Goal: Task Accomplishment & Management: Manage account settings

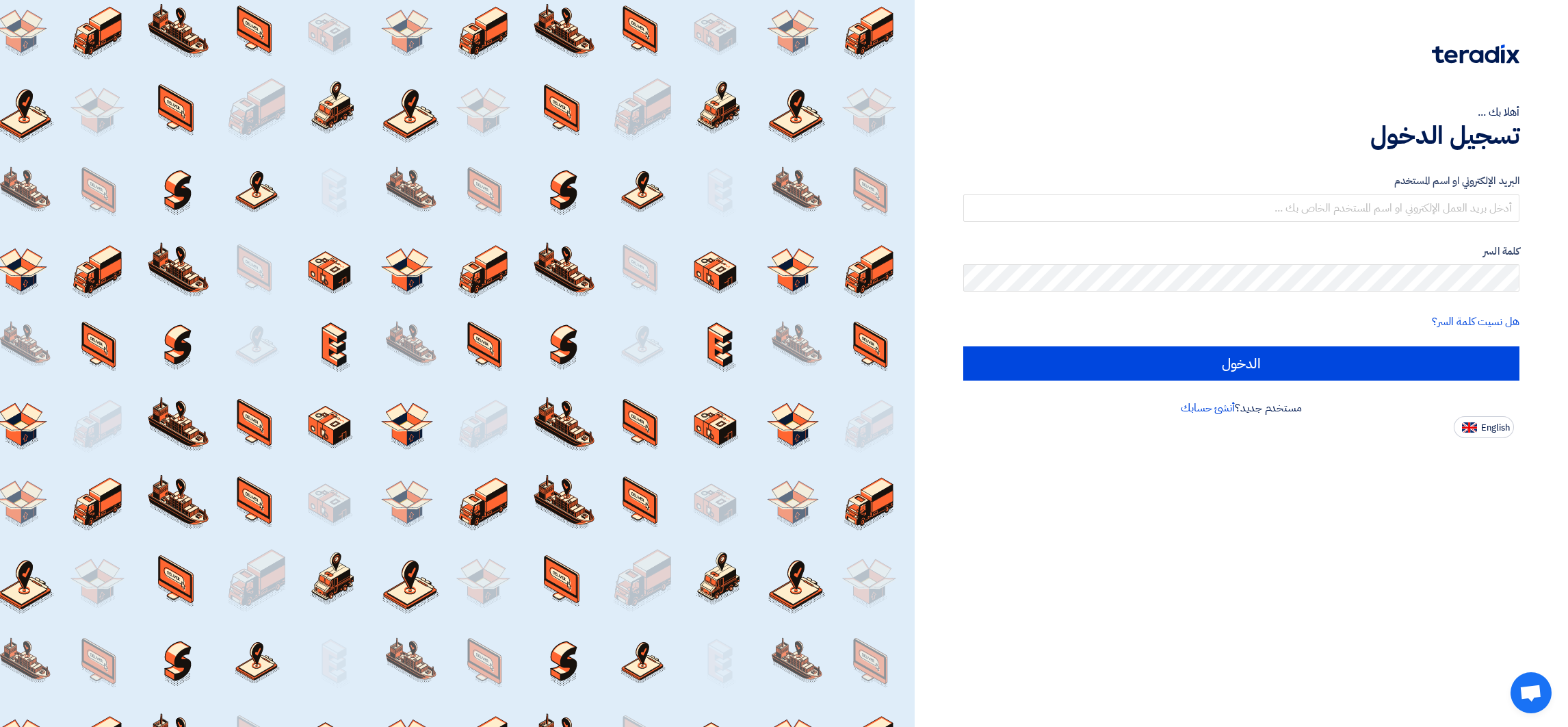
click at [1499, 424] on span "English" at bounding box center [1495, 427] width 28 height 10
type input "Sign in"
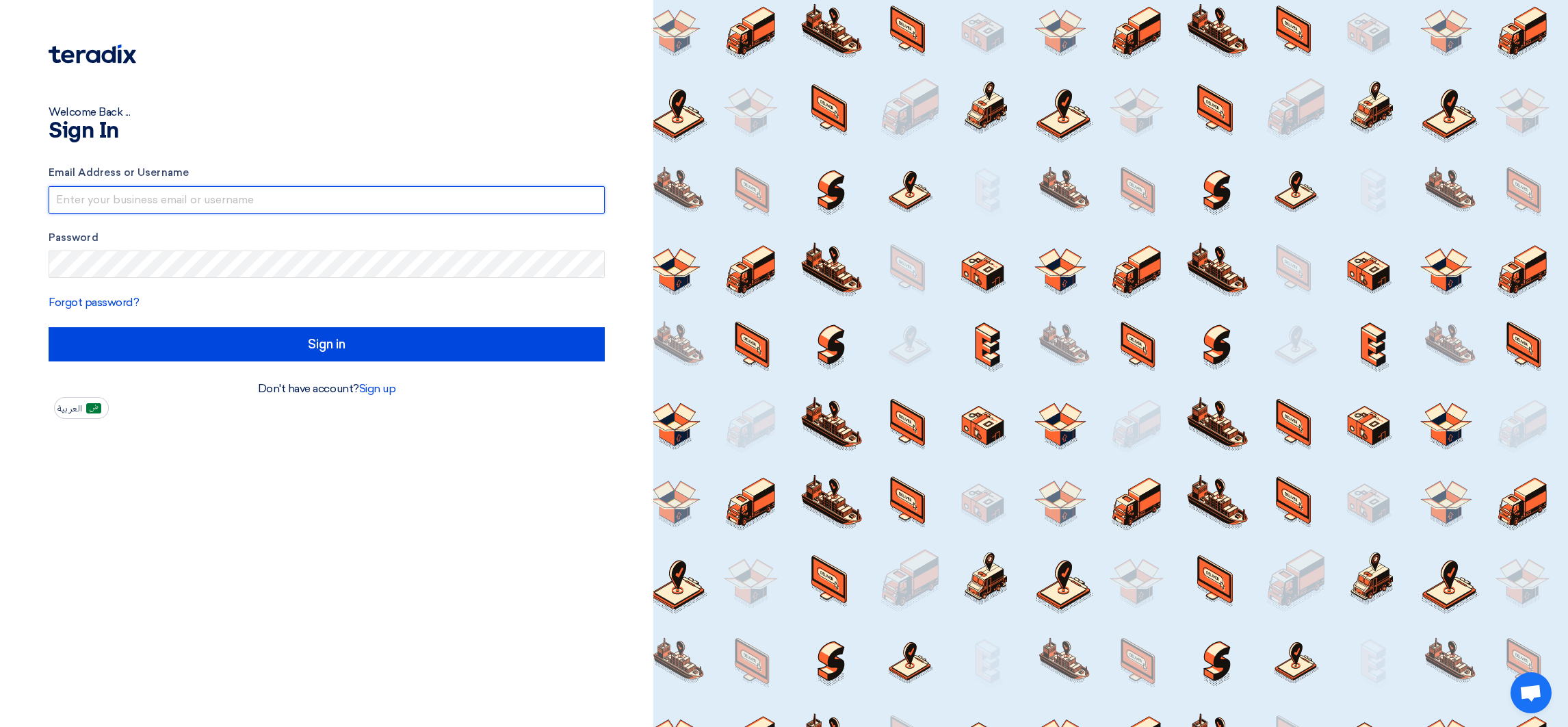
click at [179, 191] on input "text" at bounding box center [326, 199] width 556 height 28
drag, startPoint x: 207, startPoint y: 197, endPoint x: 443, endPoint y: 211, distance: 236.4
click at [443, 211] on input "[EMAIL_ADDRESS]@00" at bounding box center [326, 199] width 556 height 28
type input "[EMAIL_ADDRESS][DOMAIN_NAME]"
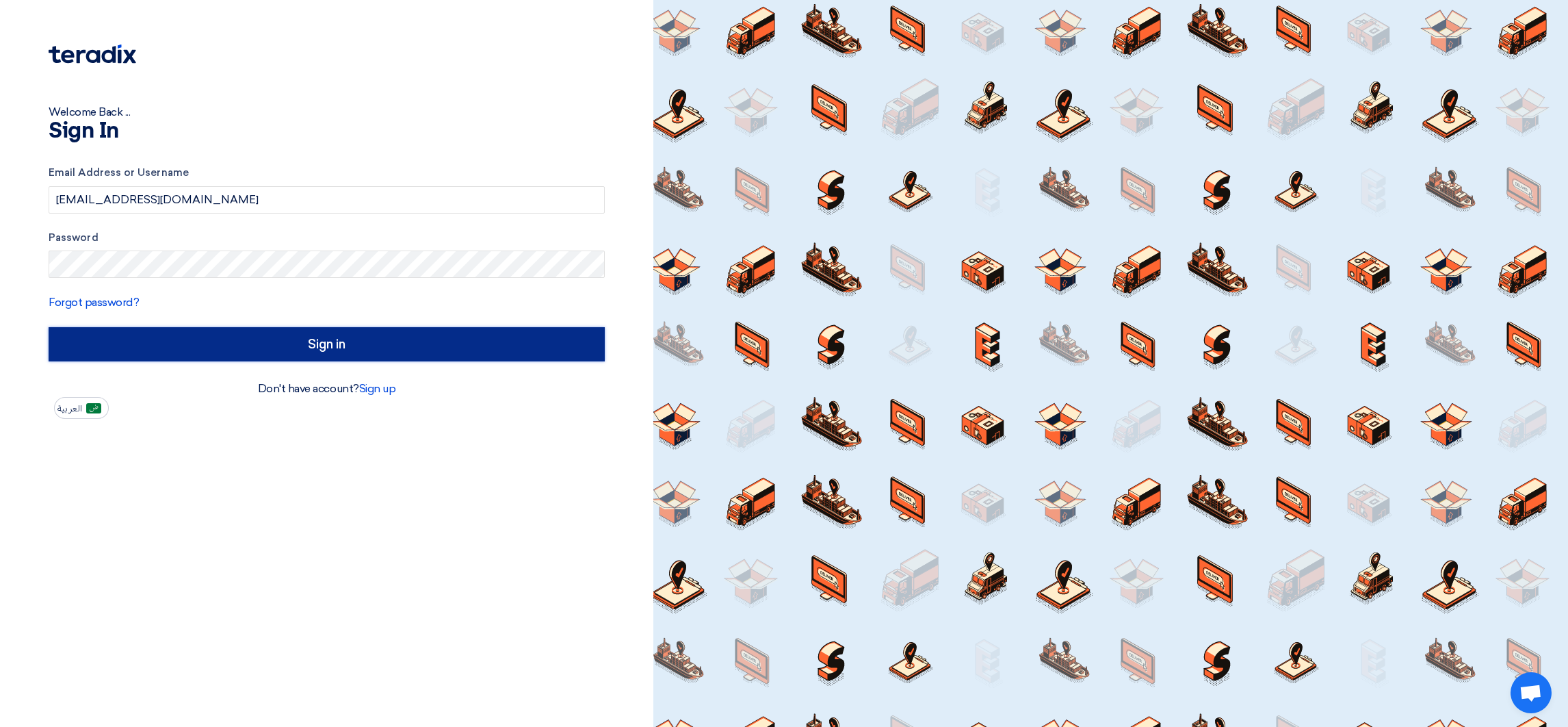
click at [492, 343] on input "Sign in" at bounding box center [326, 344] width 556 height 34
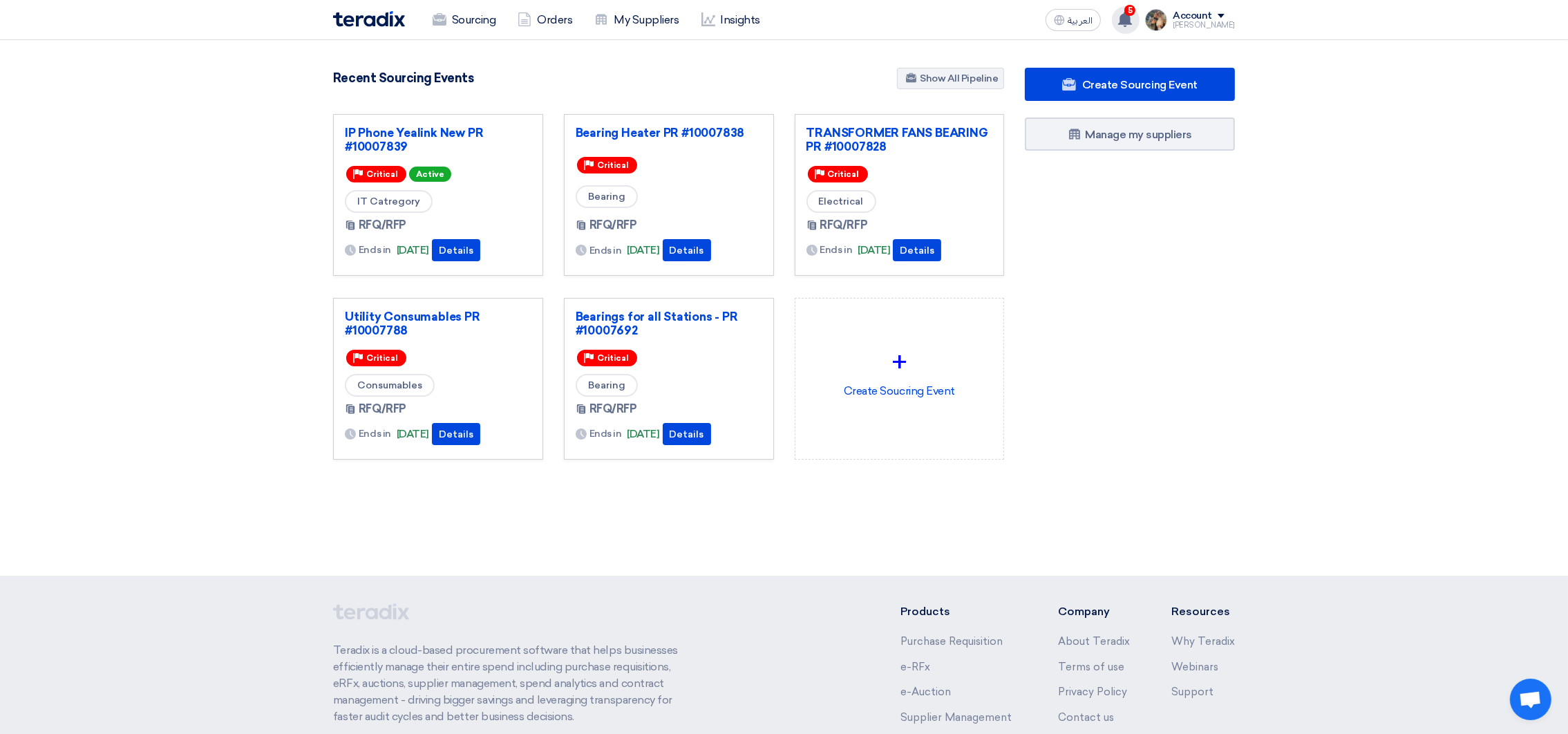
click at [1136, 14] on span "5" at bounding box center [1130, 10] width 11 height 11
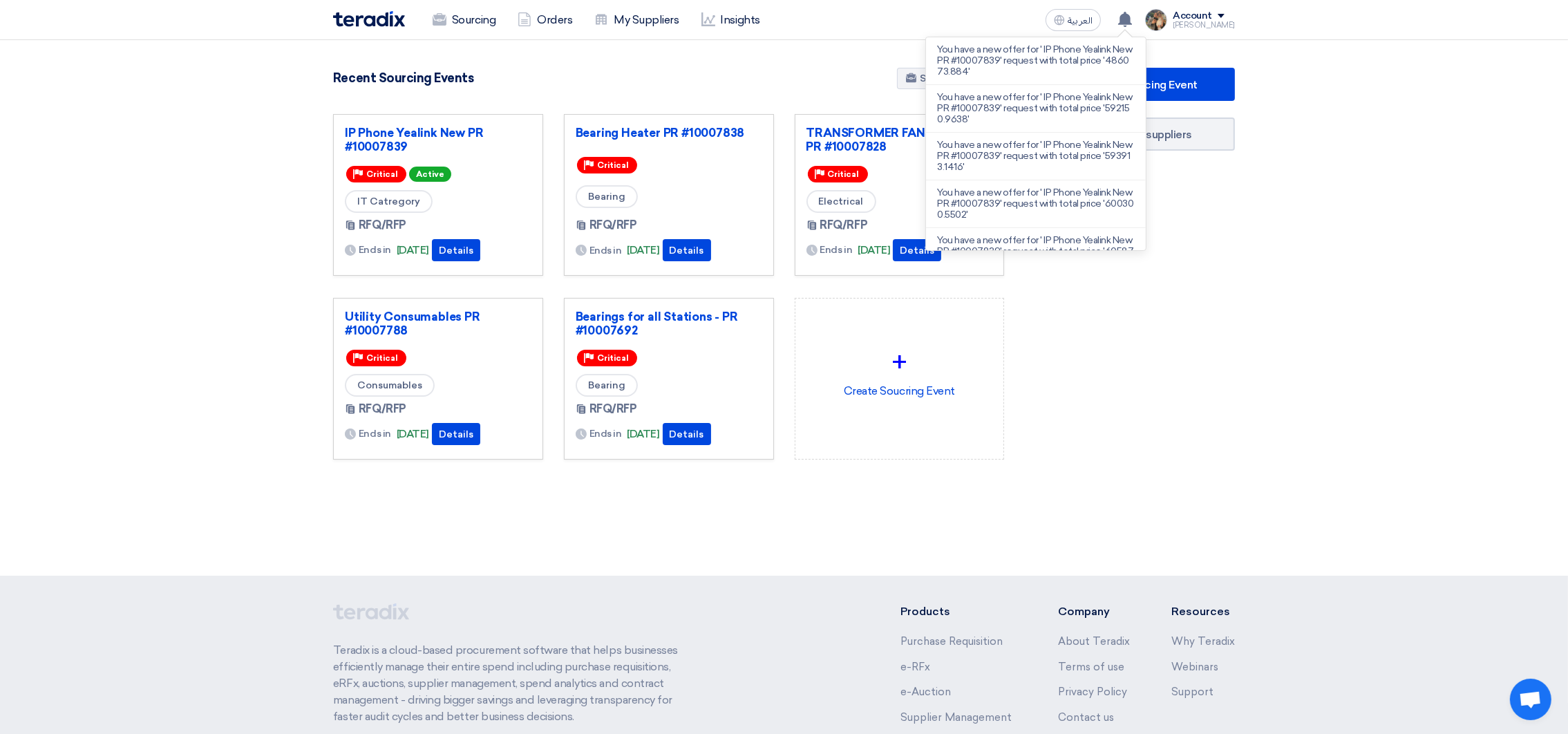
click at [785, 84] on div "Recent Sourcing Events Show All Pipeline" at bounding box center [669, 80] width 671 height 24
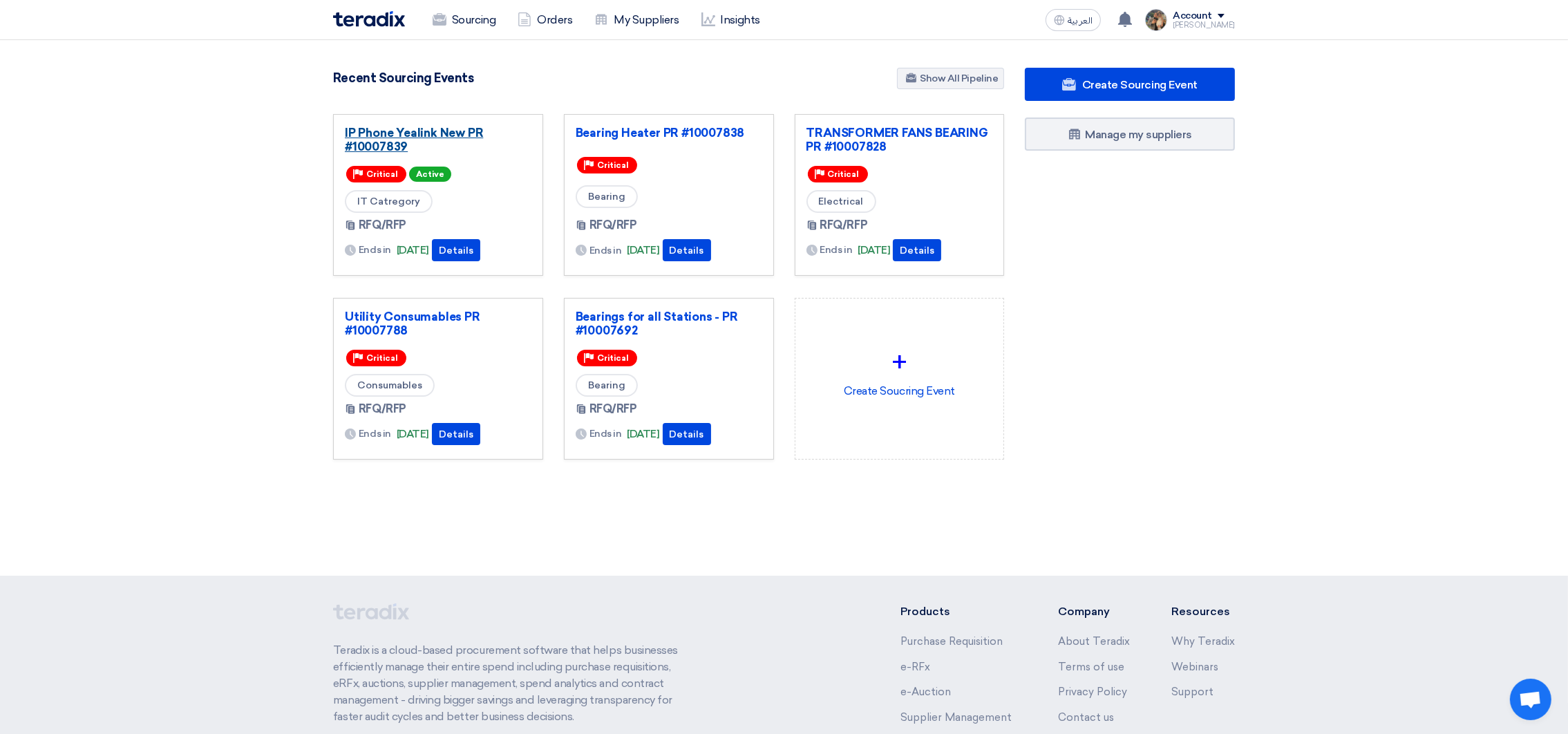
click at [401, 129] on link "IP Phone Yealink New PR #10007839" at bounding box center [438, 140] width 186 height 28
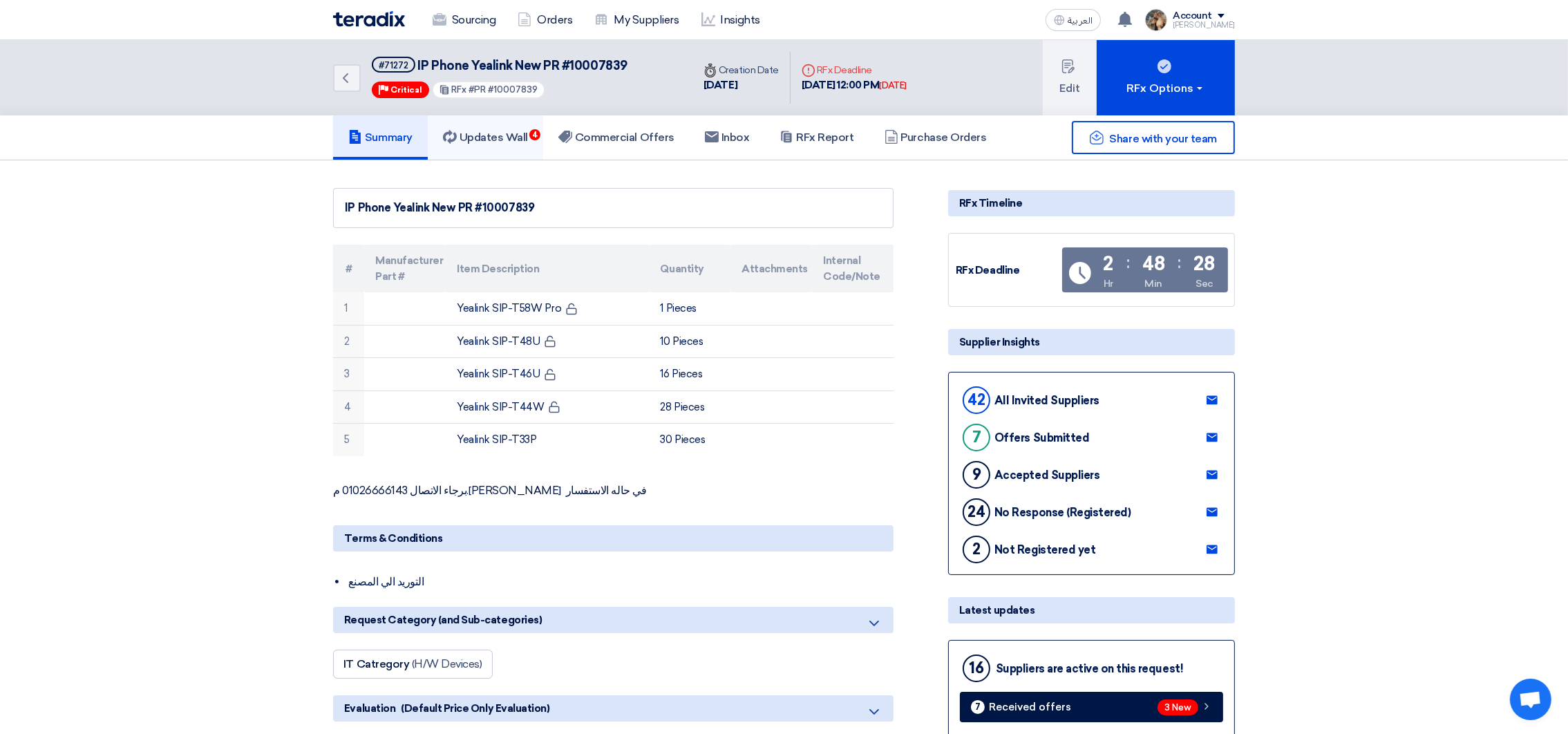
click at [498, 131] on h5 "Updates Wall 4" at bounding box center [485, 137] width 85 height 14
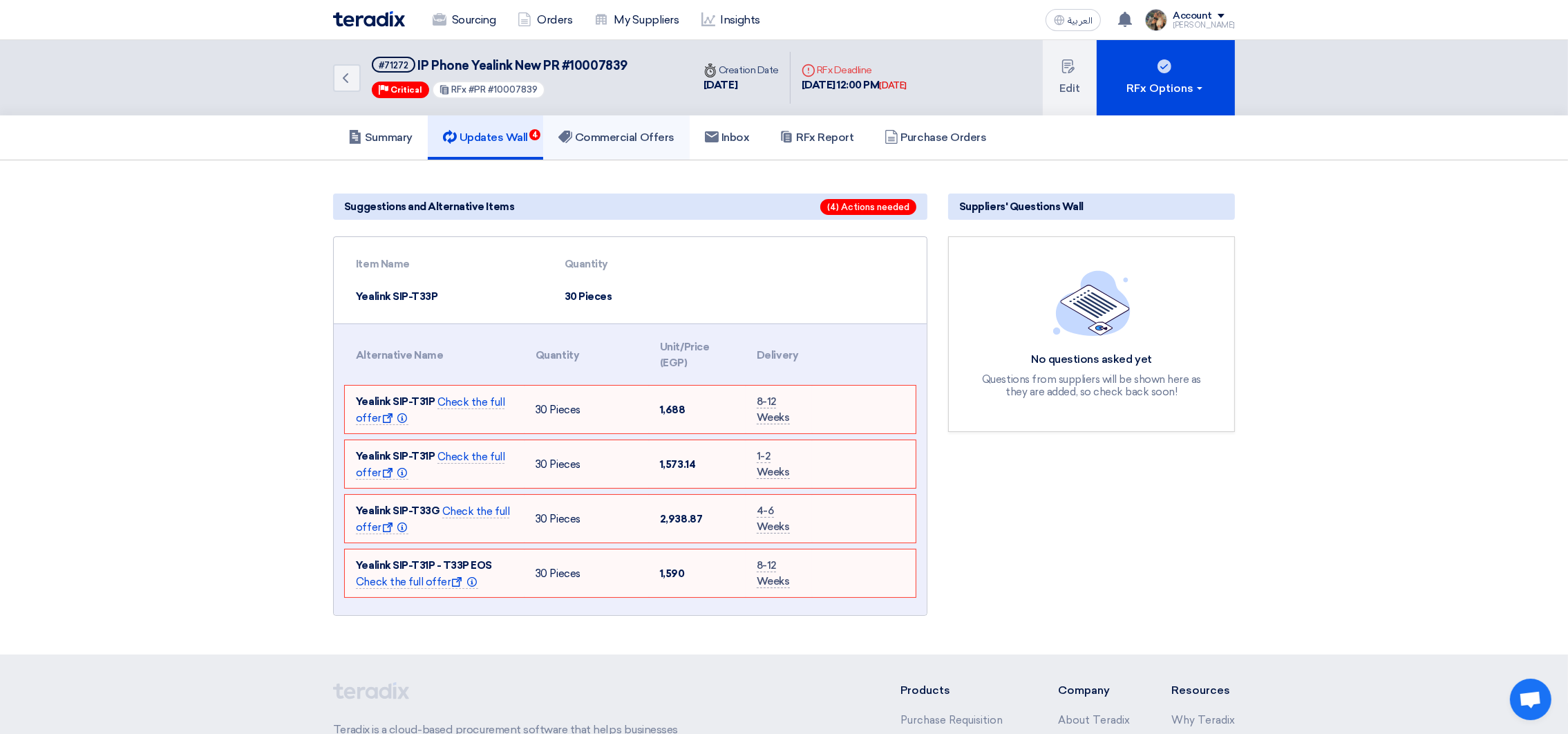
click at [619, 146] on link "Commercial Offers" at bounding box center [616, 137] width 146 height 45
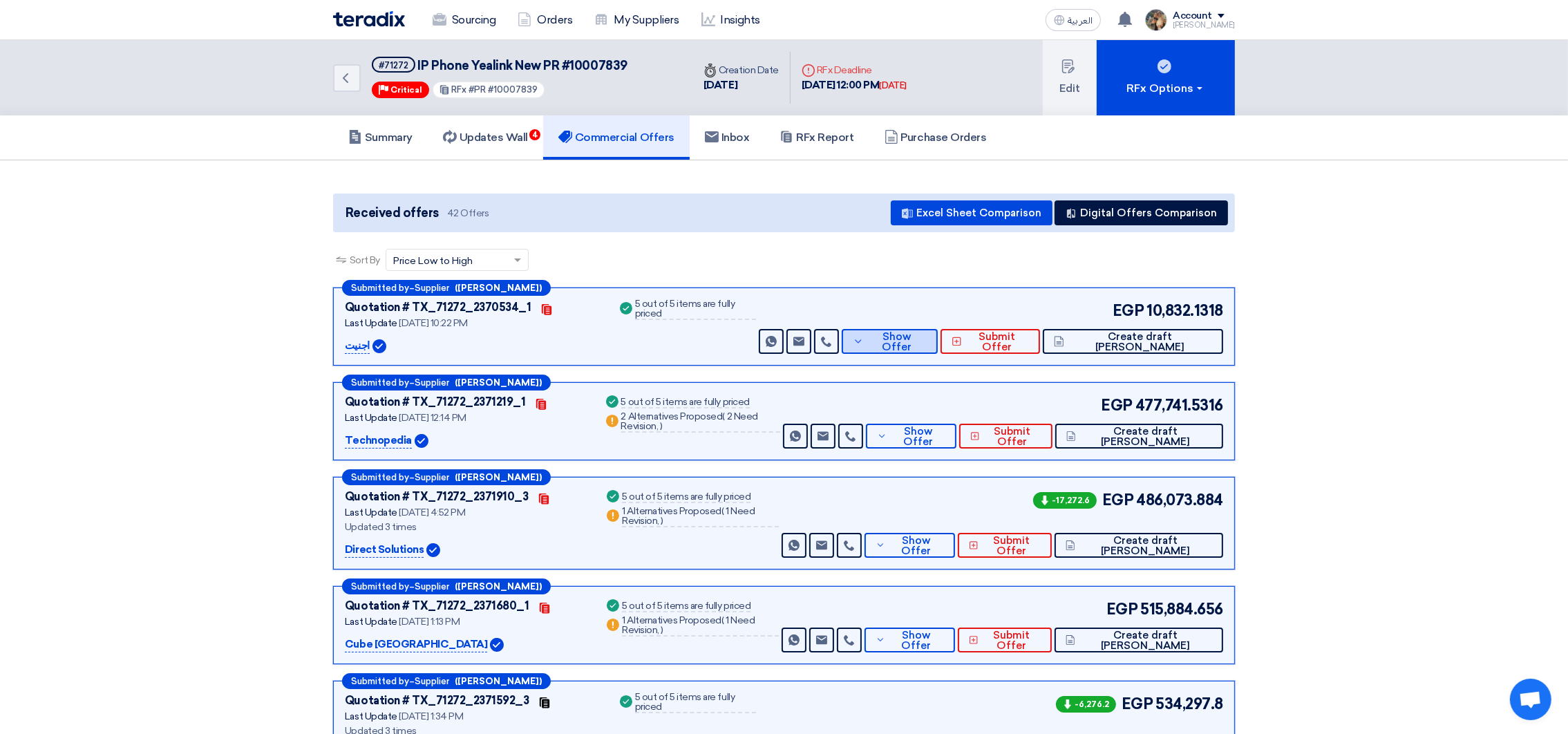
click at [938, 349] on button "Show Offer" at bounding box center [890, 341] width 96 height 25
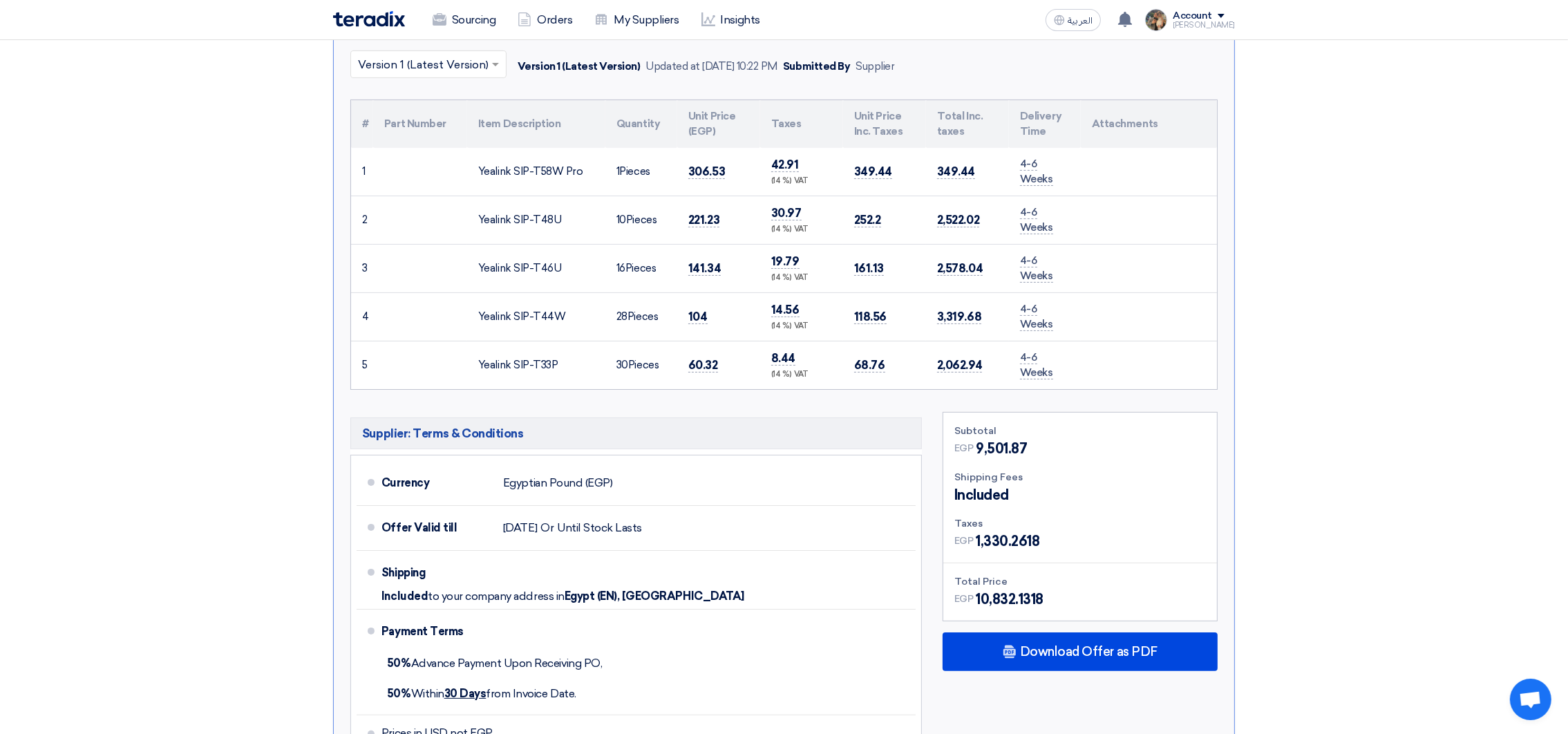
scroll to position [517, 0]
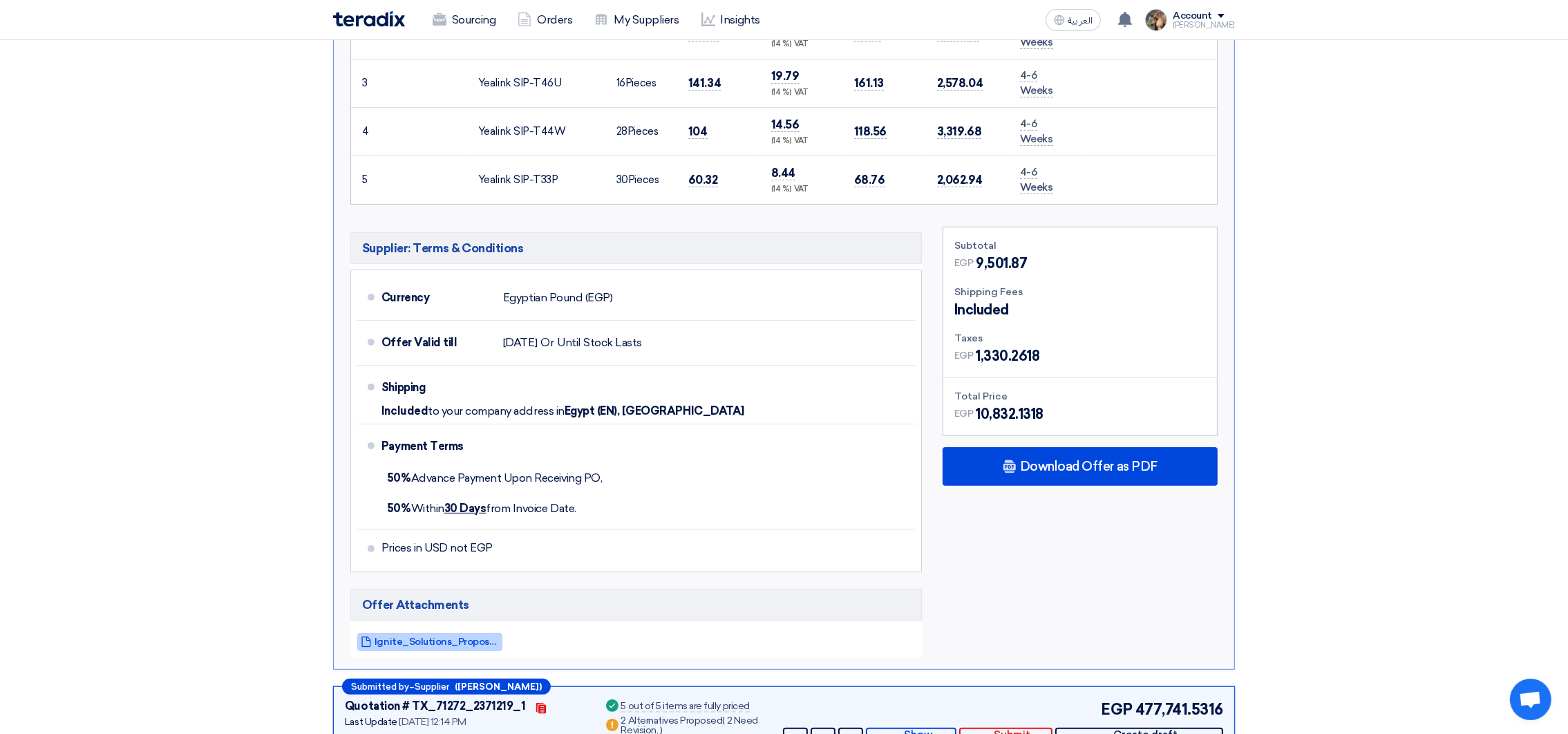
click at [438, 640] on span "Ignite_Solutions_Proposal_For_Alsharkeya_Sugar___1757272861269.pdf" at bounding box center [436, 642] width 125 height 11
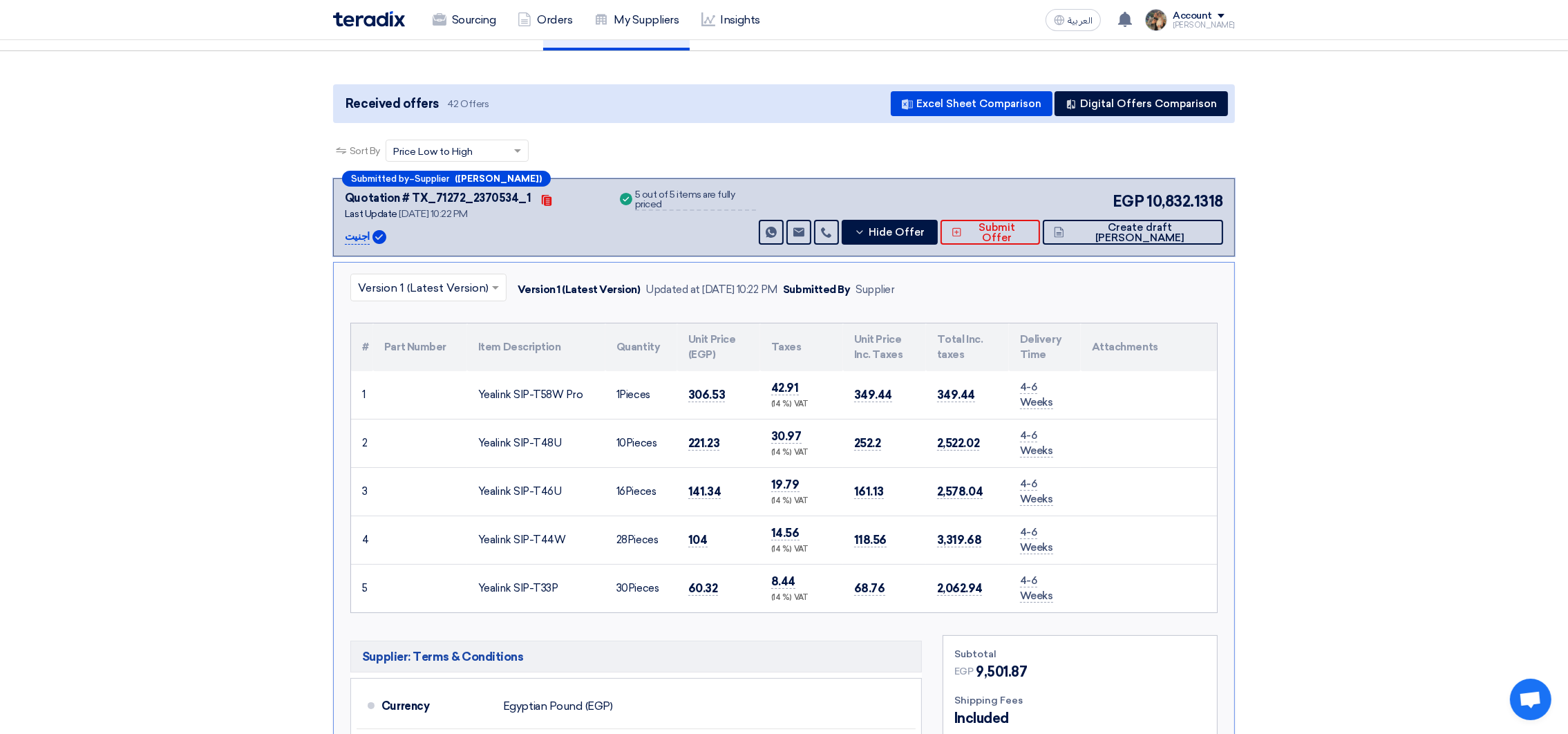
scroll to position [0, 0]
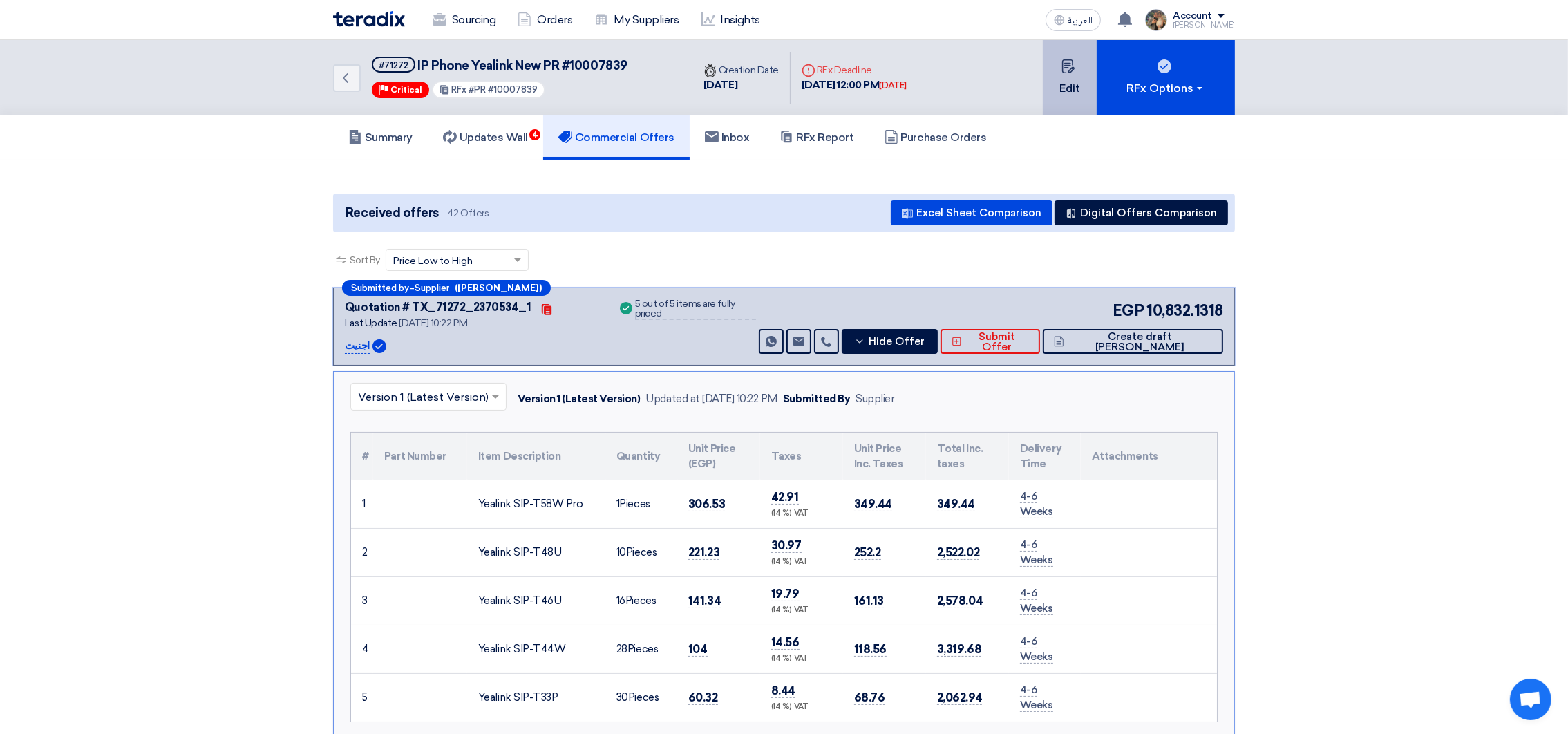
click at [1062, 84] on button "Edit" at bounding box center [1069, 78] width 54 height 75
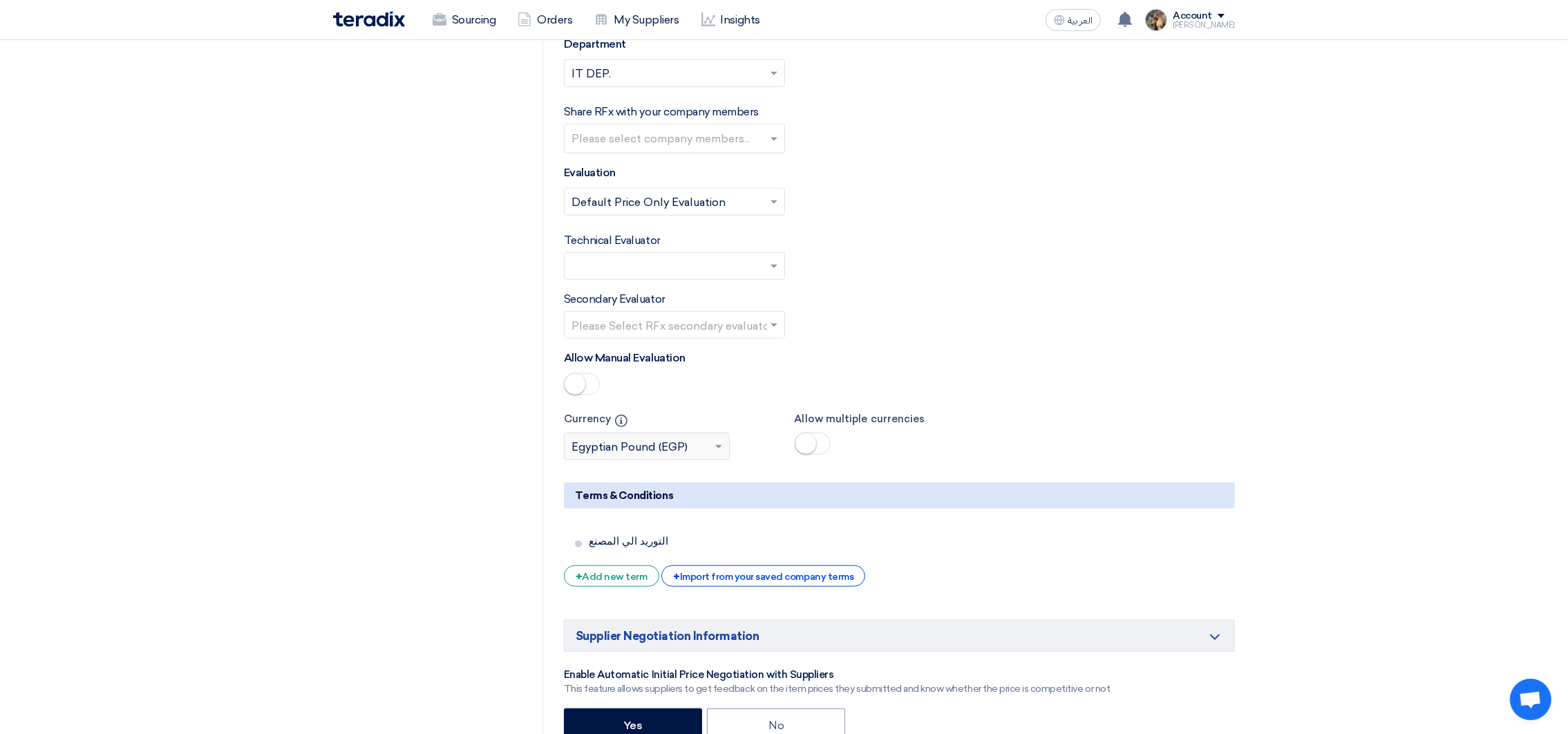
scroll to position [2176, 0]
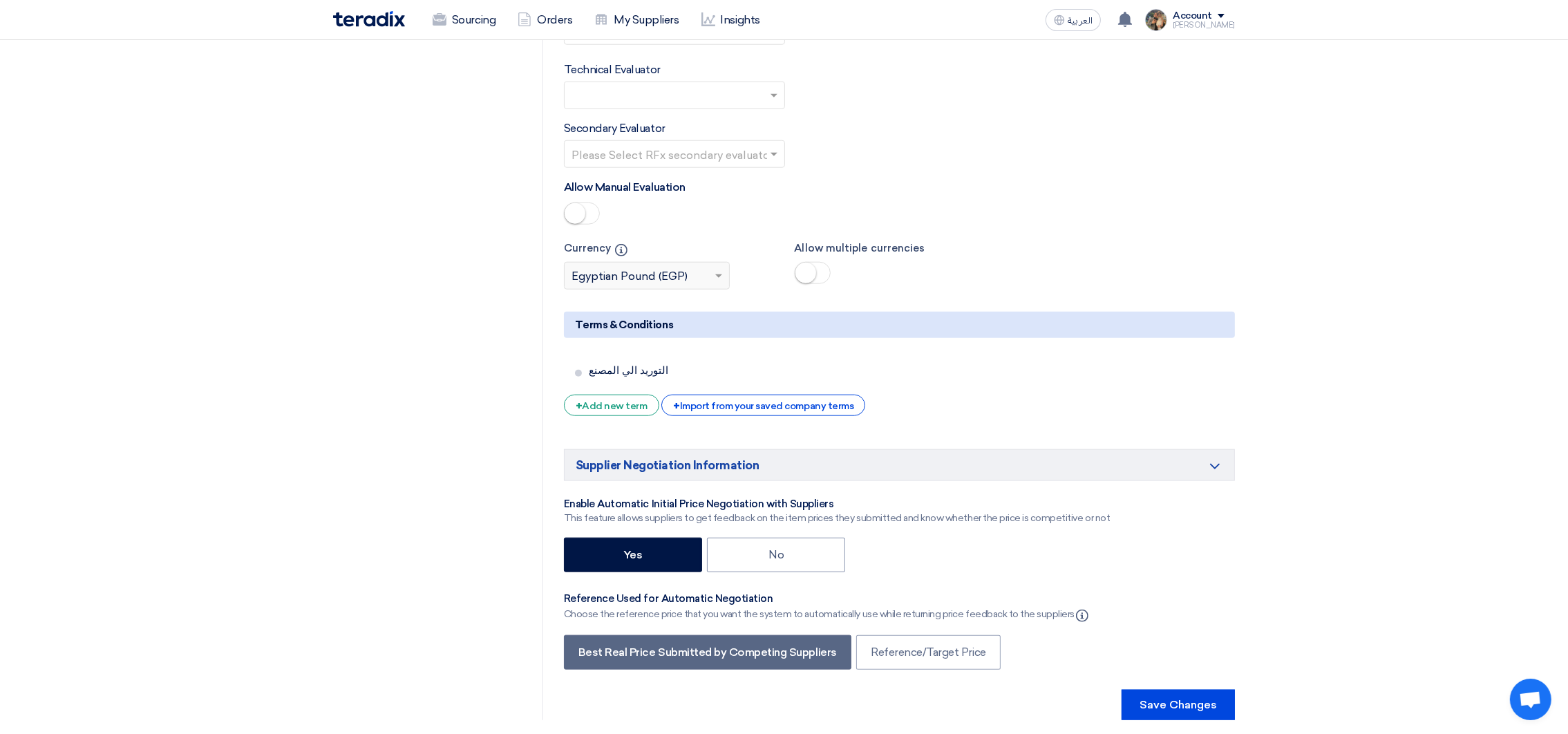
click at [825, 280] on span at bounding box center [813, 272] width 36 height 22
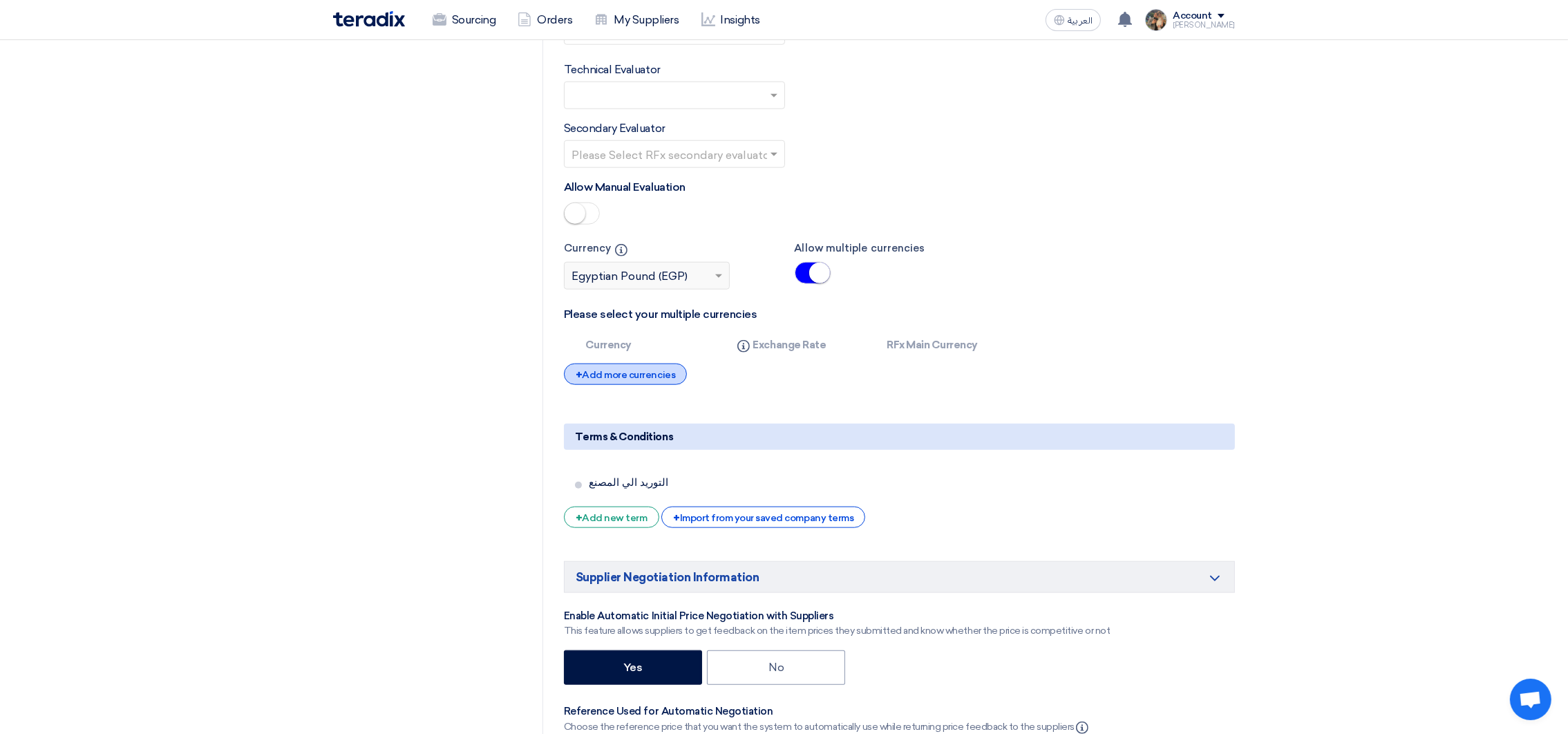
click at [617, 383] on div "+ Add more currencies" at bounding box center [625, 374] width 123 height 21
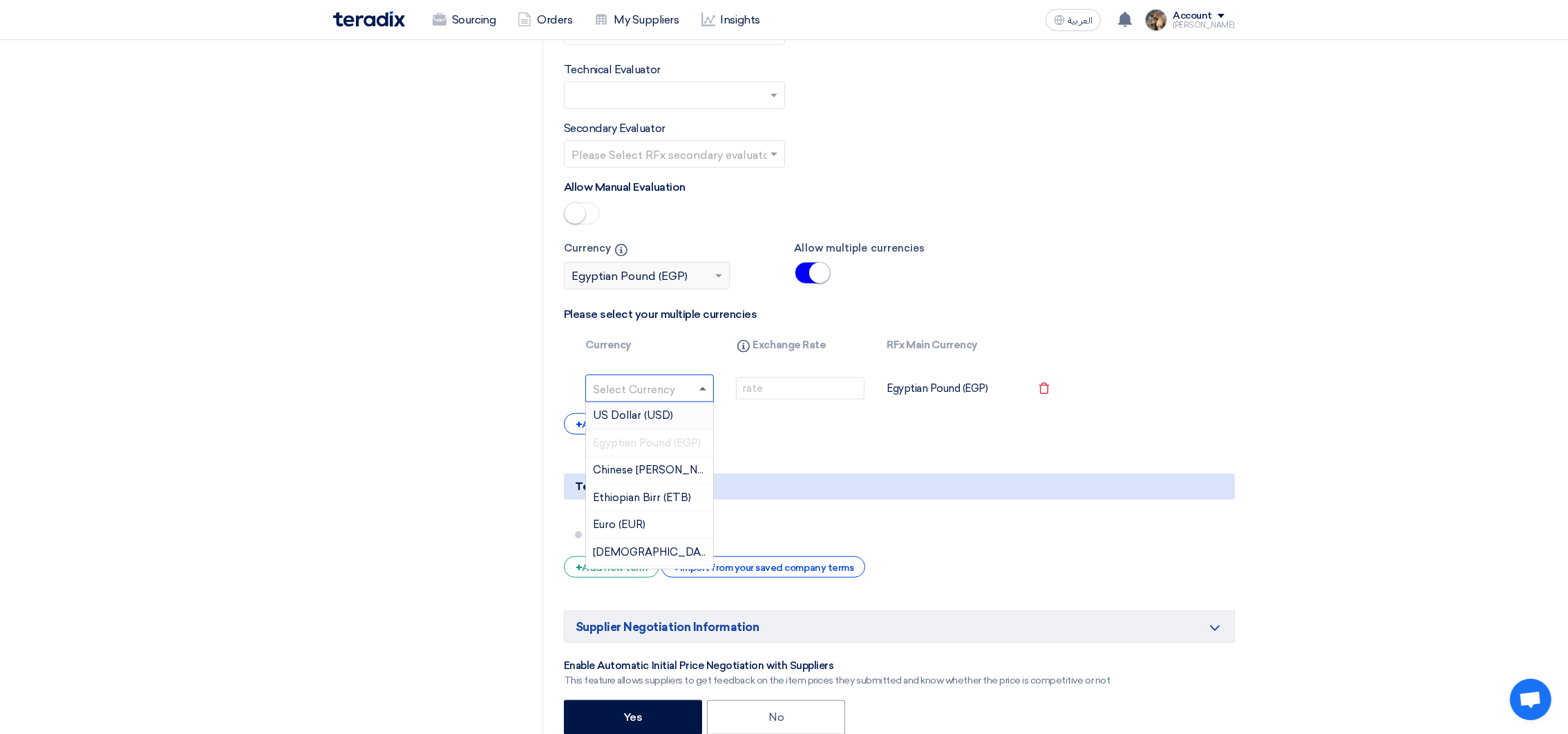
click at [703, 391] on span at bounding box center [703, 388] width 7 height 4
click at [670, 416] on span "US Dollar (USD)" at bounding box center [633, 415] width 80 height 12
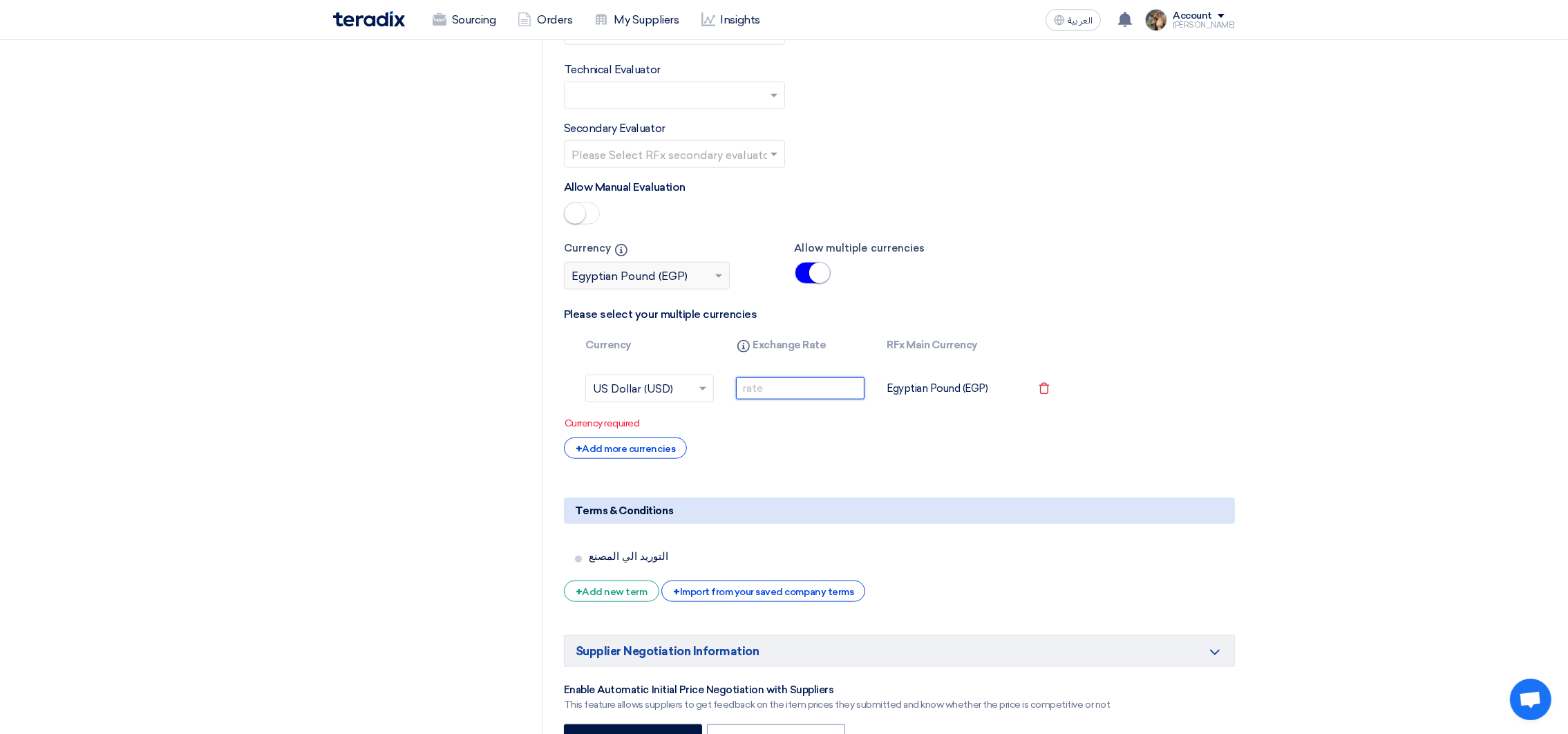
click at [753, 392] on input "number" at bounding box center [801, 388] width 128 height 22
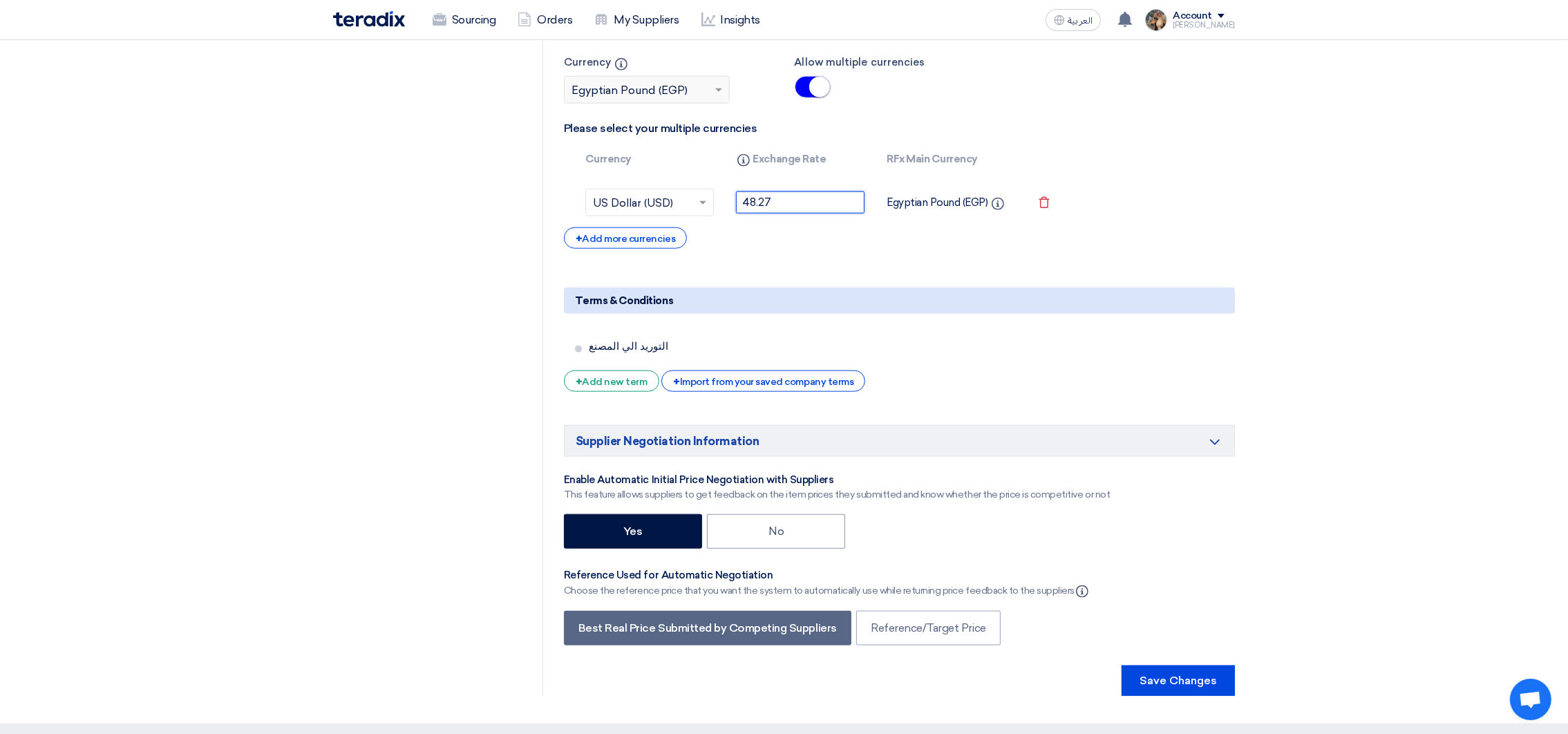
scroll to position [2590, 0]
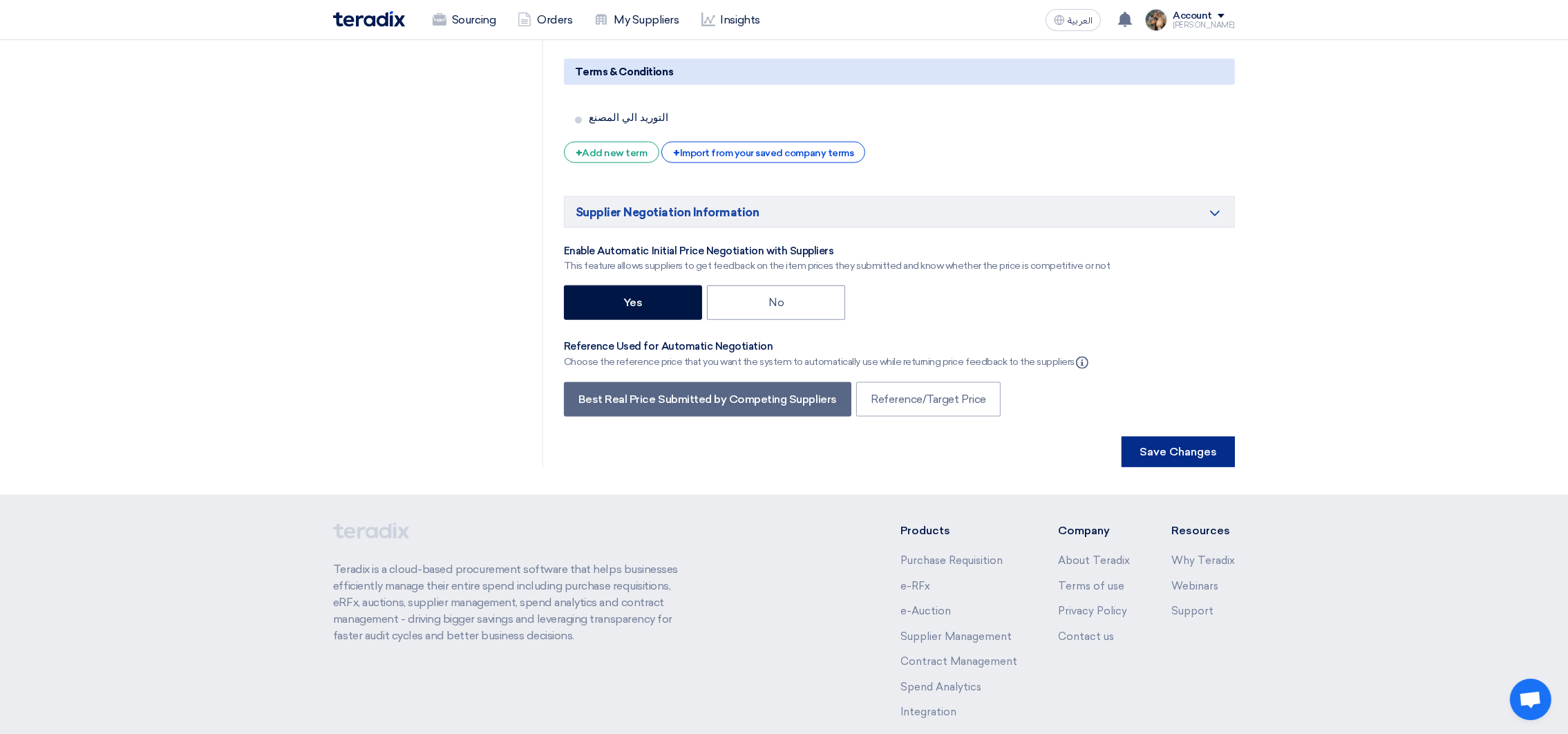
type input "48.27"
click at [1179, 456] on button "Save Changes" at bounding box center [1179, 452] width 113 height 30
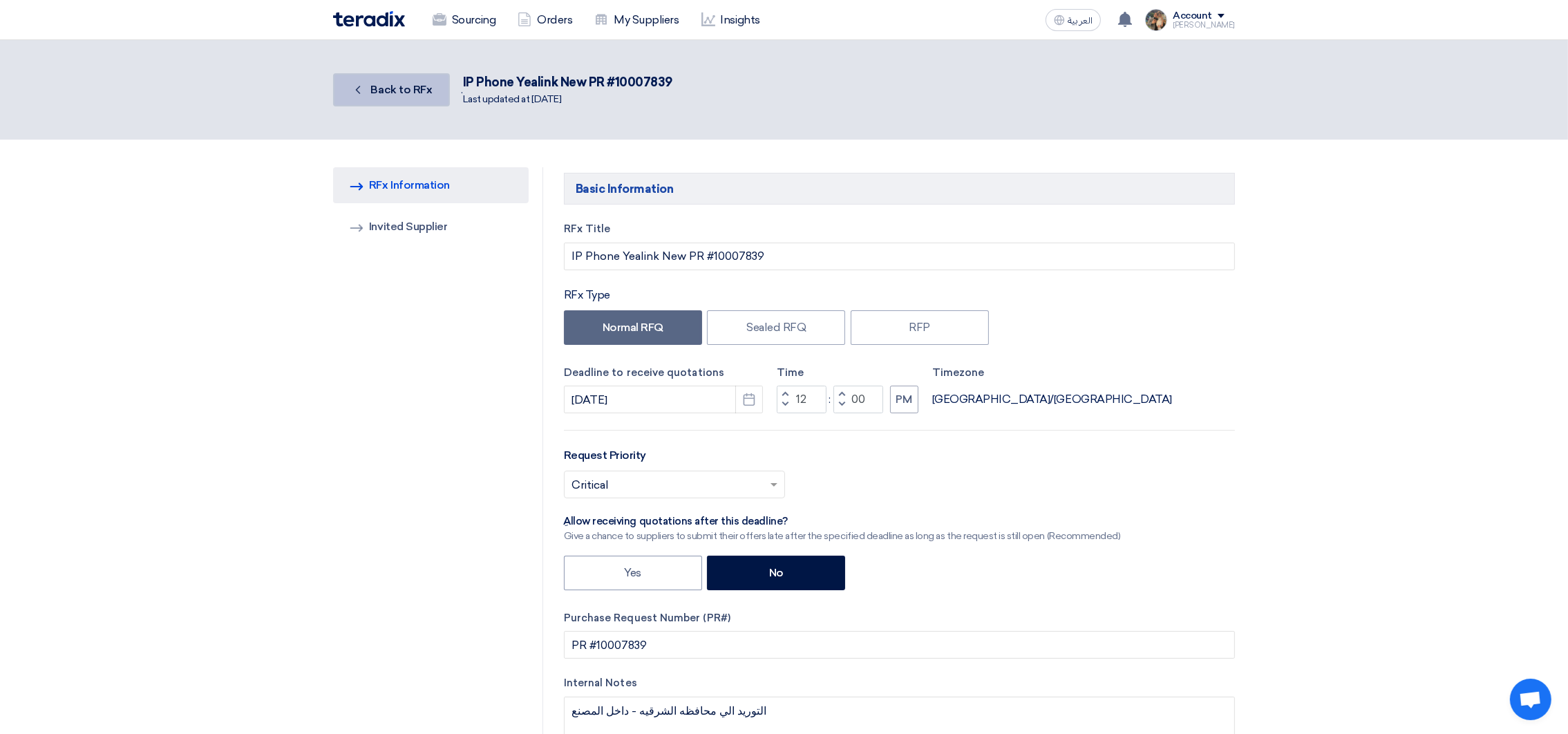
click at [424, 94] on link "Back Back to RFx" at bounding box center [392, 90] width 117 height 33
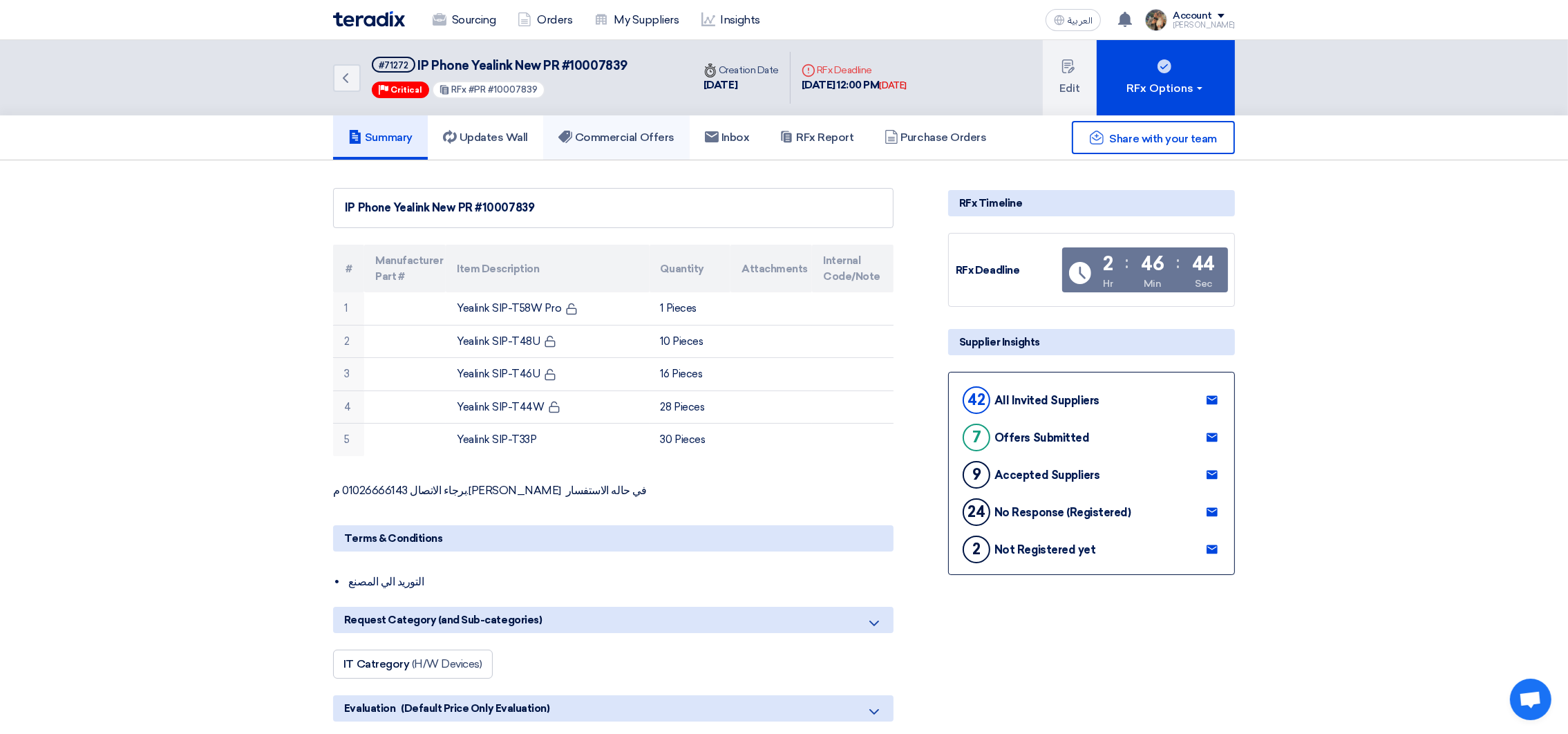
click at [647, 140] on h5 "Commercial Offers" at bounding box center [616, 137] width 116 height 14
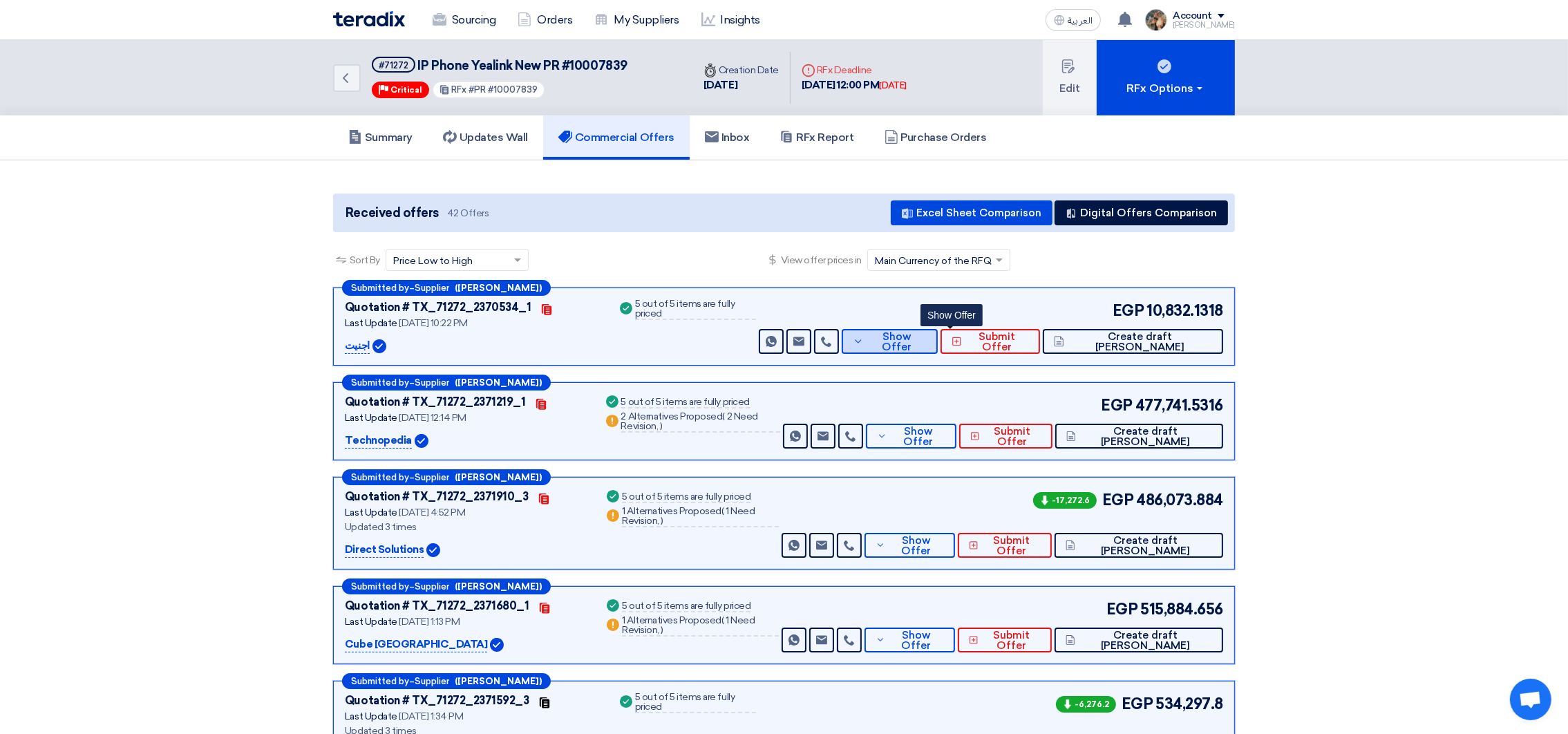
click at [927, 342] on span "Show Offer" at bounding box center [898, 342] width 60 height 20
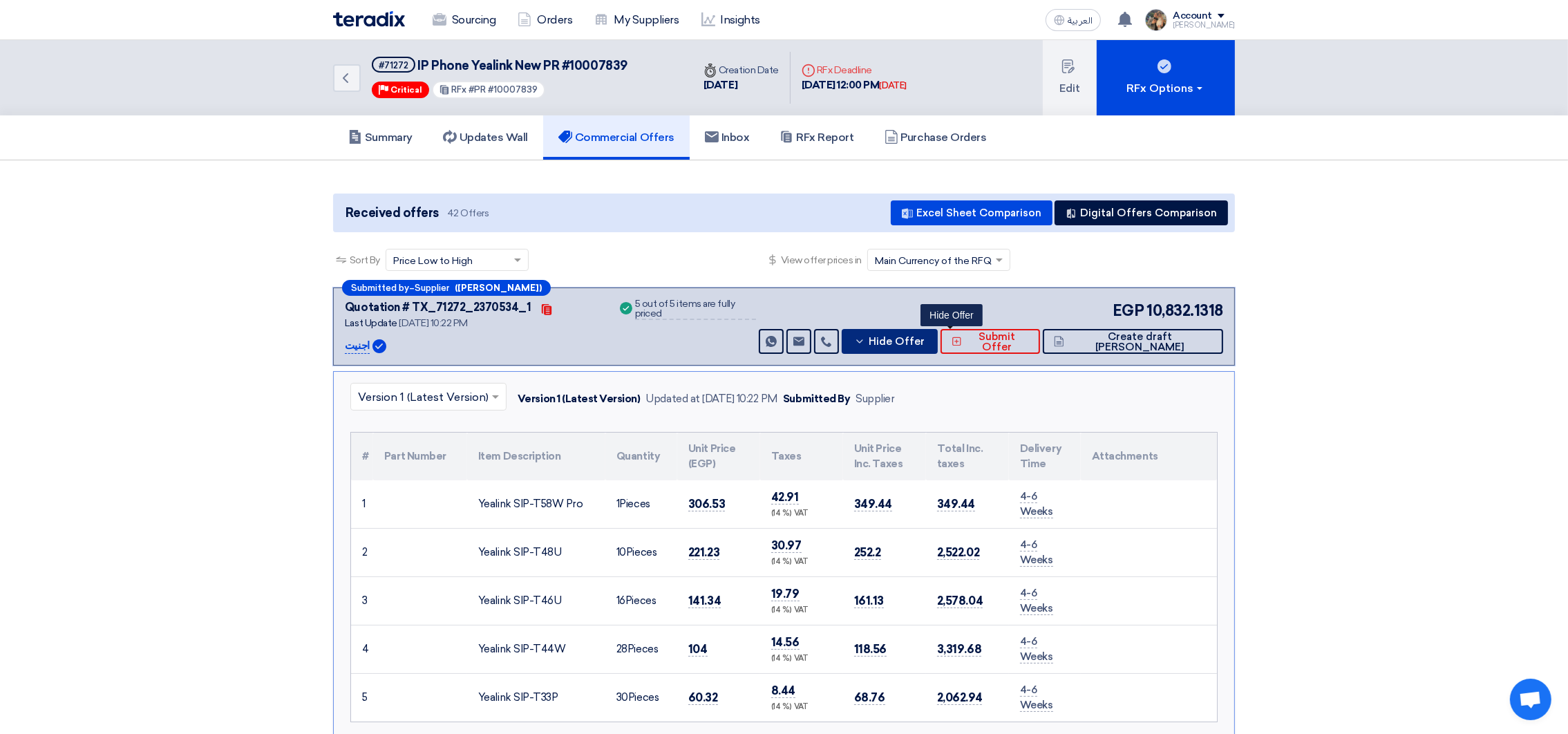
click at [925, 341] on span "Hide Offer" at bounding box center [896, 342] width 56 height 11
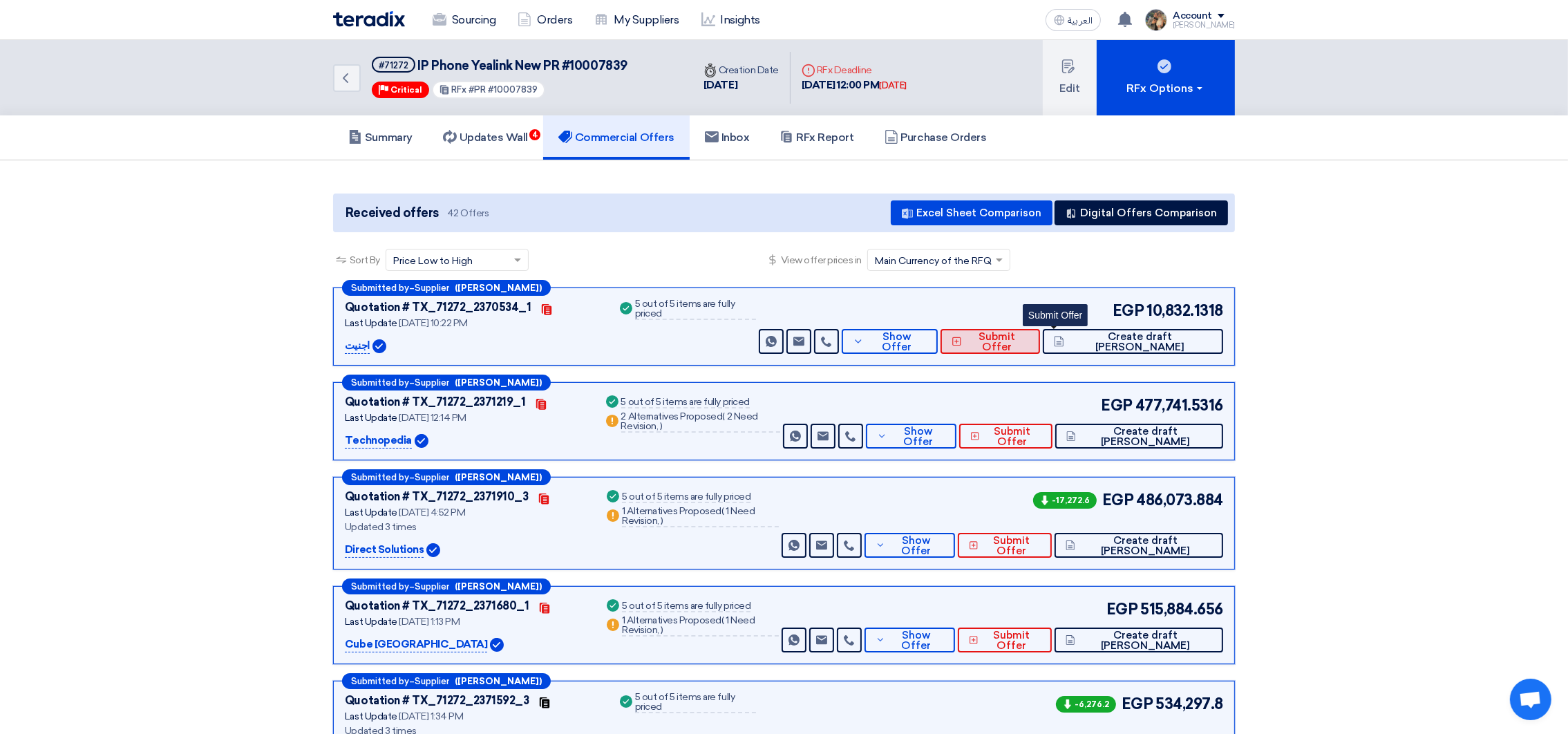
click at [1029, 339] on span "Submit Offer" at bounding box center [998, 342] width 63 height 20
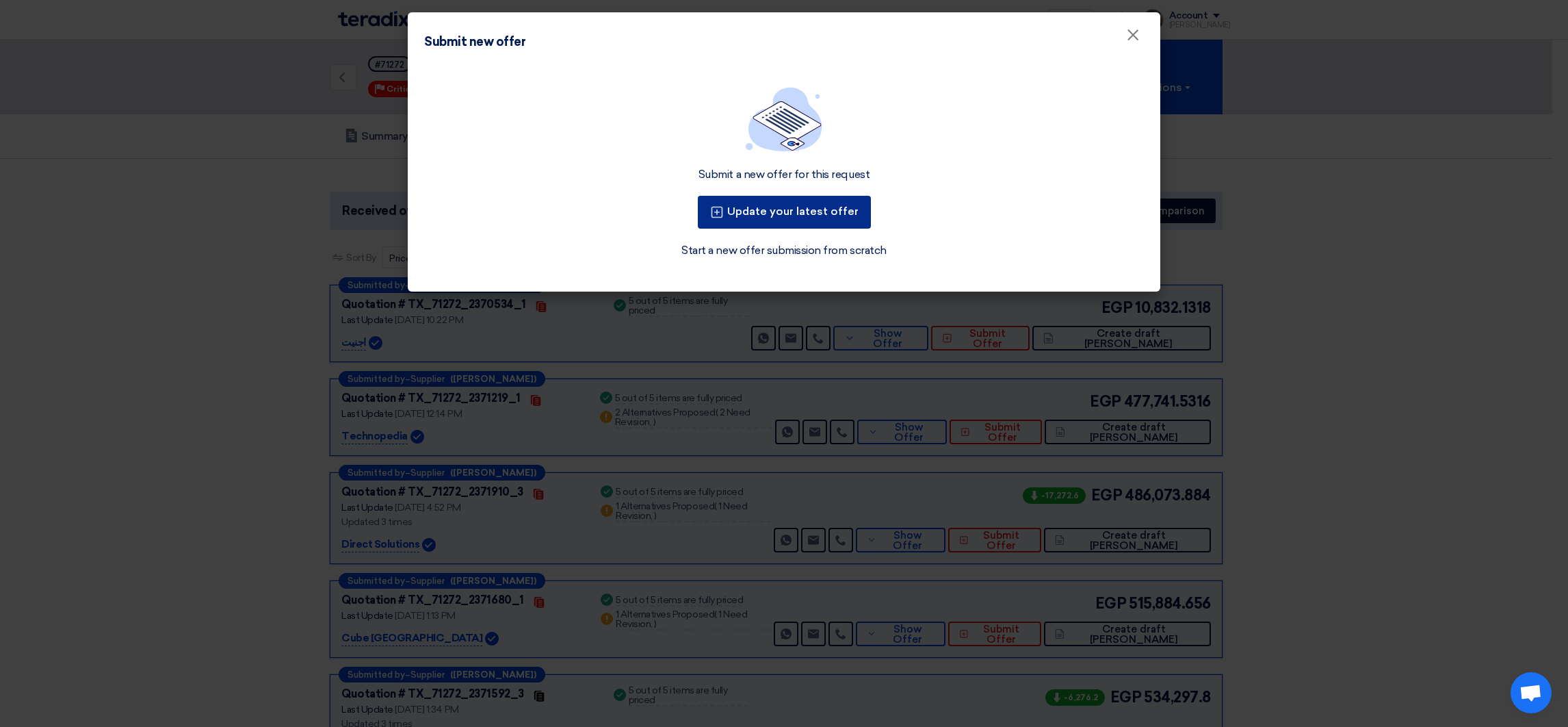
click at [791, 204] on button "Update your latest offer" at bounding box center [784, 212] width 173 height 33
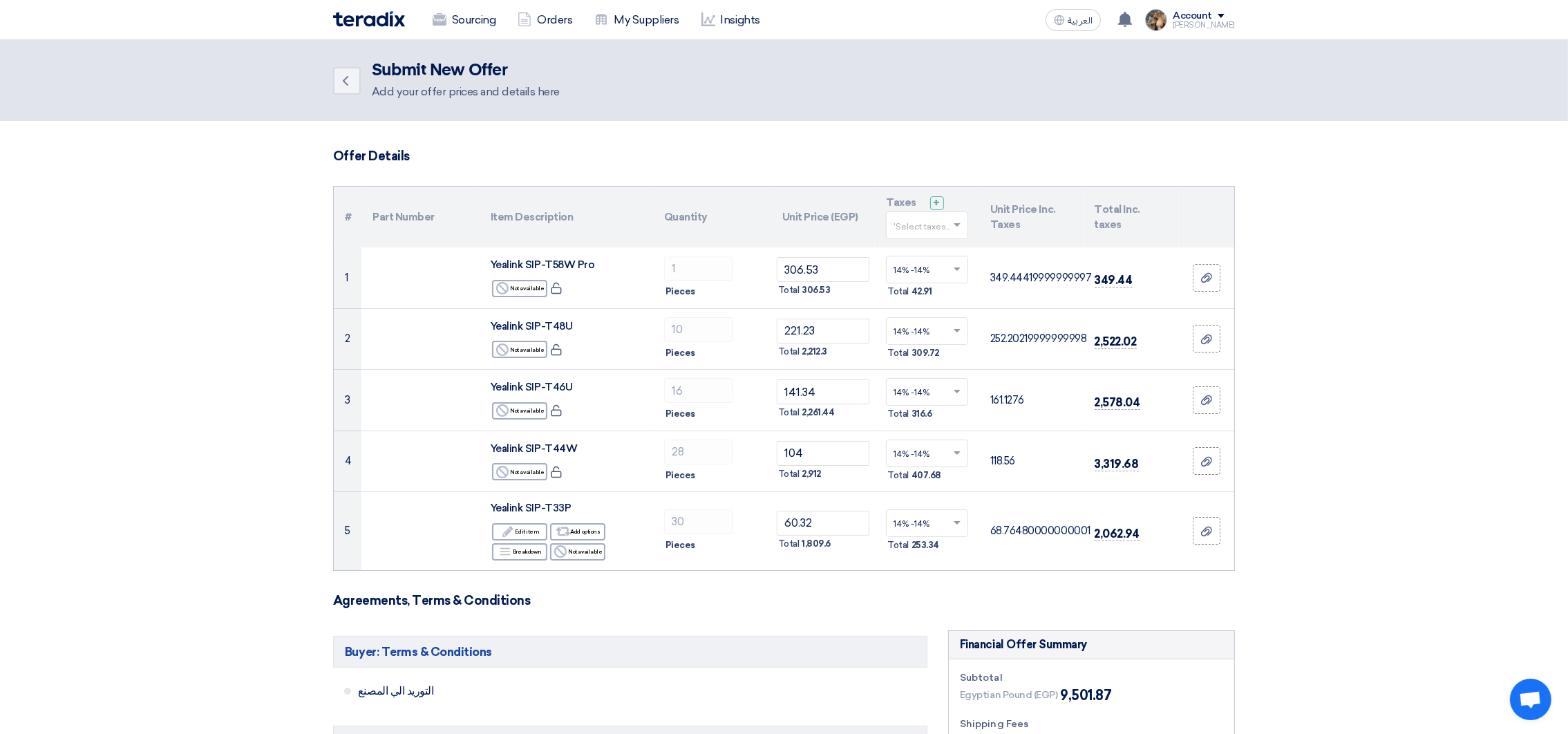
click at [843, 213] on th "Unit Price (EGP)" at bounding box center [823, 217] width 104 height 61
click at [349, 80] on icon "Back" at bounding box center [346, 81] width 17 height 17
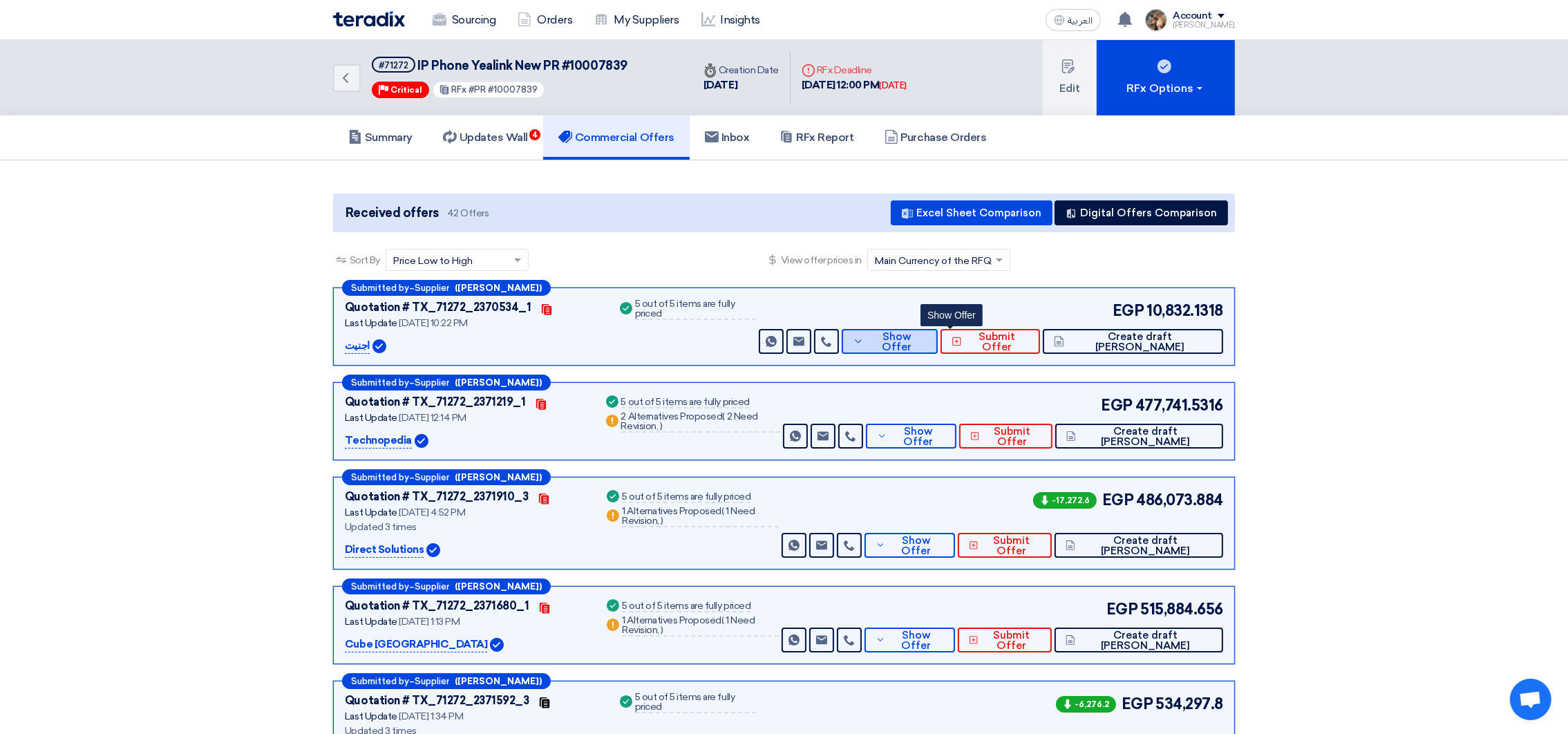
click at [927, 342] on span "Show Offer" at bounding box center [898, 342] width 60 height 20
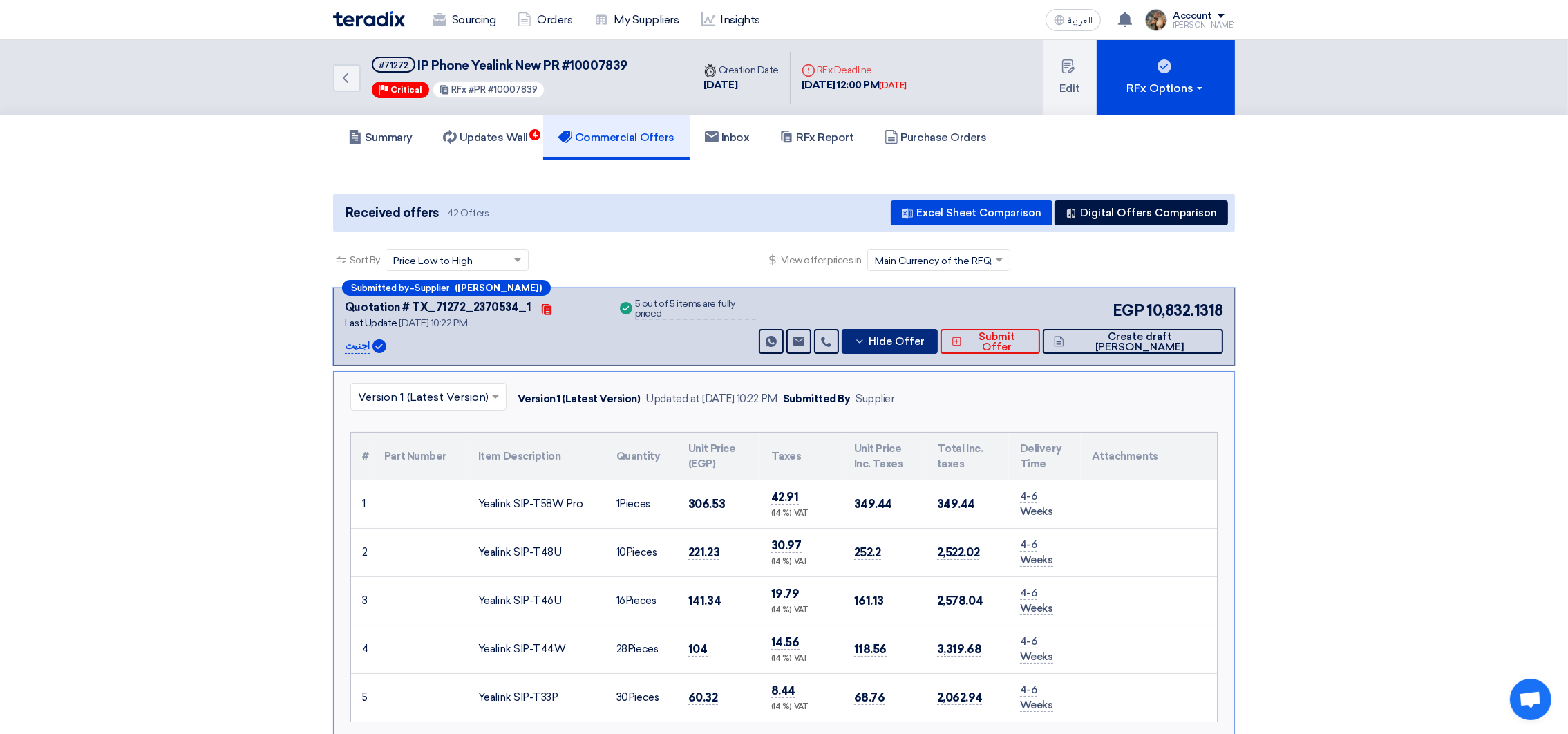
scroll to position [517, 0]
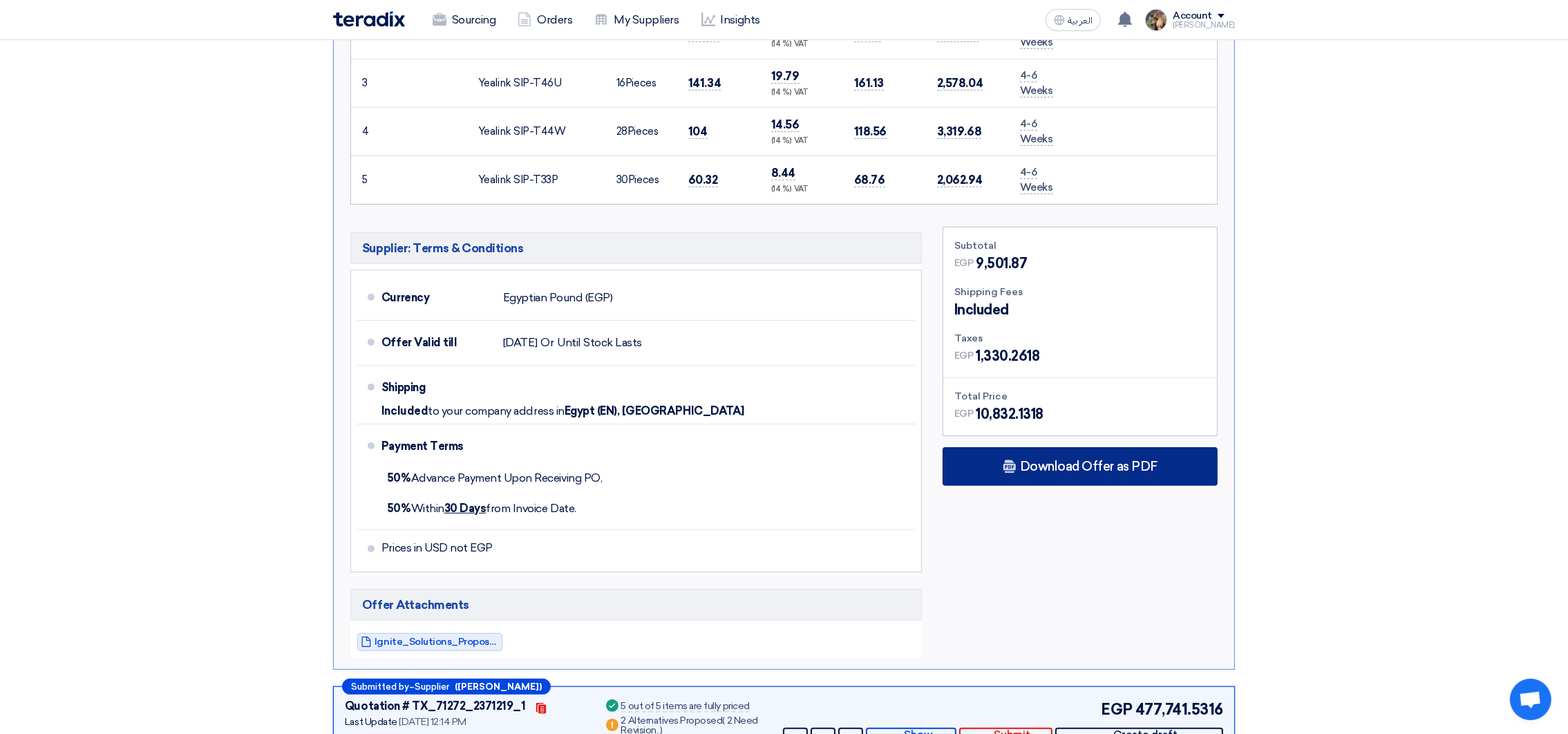
click at [1054, 469] on span "Download Offer as PDF" at bounding box center [1089, 466] width 137 height 12
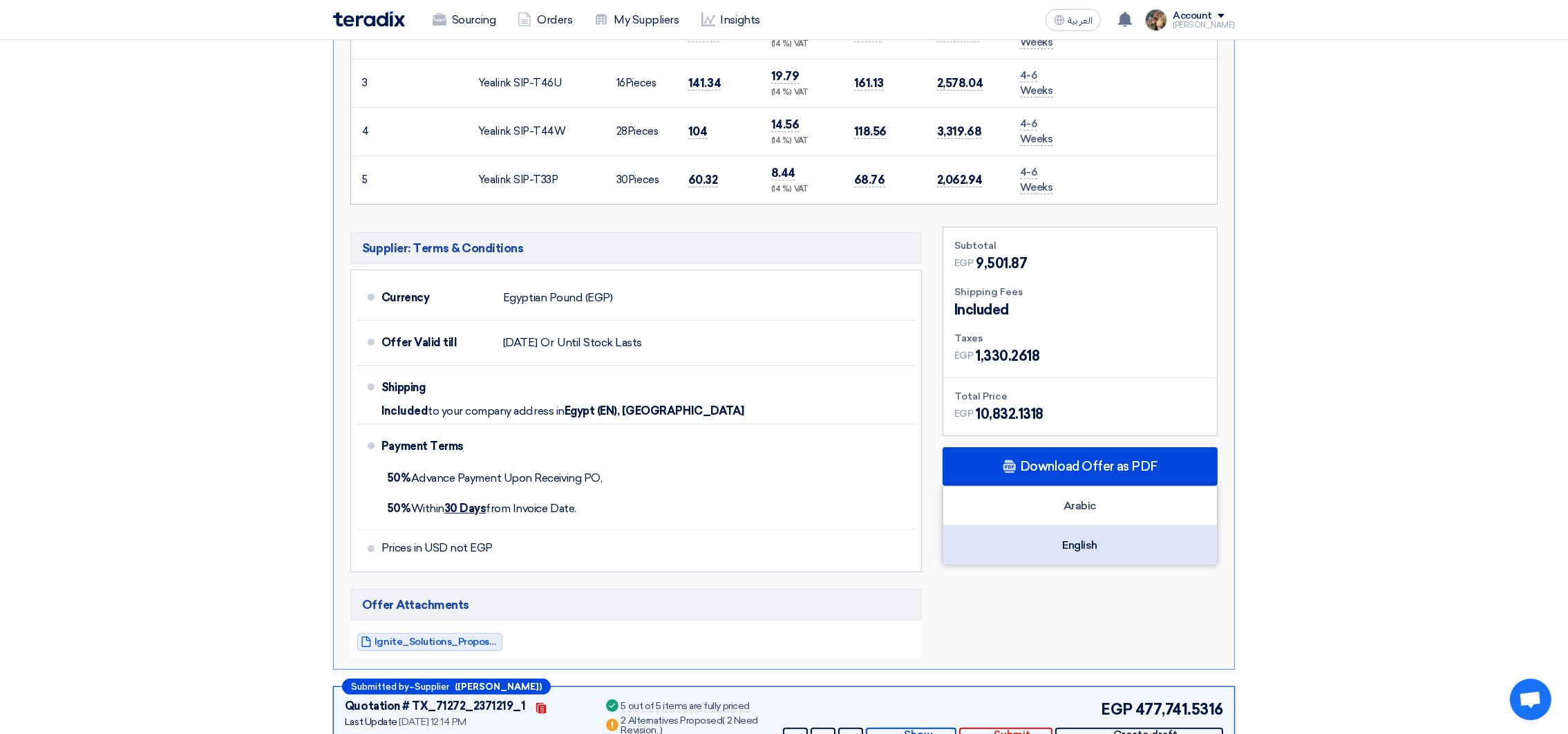
click at [1078, 534] on div "English" at bounding box center [1080, 545] width 274 height 38
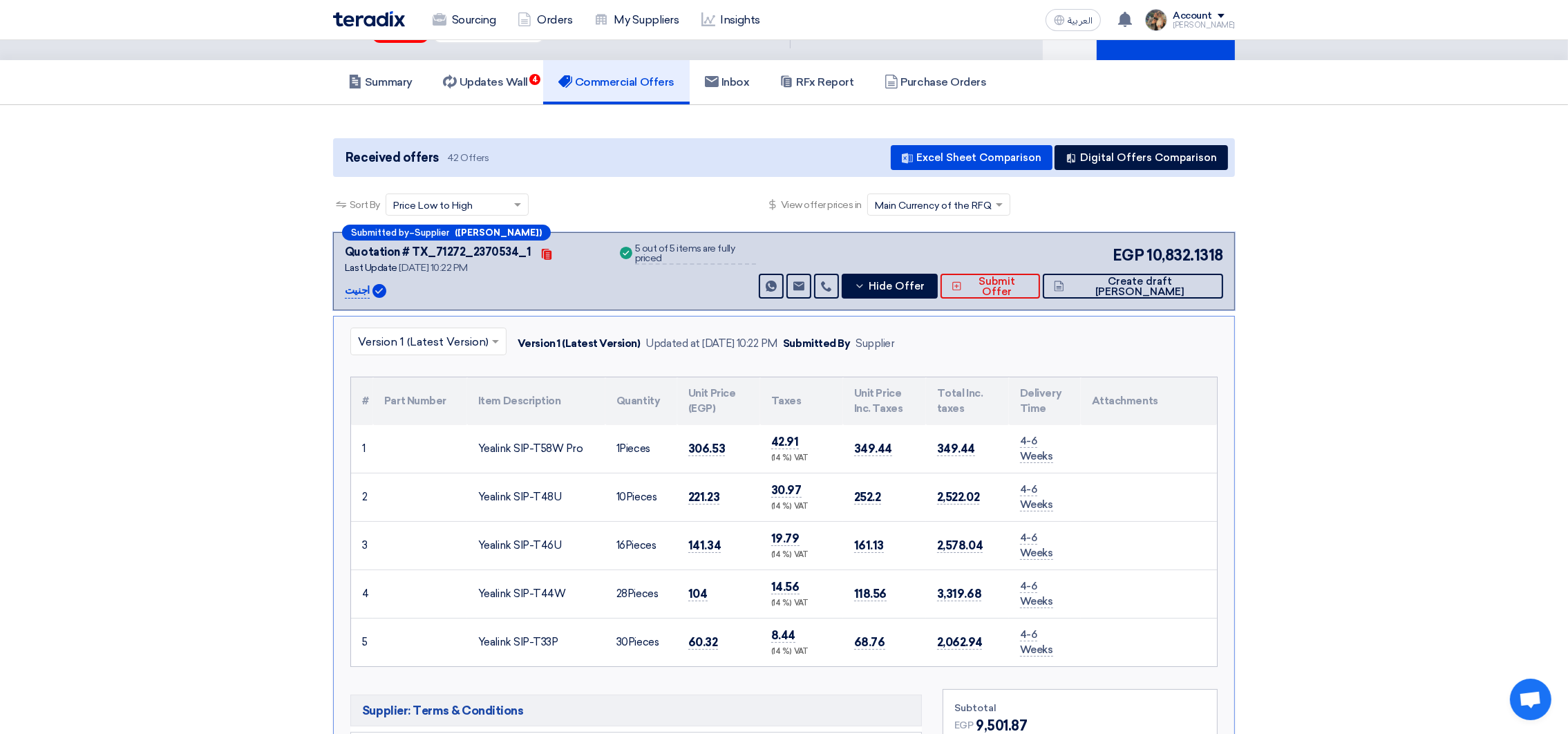
scroll to position [0, 0]
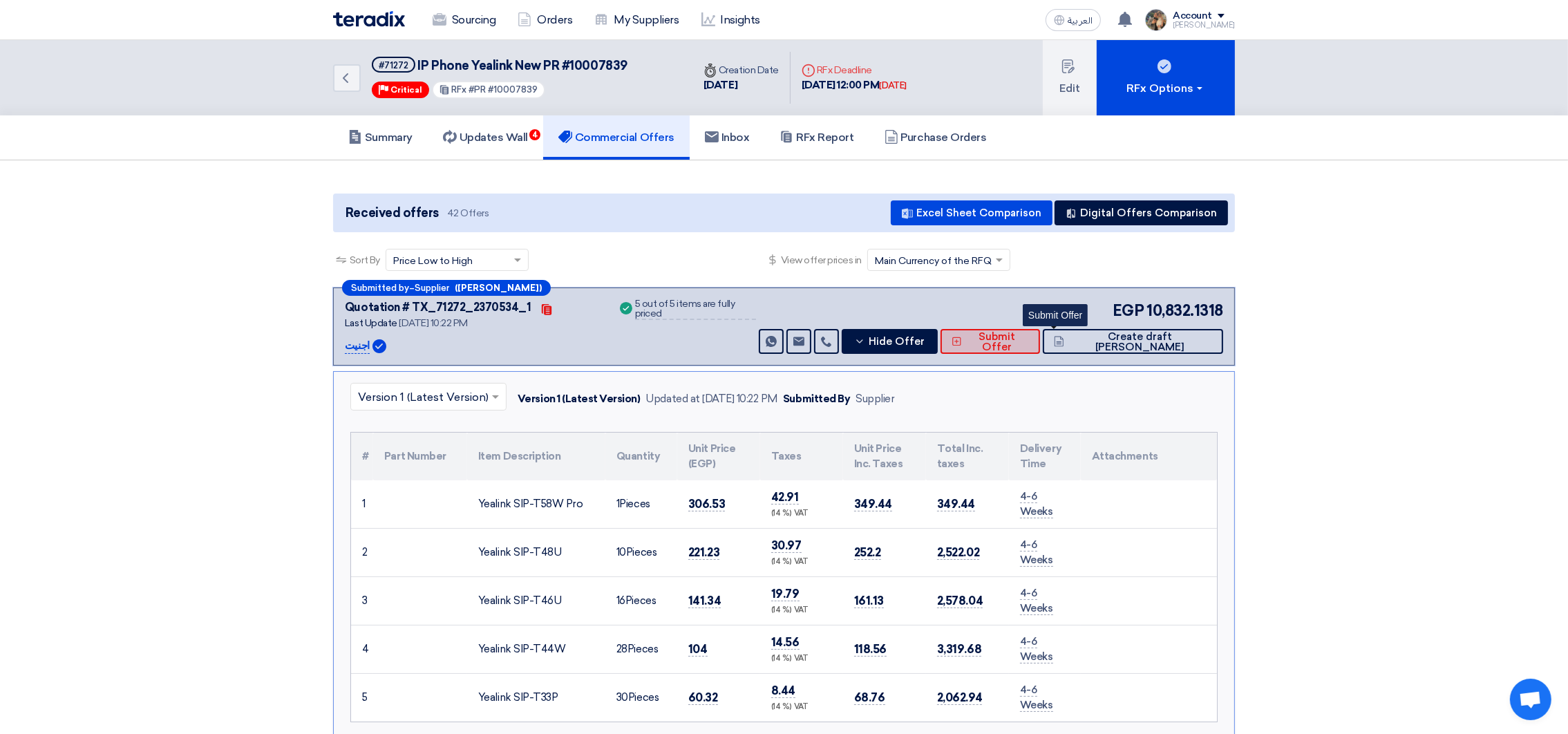
click at [1029, 341] on span "Submit Offer" at bounding box center [998, 342] width 63 height 20
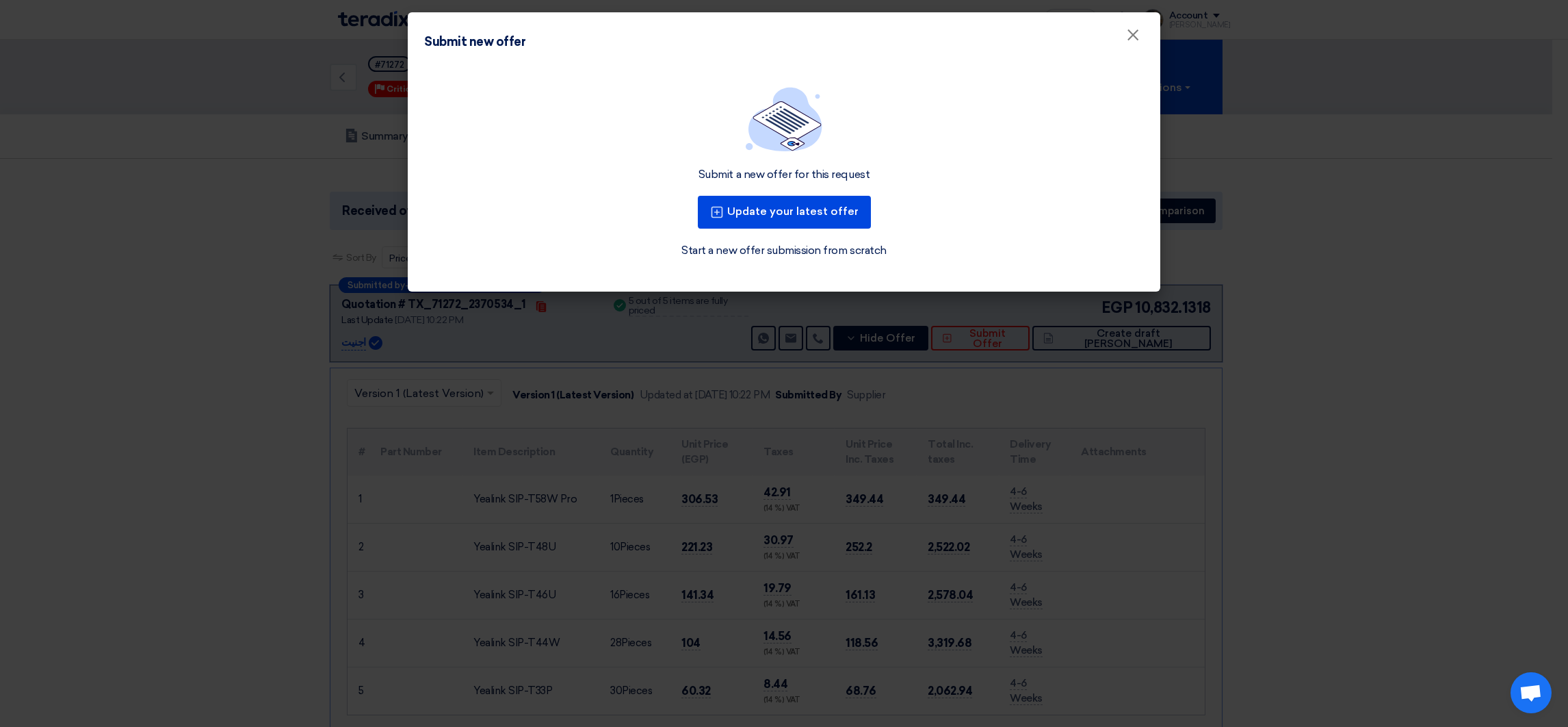
click at [788, 248] on link "Start a new offer submission from scratch" at bounding box center [783, 250] width 205 height 16
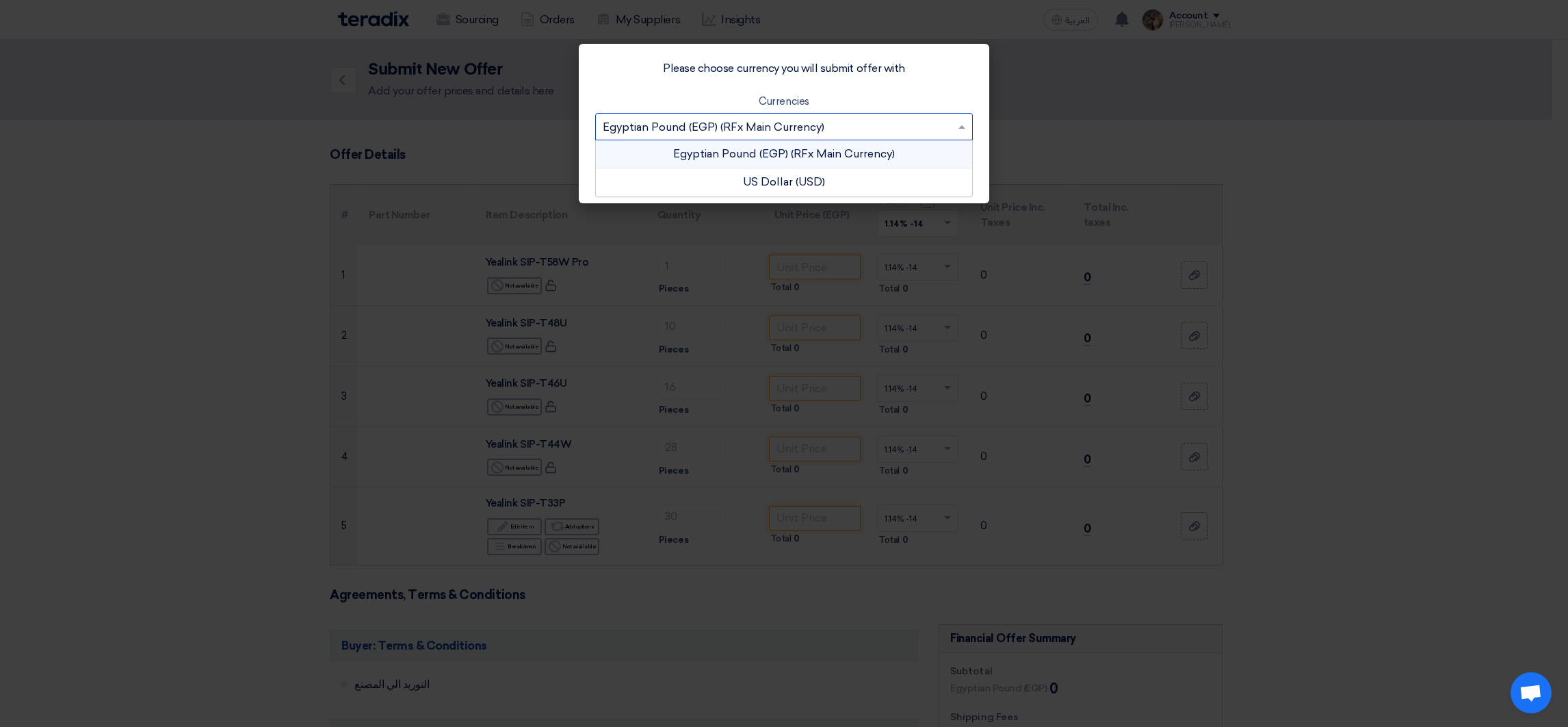
click at [823, 126] on input "text" at bounding box center [777, 128] width 349 height 22
click at [799, 185] on div "US Dollar (USD)" at bounding box center [784, 182] width 376 height 28
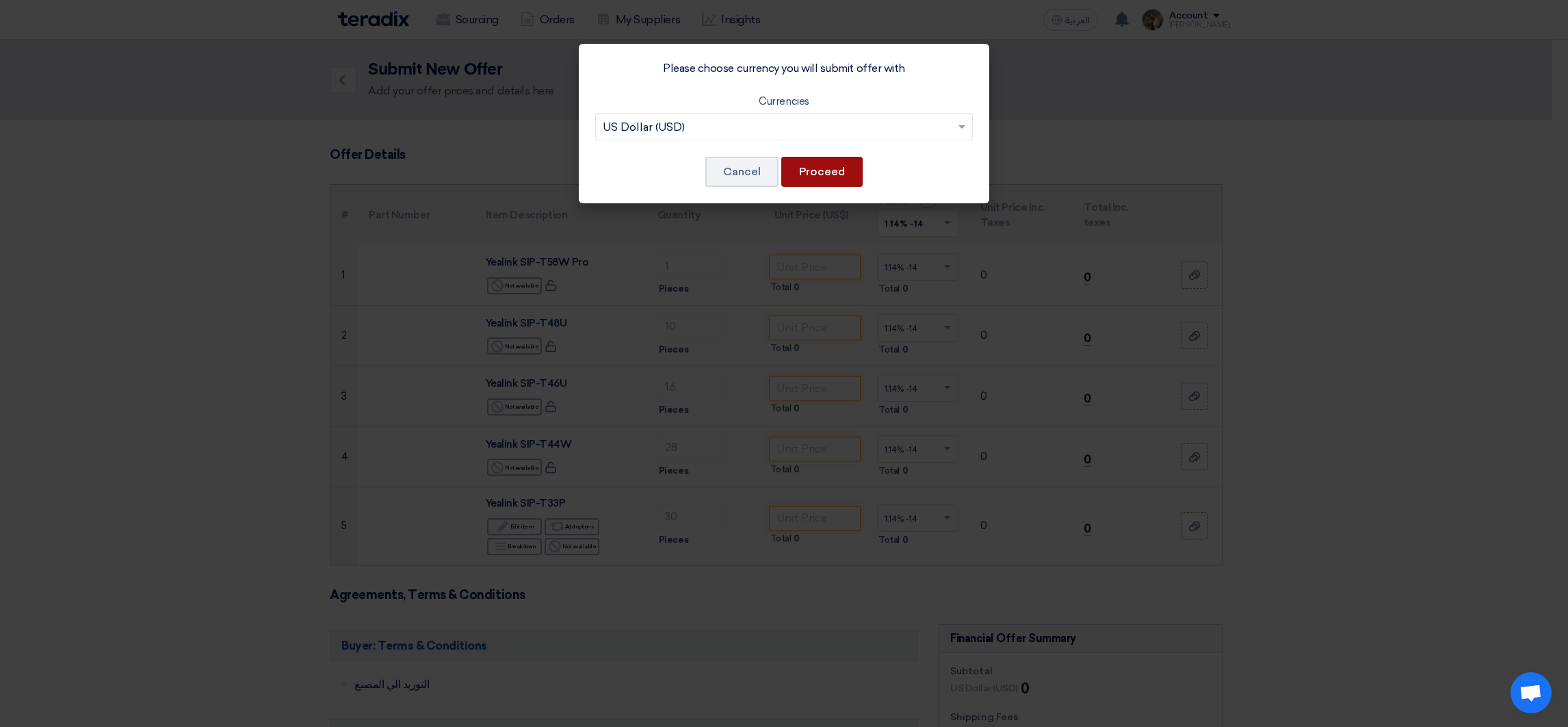
click at [818, 175] on button "Proceed" at bounding box center [821, 172] width 81 height 30
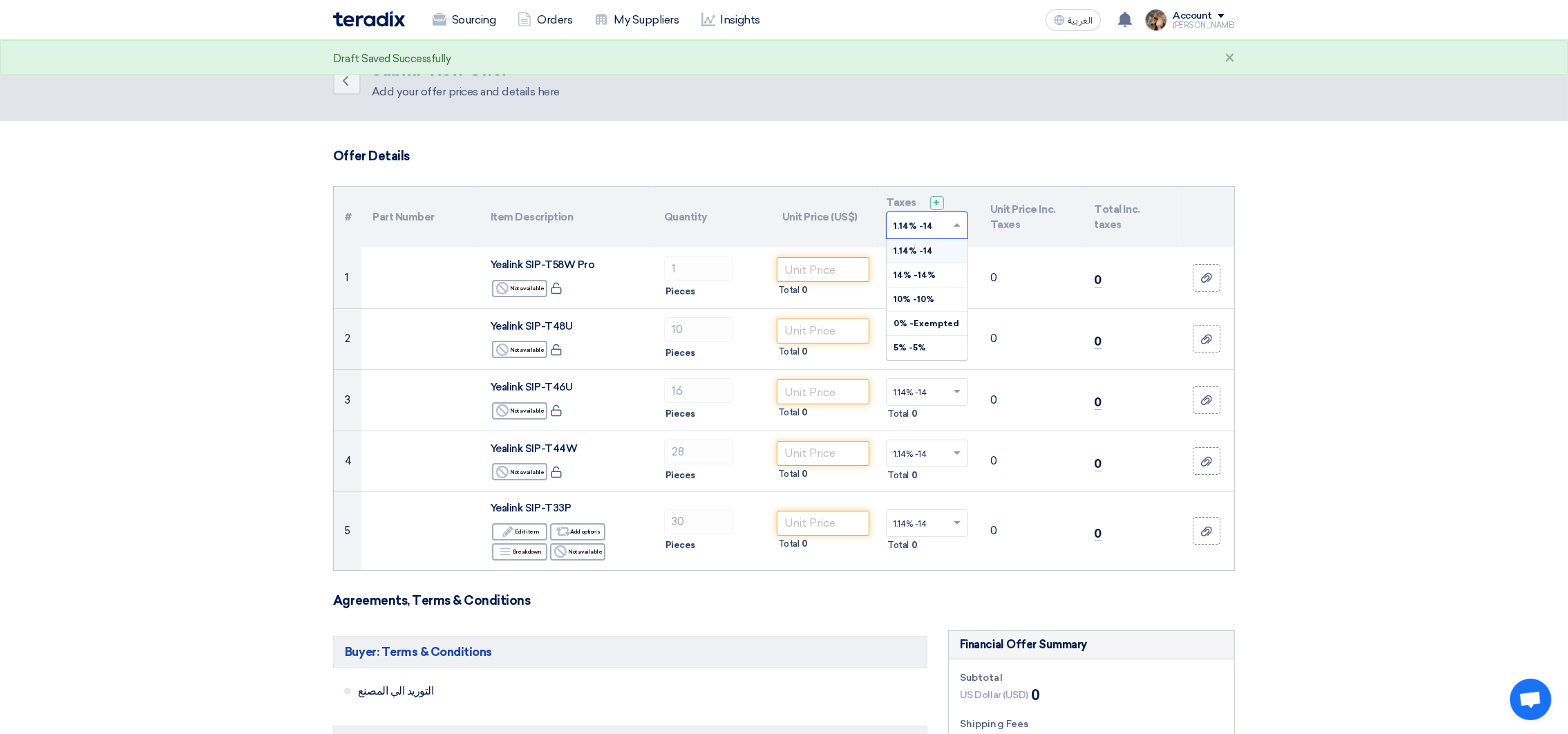
click at [953, 229] on span at bounding box center [959, 225] width 17 height 12
click at [934, 275] on div "14% -14%" at bounding box center [927, 275] width 81 height 24
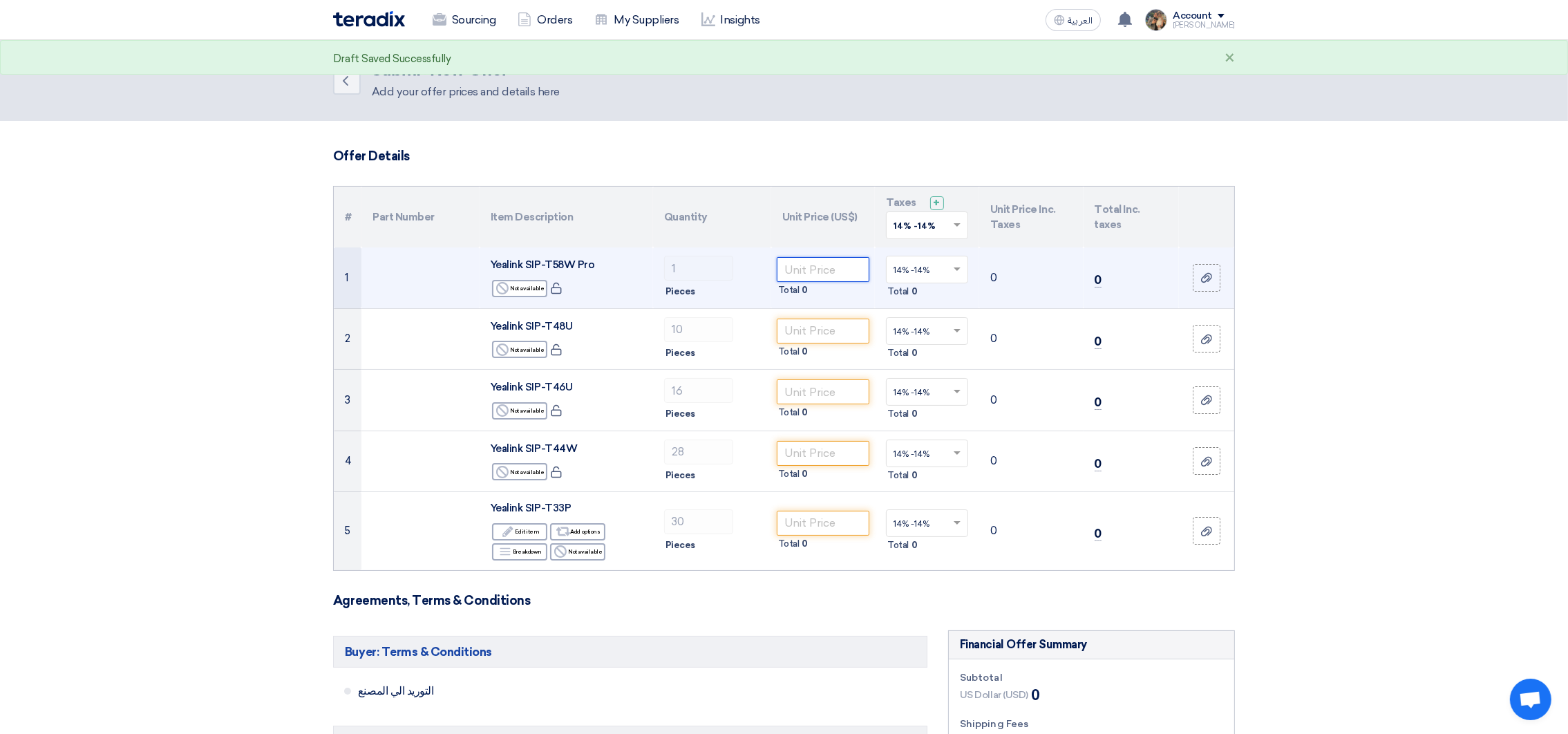
click at [819, 267] on input "number" at bounding box center [824, 269] width 94 height 25
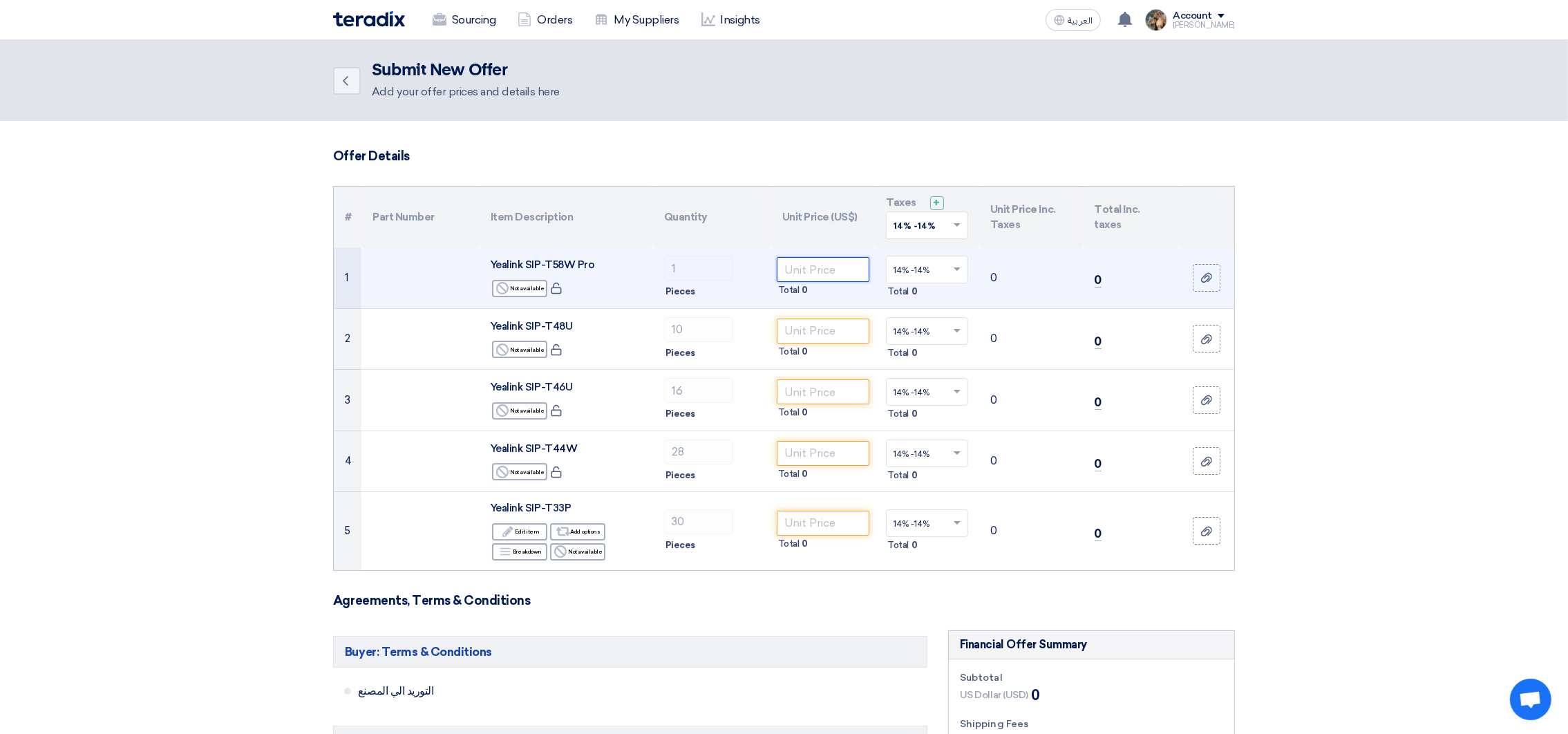
click at [830, 275] on input "number" at bounding box center [824, 269] width 94 height 25
paste input "306.53"
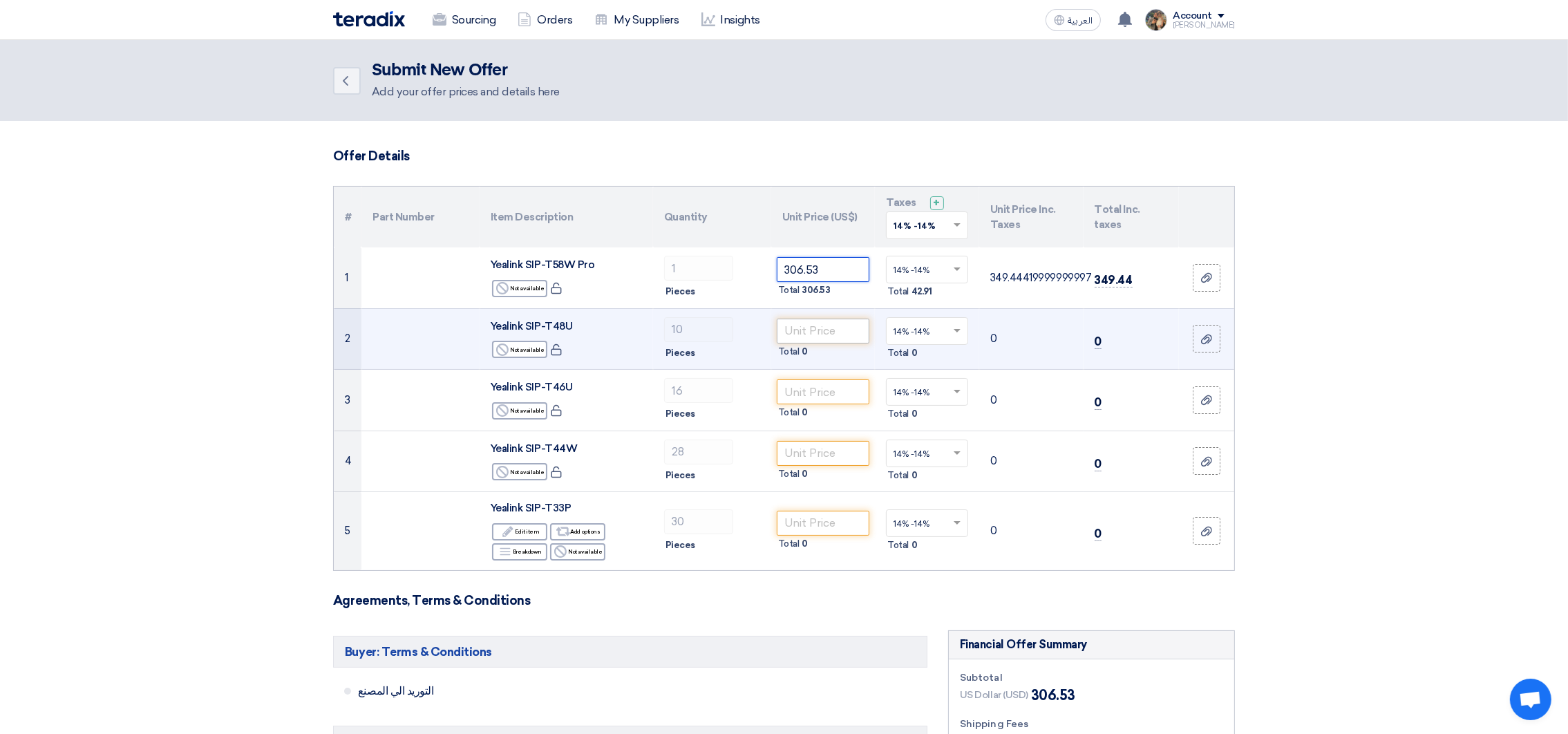
type input "306.53"
click at [825, 323] on input "number" at bounding box center [824, 330] width 94 height 25
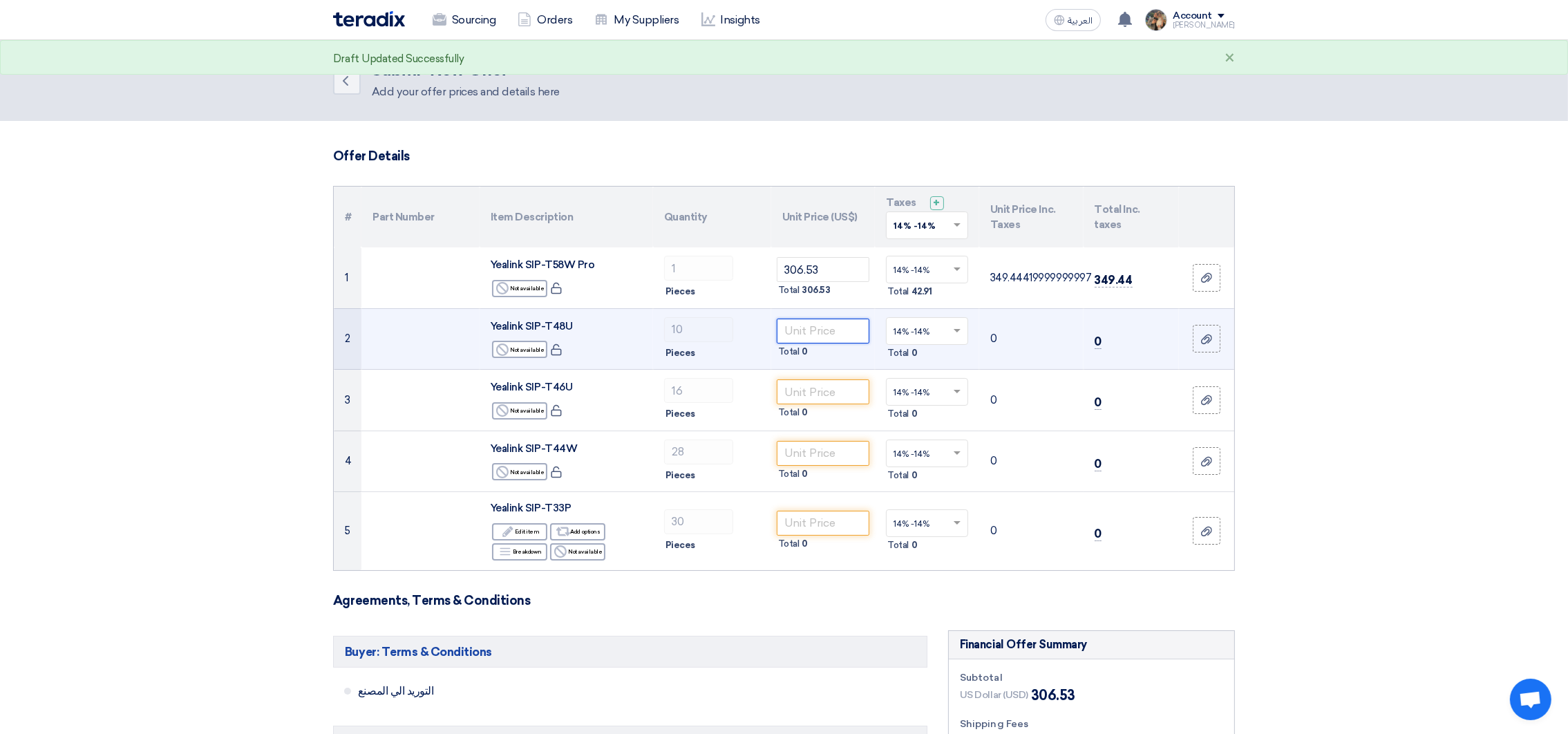
paste input "221.23"
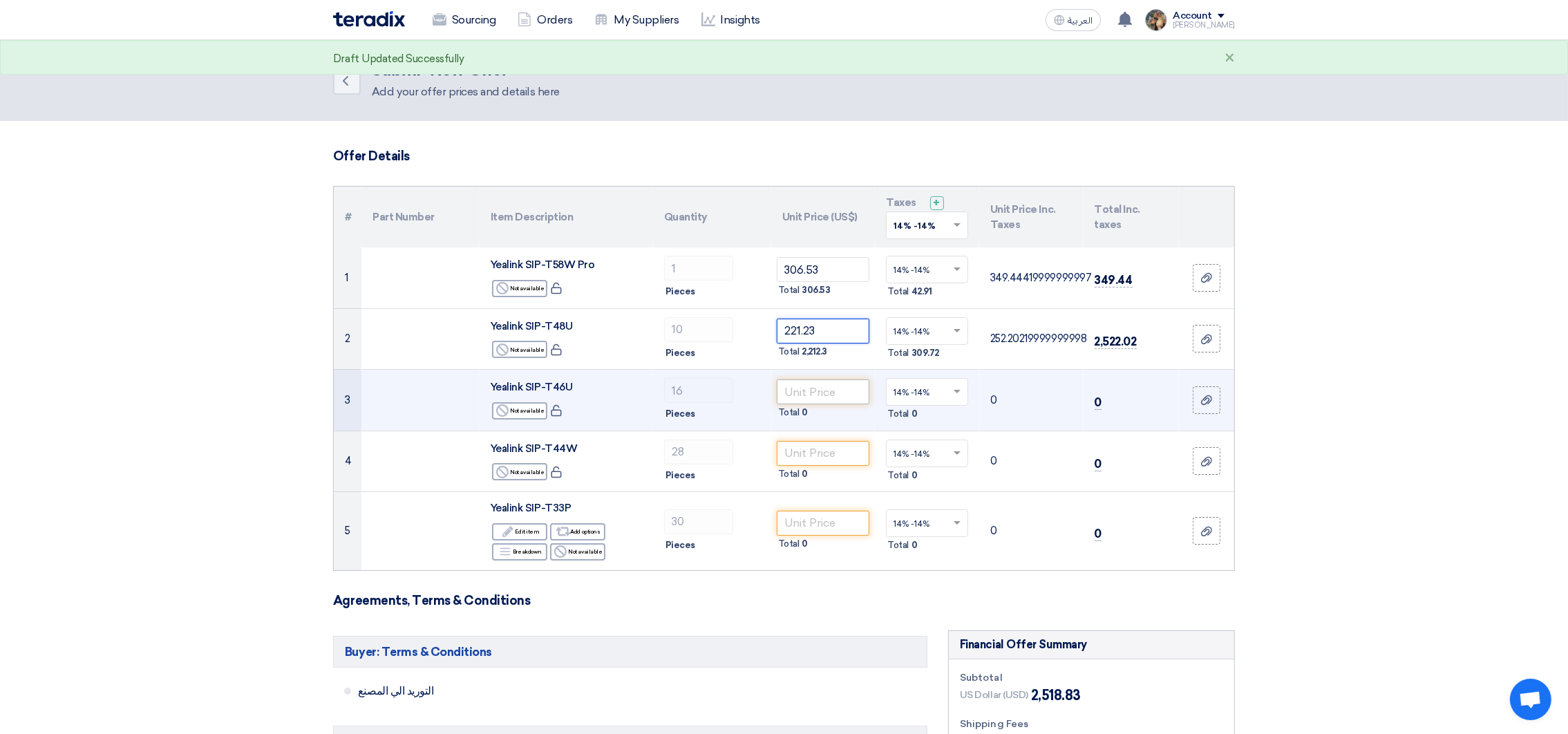
type input "221.23"
click at [826, 382] on input "number" at bounding box center [824, 392] width 94 height 25
paste input "141.34"
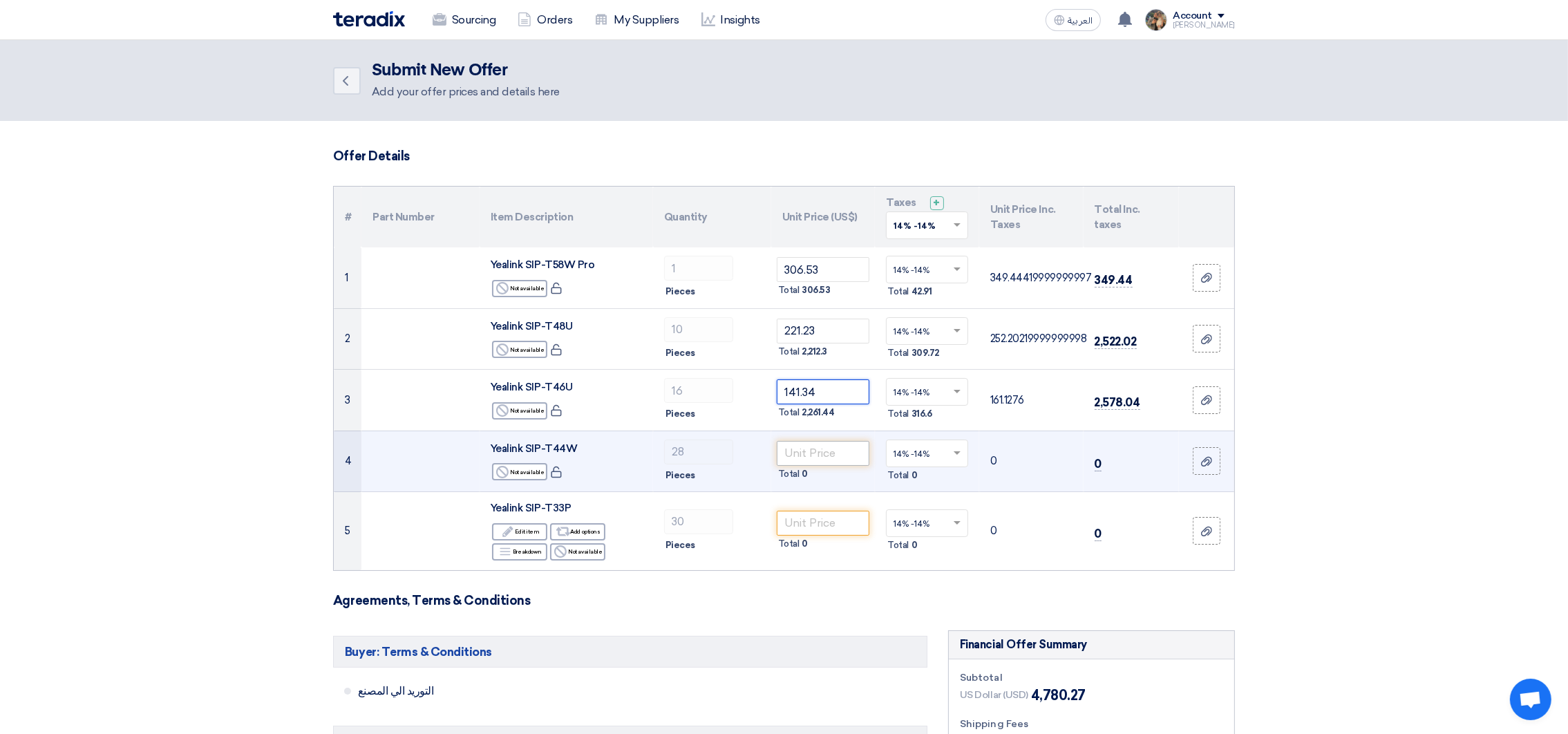
type input "141.34"
click at [787, 443] on input "number" at bounding box center [824, 453] width 94 height 25
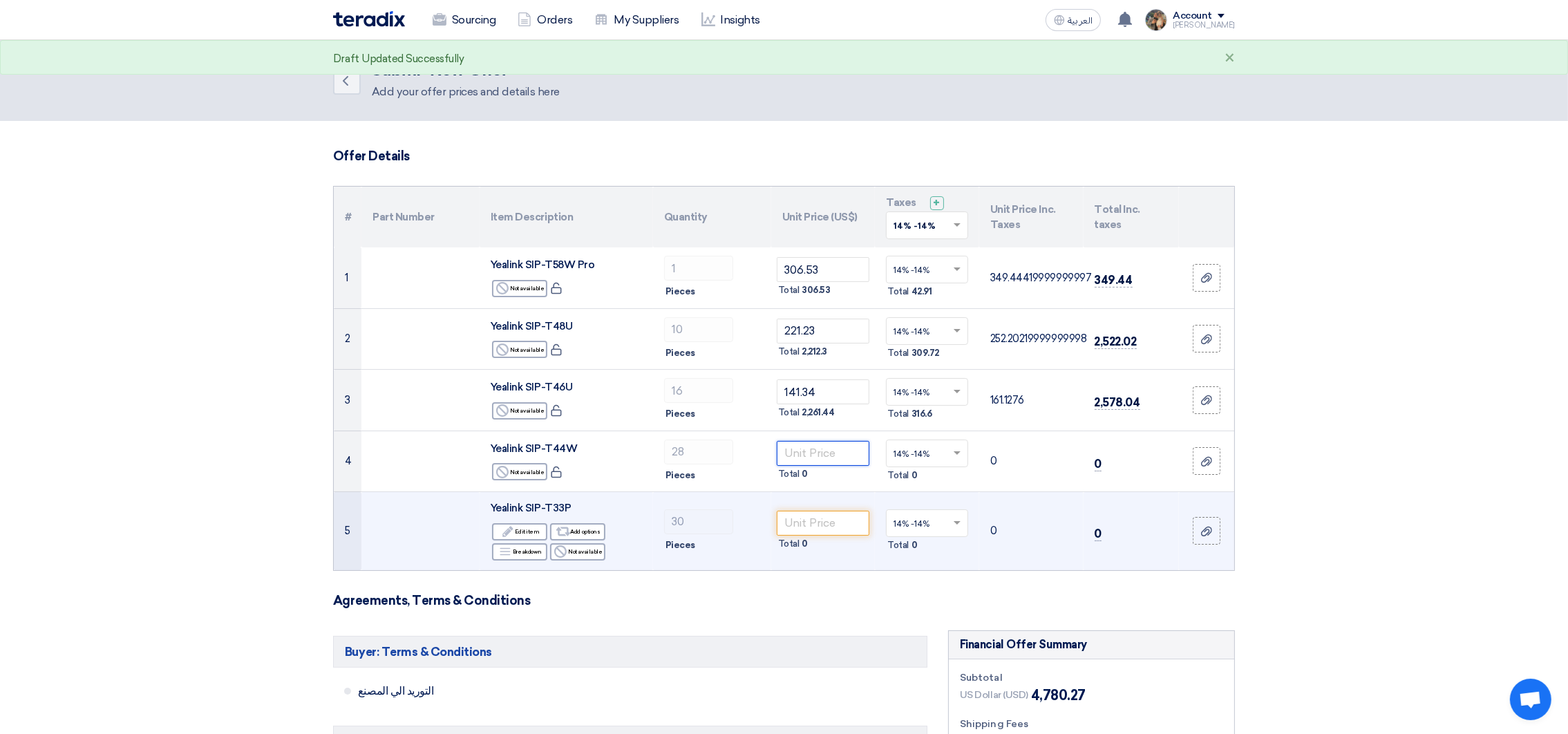
paste input "104.00"
type input "104.00"
click at [827, 522] on input "number" at bounding box center [824, 523] width 94 height 25
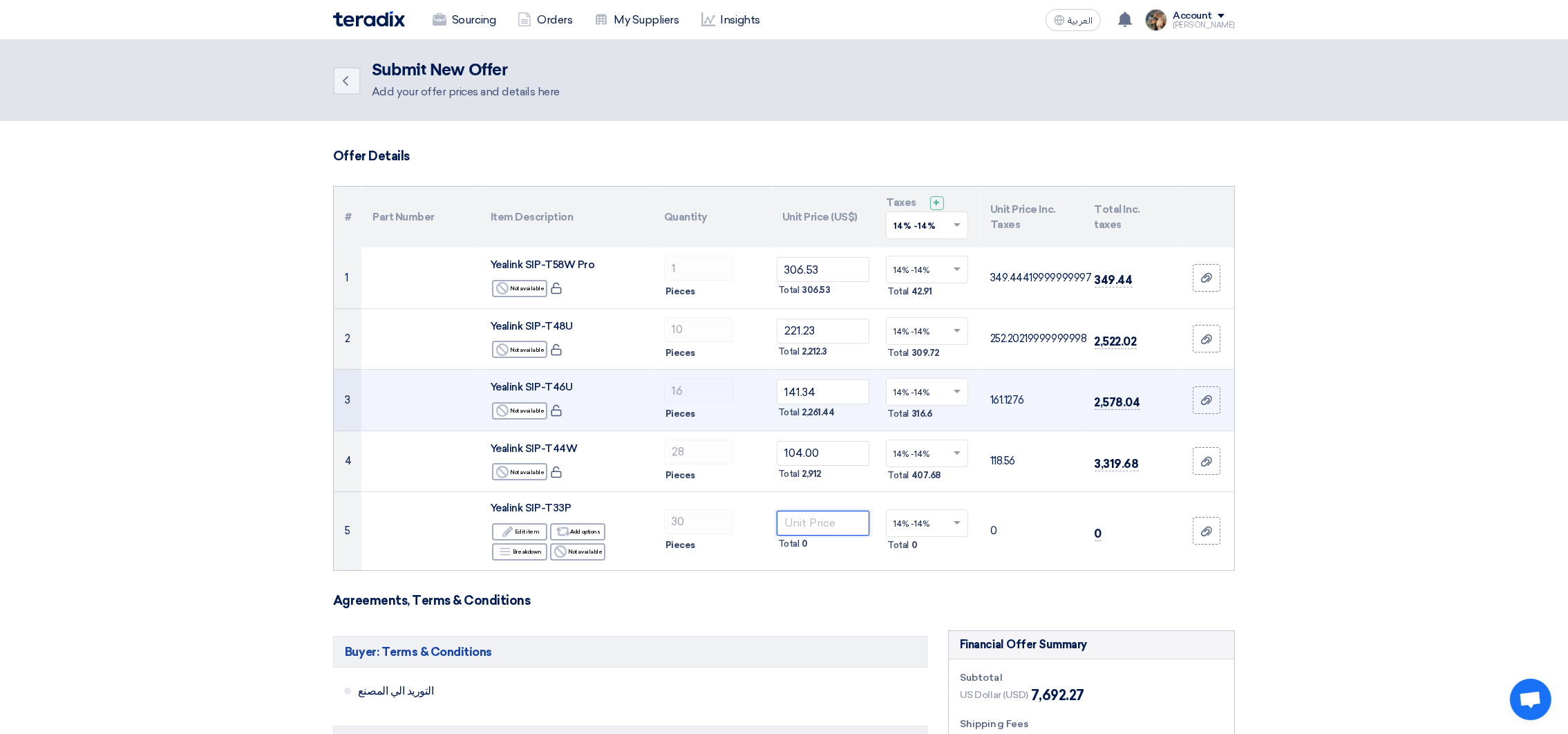
paste input "60.32"
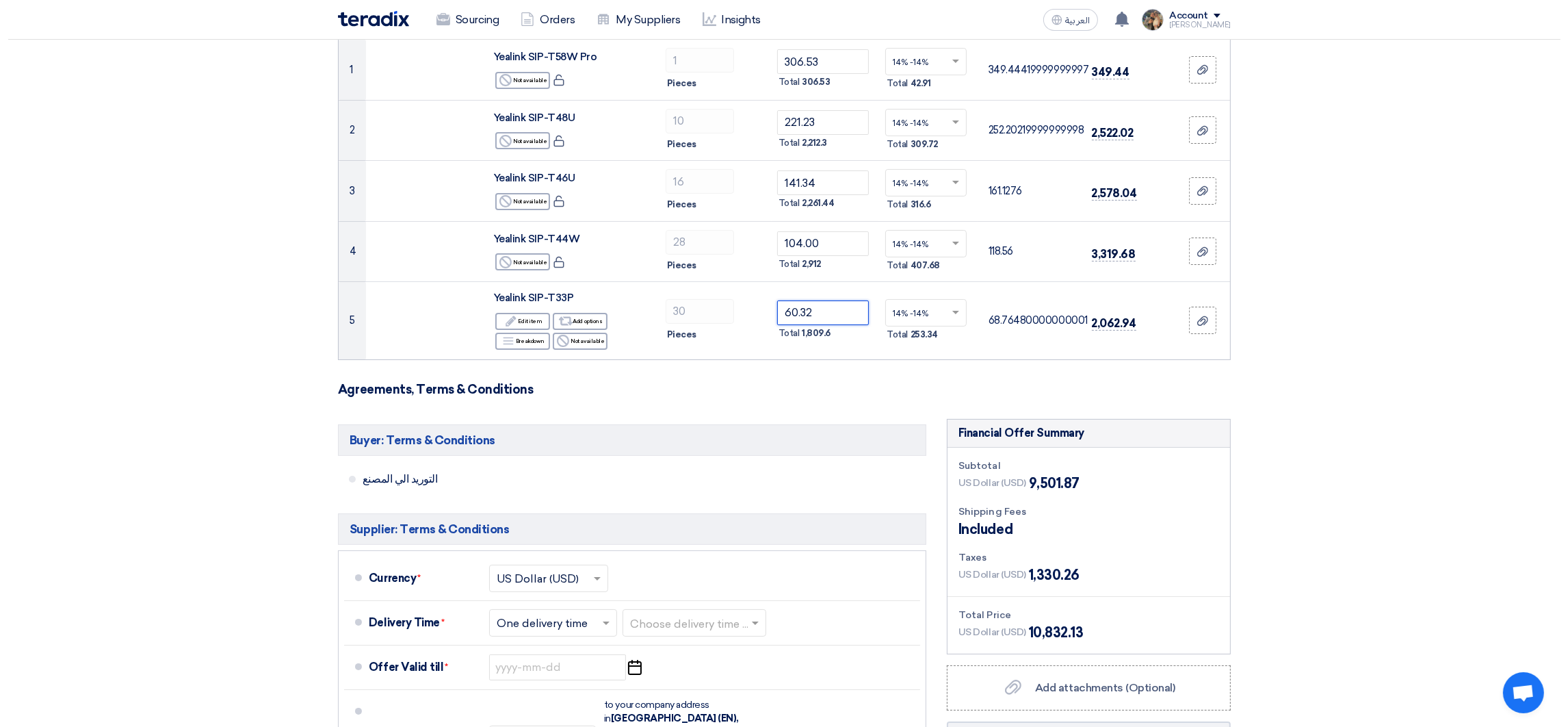
scroll to position [411, 0]
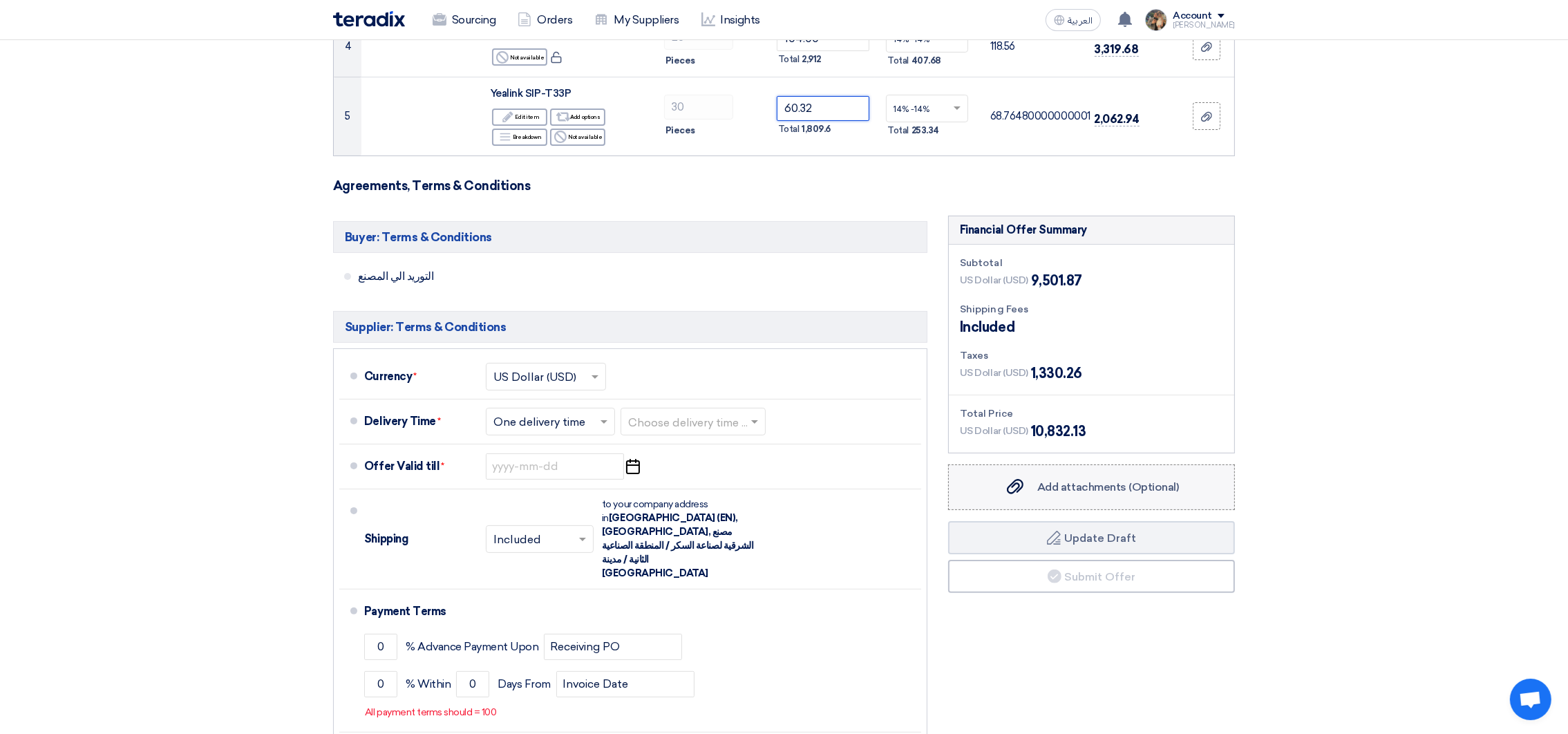
type input "60.32"
click at [1069, 493] on span "Add attachments (Optional)" at bounding box center [1108, 487] width 142 height 13
click at [0, 0] on input "Add attachments (Optional) Add attachments (Optional)" at bounding box center [0, 0] width 0 height 0
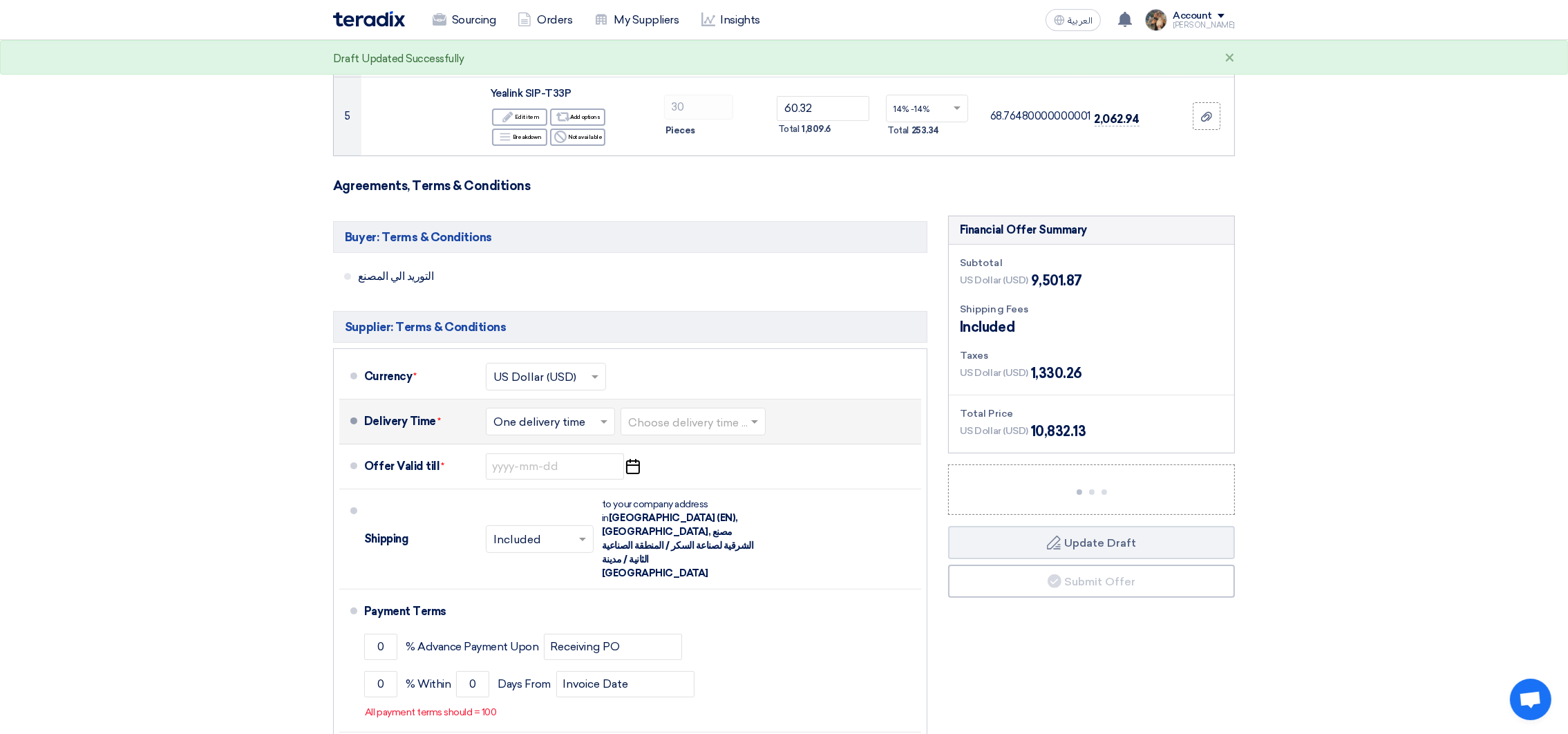
click at [703, 422] on input "text" at bounding box center [694, 422] width 131 height 20
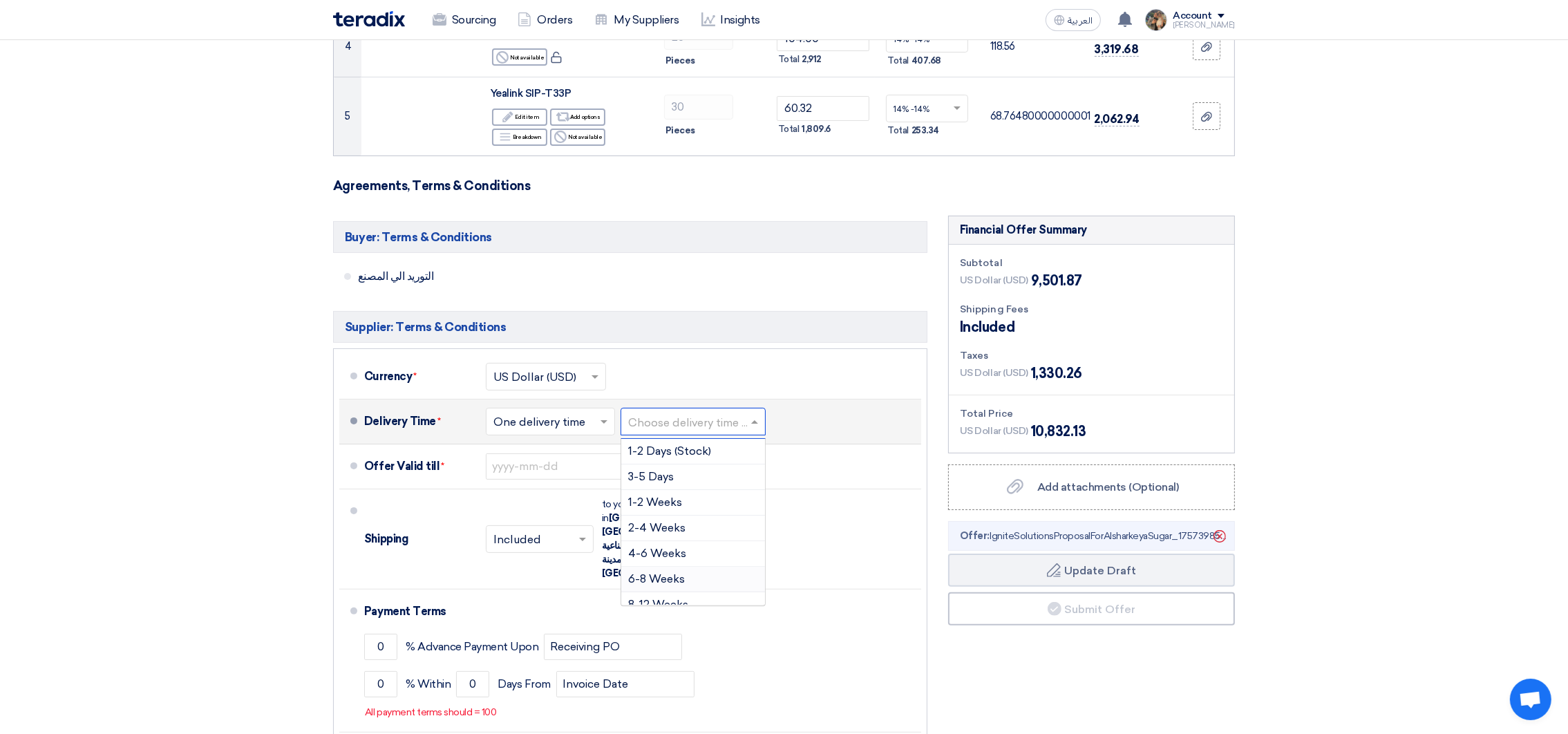
click at [669, 579] on span "6-8 Weeks" at bounding box center [656, 578] width 57 height 13
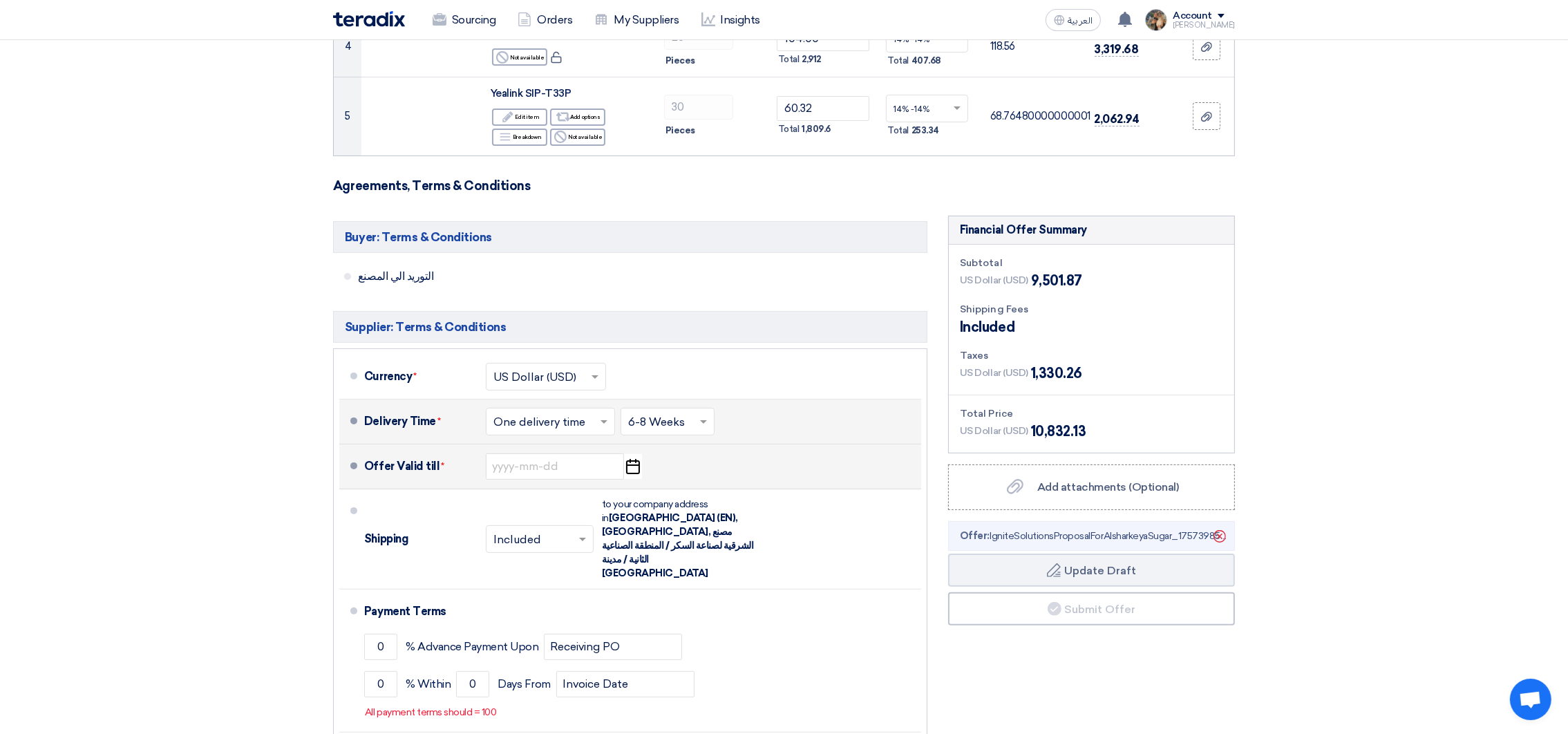
click at [630, 471] on icon "Pick a date" at bounding box center [632, 466] width 19 height 25
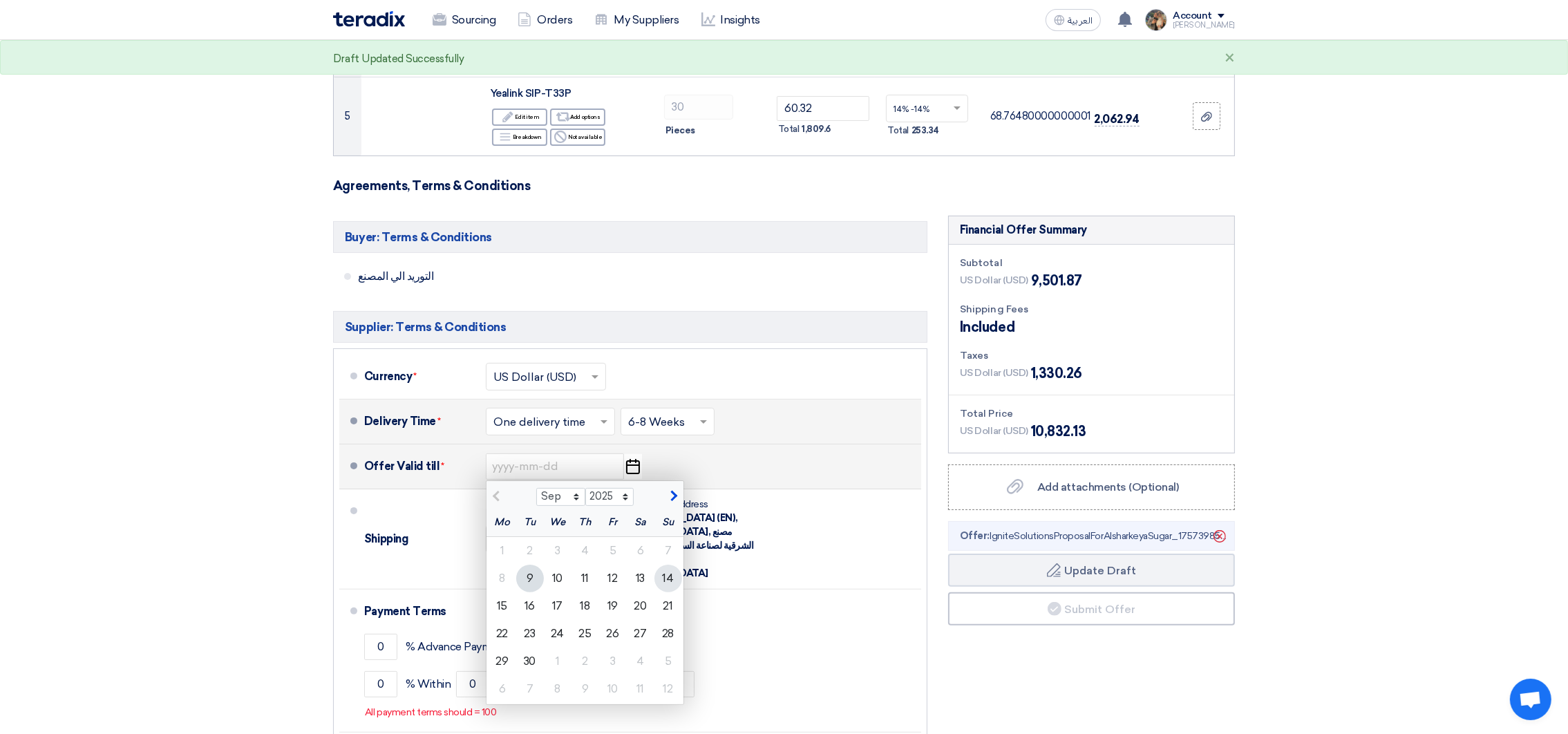
click at [674, 583] on div "14" at bounding box center [668, 578] width 28 height 28
type input "[DATE]"
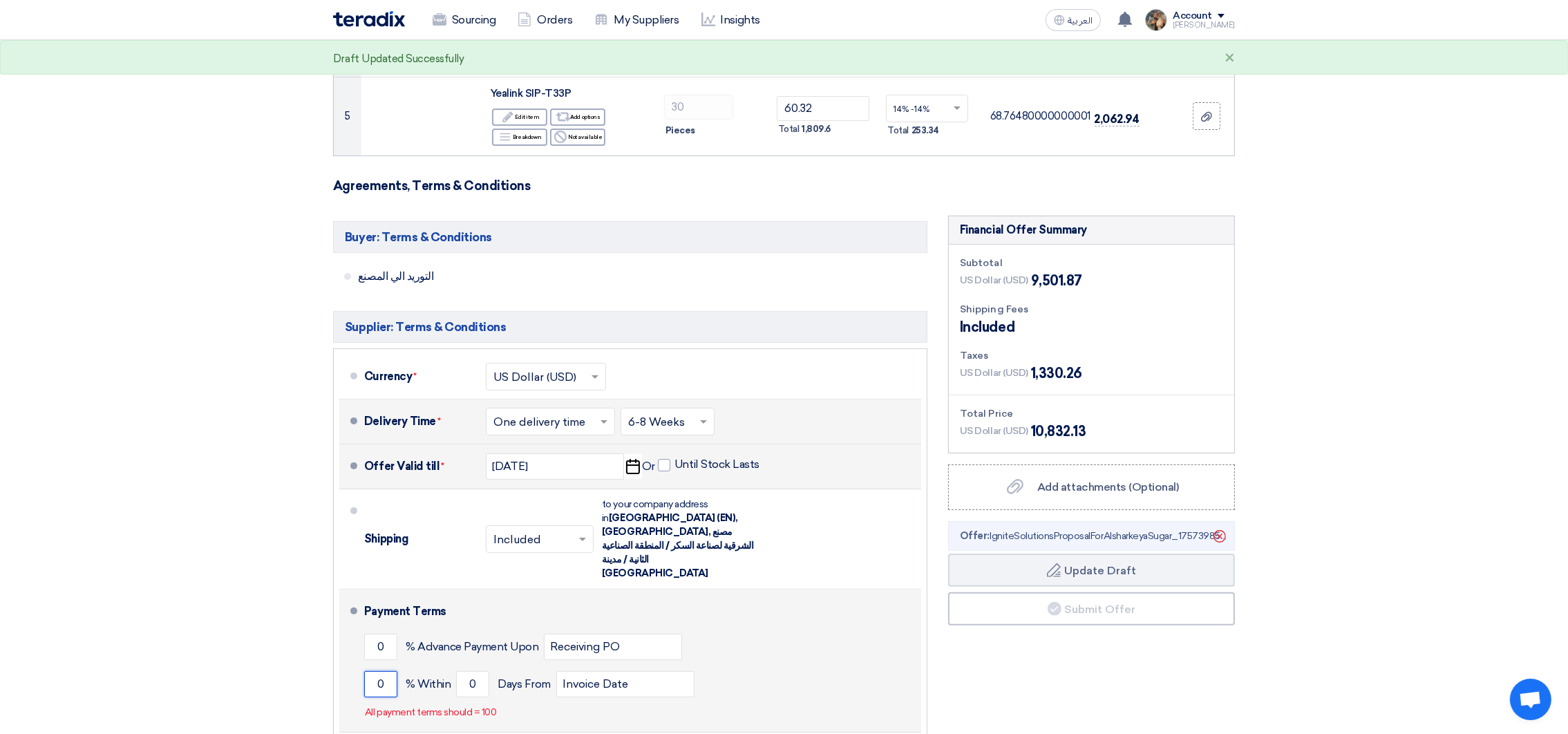
click at [371, 671] on input "0" at bounding box center [381, 683] width 33 height 26
type input "100"
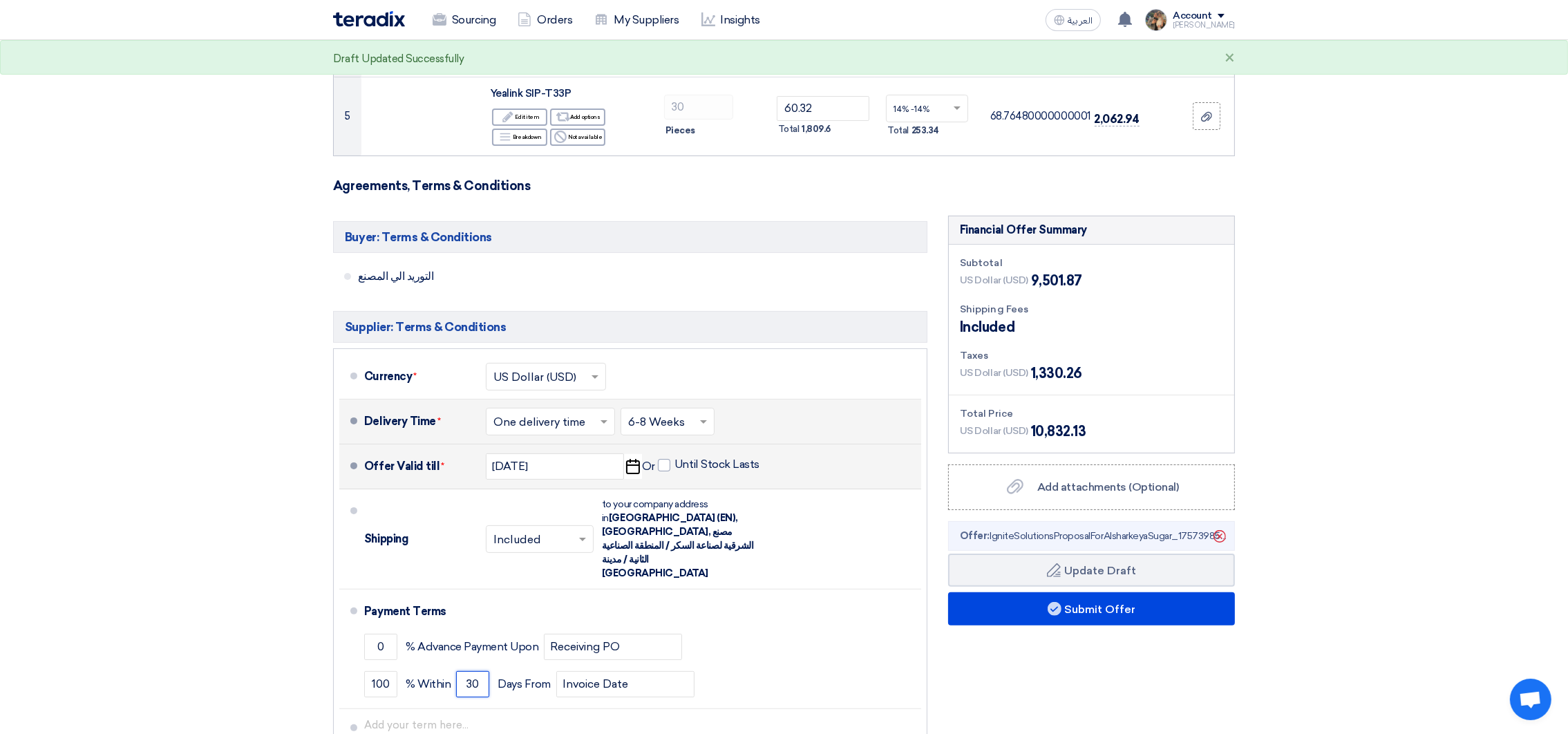
type input "30"
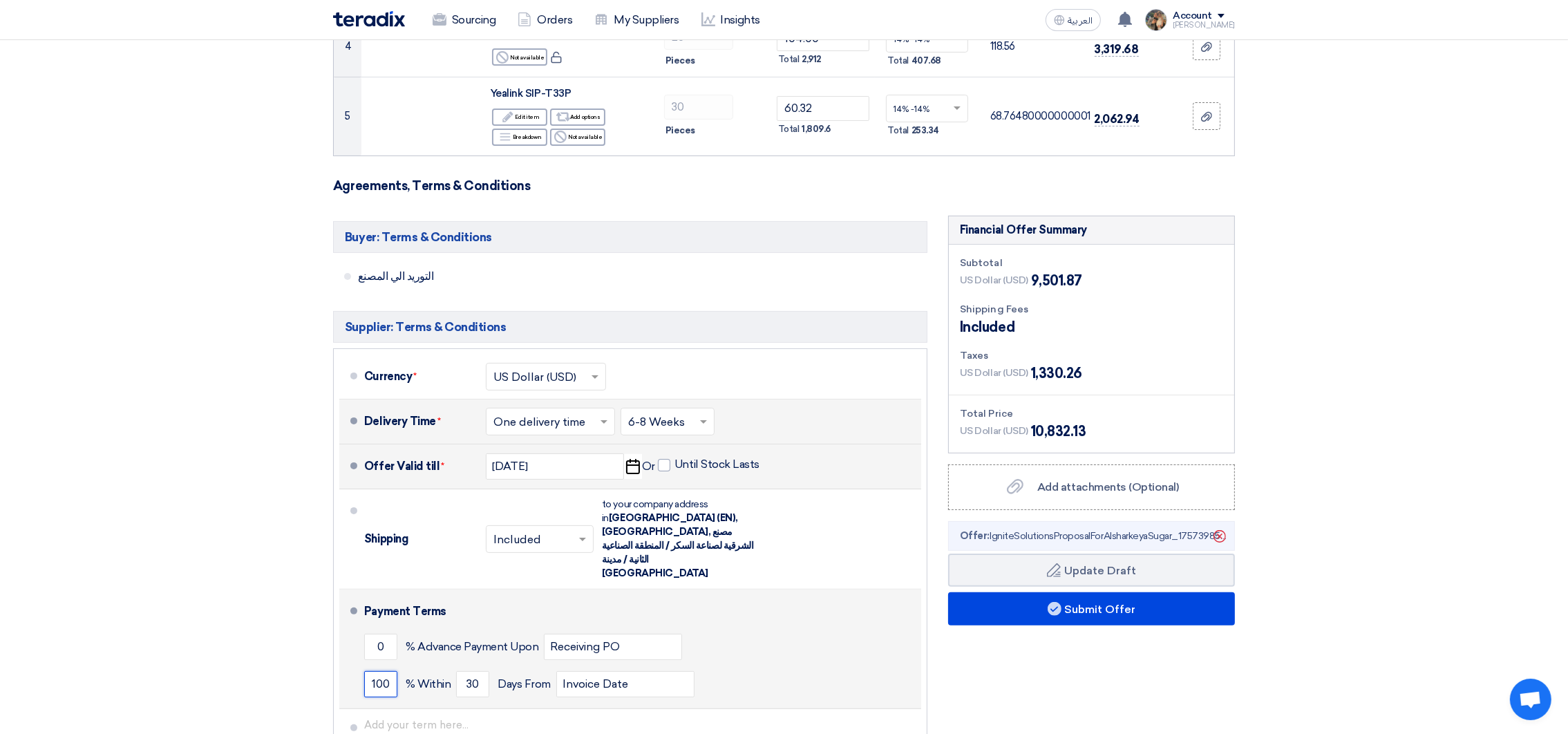
drag, startPoint x: 370, startPoint y: 659, endPoint x: 416, endPoint y: 657, distance: 46.0
click at [416, 665] on div "100 % [DATE] From Invoice Date" at bounding box center [640, 683] width 552 height 37
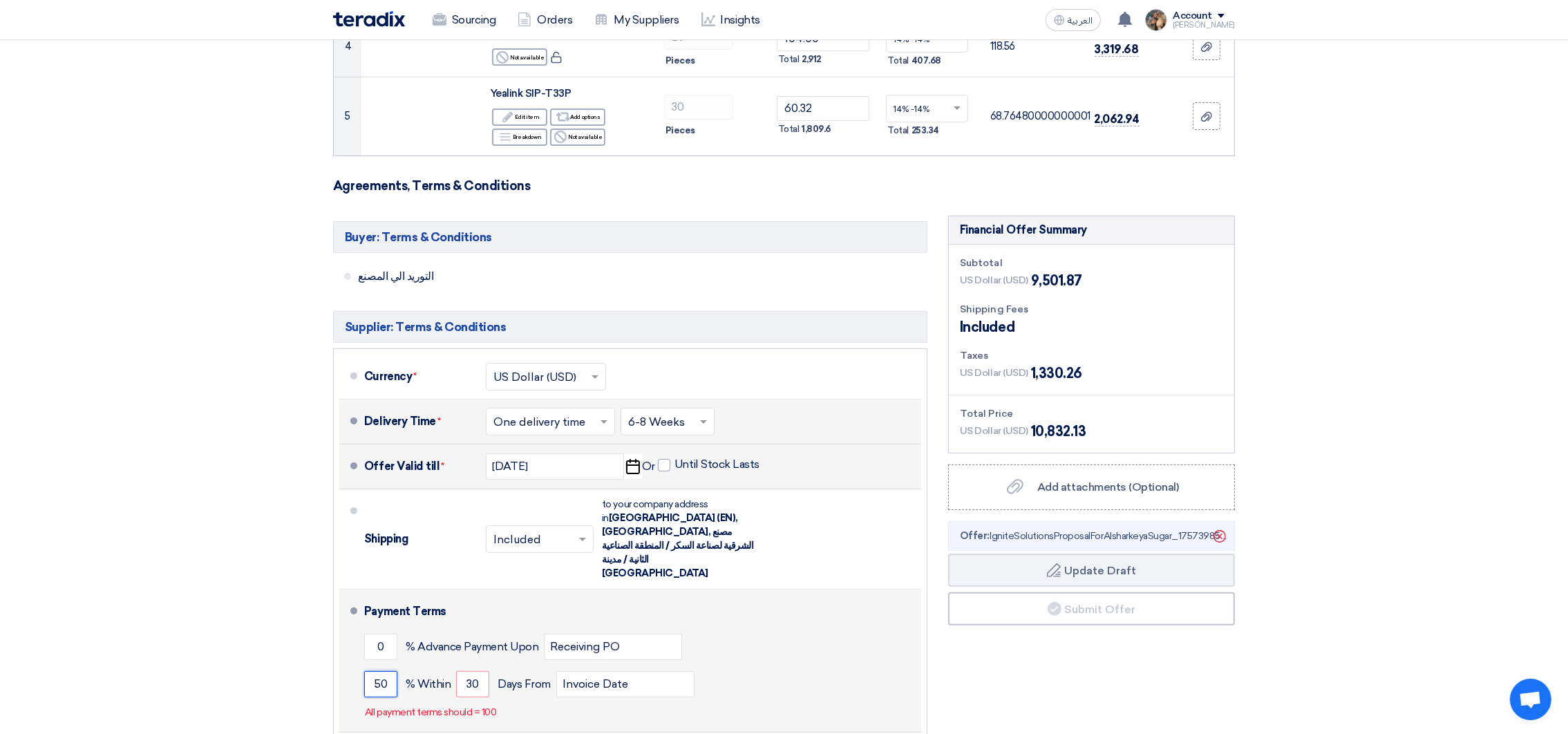
type input "50"
click at [371, 634] on input "0" at bounding box center [381, 646] width 33 height 26
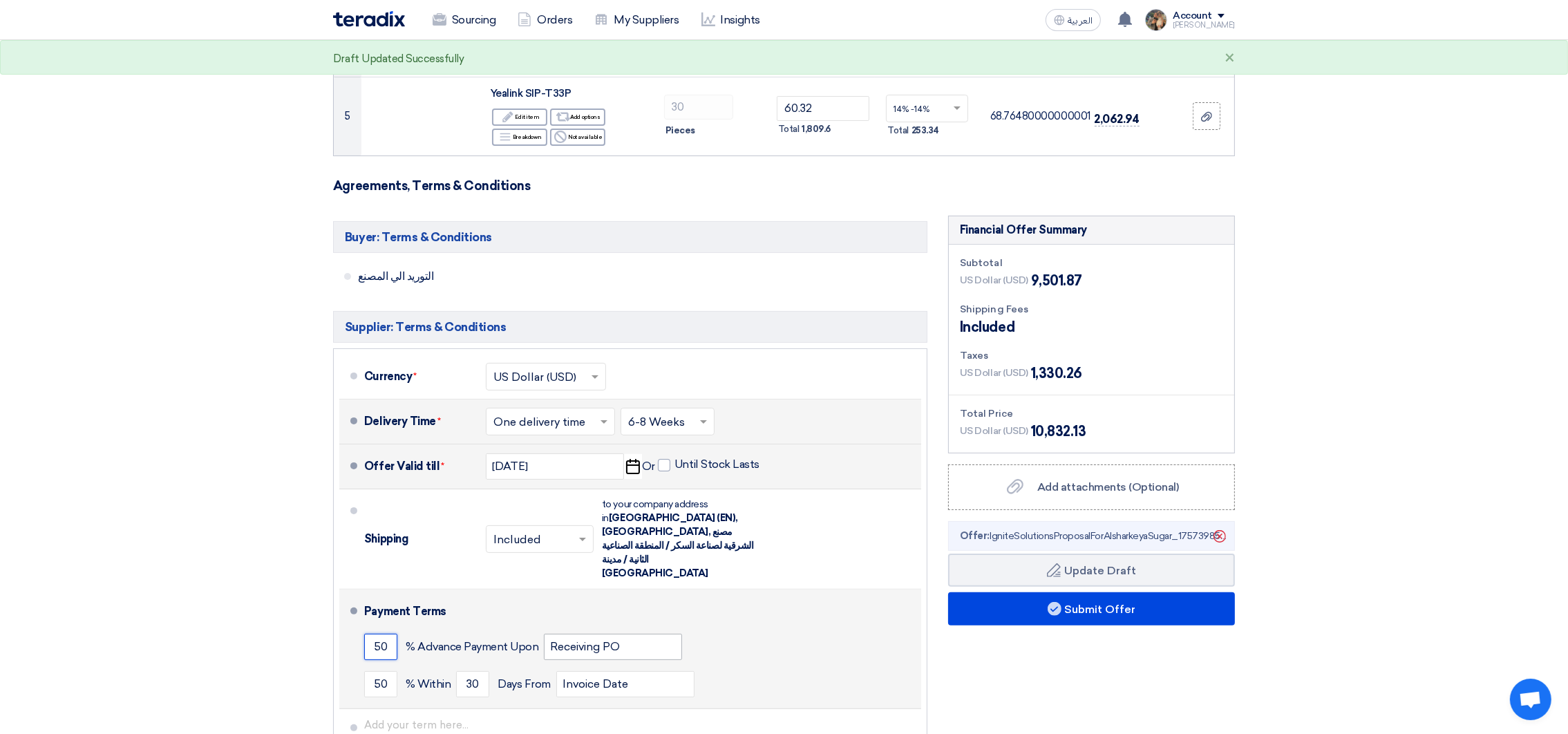
type input "50"
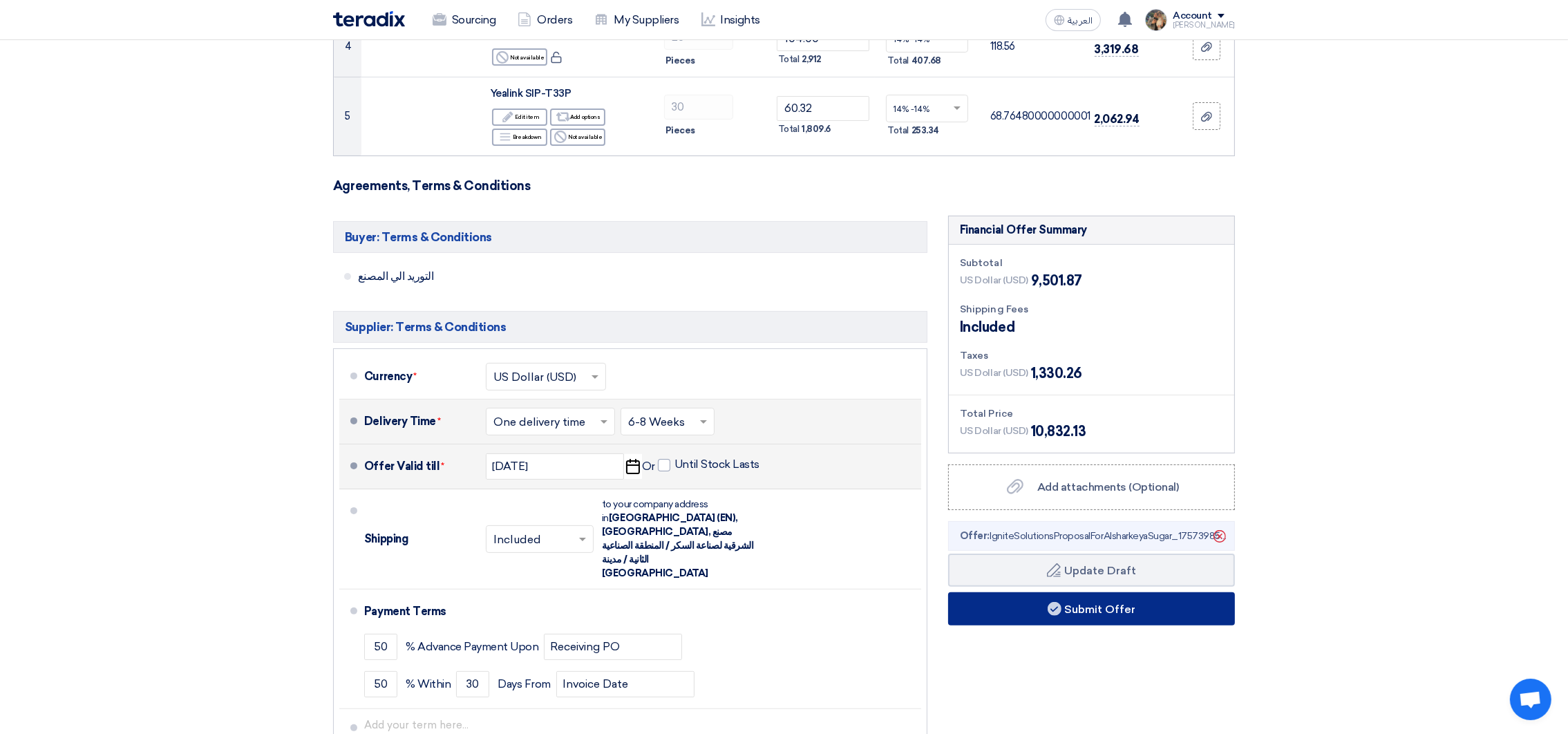
click at [1084, 616] on button "Submit Offer" at bounding box center [1092, 609] width 287 height 33
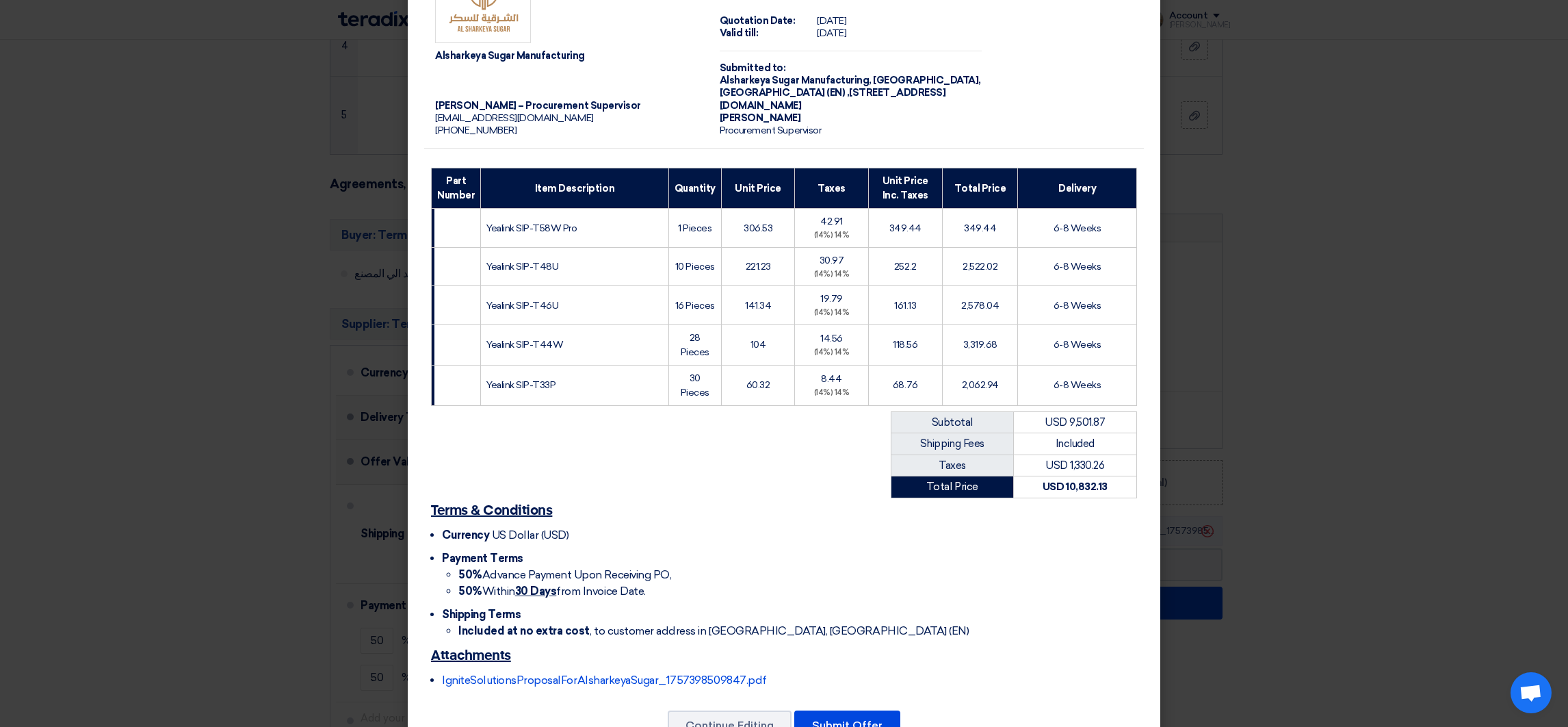
scroll to position [108, 0]
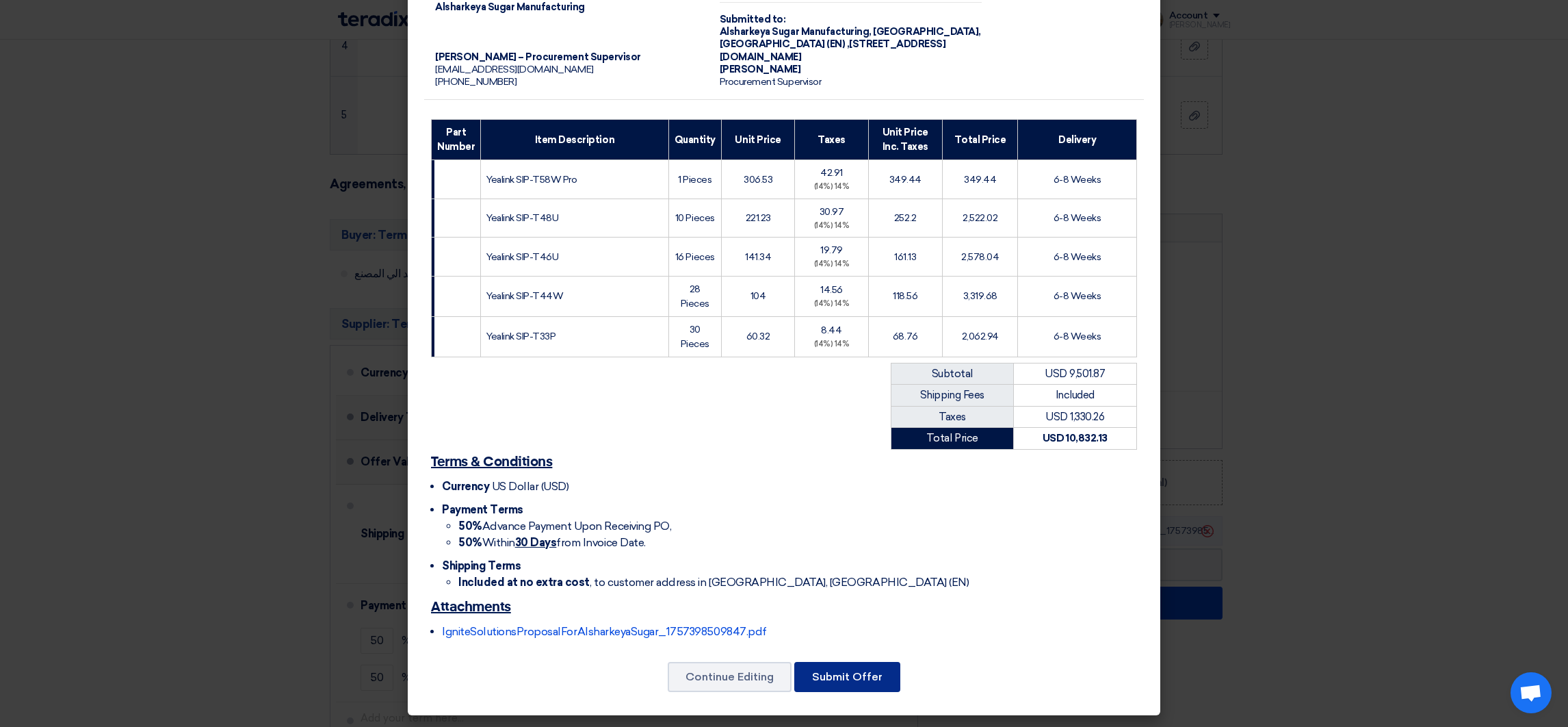
click at [851, 674] on button "Submit Offer" at bounding box center [847, 677] width 106 height 30
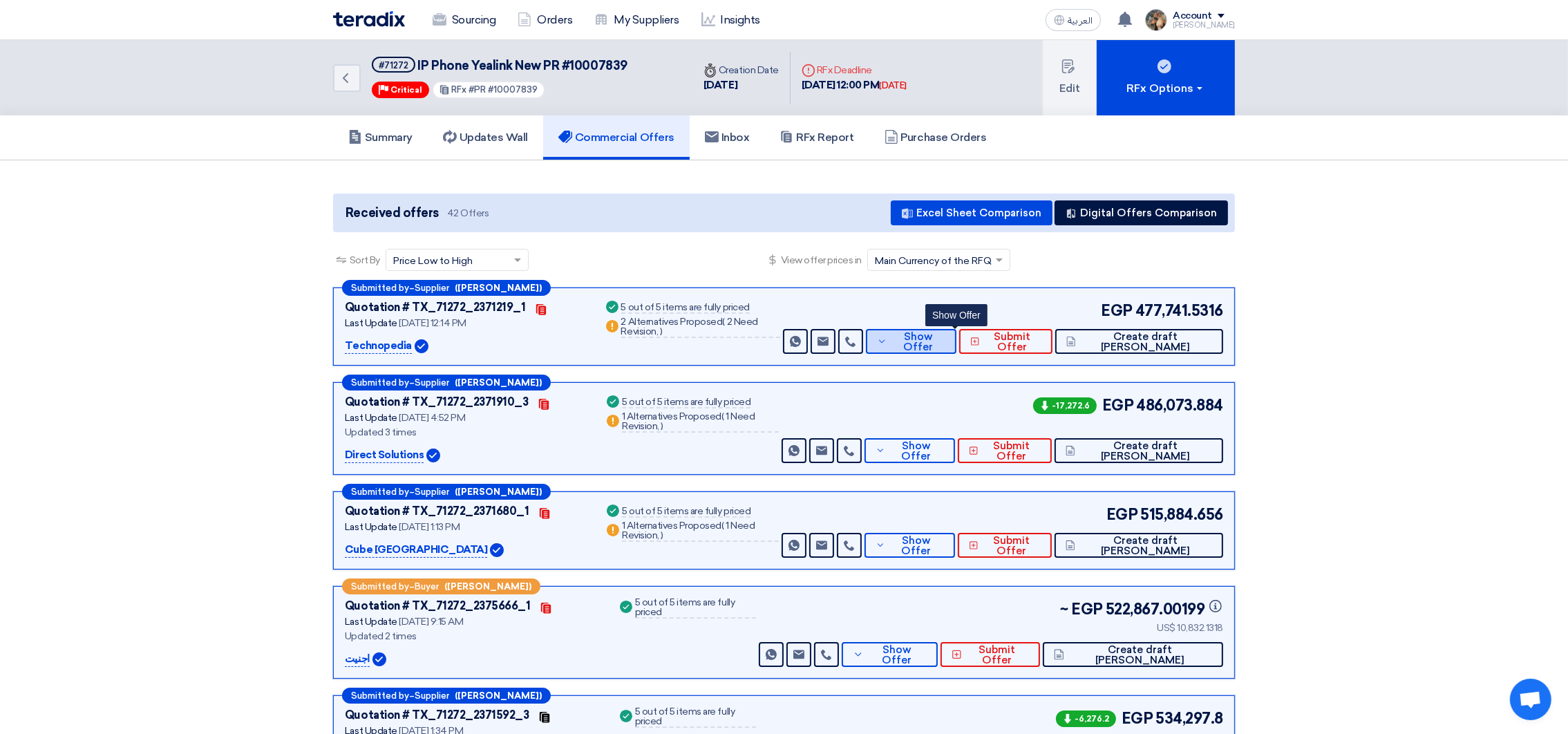
click at [947, 346] on button "Show Offer" at bounding box center [912, 341] width 91 height 25
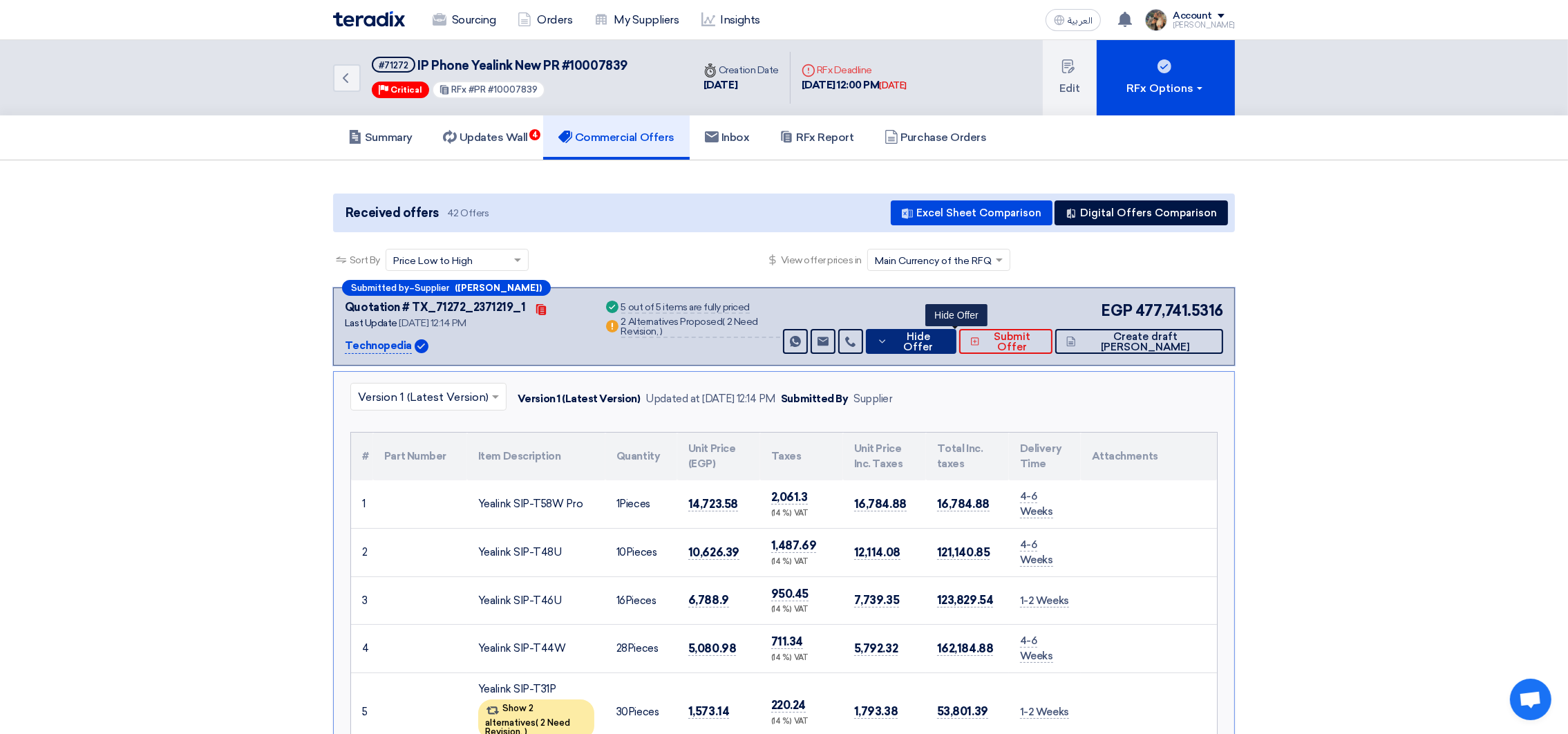
click at [947, 346] on button "Hide Offer" at bounding box center [912, 341] width 91 height 25
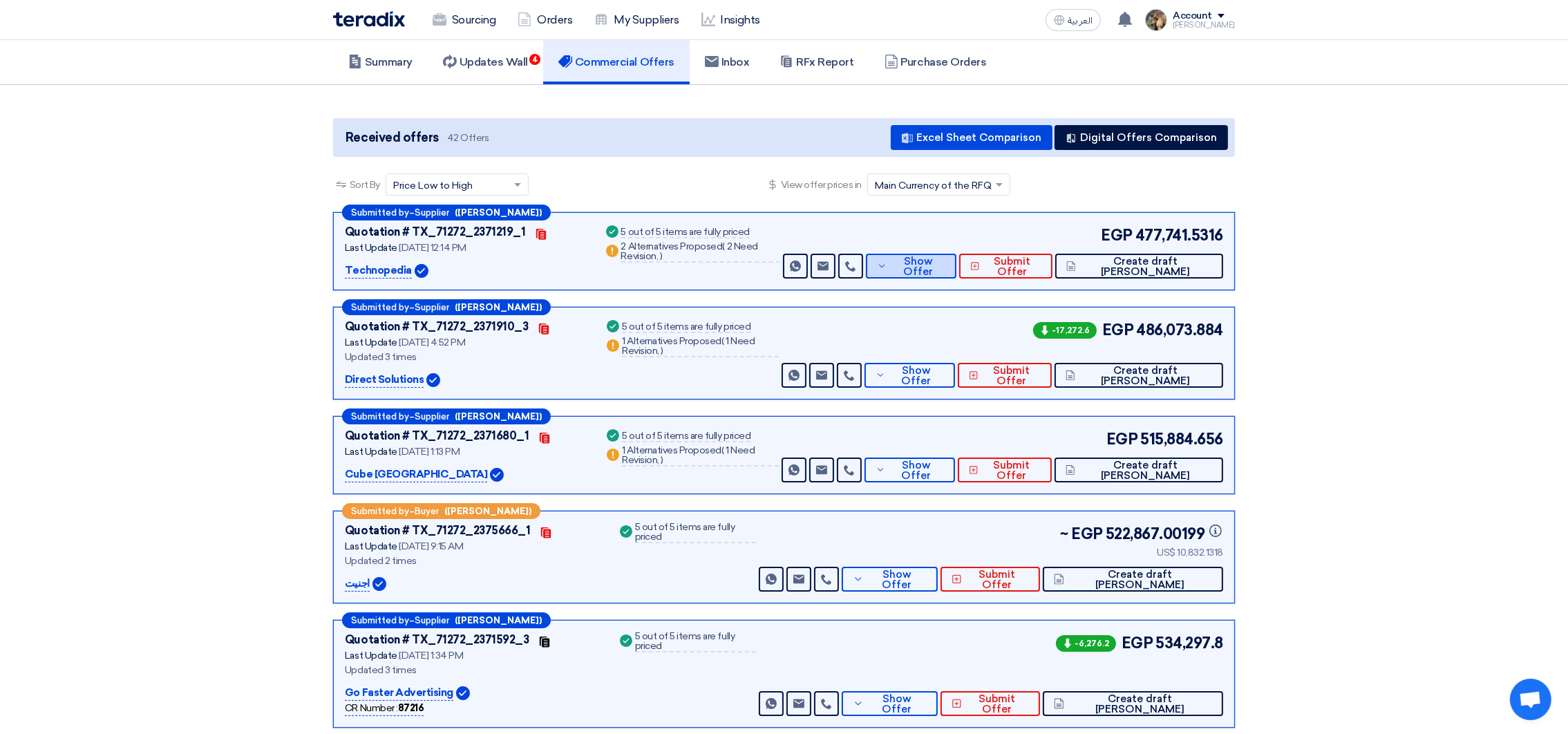
scroll to position [207, 0]
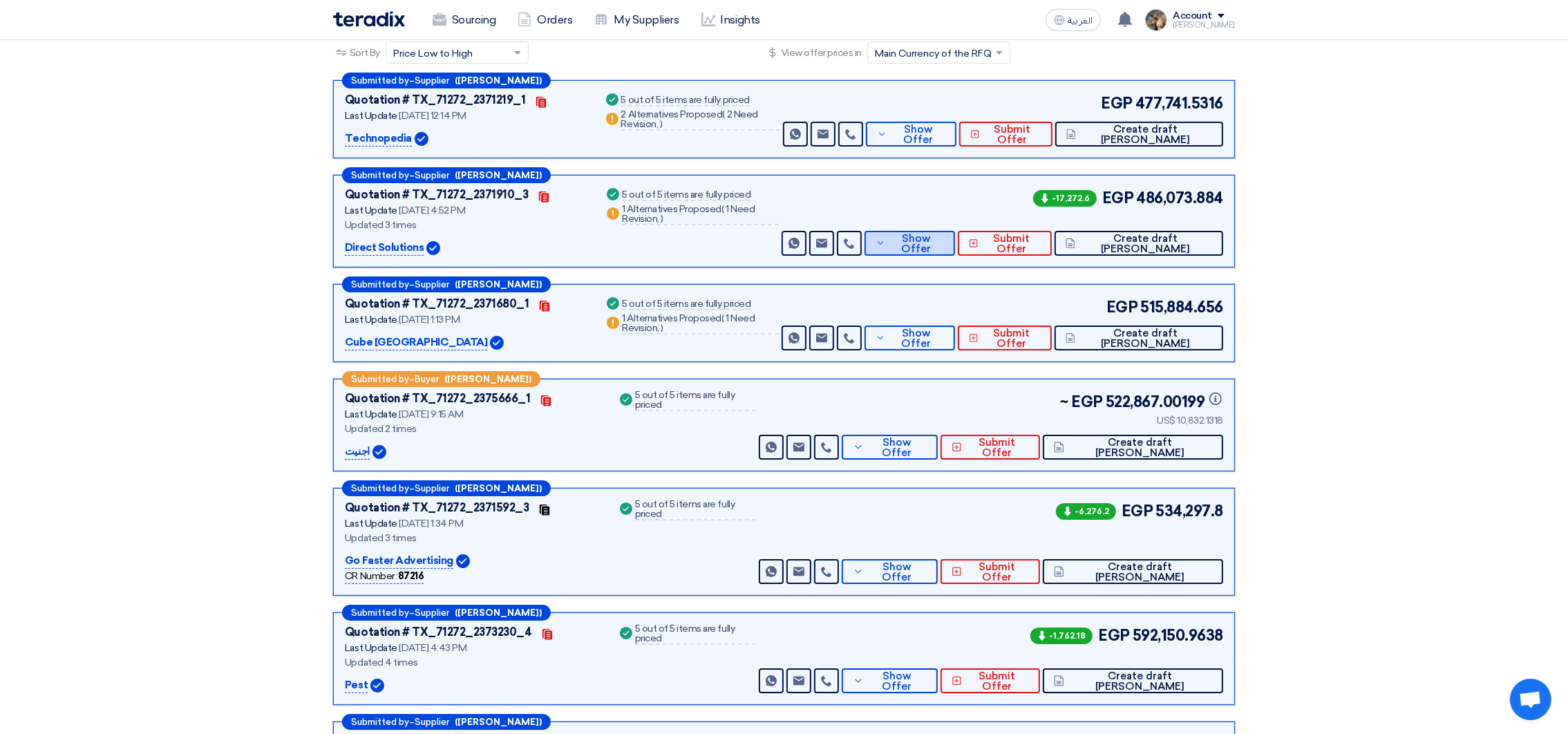
click at [944, 247] on span "Show Offer" at bounding box center [916, 244] width 55 height 20
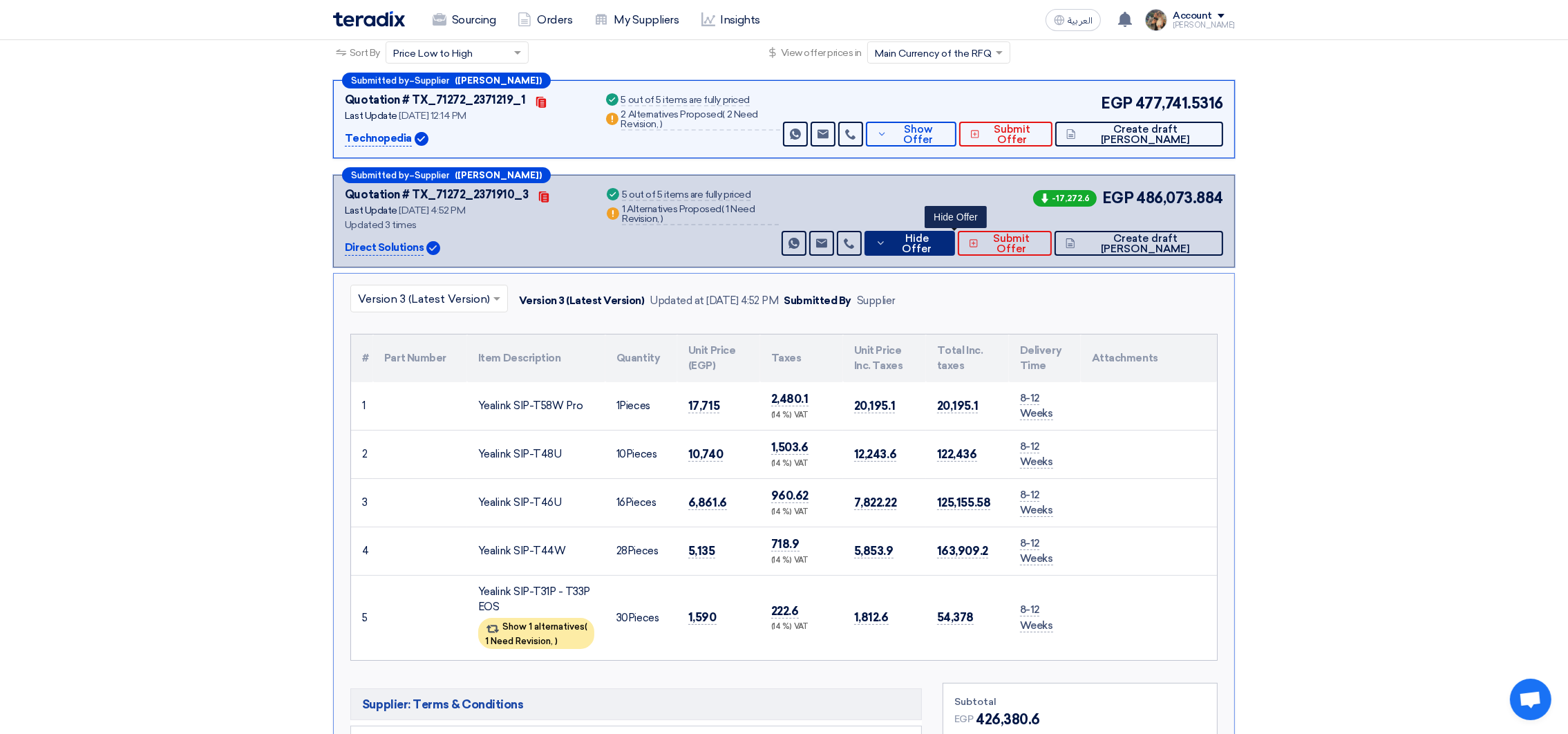
click at [944, 243] on span "Hide Offer" at bounding box center [917, 244] width 54 height 20
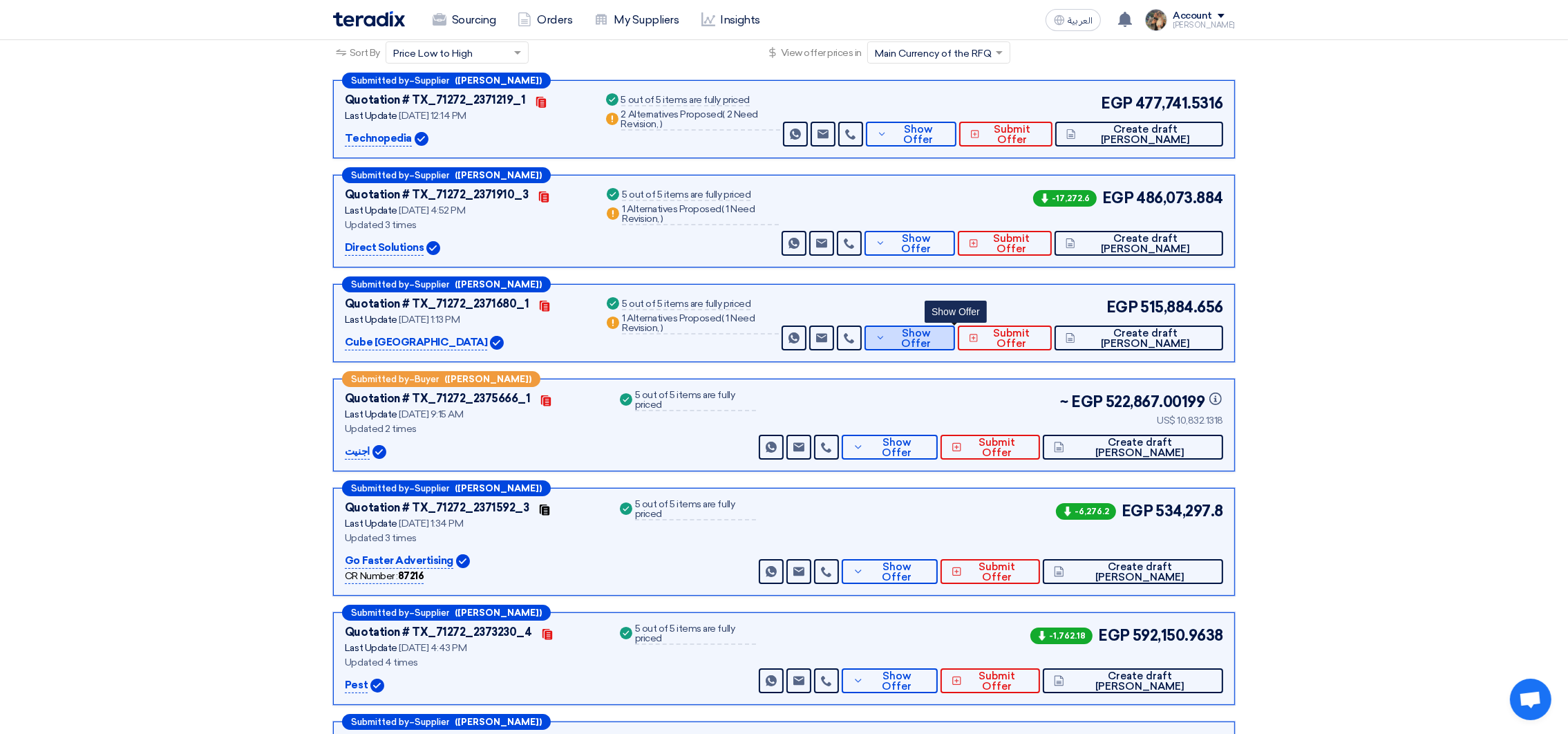
click at [944, 338] on span "Show Offer" at bounding box center [916, 338] width 55 height 20
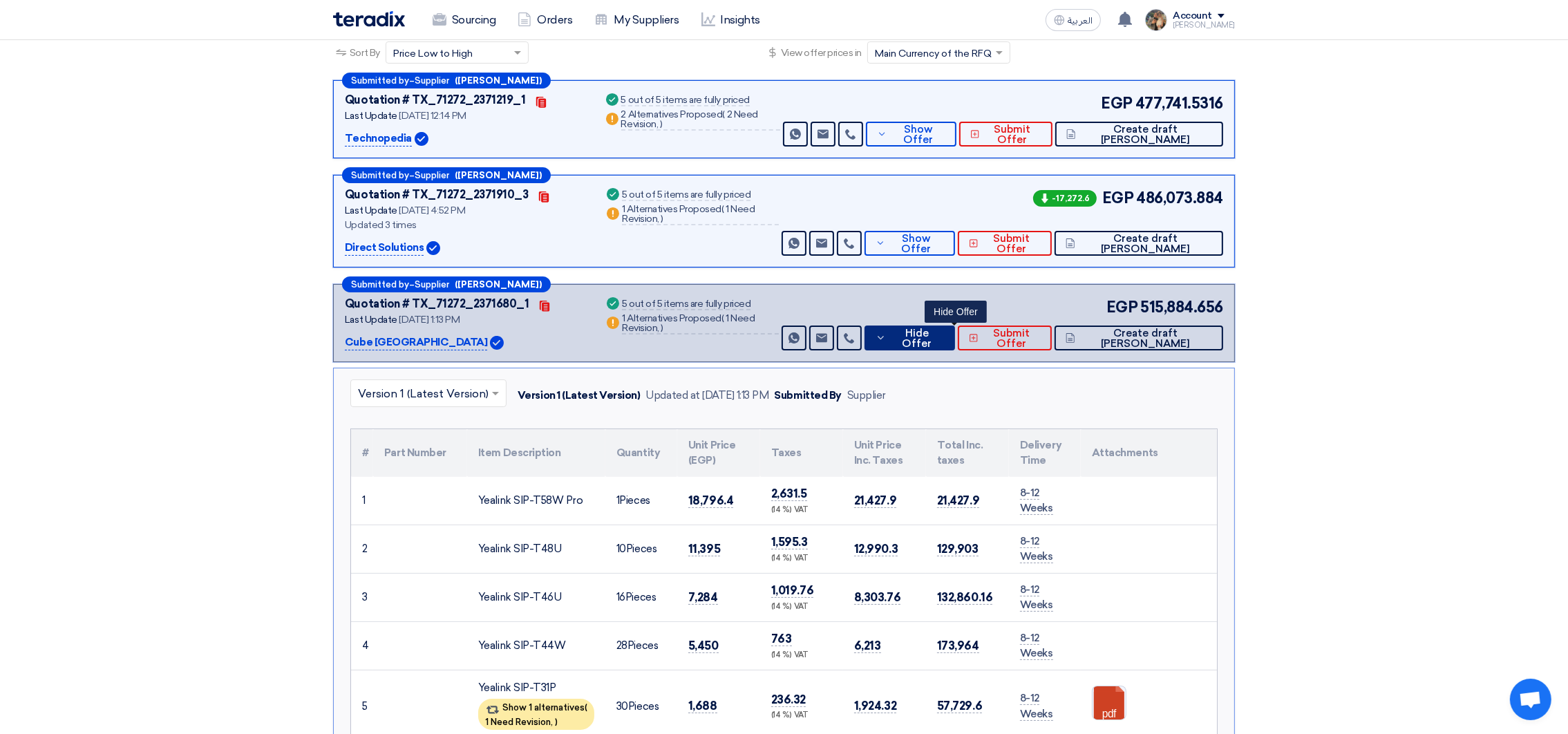
click at [944, 337] on span "Hide Offer" at bounding box center [917, 338] width 54 height 20
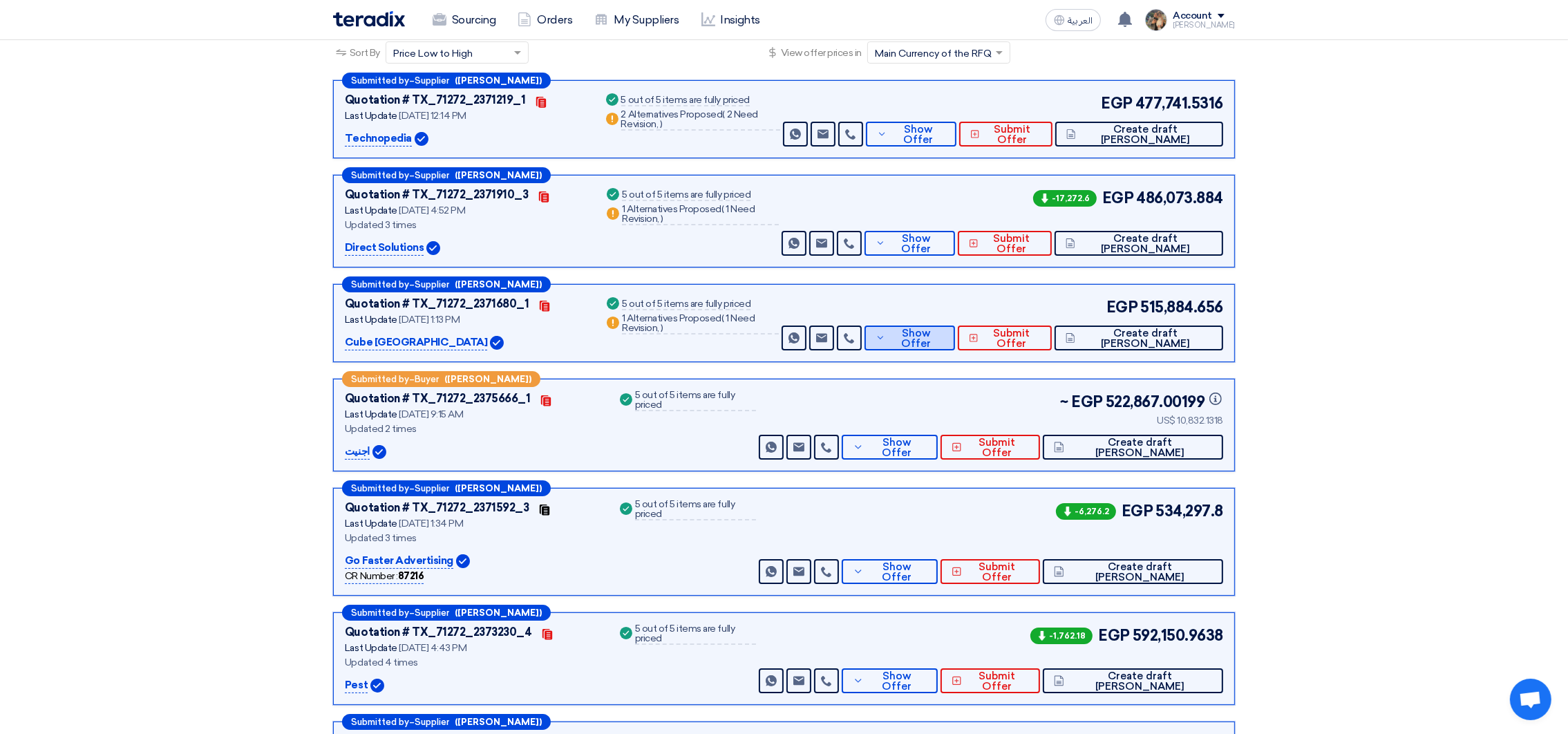
scroll to position [726, 0]
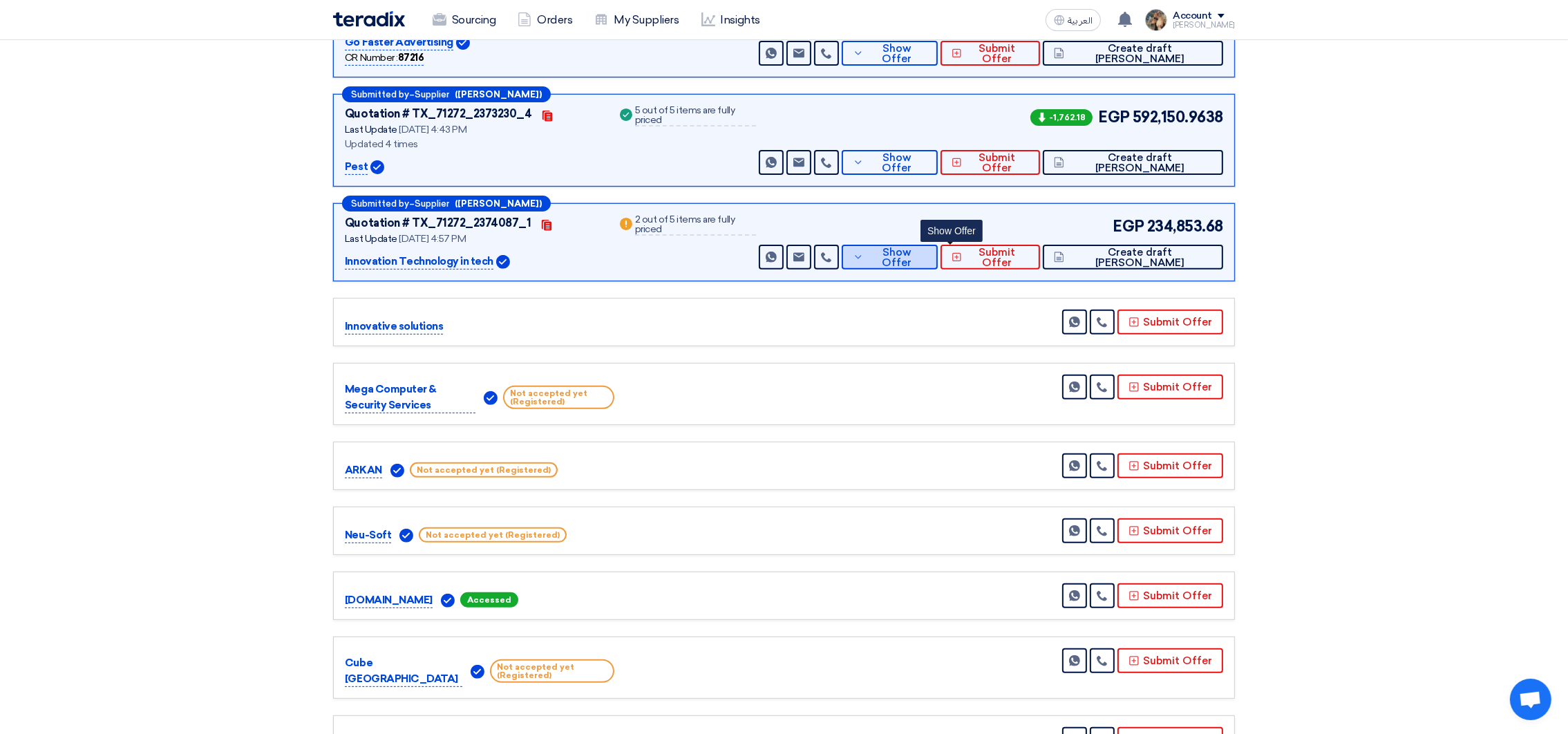
click at [938, 263] on button "Show Offer" at bounding box center [890, 256] width 96 height 25
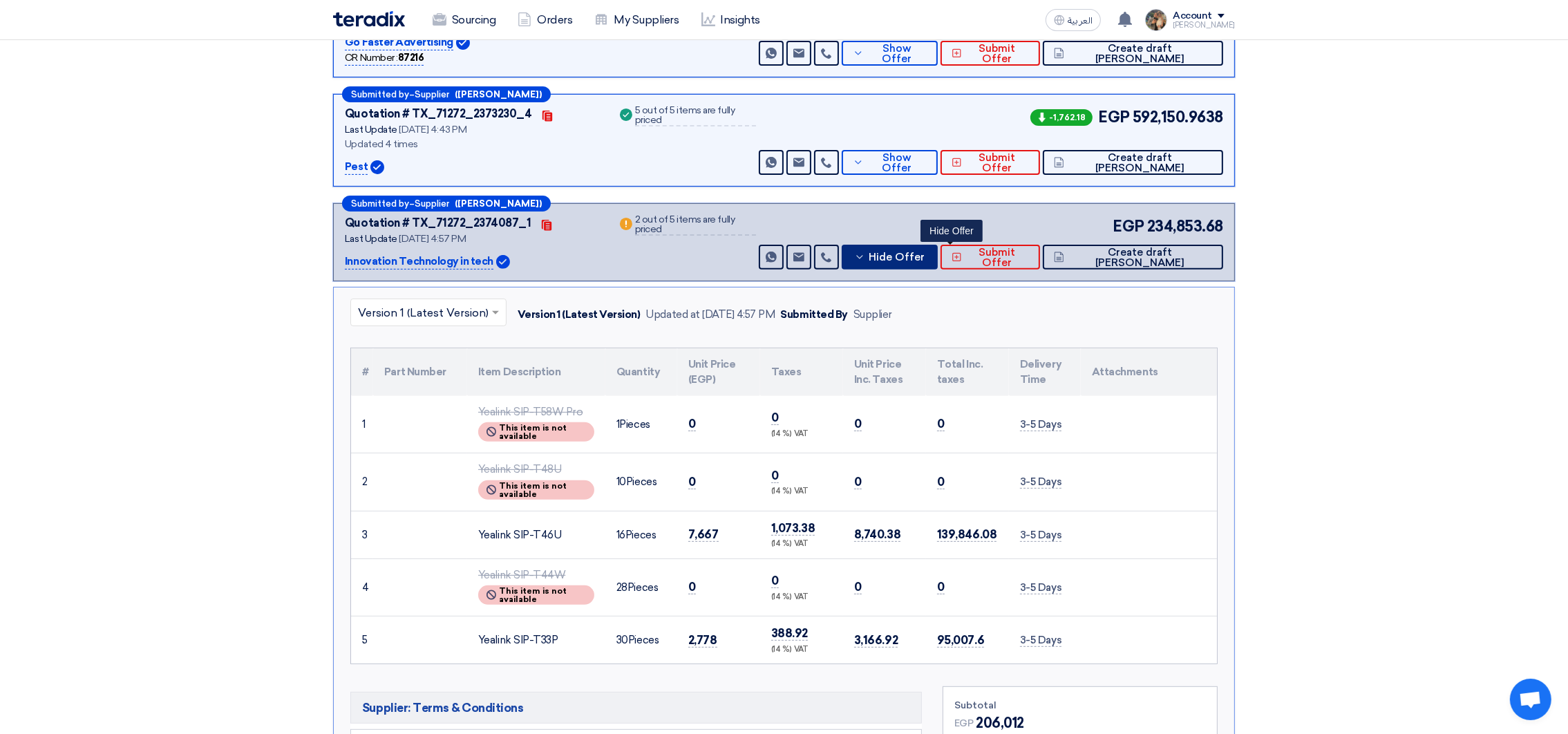
click at [925, 259] on span "Hide Offer" at bounding box center [896, 257] width 56 height 11
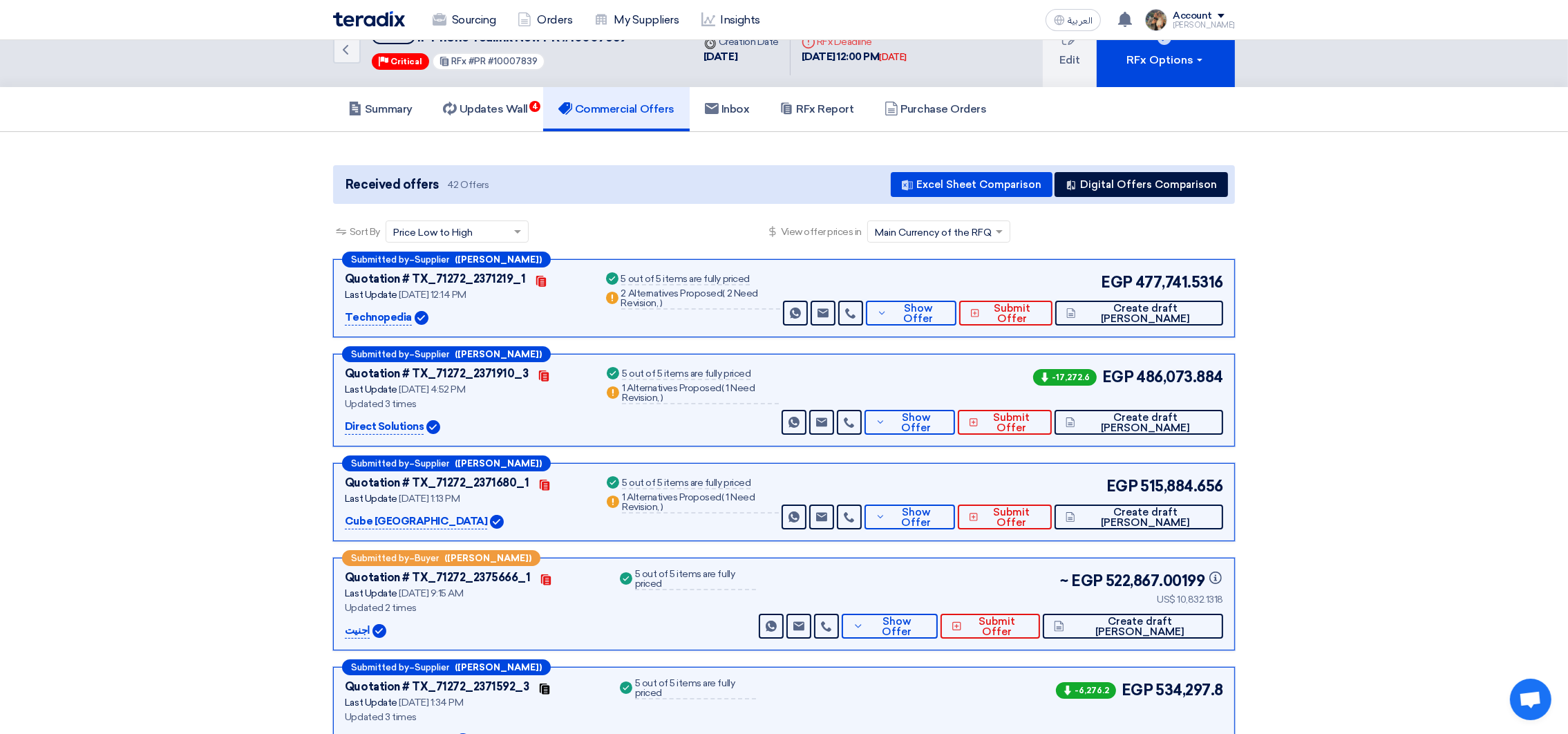
scroll to position [0, 0]
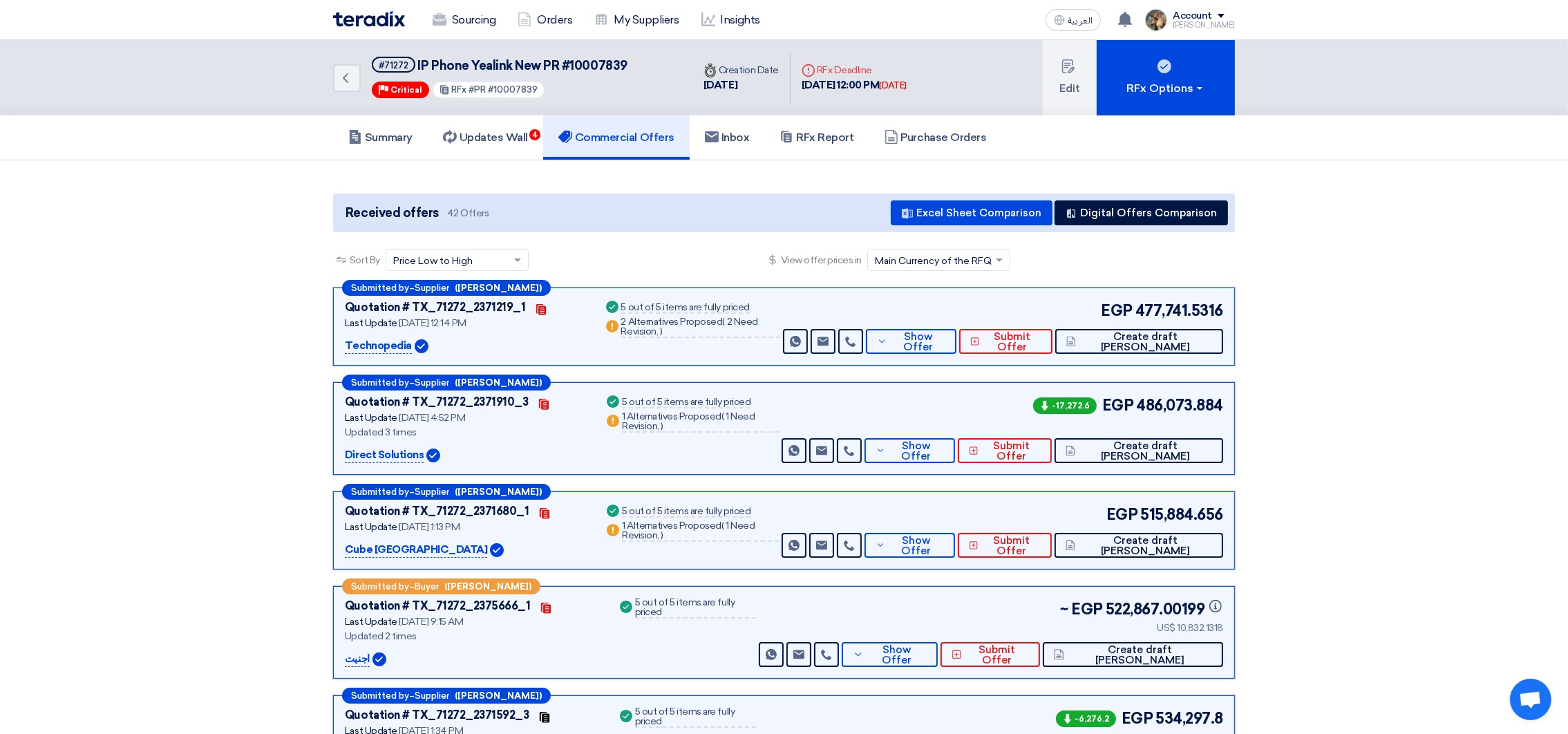
click at [342, 12] on img at bounding box center [369, 19] width 72 height 16
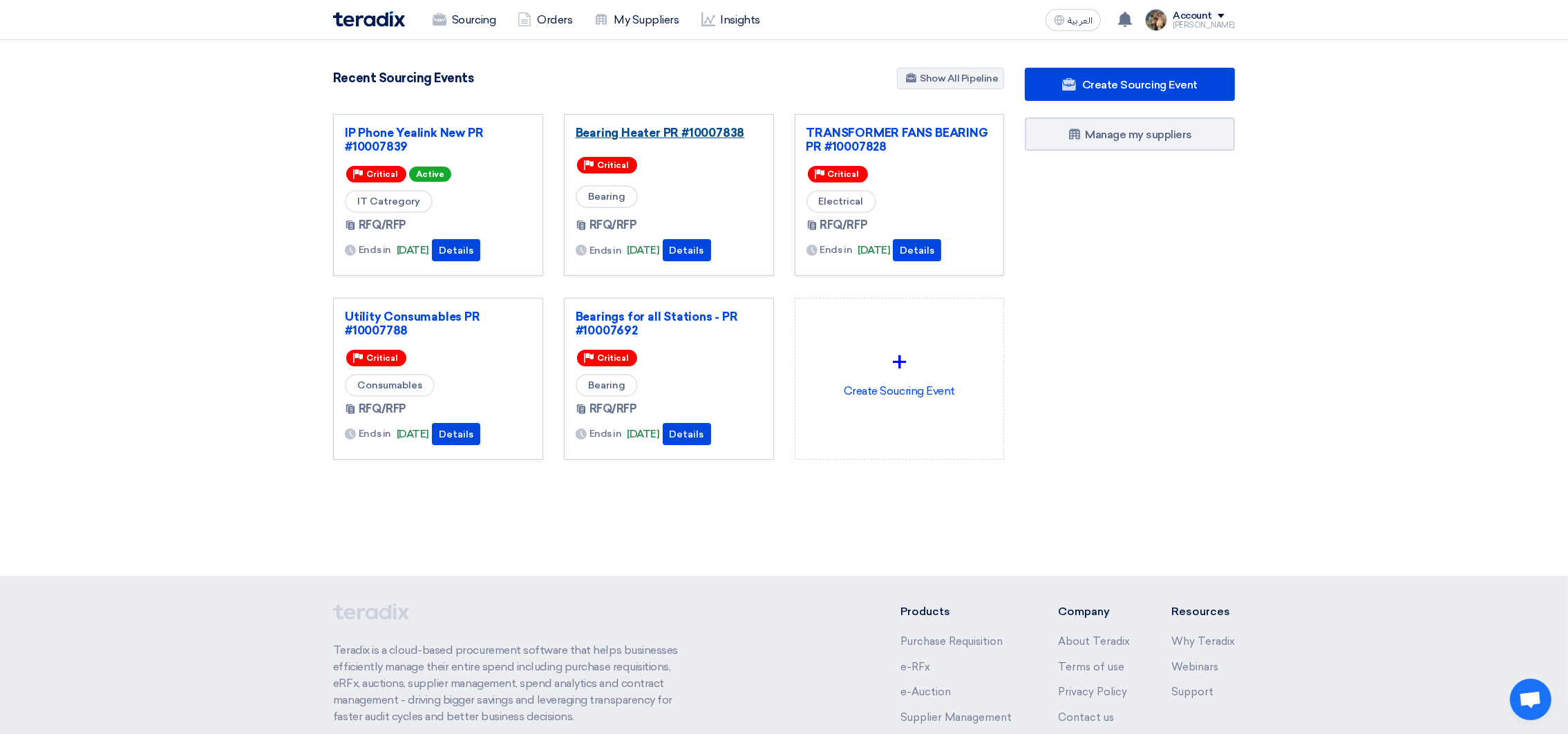
click at [706, 127] on link "Bearing Heater PR #10007838" at bounding box center [669, 133] width 186 height 14
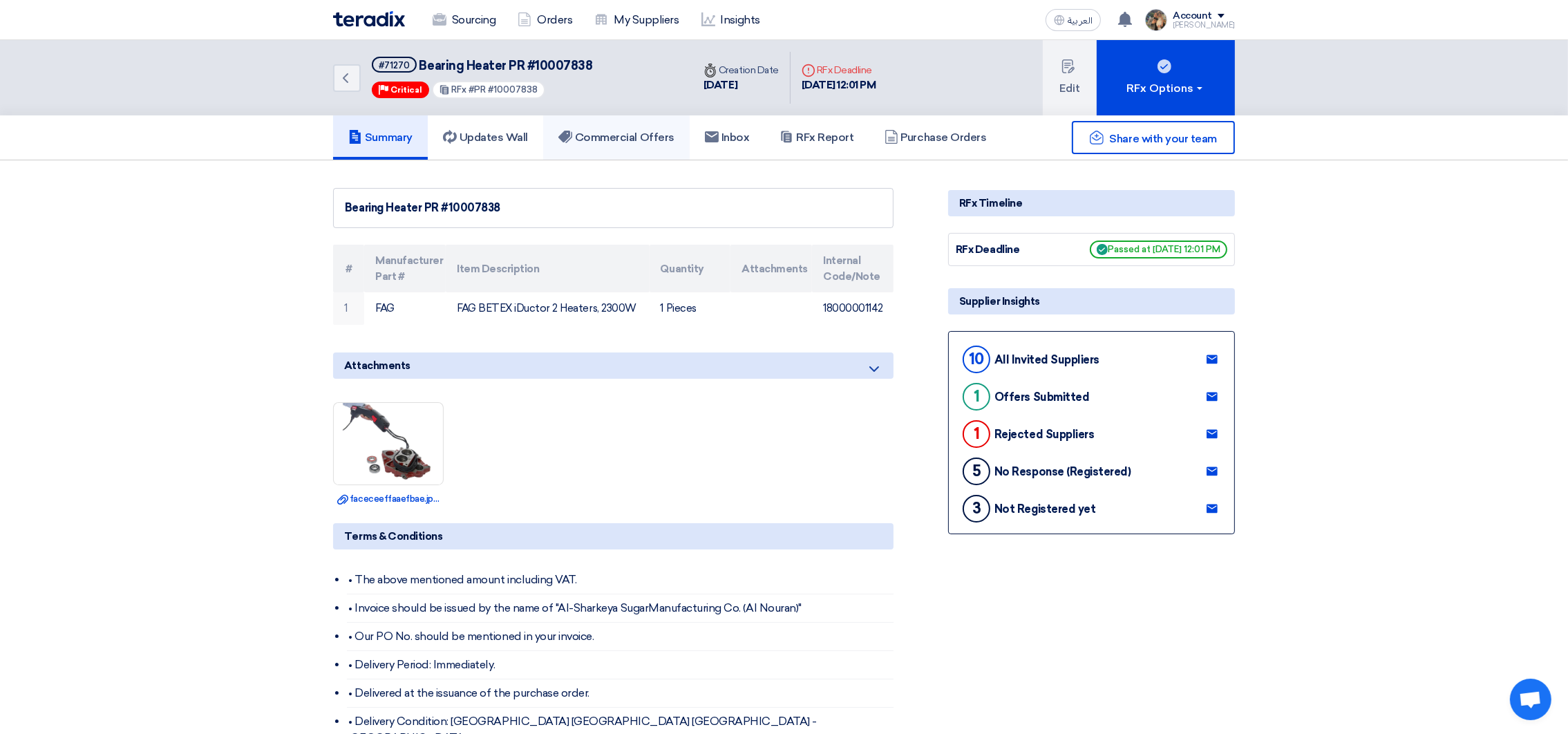
click at [635, 139] on h5 "Commercial Offers" at bounding box center [616, 137] width 116 height 14
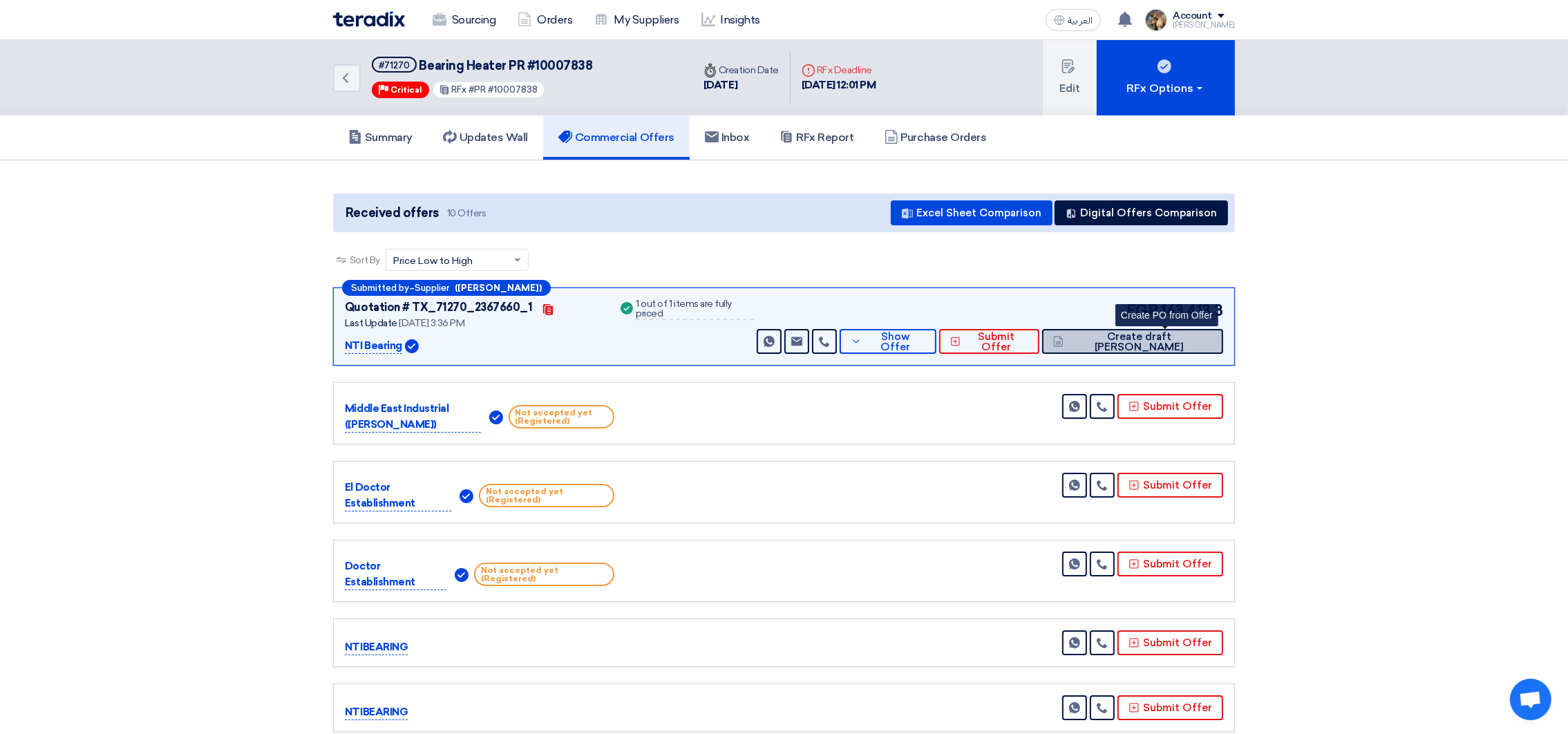
click at [1146, 333] on span "Create draft [PERSON_NAME]" at bounding box center [1139, 342] width 145 height 20
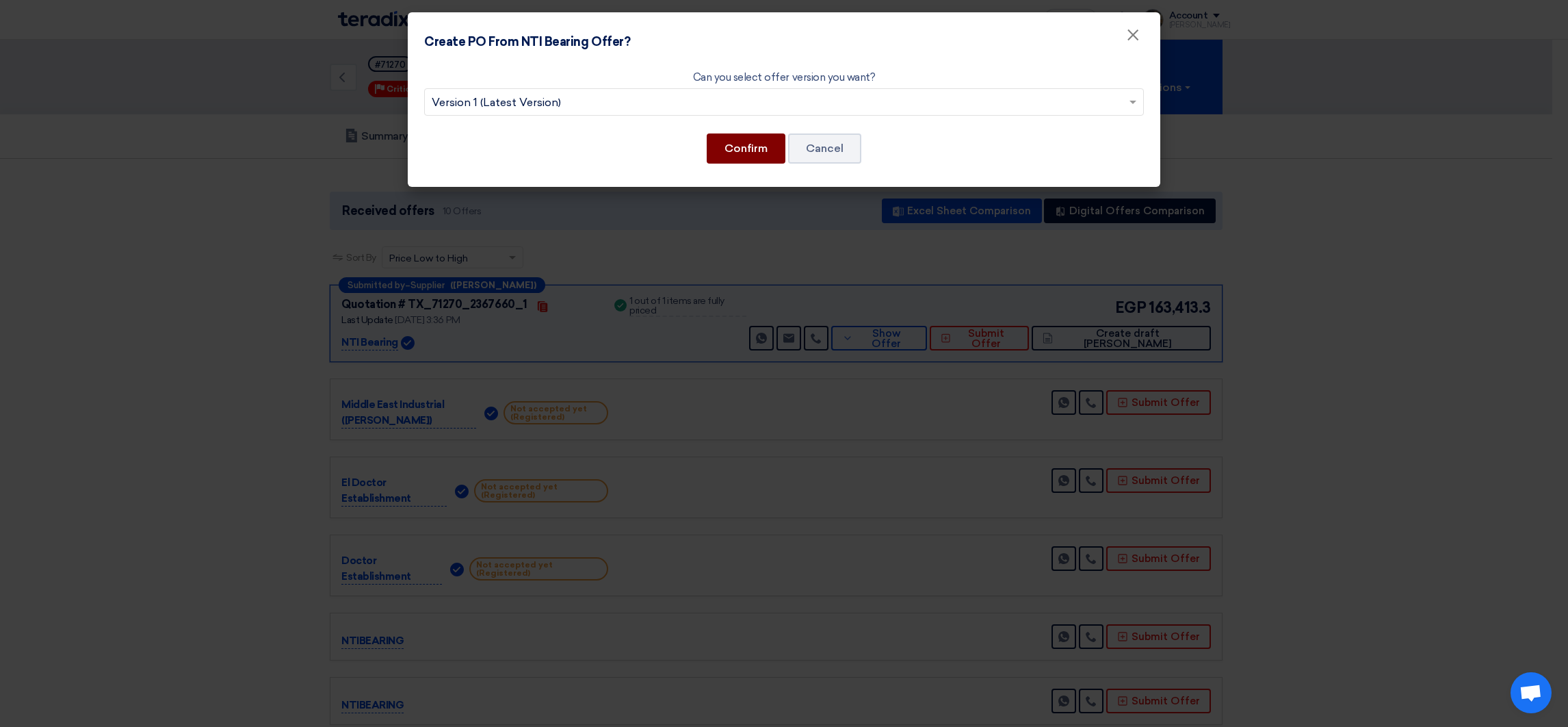
click at [732, 161] on button "Confirm" at bounding box center [745, 149] width 78 height 30
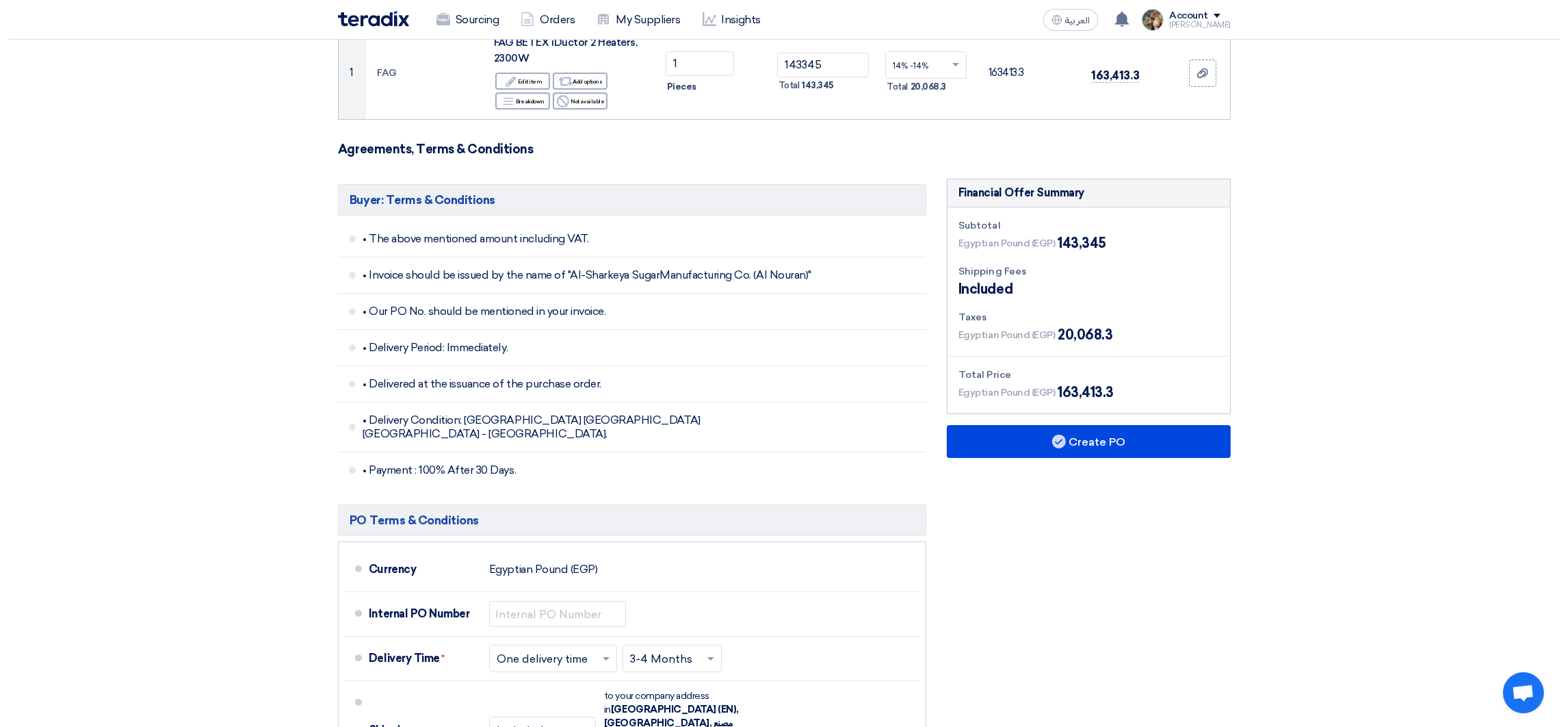
scroll to position [307, 0]
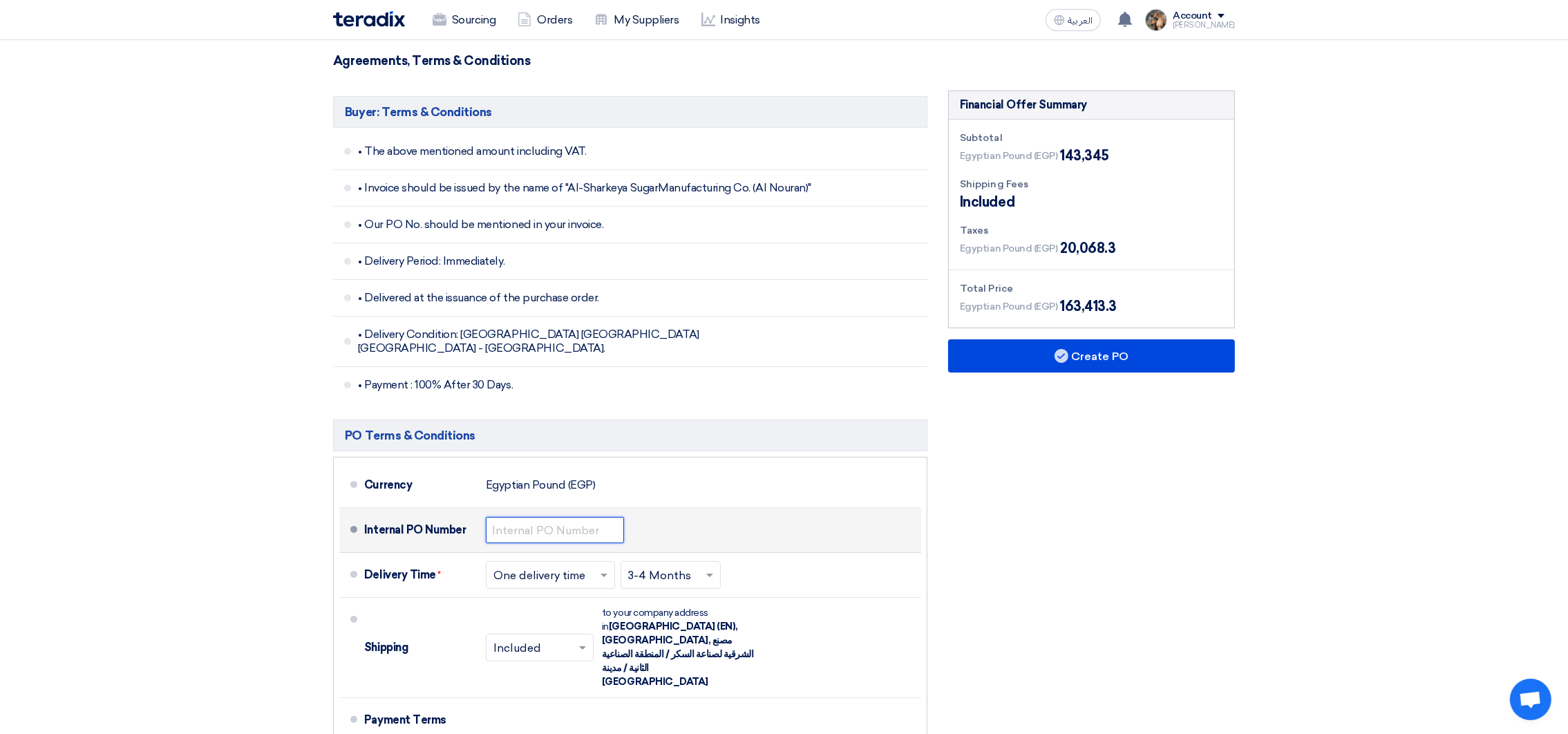
click at [533, 528] on input "text" at bounding box center [555, 530] width 138 height 26
drag, startPoint x: 534, startPoint y: 512, endPoint x: 667, endPoint y: 508, distance: 133.1
click at [667, 514] on div "Internal PO Number 4500007340" at bounding box center [640, 530] width 552 height 33
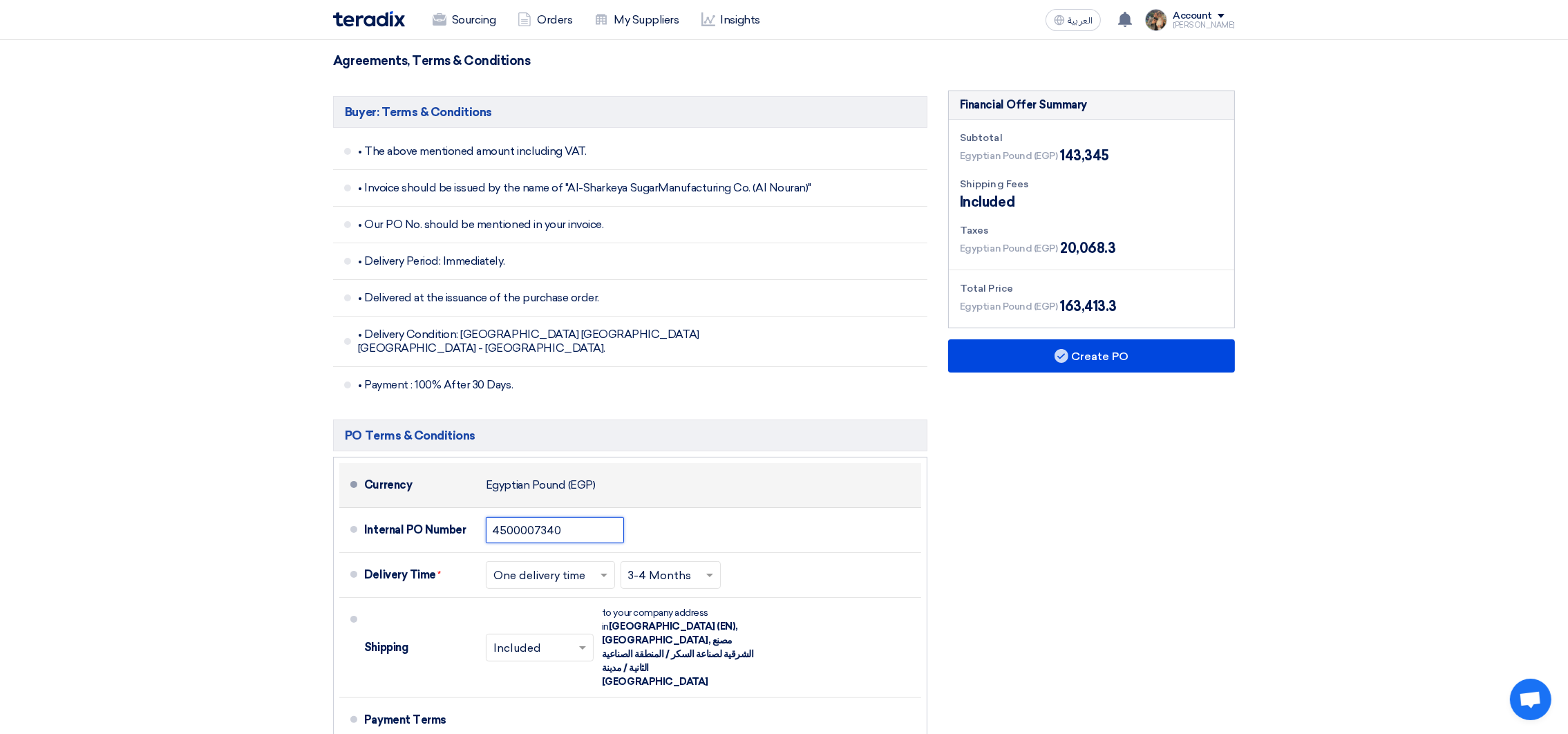
paste input "9508"
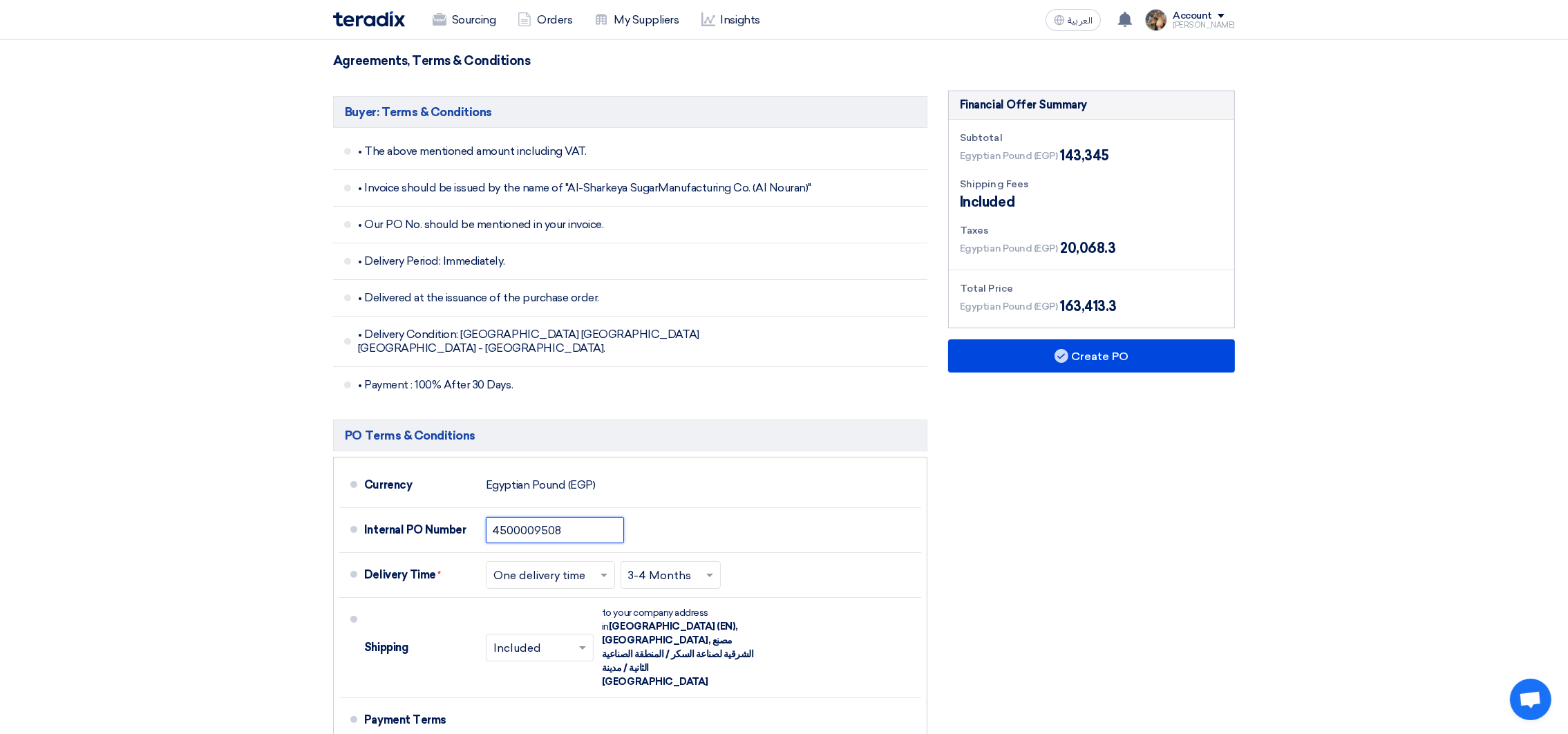
type input "4500009508"
click at [1167, 336] on div "Financial Offer Summary Subtotal Egyptian Pound (EGP) 143,345 Shipping Fees" at bounding box center [1092, 493] width 308 height 806
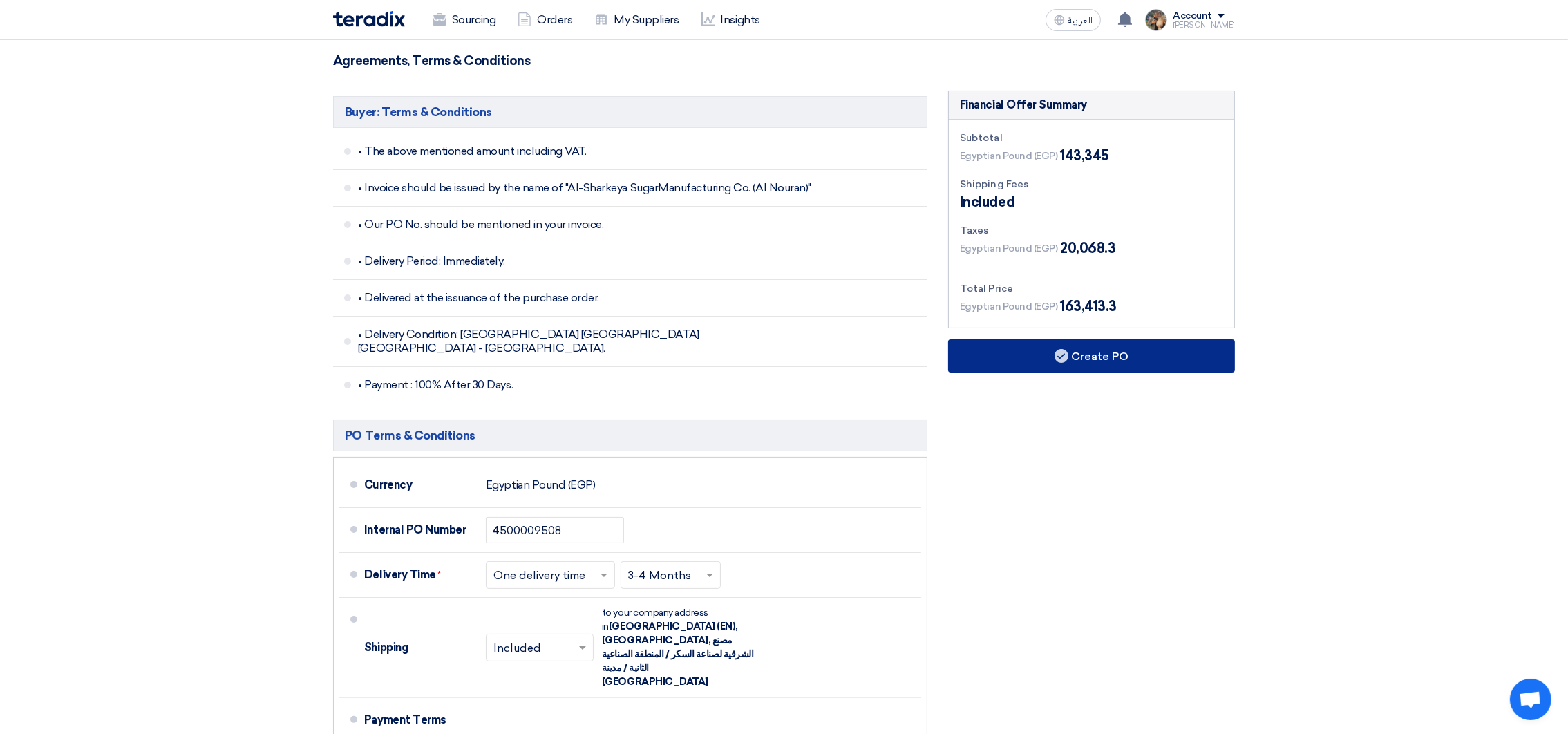
click at [1171, 345] on button "Create PO" at bounding box center [1092, 356] width 287 height 33
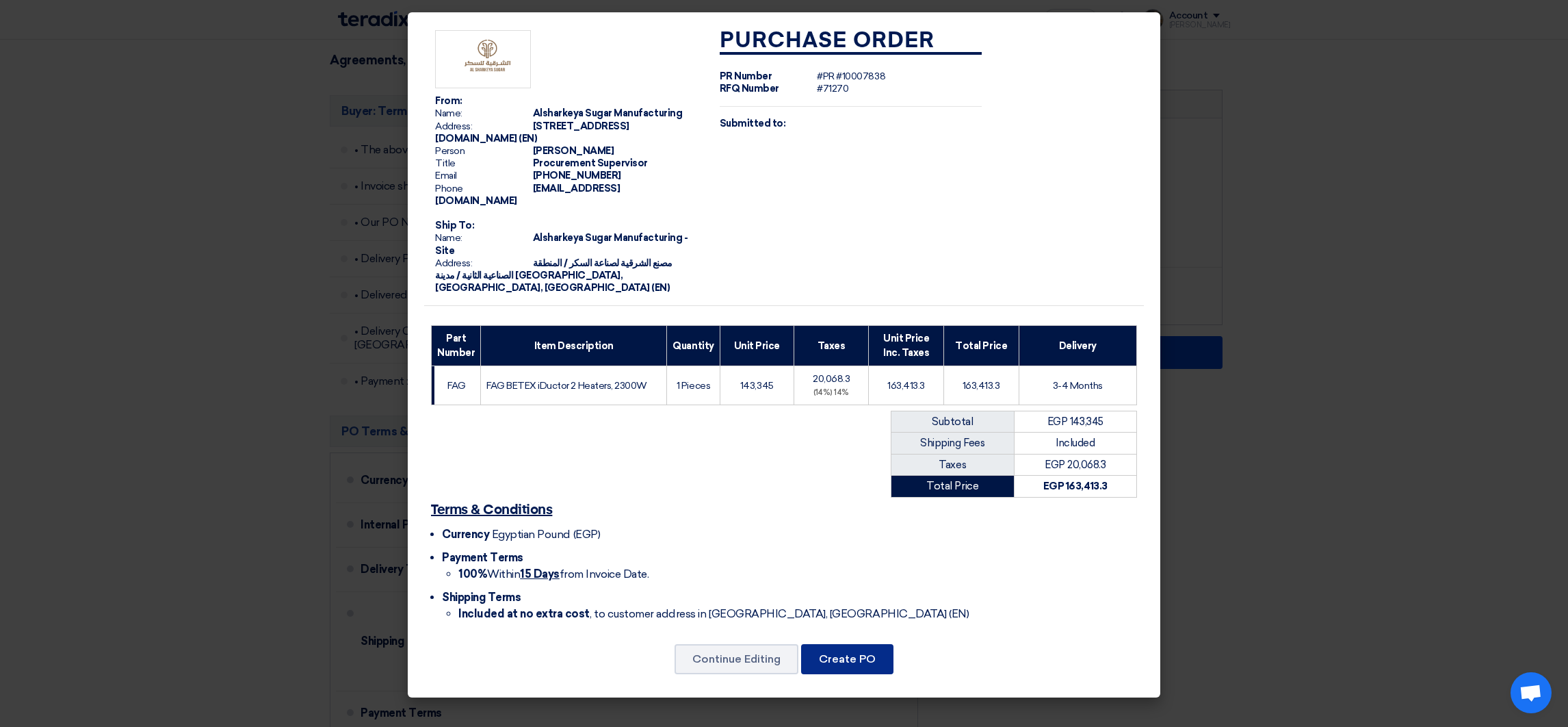
click at [831, 644] on button "Create PO" at bounding box center [847, 659] width 93 height 30
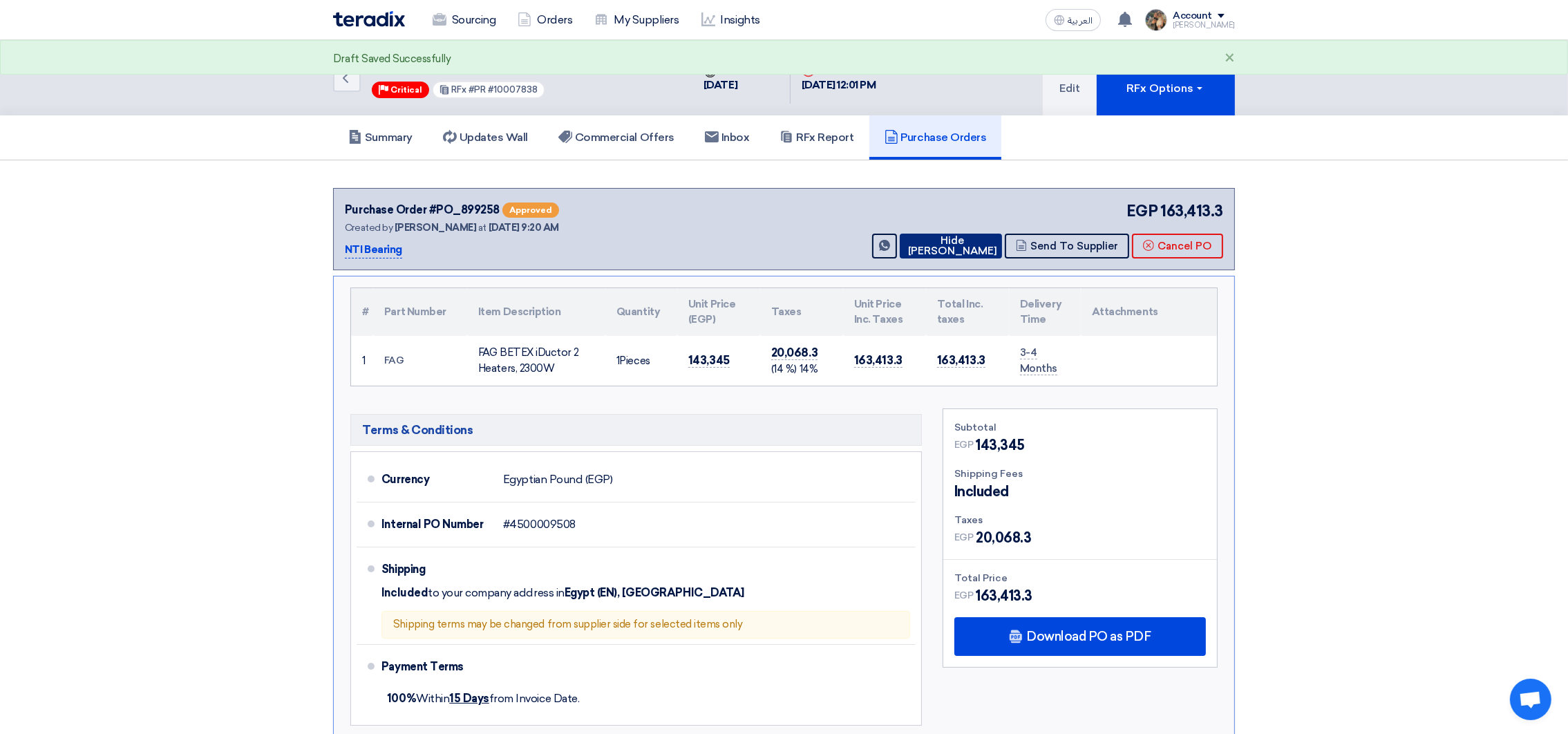
click at [955, 240] on button "Hide [PERSON_NAME]" at bounding box center [952, 246] width 103 height 25
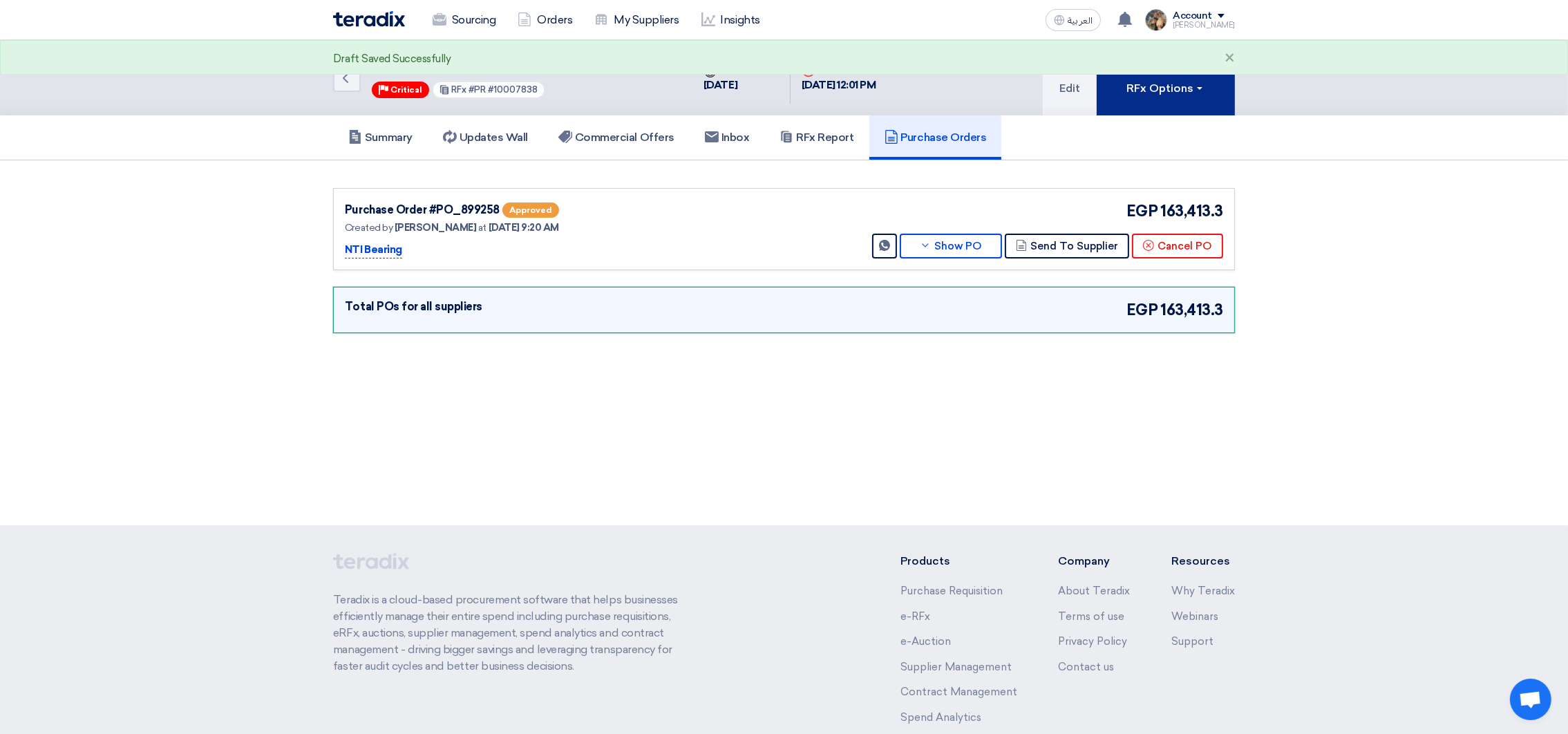
click at [1135, 91] on div "RFx Options" at bounding box center [1167, 88] width 78 height 17
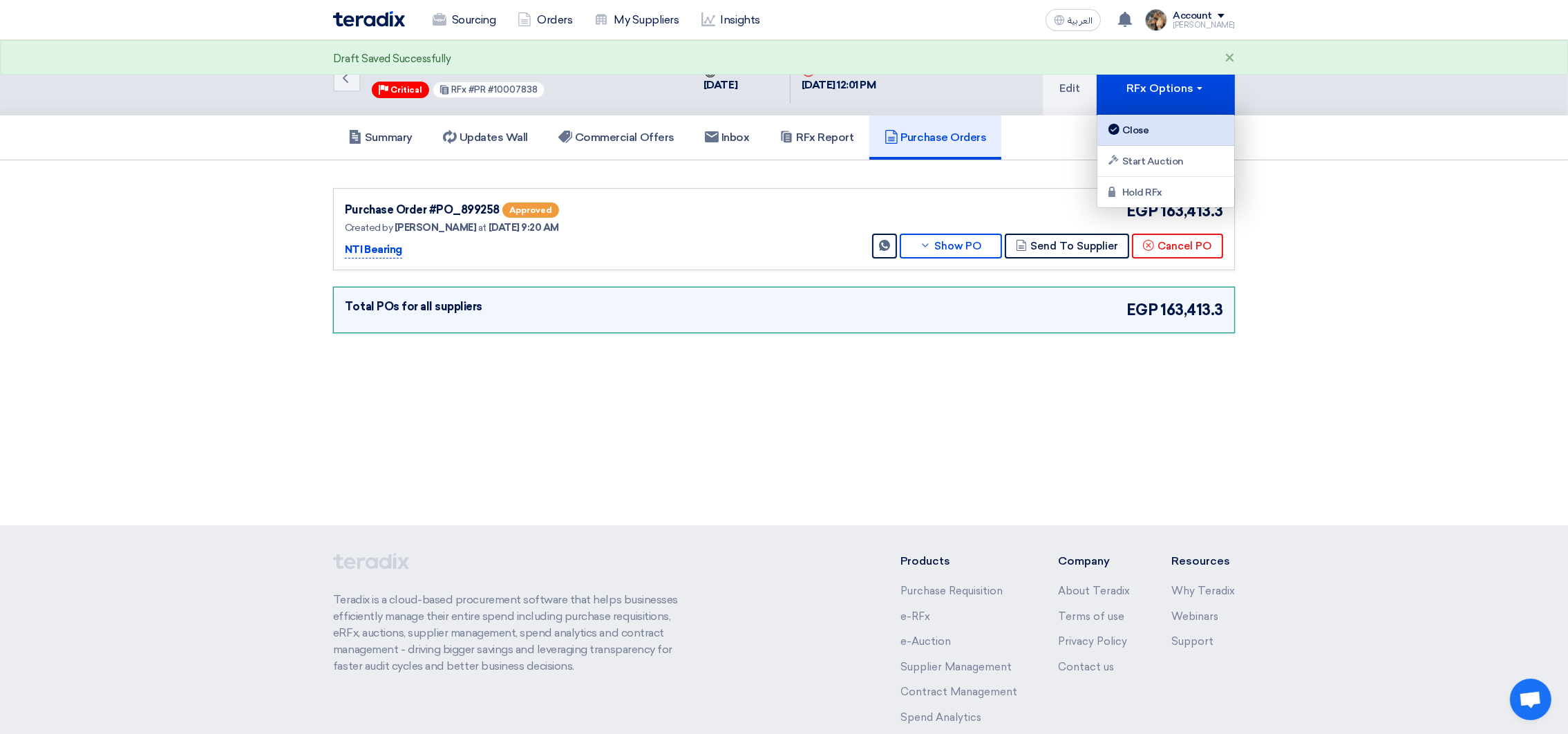
click at [1125, 138] on link "Close" at bounding box center [1166, 130] width 137 height 31
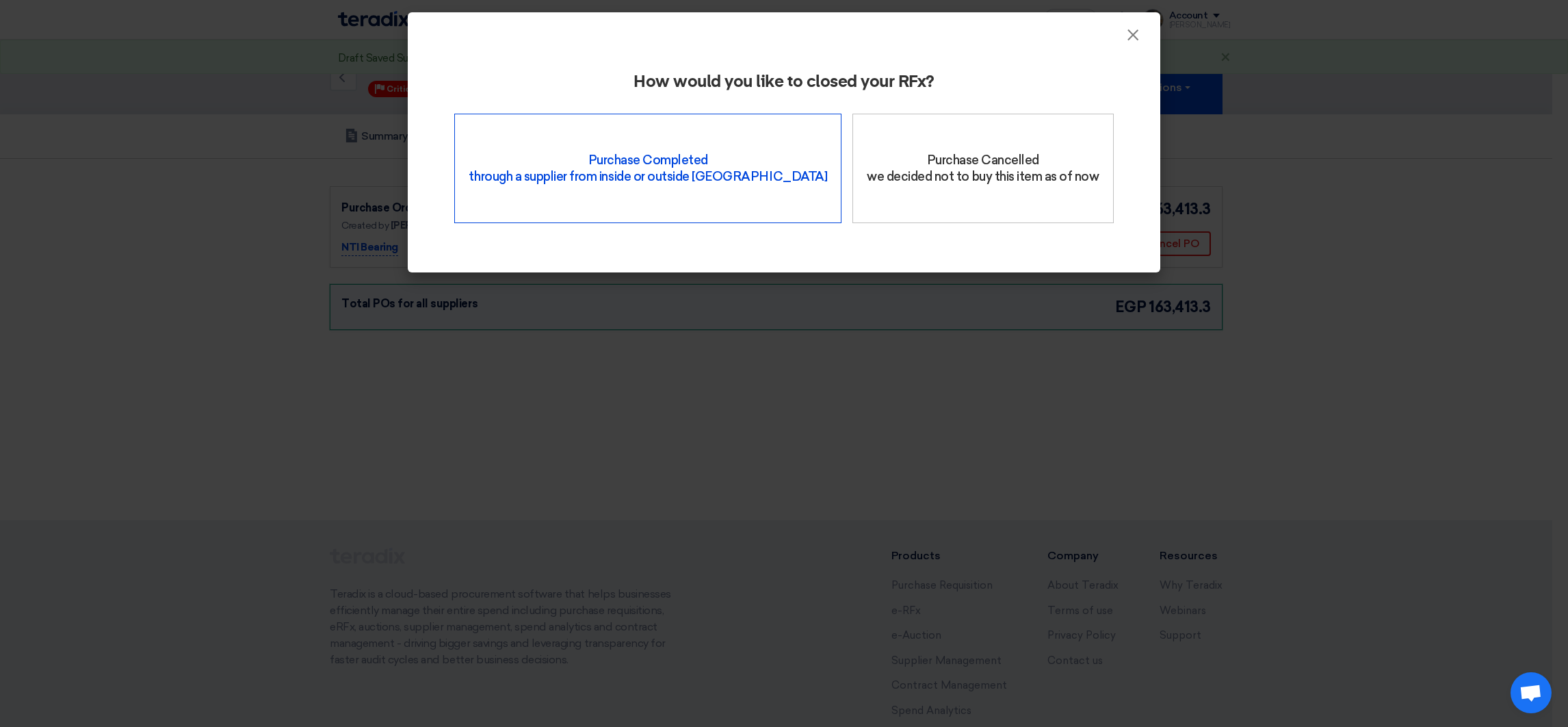
click at [723, 194] on div "Purchase Completed through a supplier from inside or outside Teradix" at bounding box center [647, 168] width 387 height 110
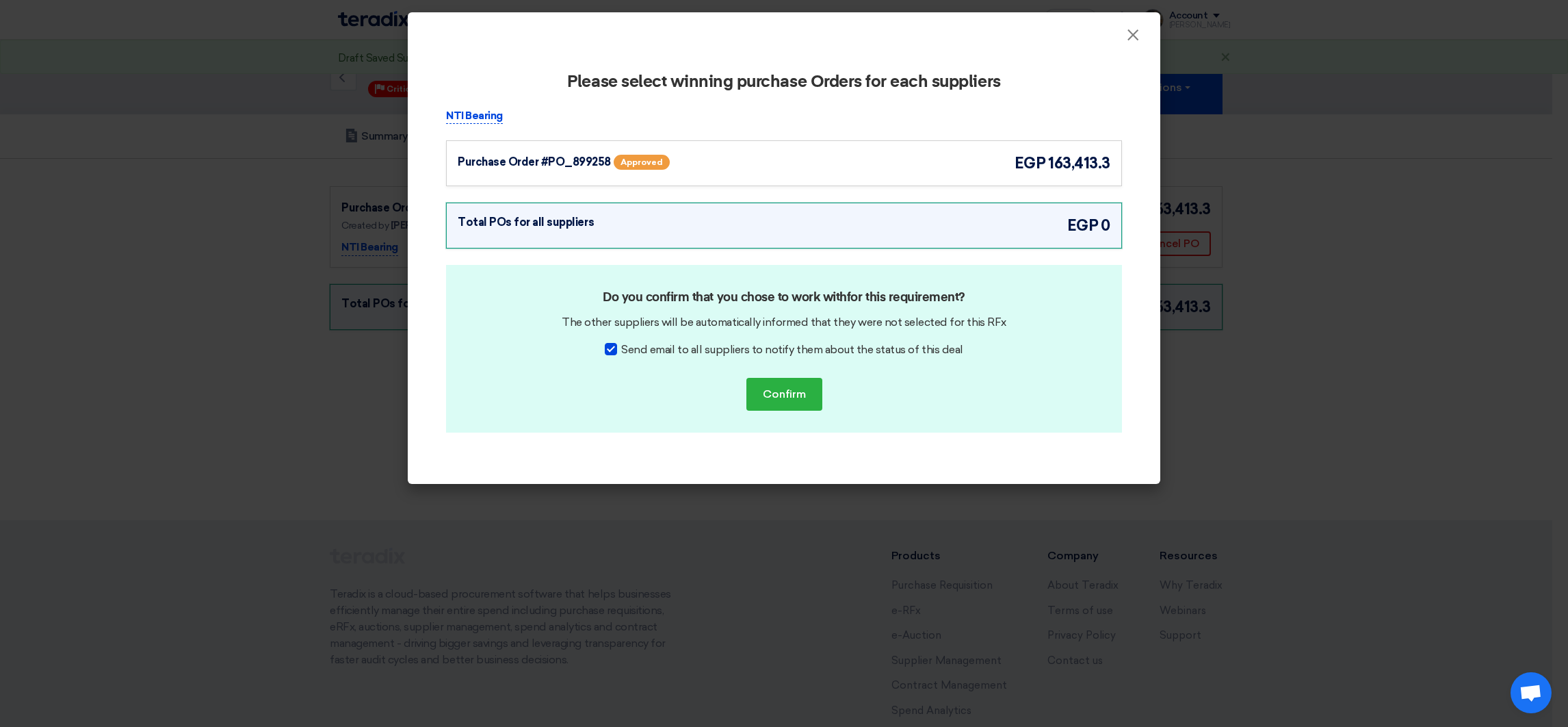
click at [914, 179] on div "Purchase Order #PO_899258 Approved egp 163,413.3" at bounding box center [783, 163] width 676 height 46
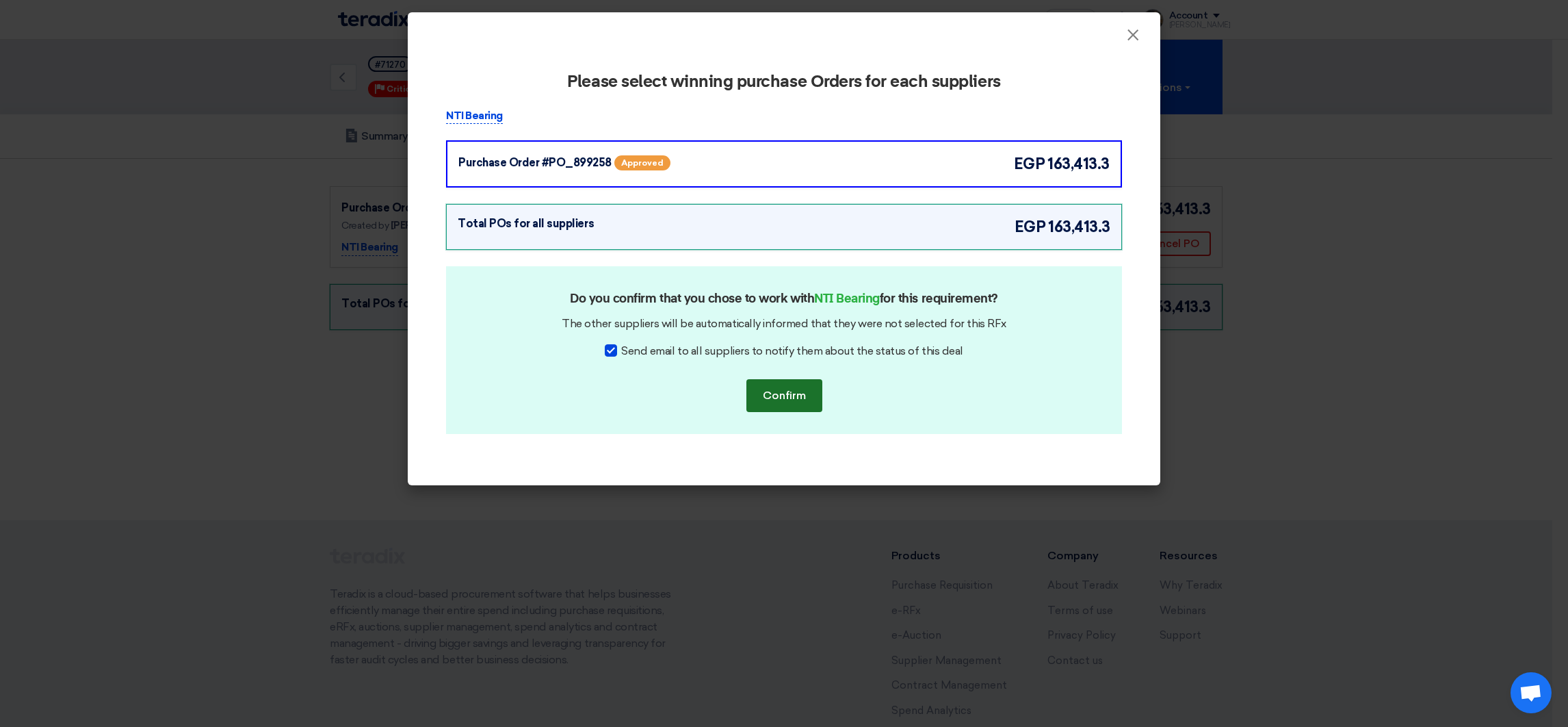
click at [783, 397] on button "Confirm" at bounding box center [784, 395] width 76 height 33
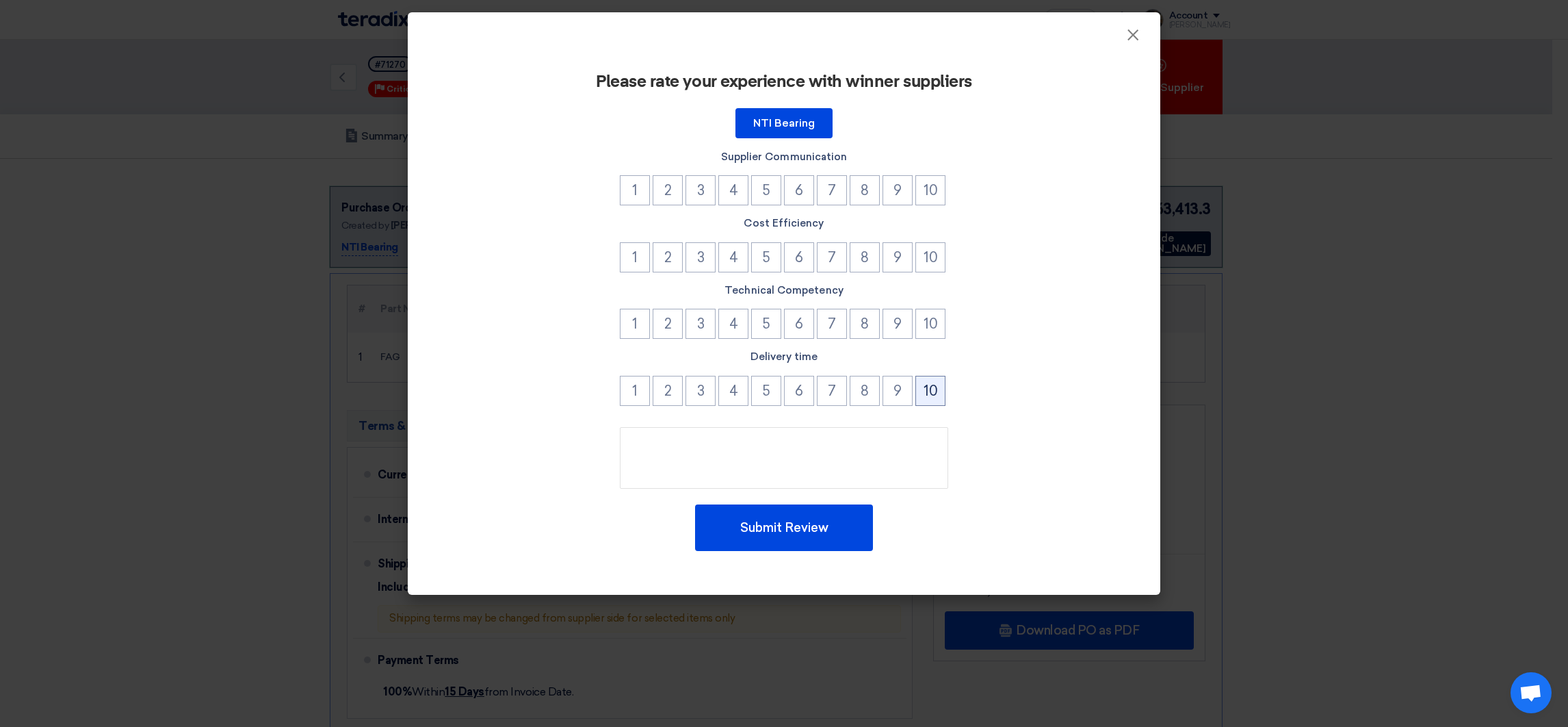
click at [936, 391] on button "10" at bounding box center [930, 391] width 30 height 30
drag, startPoint x: 934, startPoint y: 338, endPoint x: 930, endPoint y: 303, distance: 35.2
click at [934, 333] on button "10" at bounding box center [930, 324] width 30 height 30
click at [928, 247] on button "10" at bounding box center [930, 257] width 30 height 30
click at [934, 178] on button "10" at bounding box center [930, 191] width 30 height 30
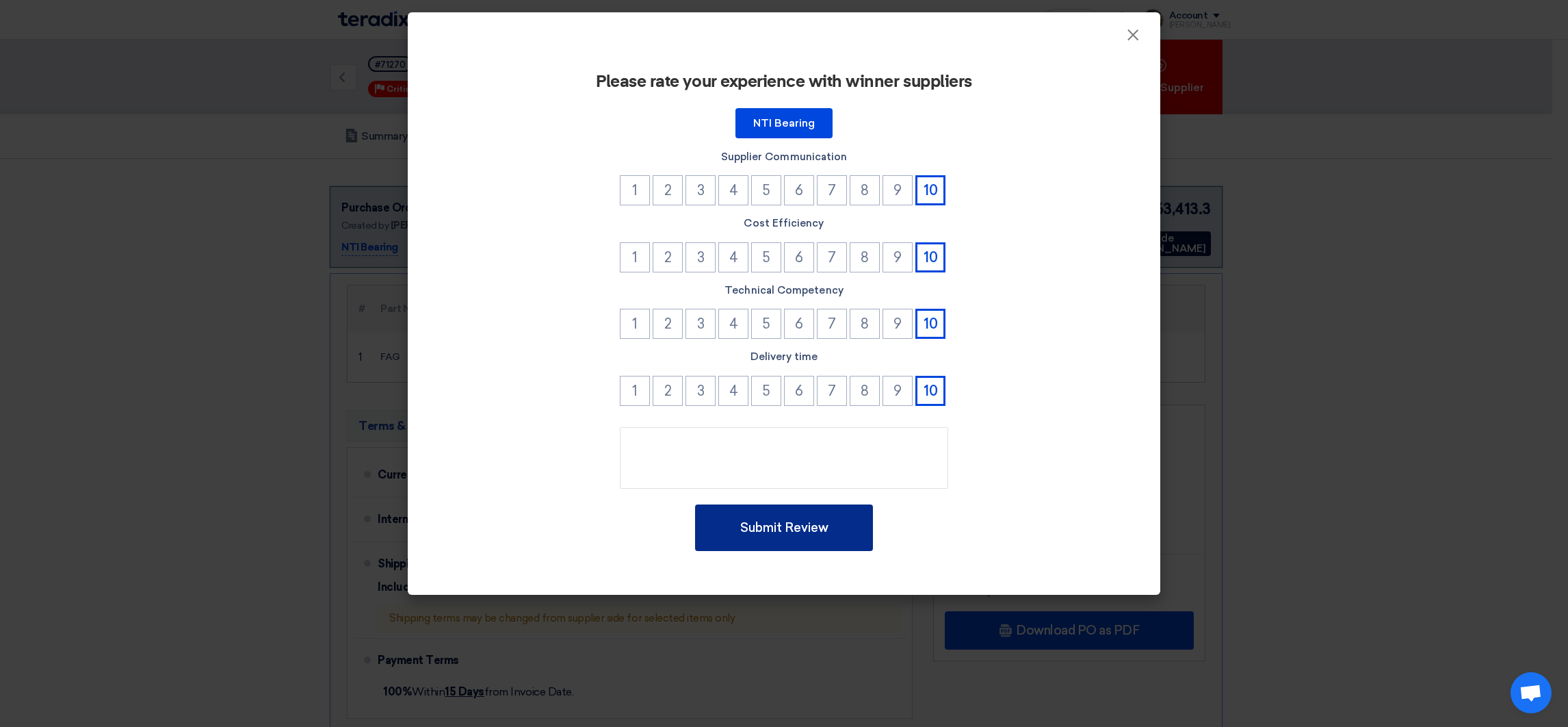
click at [795, 514] on button "Submit Review" at bounding box center [784, 528] width 178 height 46
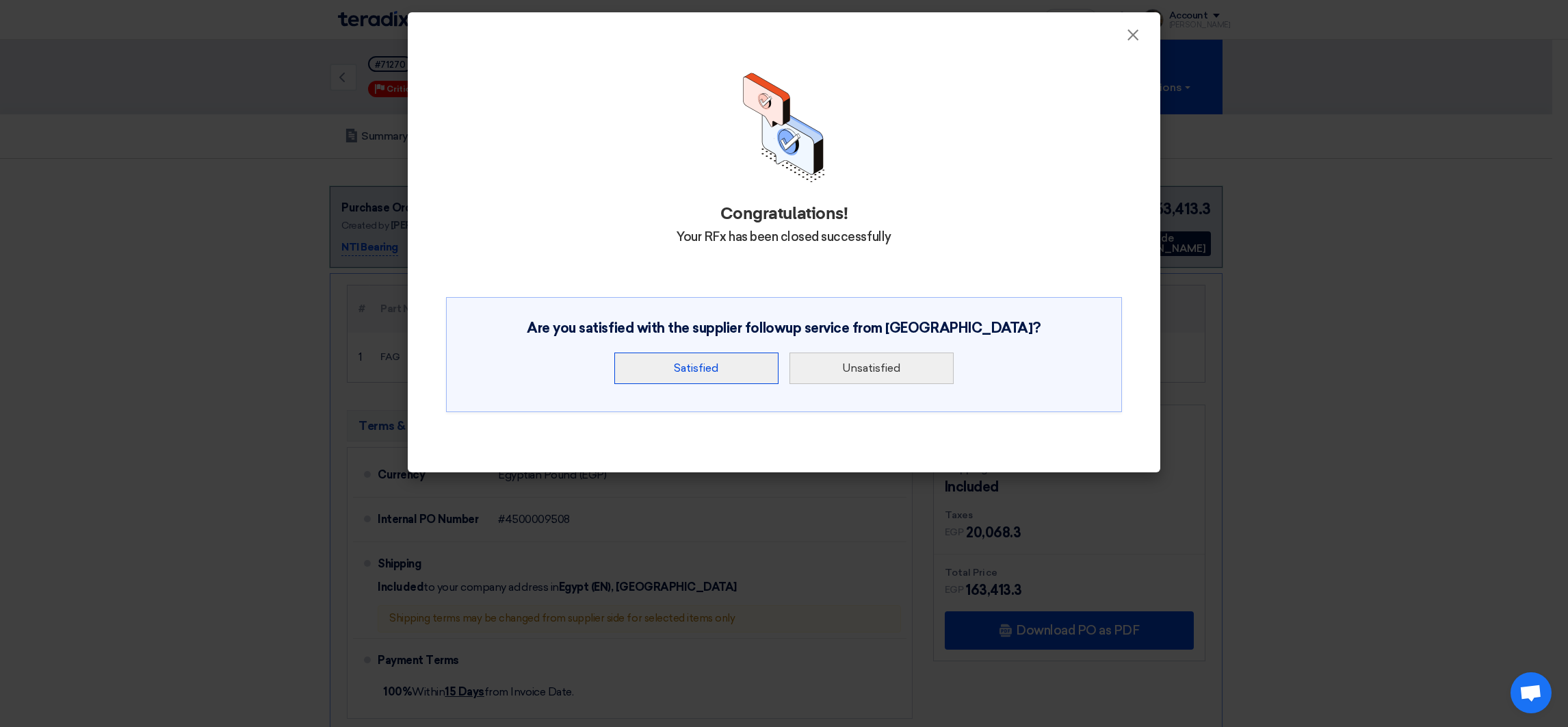
click at [731, 361] on button "Satisfied" at bounding box center [697, 368] width 164 height 31
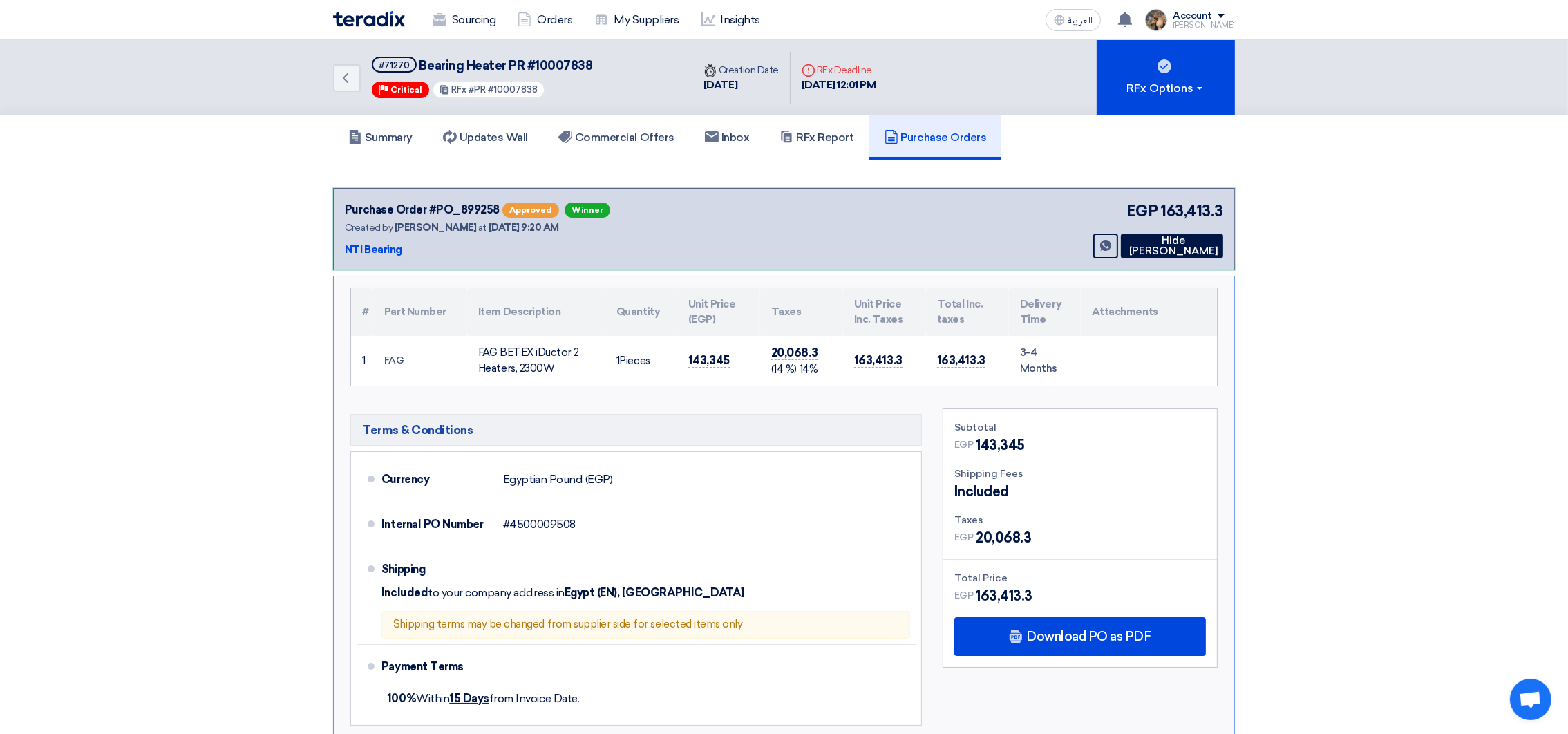
click at [374, 23] on img at bounding box center [369, 19] width 72 height 16
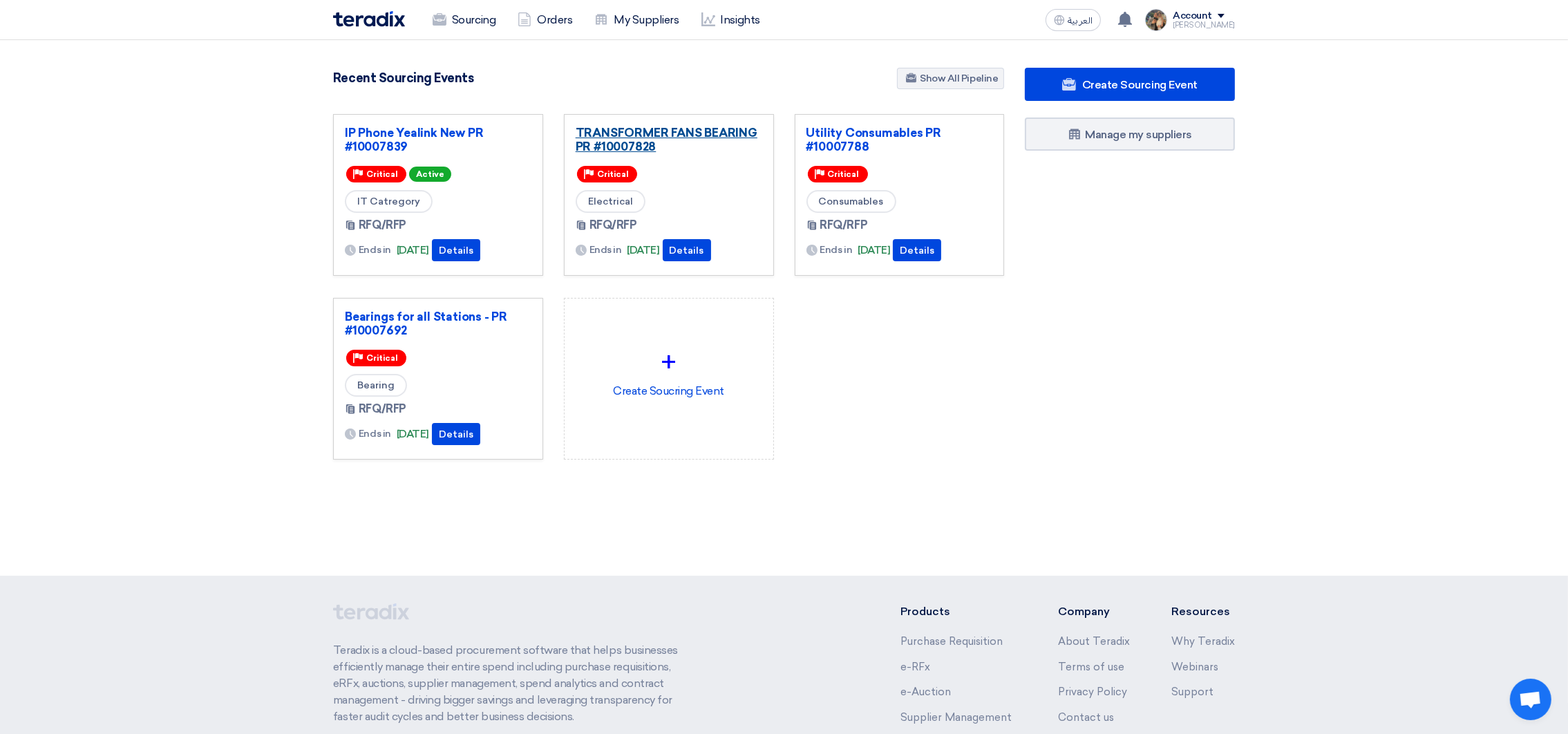
click at [638, 148] on link "TRANSFORMER FANS BEARING PR #10007828" at bounding box center [669, 140] width 186 height 28
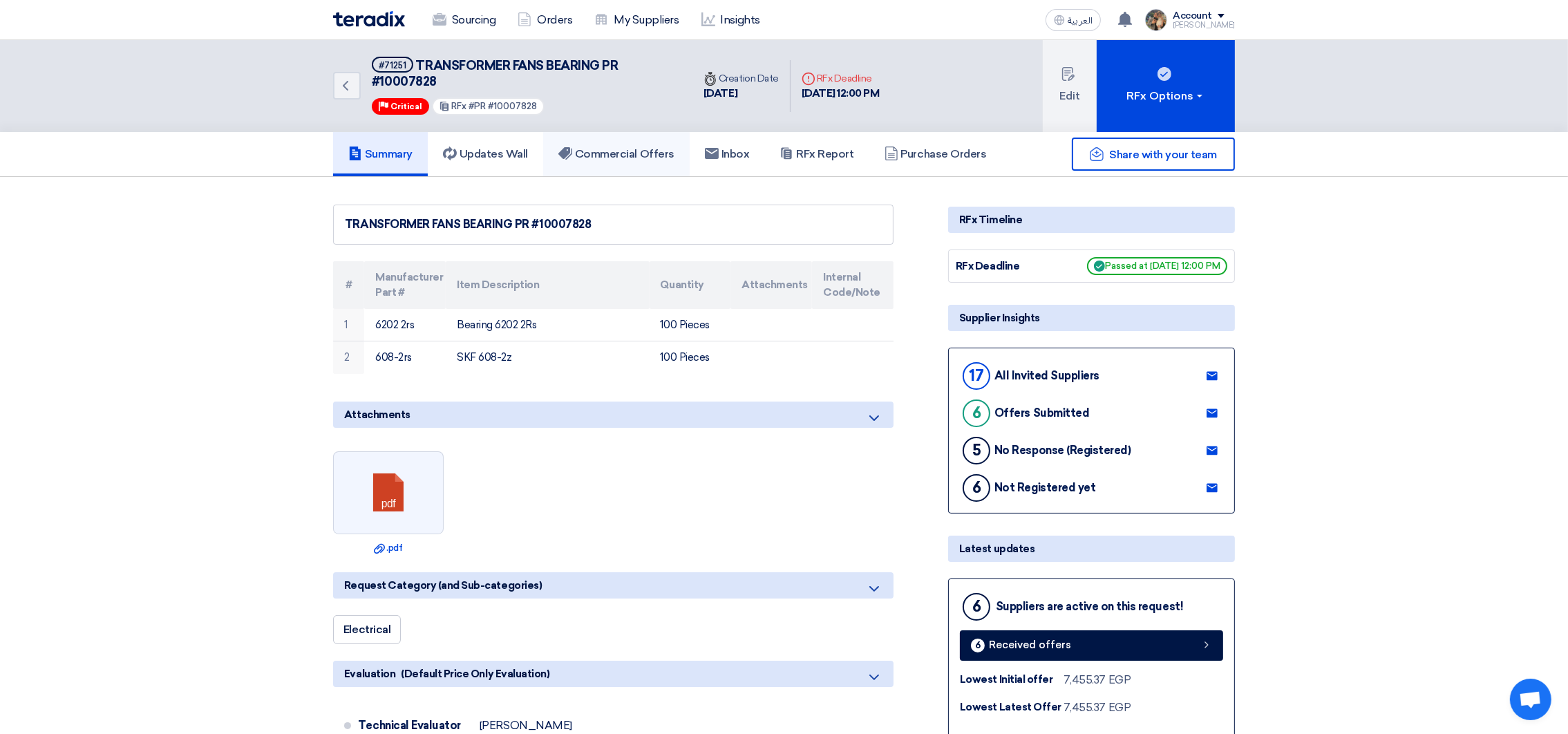
click at [623, 155] on h5 "Commercial Offers" at bounding box center [616, 154] width 116 height 14
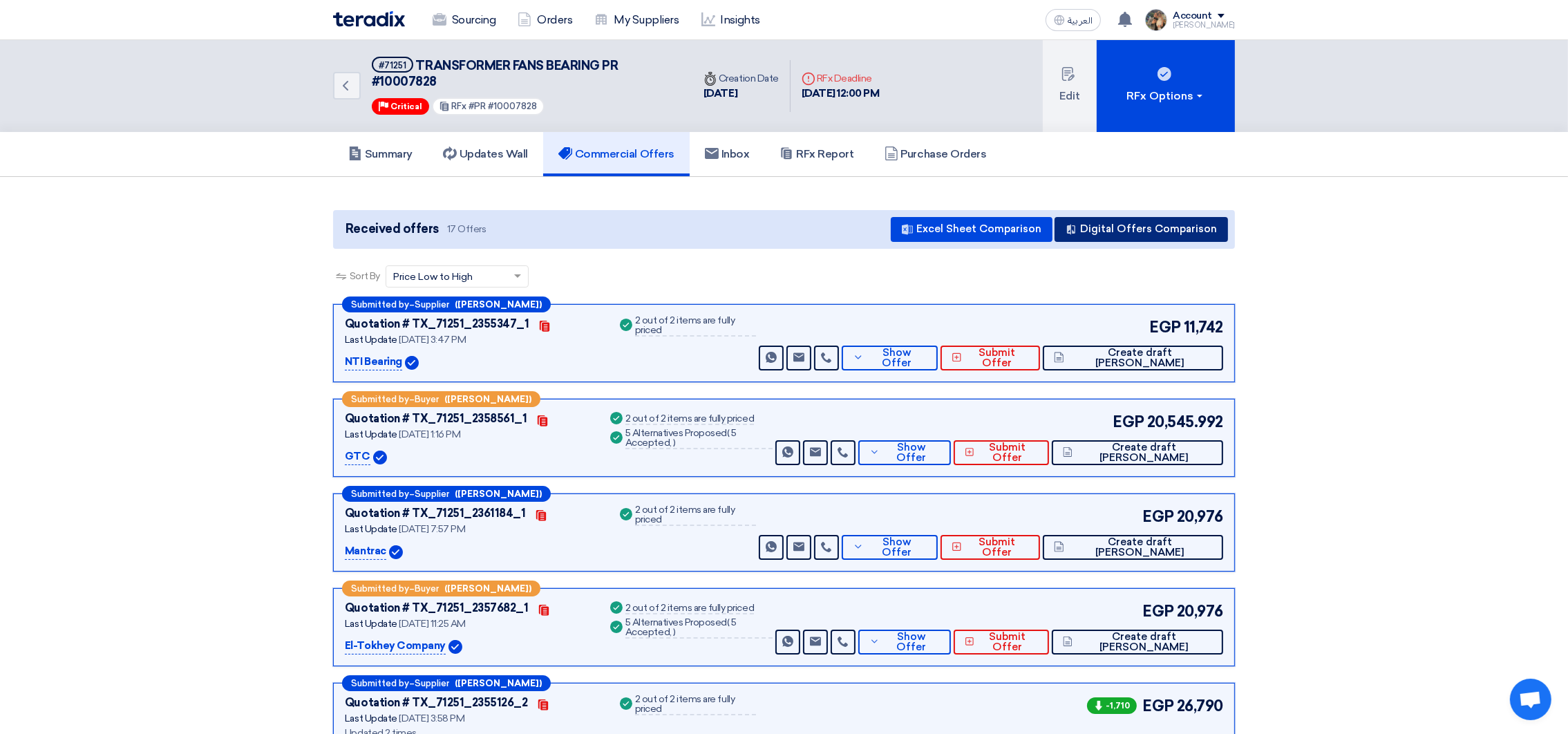
click at [1142, 231] on button "Digital Offers Comparison" at bounding box center [1142, 229] width 174 height 25
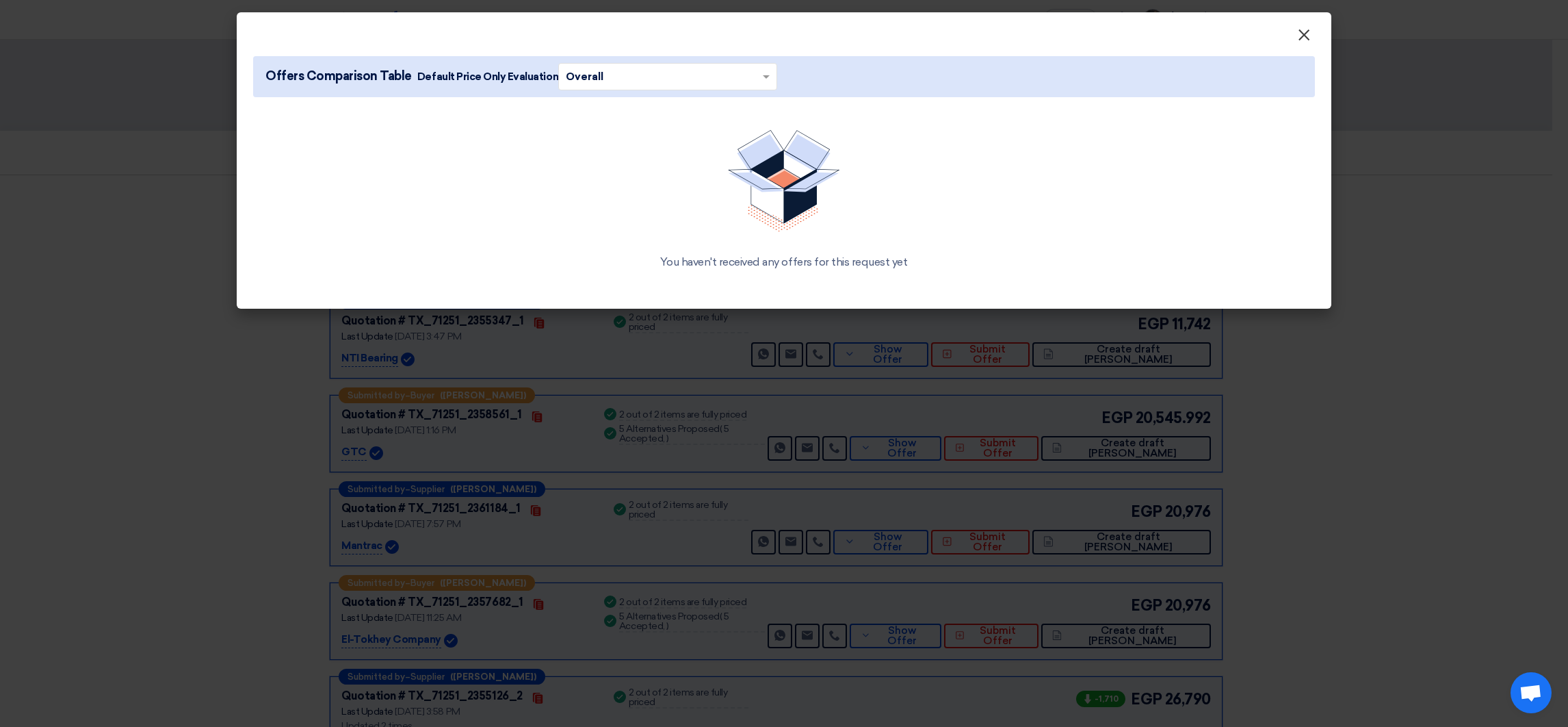
click at [1304, 32] on span "×" at bounding box center [1304, 38] width 13 height 28
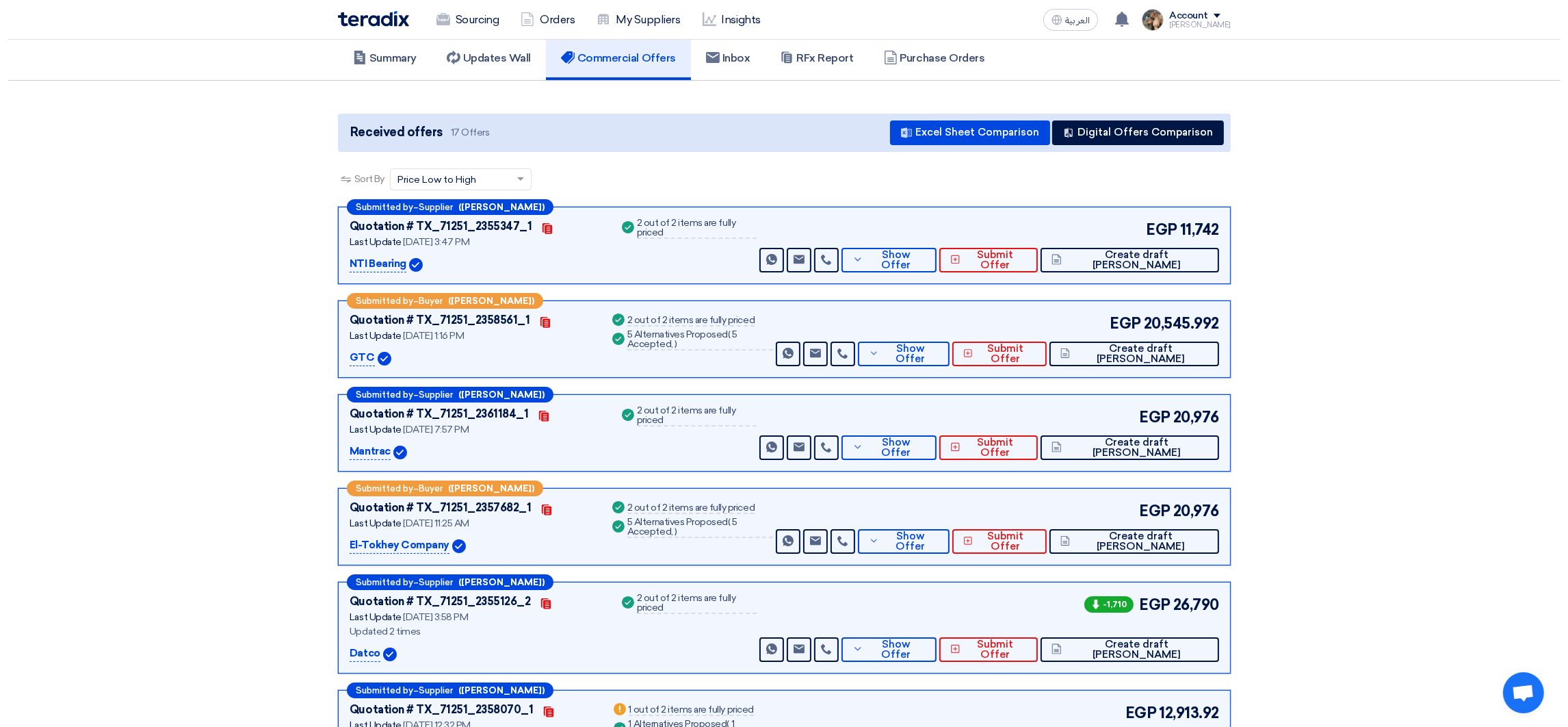
scroll to position [205, 0]
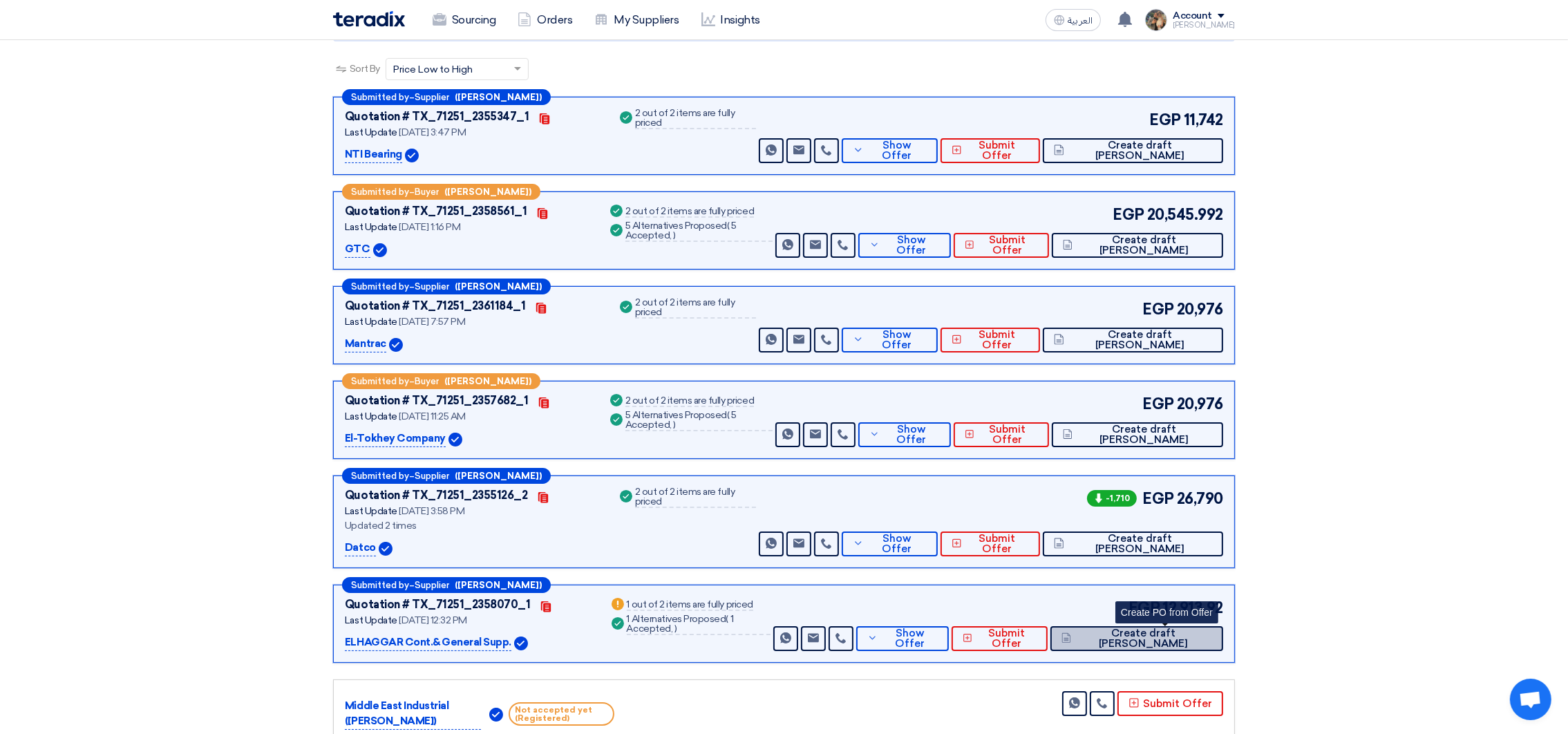
click at [1176, 637] on span "Create draft [PERSON_NAME]" at bounding box center [1143, 638] width 137 height 20
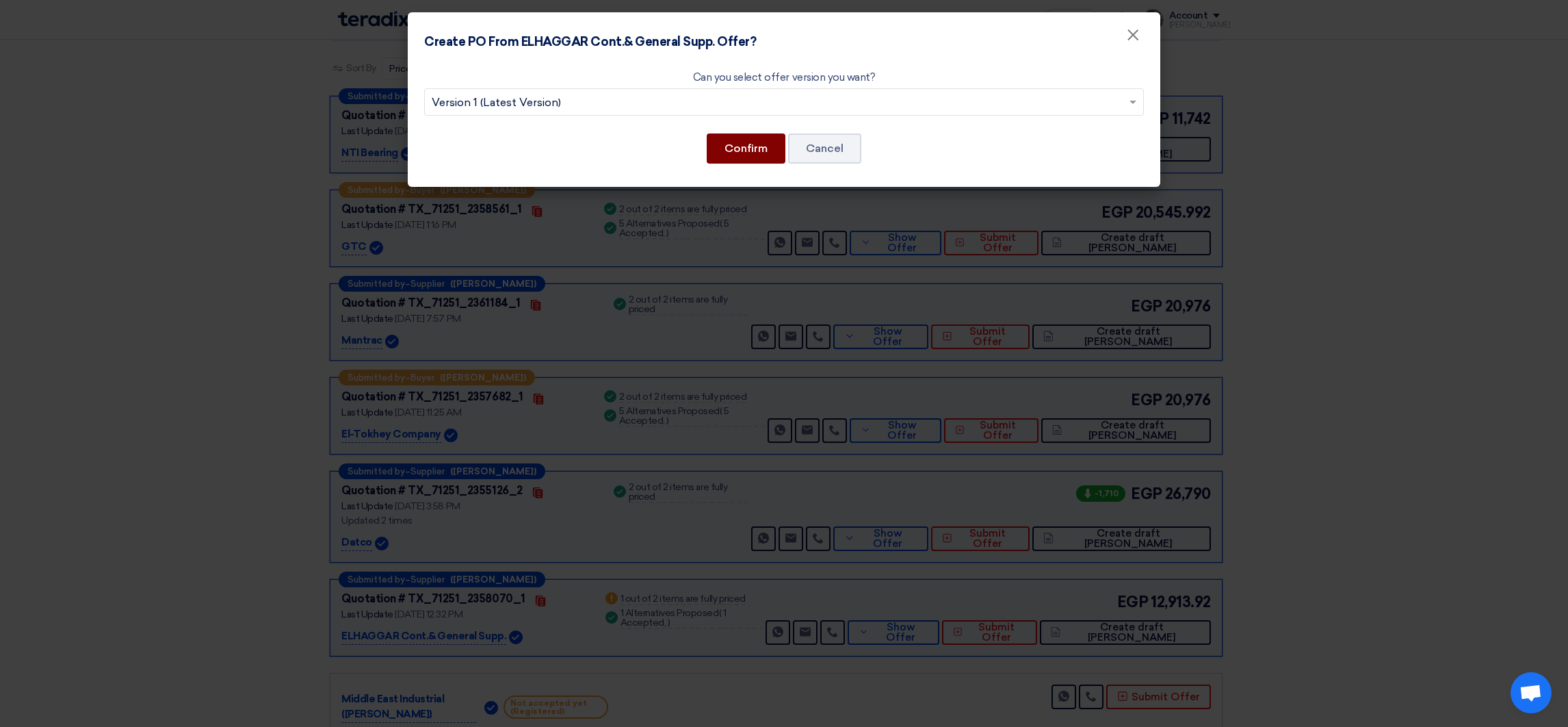
click at [731, 157] on button "Confirm" at bounding box center [745, 149] width 78 height 30
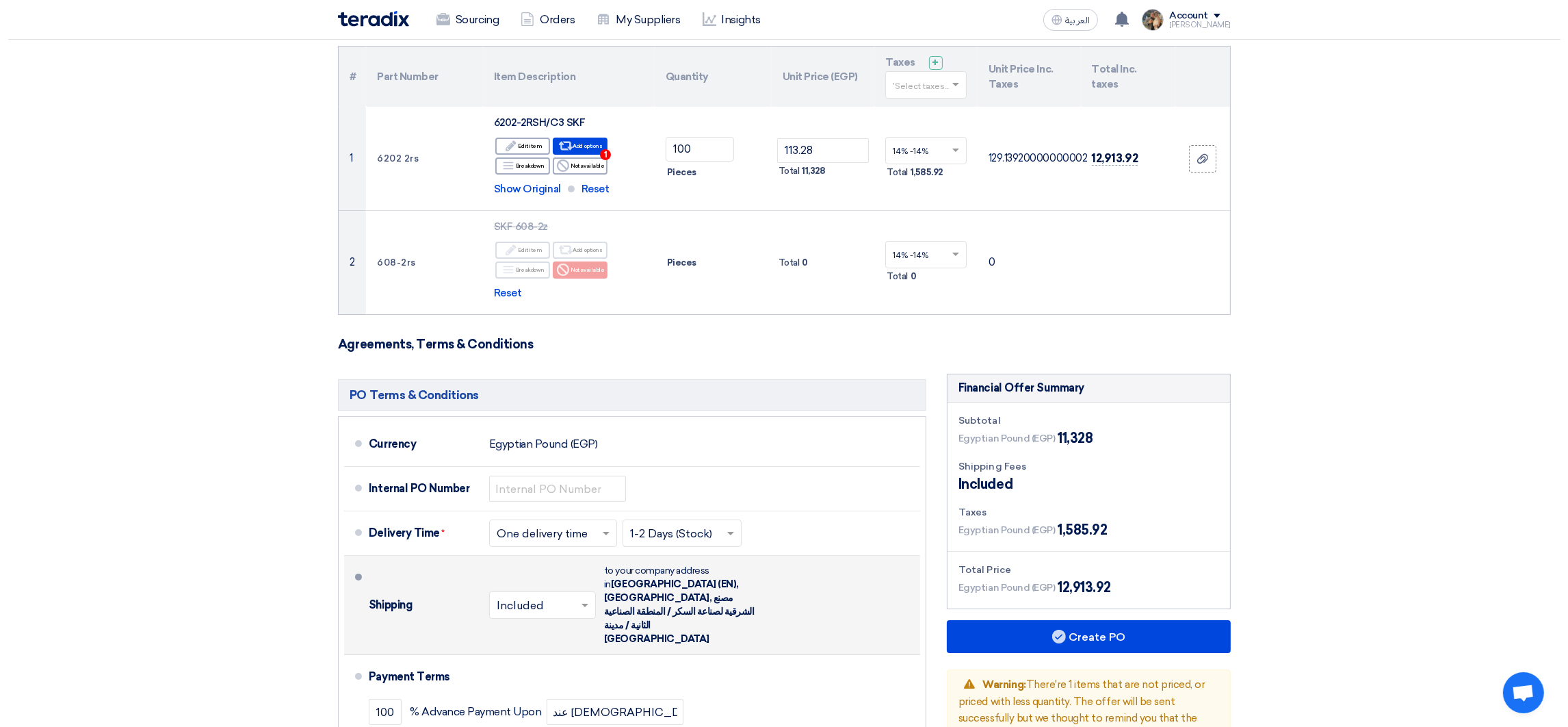
scroll to position [307, 0]
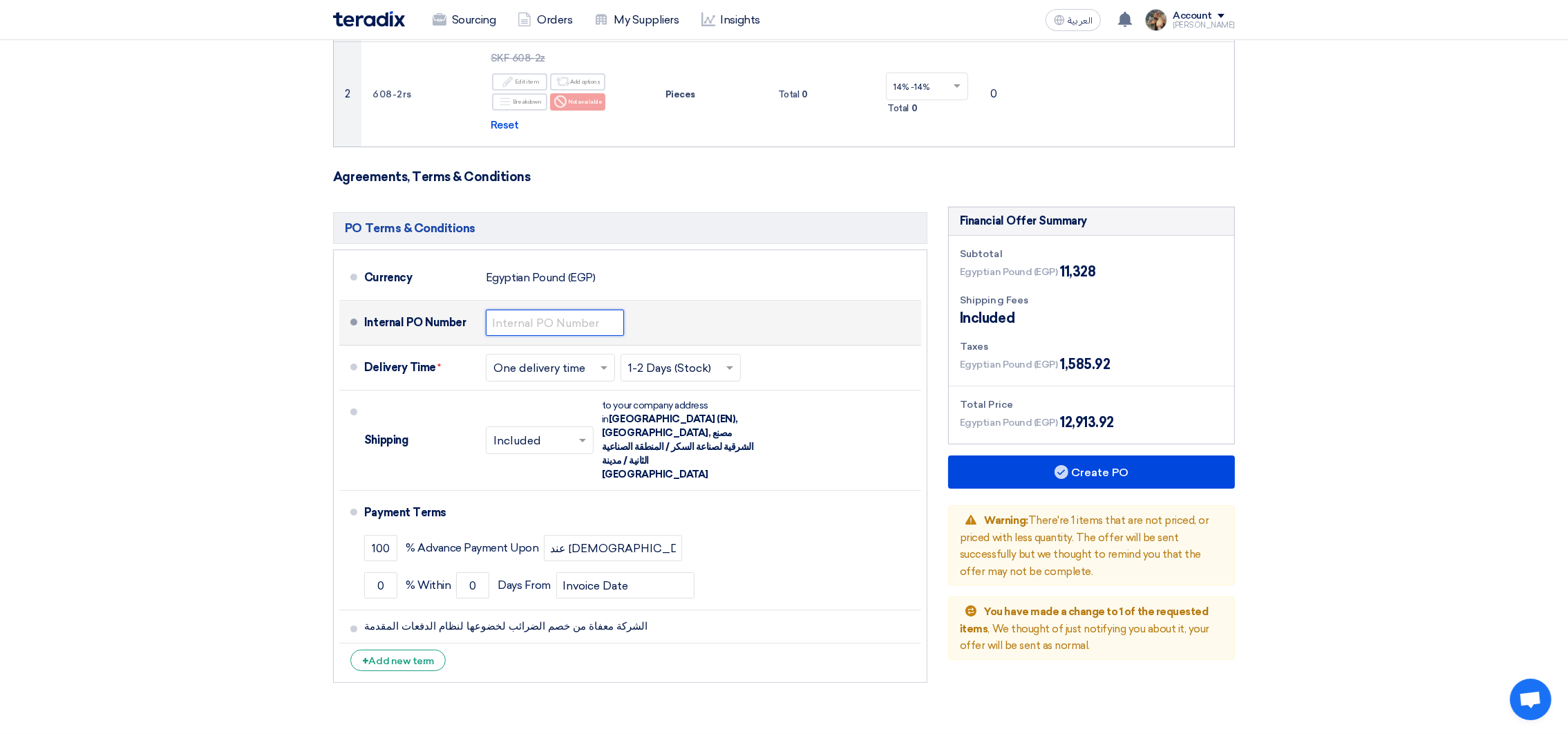
click at [540, 321] on input "text" at bounding box center [555, 322] width 138 height 26
drag, startPoint x: 530, startPoint y: 328, endPoint x: 635, endPoint y: 325, distance: 105.0
click at [635, 325] on div "Internal PO Number 4500009486" at bounding box center [640, 323] width 552 height 33
paste input "50"
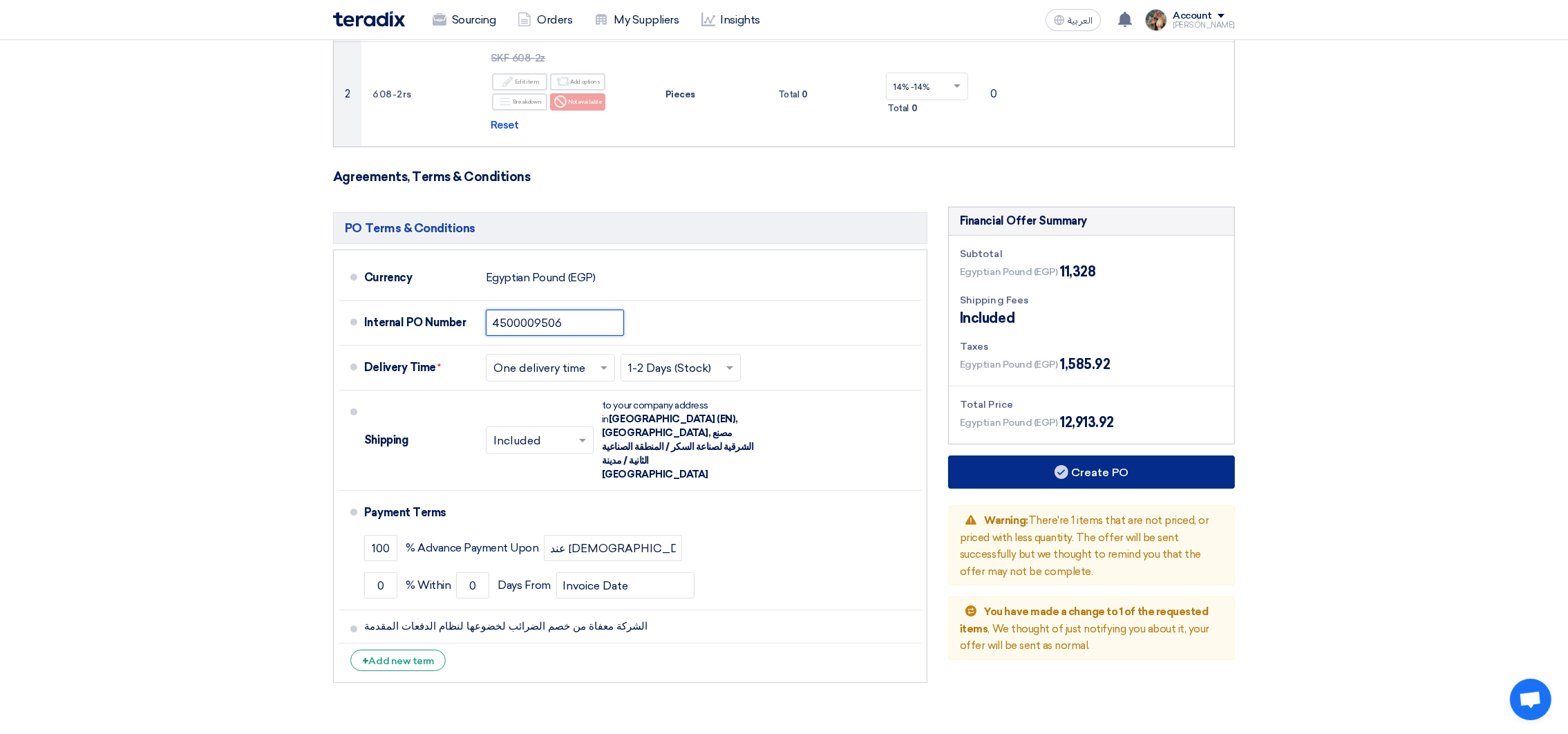
type input "4500009506"
click at [1062, 469] on use at bounding box center [1062, 471] width 14 height 14
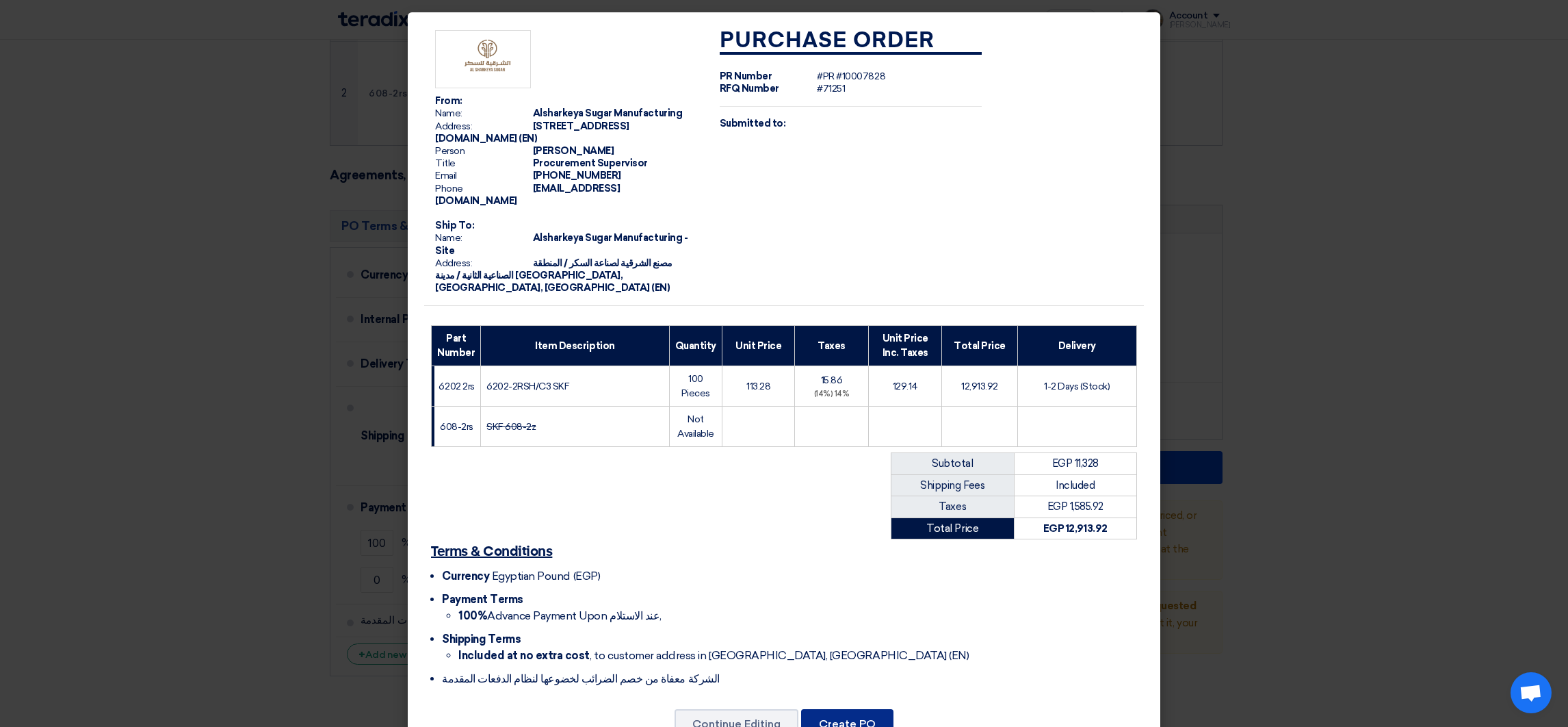
click at [857, 713] on button "Create PO" at bounding box center [847, 724] width 93 height 30
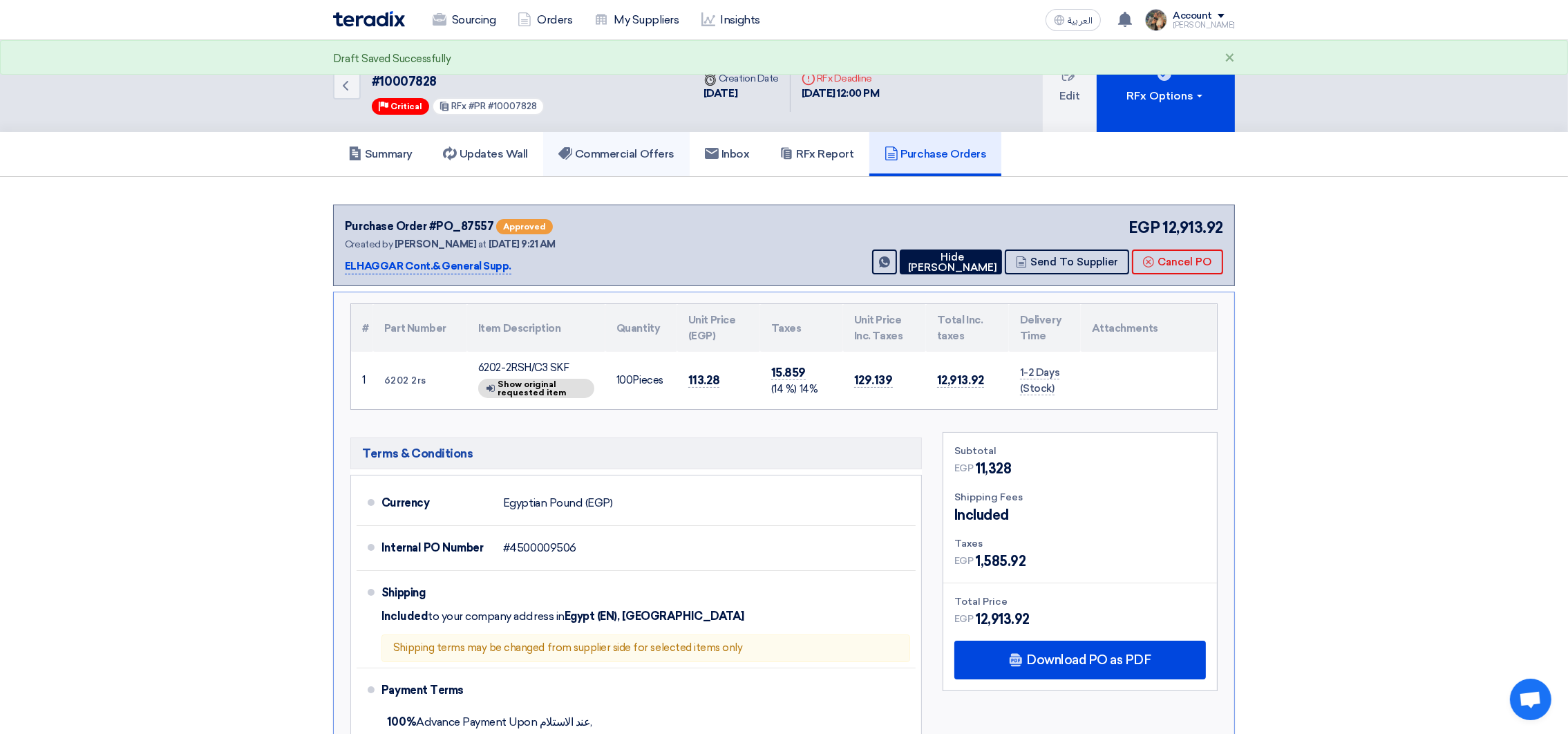
click at [657, 155] on h5 "Commercial Offers" at bounding box center [616, 154] width 116 height 14
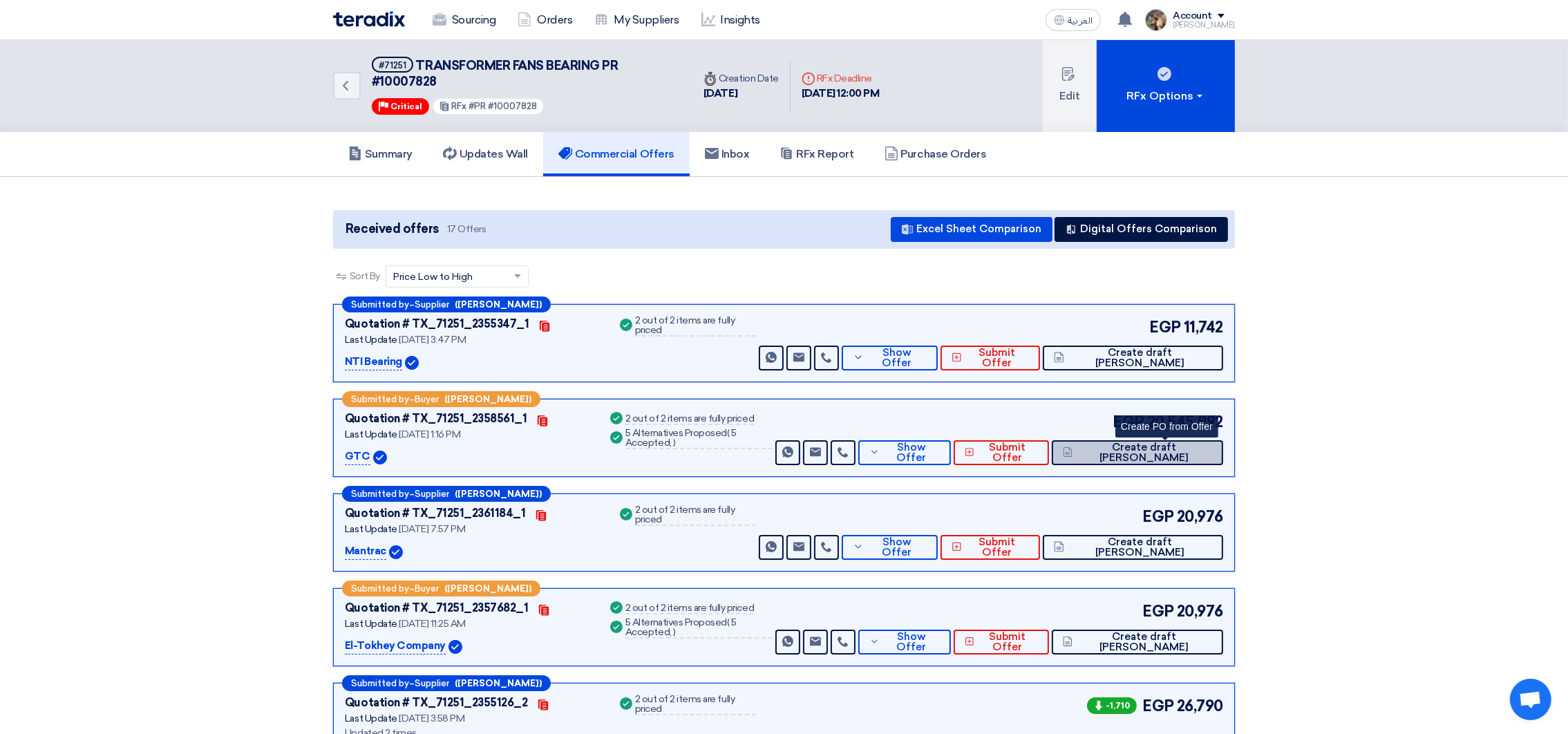
click at [1164, 457] on button "Create draft [PERSON_NAME]" at bounding box center [1137, 453] width 171 height 25
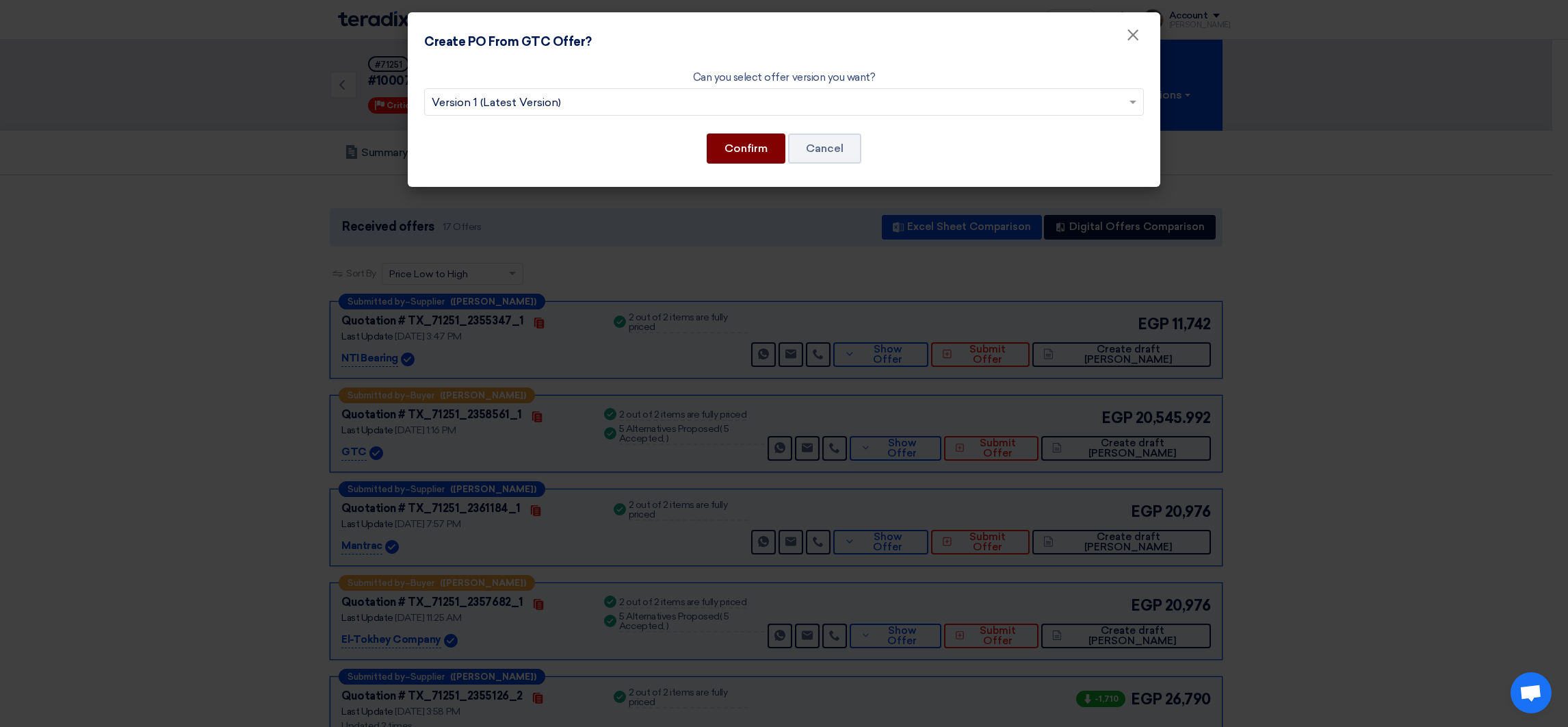
click at [756, 147] on button "Confirm" at bounding box center [745, 149] width 78 height 30
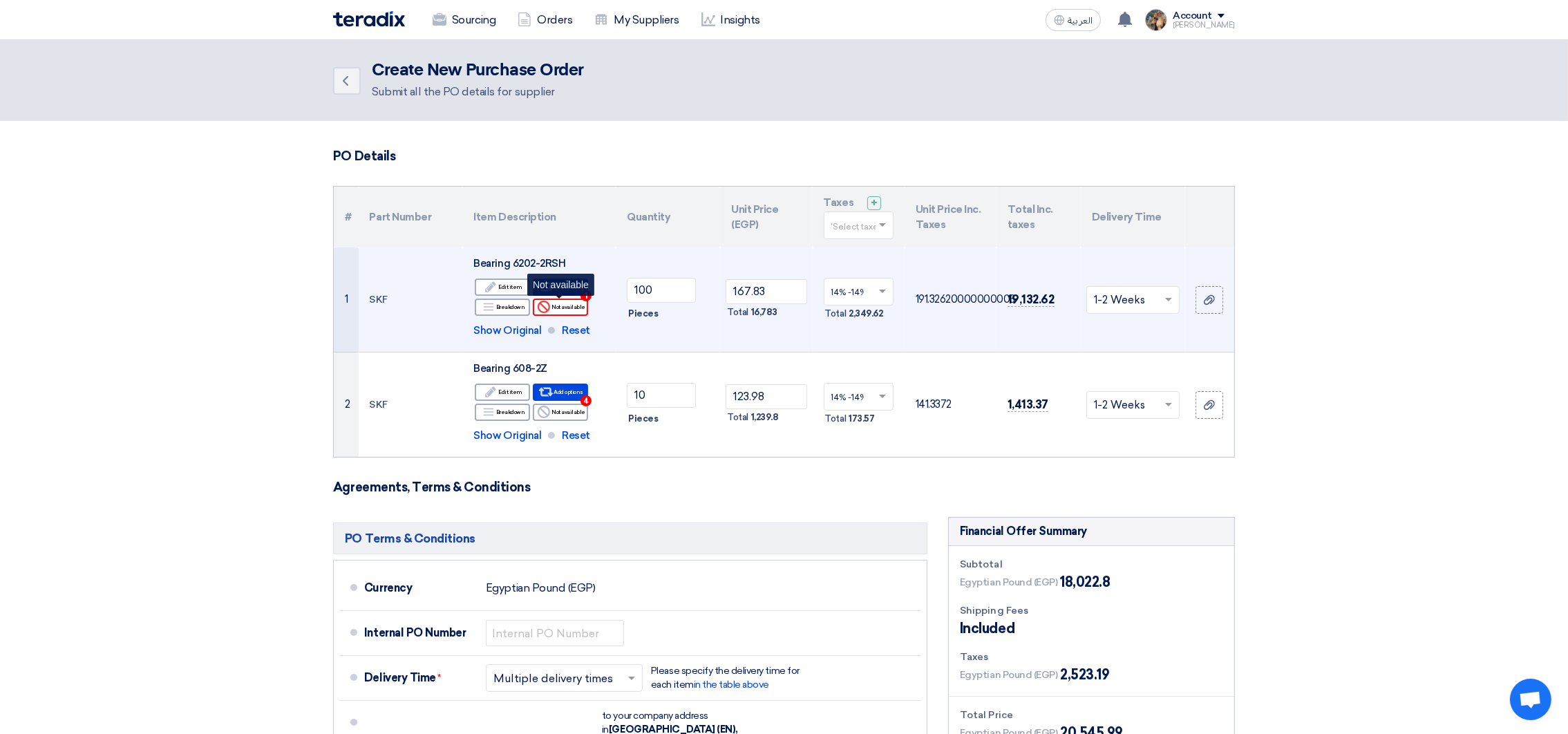
click at [558, 309] on div "Reject Not available" at bounding box center [560, 307] width 55 height 17
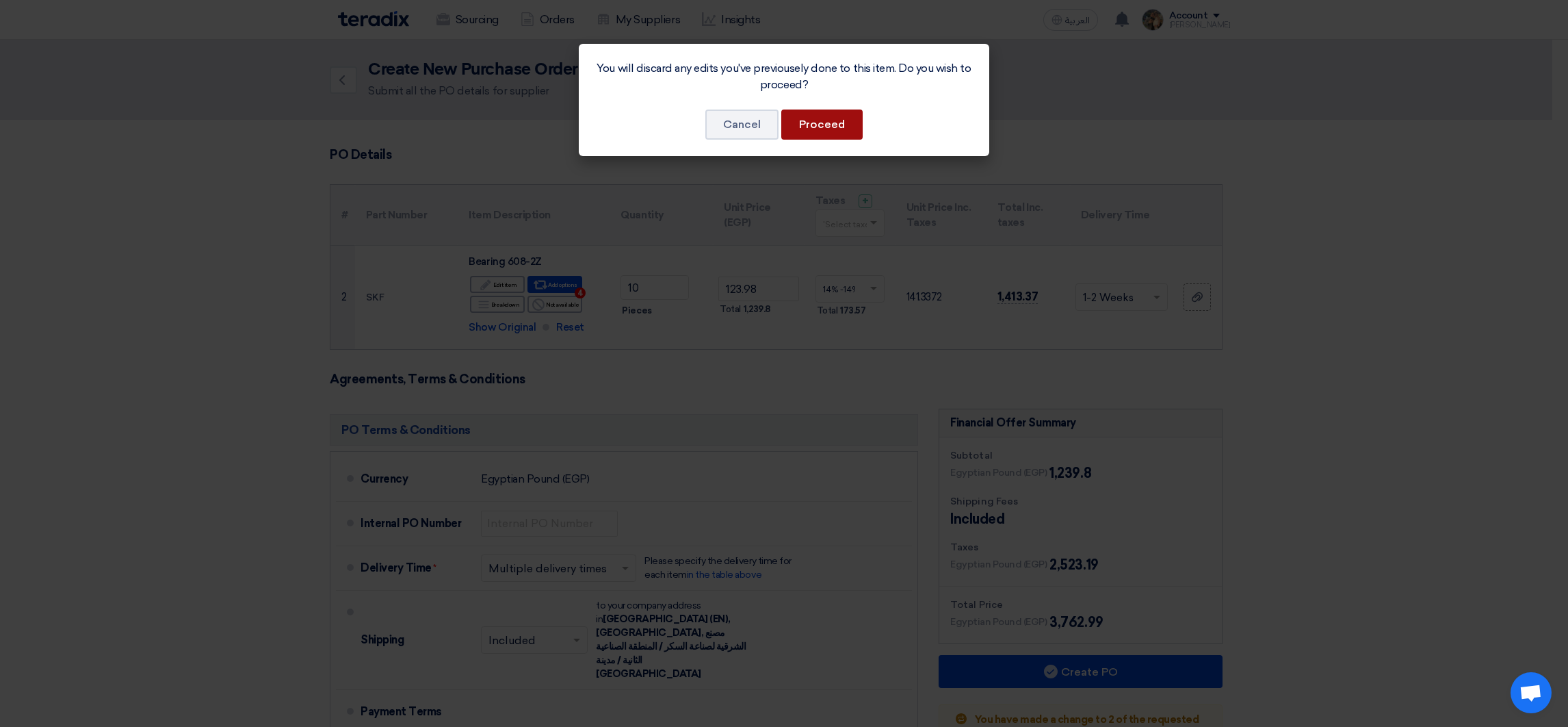
click at [818, 120] on button "Proceed" at bounding box center [821, 125] width 81 height 30
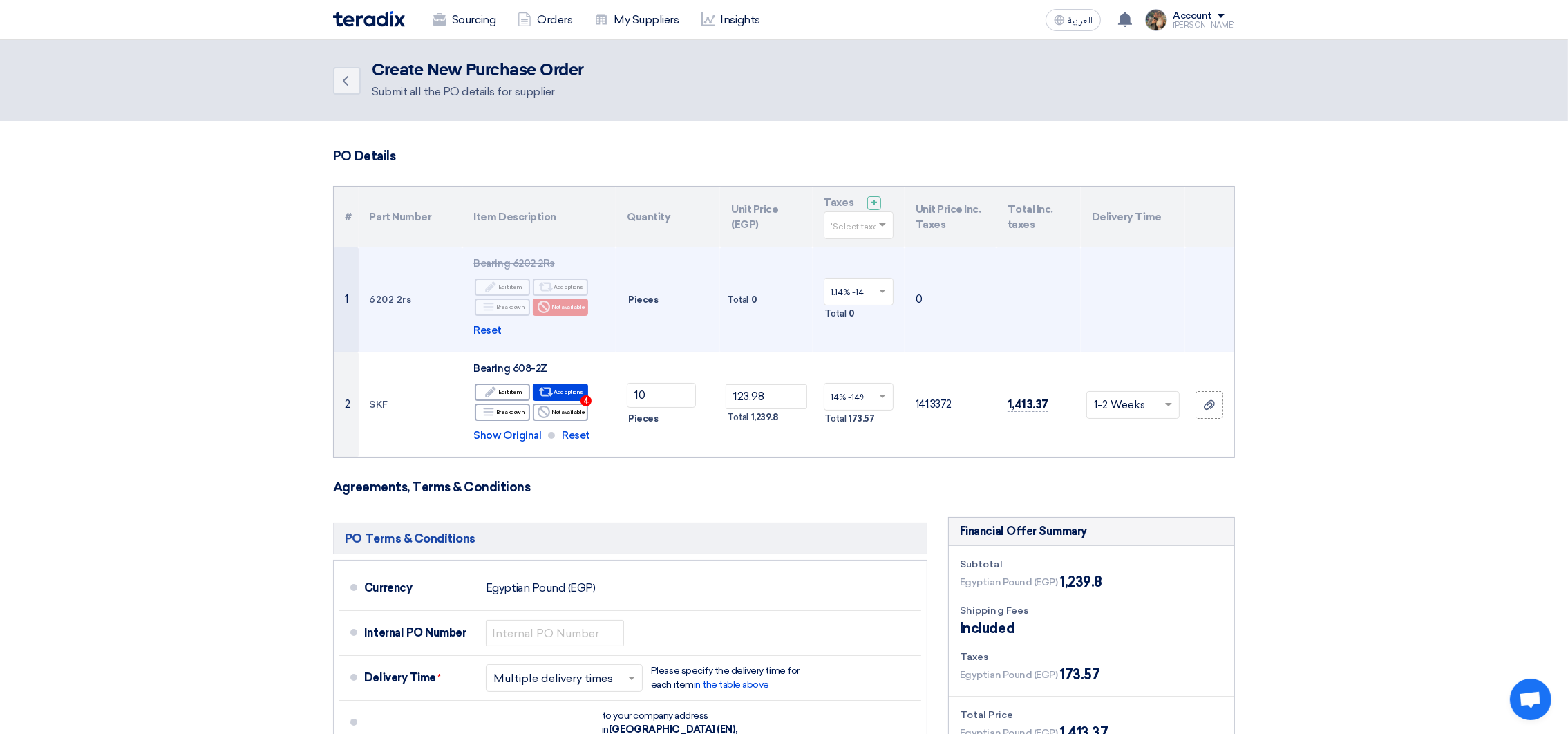
scroll to position [207, 0]
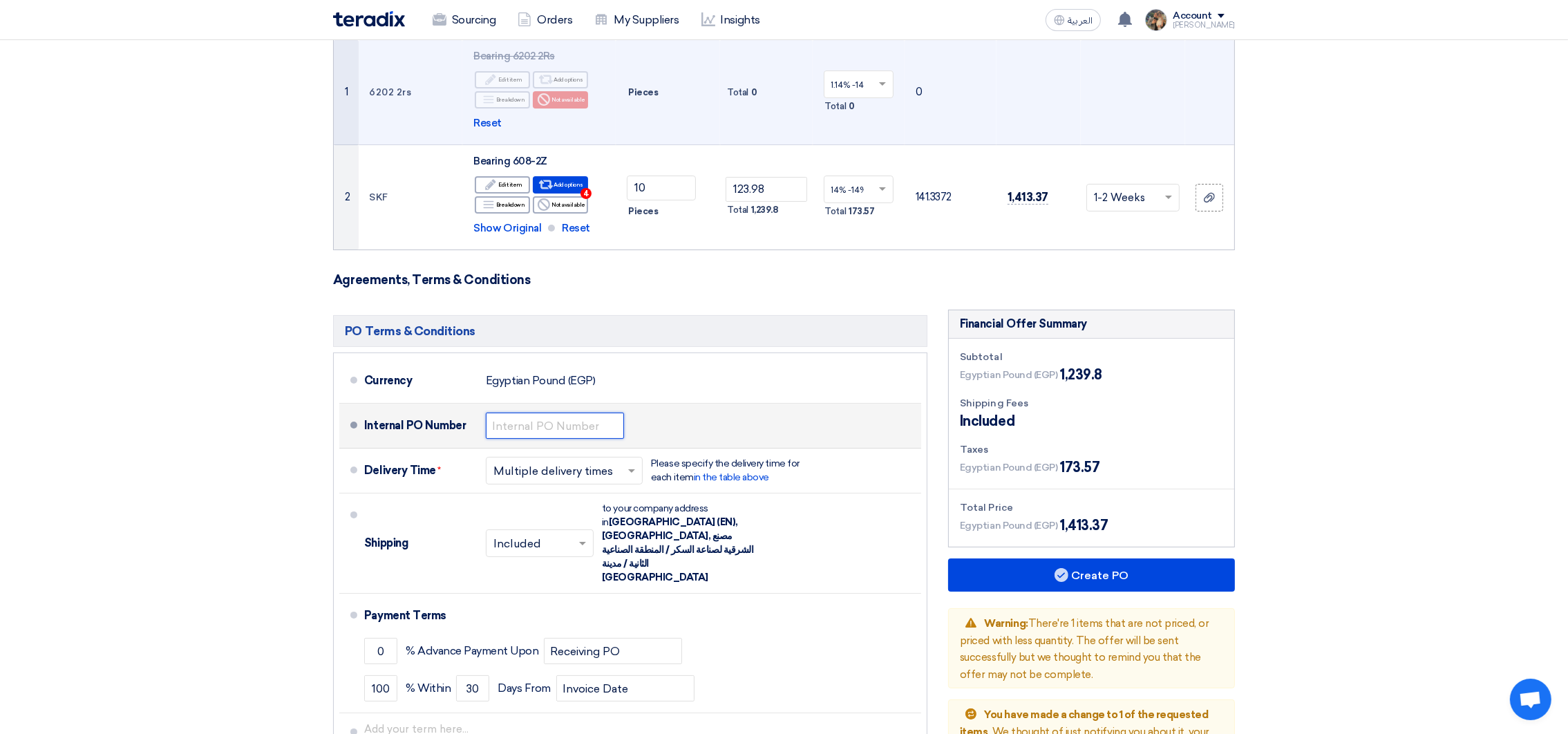
click at [558, 425] on input "text" at bounding box center [555, 425] width 138 height 26
type input "4500009486"
type input "الشركة معفاة من خصم الضرائب لخضوعها لنظام الدفعات المقدمة"
drag, startPoint x: 532, startPoint y: 428, endPoint x: 617, endPoint y: 424, distance: 85.1
click at [617, 424] on input "4500009486" at bounding box center [555, 425] width 138 height 26
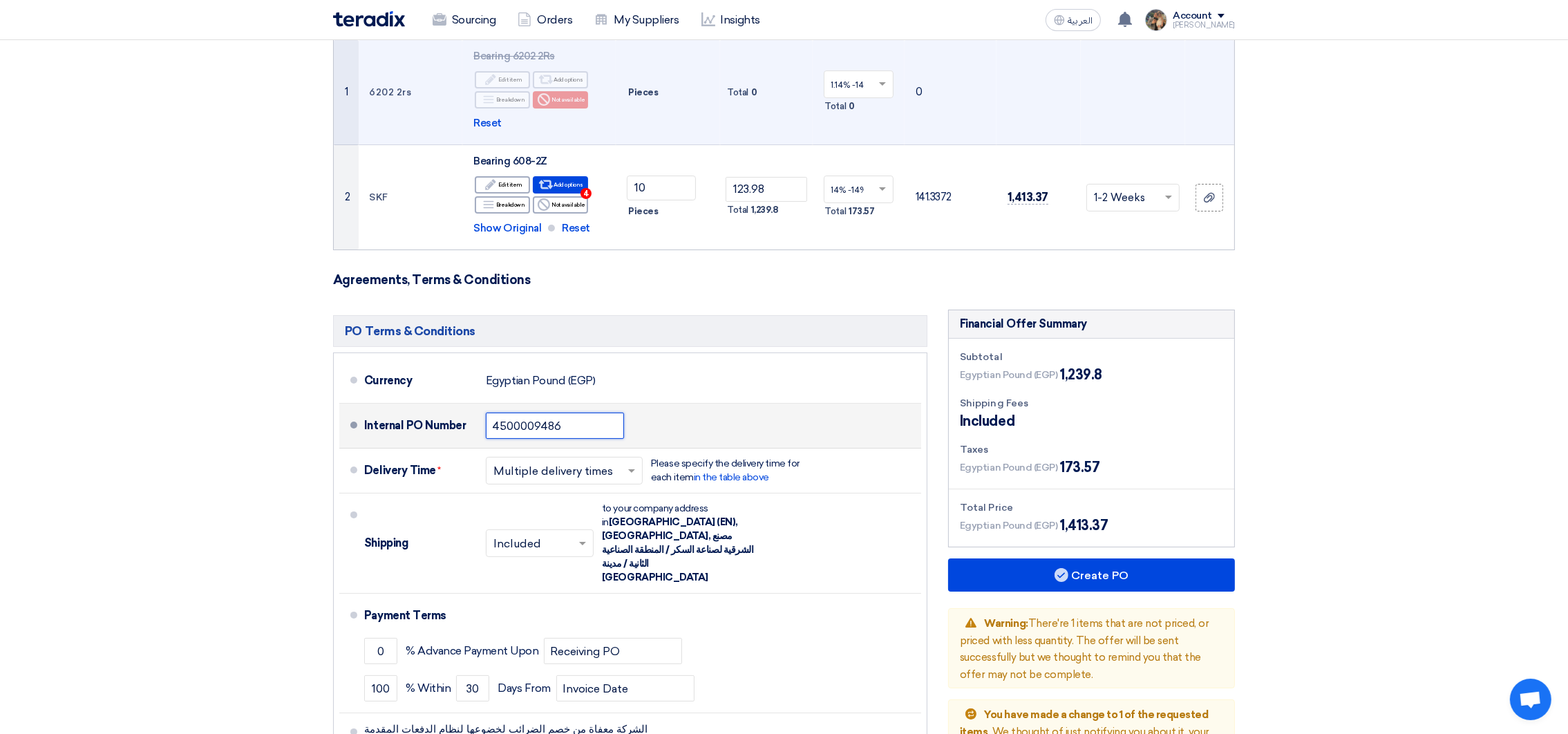
paste input "50"
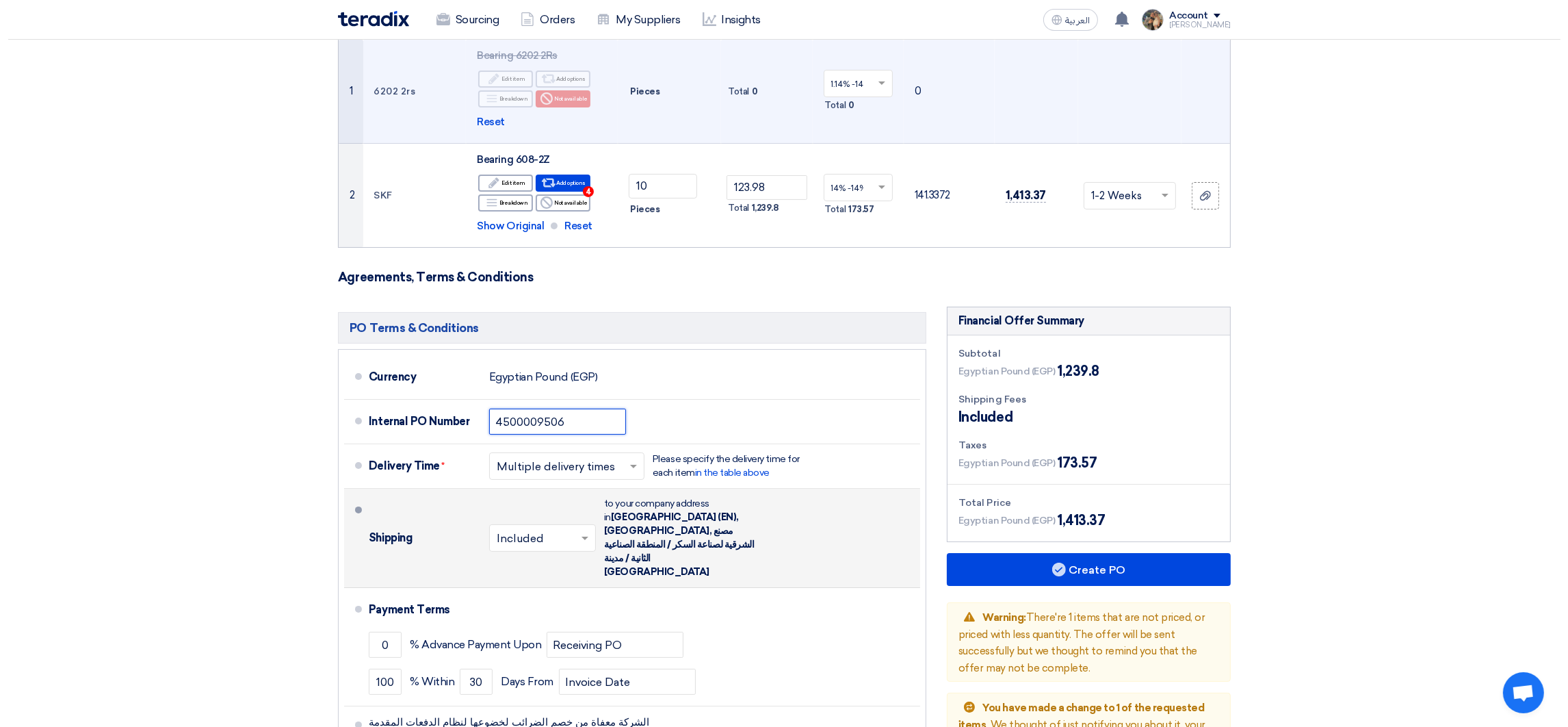
scroll to position [307, 0]
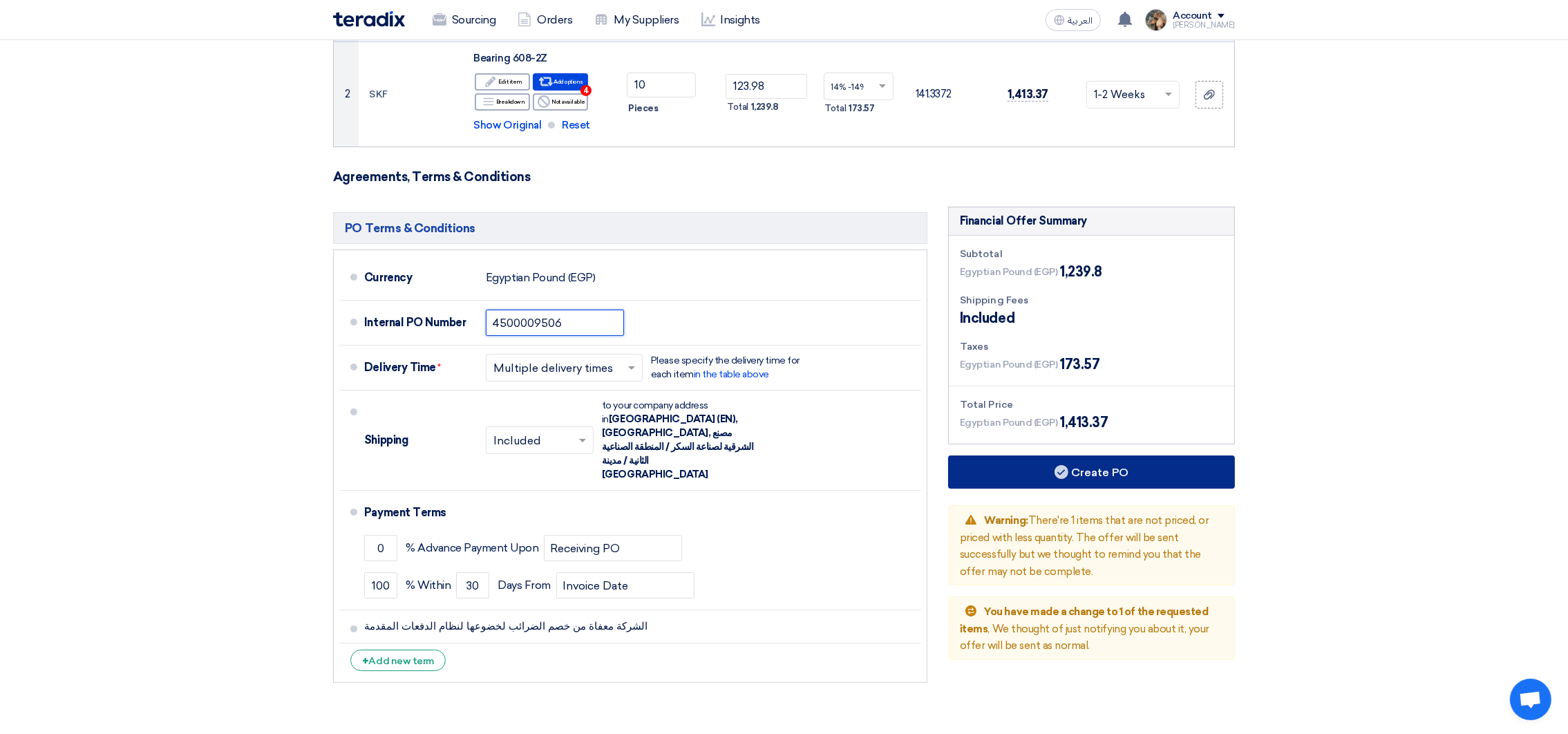
type input "4500009506"
click at [1016, 470] on button "Create PO" at bounding box center [1092, 472] width 287 height 33
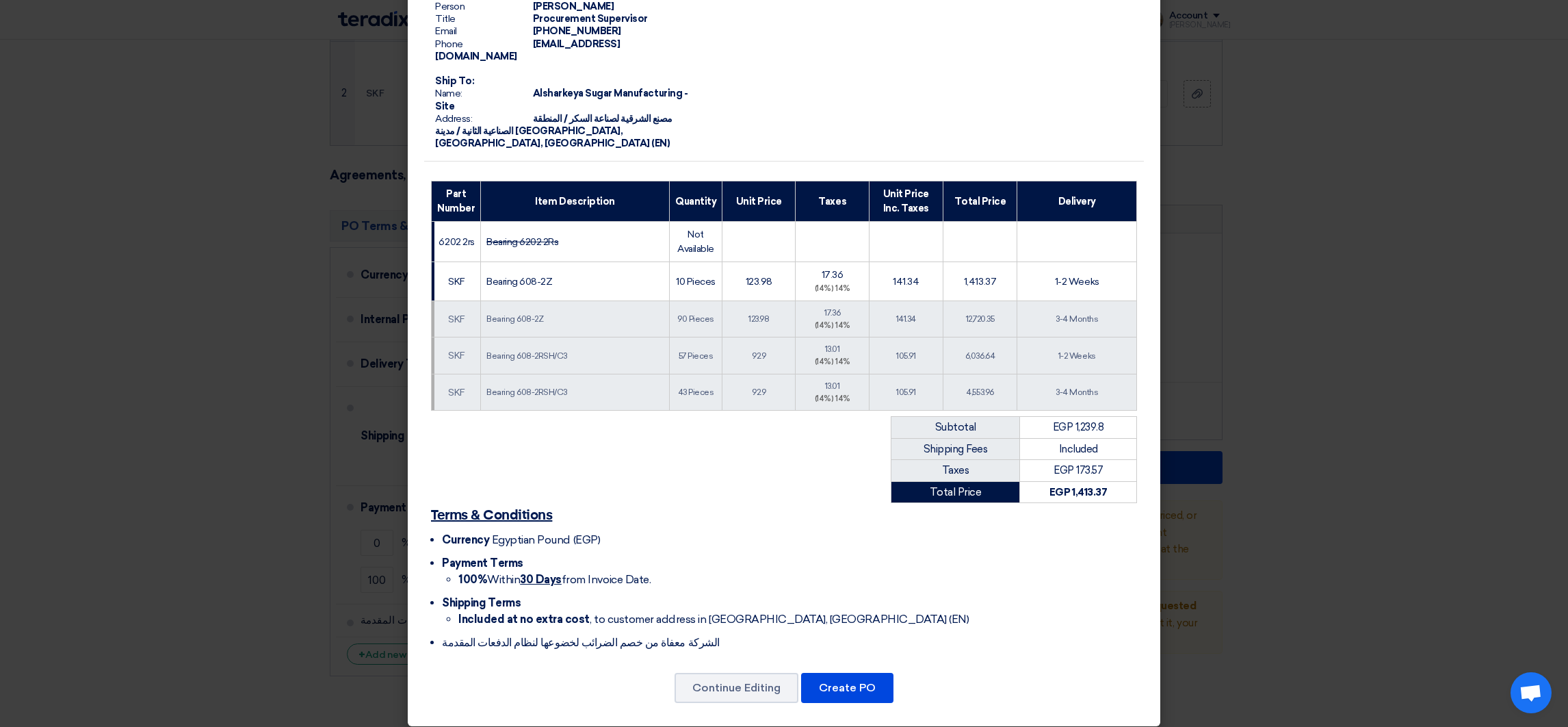
scroll to position [146, 0]
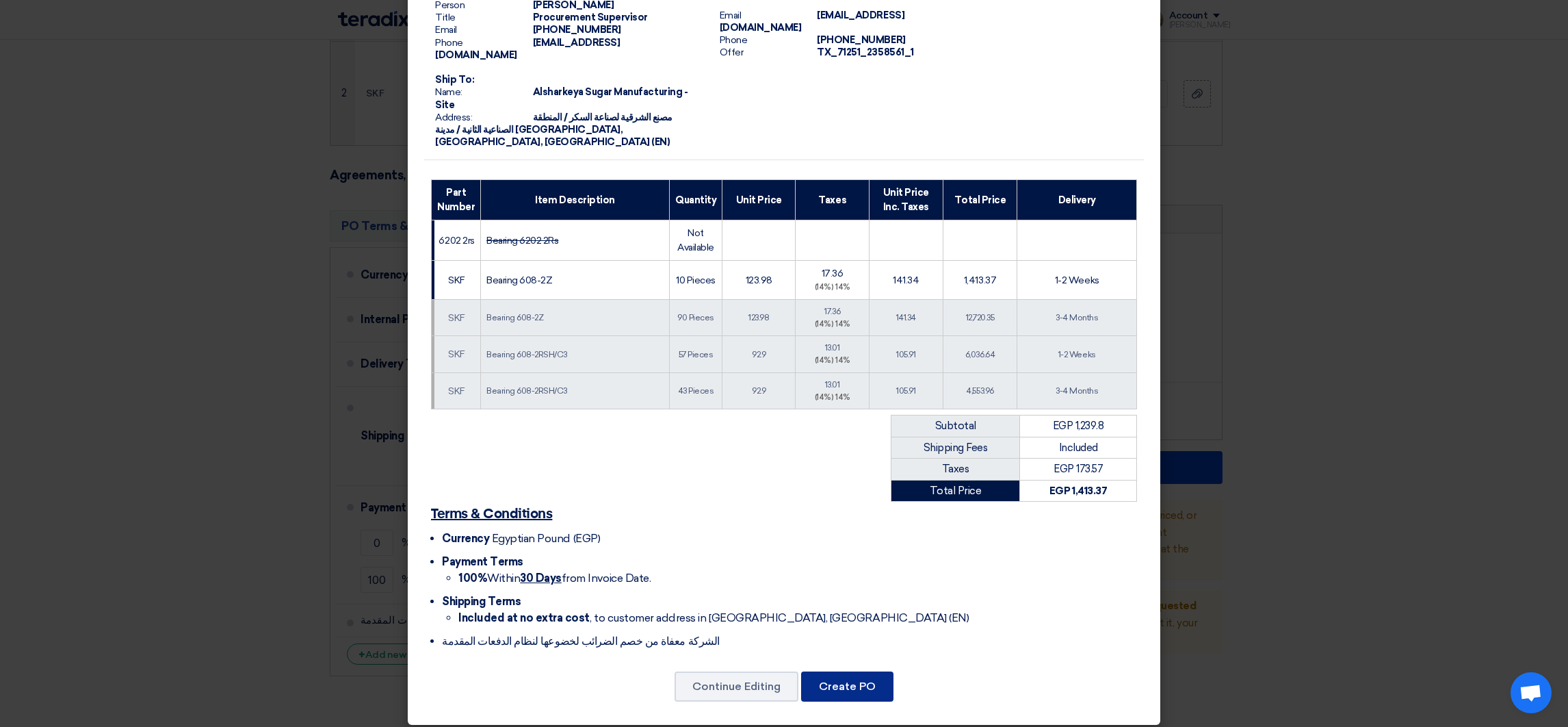
click at [839, 681] on button "Create PO" at bounding box center [847, 687] width 93 height 30
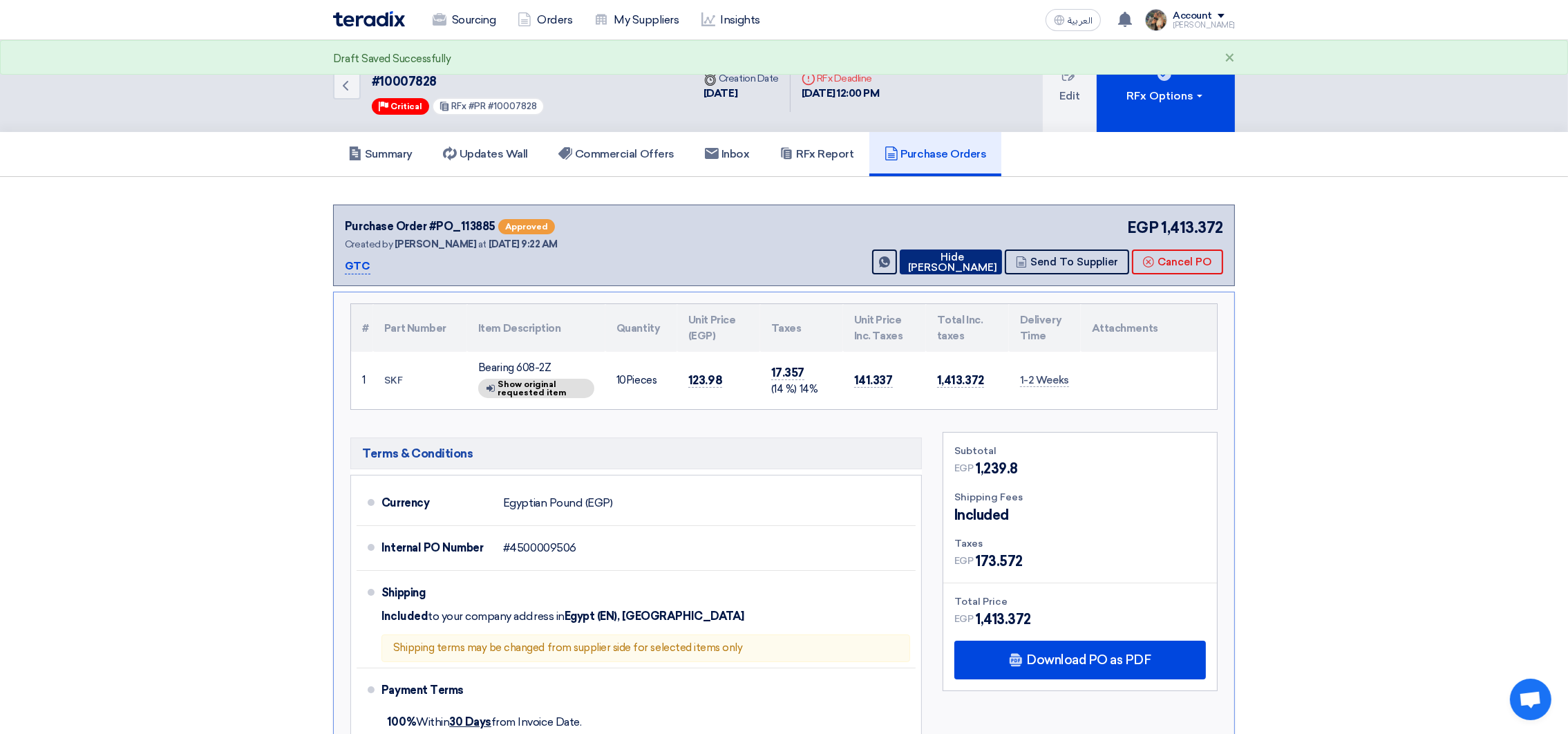
click at [918, 262] on use at bounding box center [913, 264] width 10 height 5
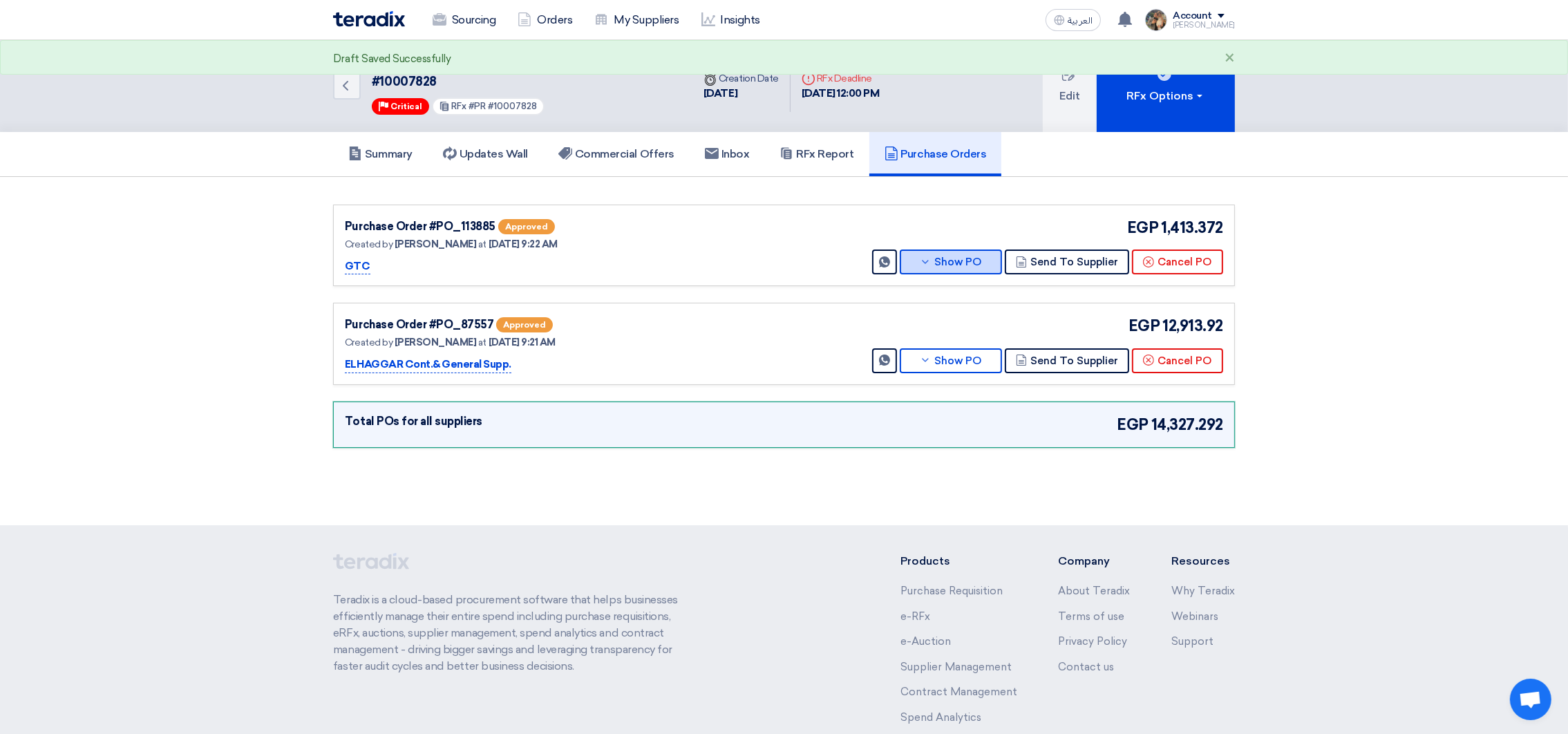
click at [967, 259] on button "Show PO" at bounding box center [952, 262] width 103 height 25
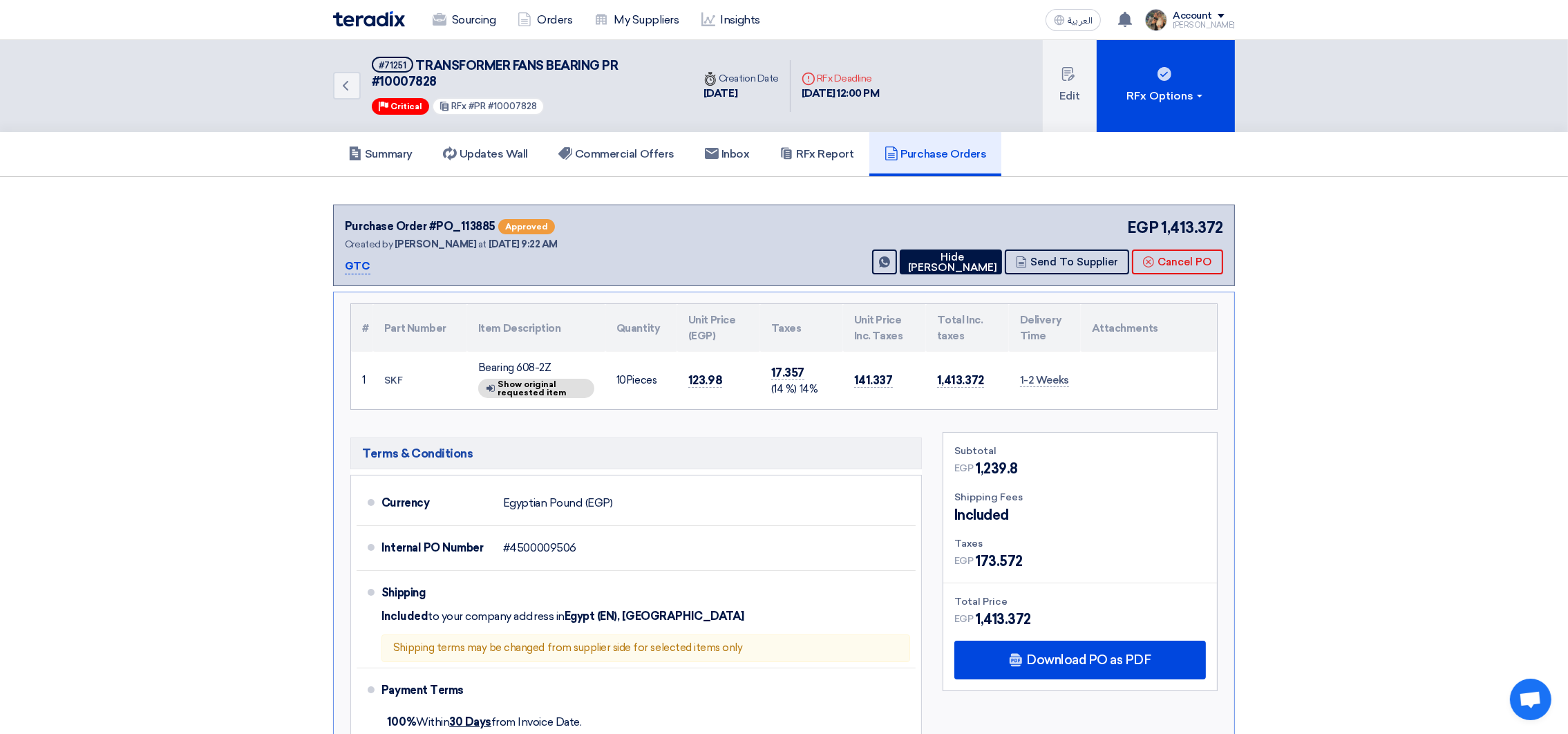
click at [636, 373] on td "10 Pieces" at bounding box center [641, 380] width 72 height 57
drag, startPoint x: 946, startPoint y: 263, endPoint x: 1008, endPoint y: 183, distance: 101.2
click at [946, 262] on button "Hide [PERSON_NAME]" at bounding box center [952, 262] width 103 height 25
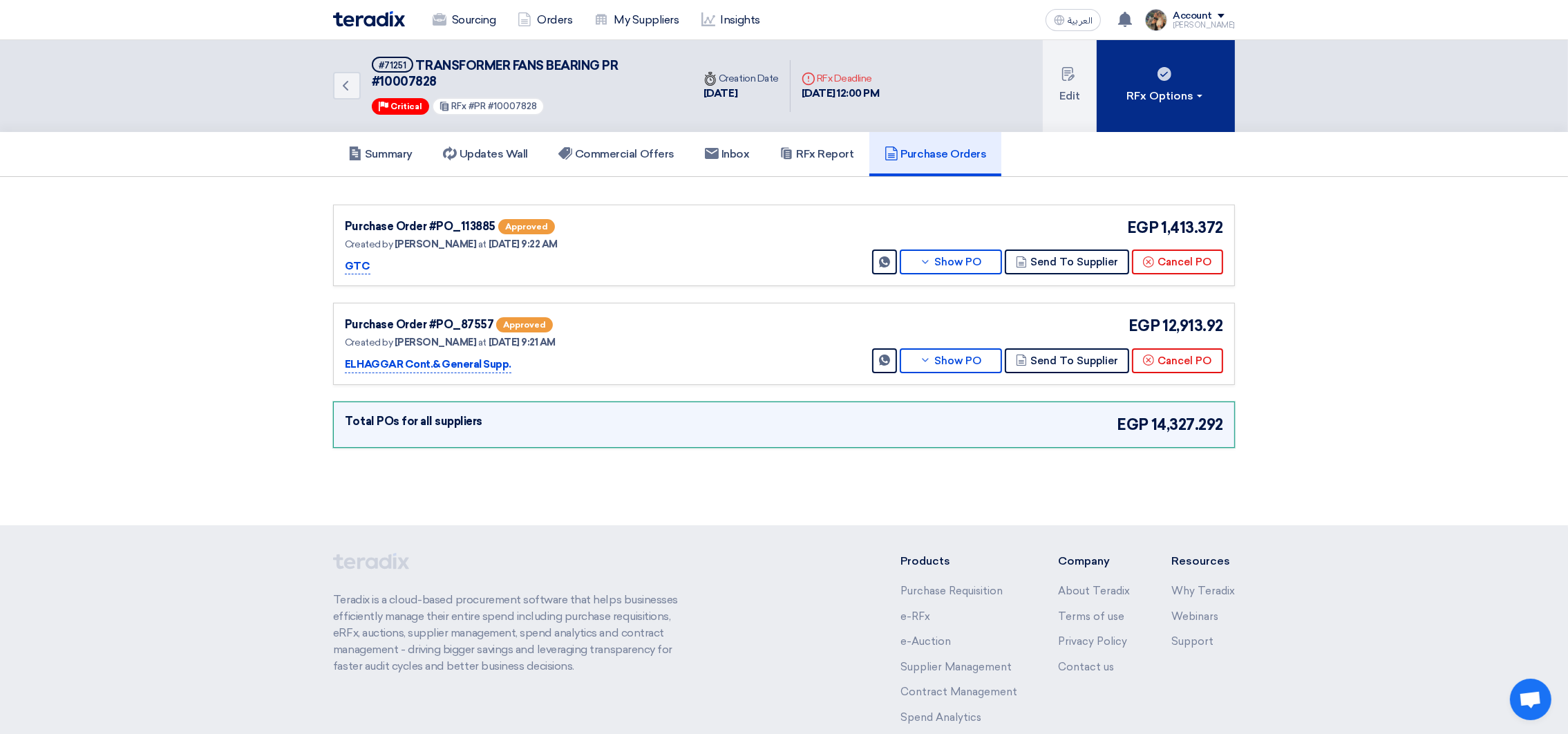
click at [1134, 94] on div "RFx Options" at bounding box center [1167, 96] width 78 height 17
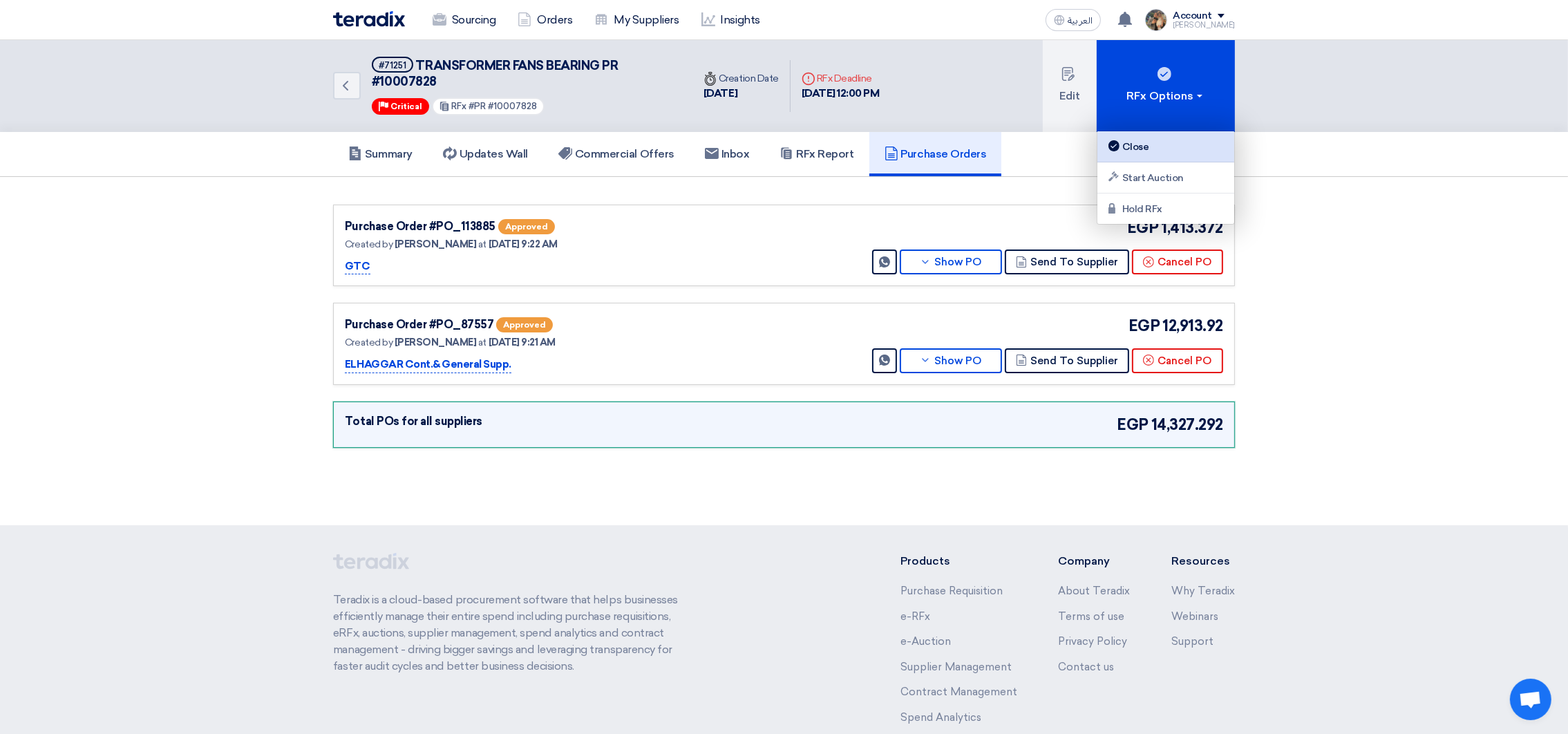
click at [1135, 135] on link "Close" at bounding box center [1166, 146] width 137 height 31
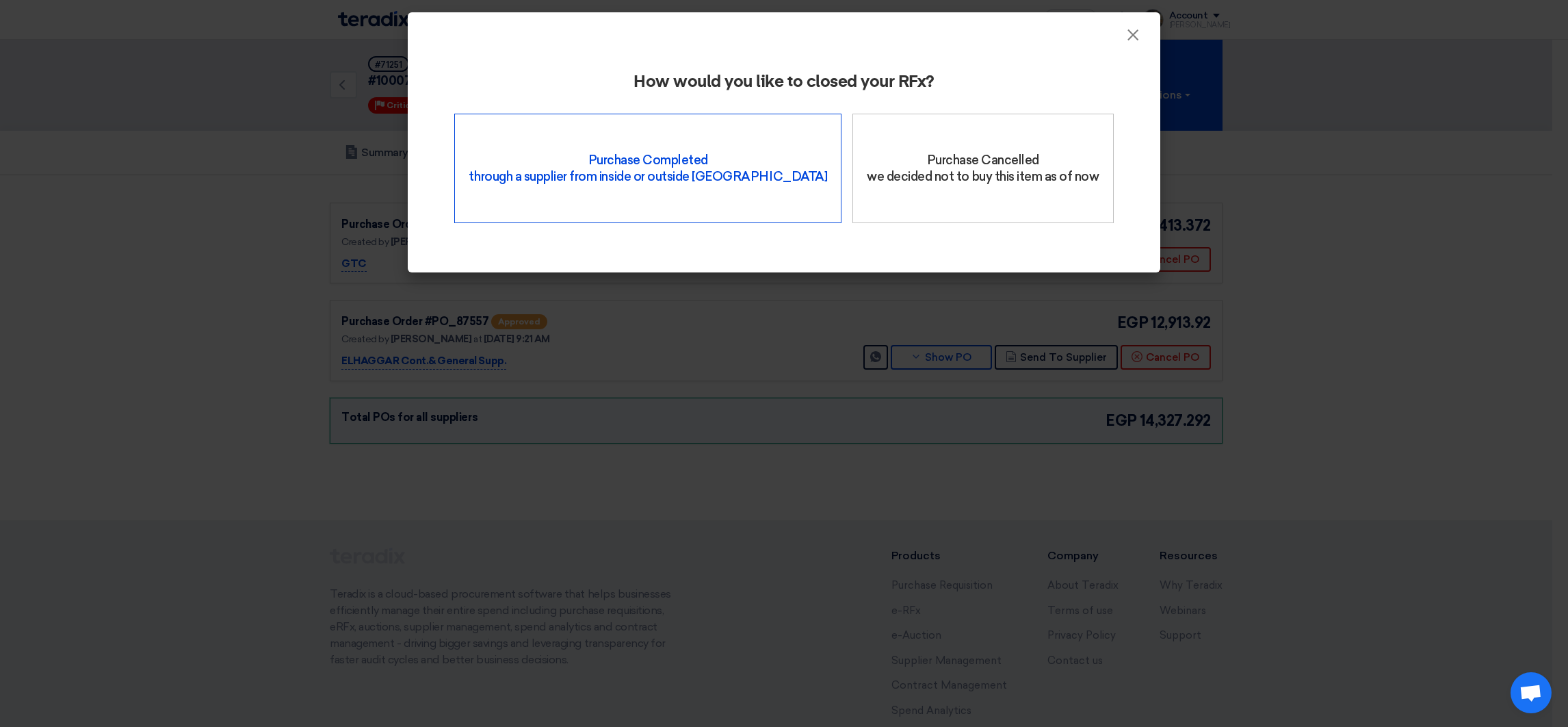
click at [599, 163] on div "Purchase Completed through a supplier from inside or outside Teradix" at bounding box center [647, 168] width 387 height 110
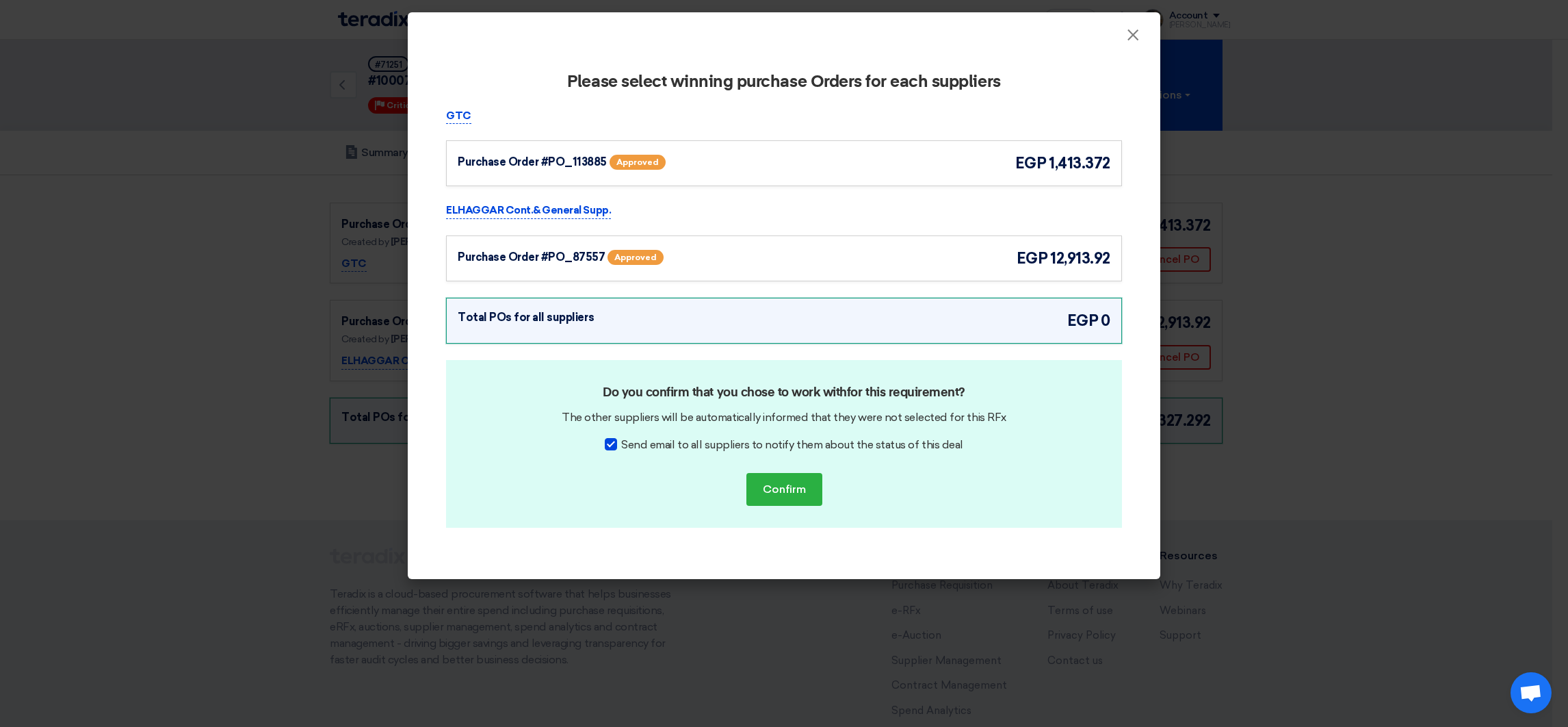
click at [928, 162] on div "Purchase Order #PO_113885 Approved egp 1,413.372" at bounding box center [784, 163] width 653 height 22
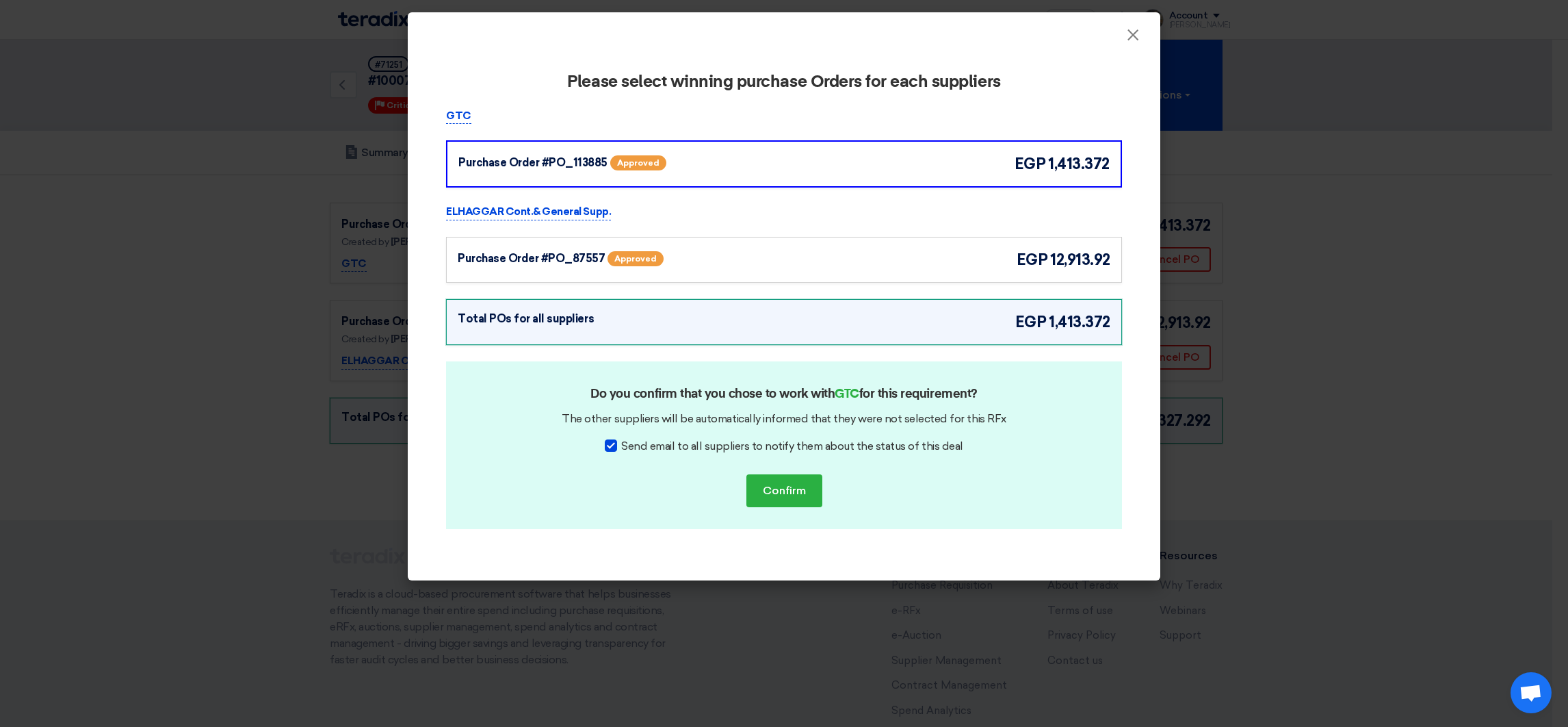
click at [953, 232] on div "ELHAGGAR Cont.& General Supp. Purchase Order #PO_87557 Approved egp 12,913.92" at bounding box center [783, 243] width 676 height 78
click at [953, 243] on div "Purchase Order #PO_87557 Approved egp 12,913.92" at bounding box center [783, 259] width 676 height 46
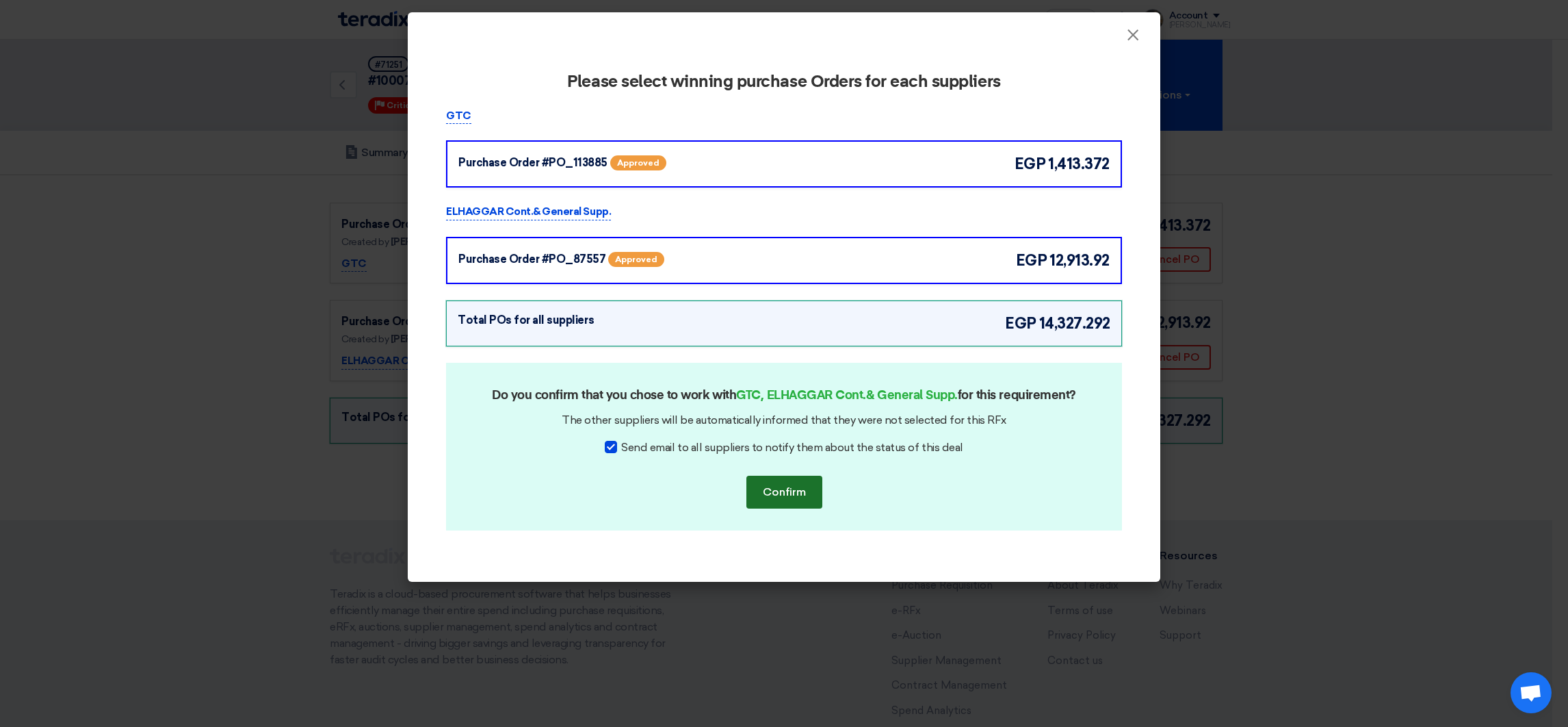
click at [785, 495] on button "Confirm" at bounding box center [784, 492] width 76 height 33
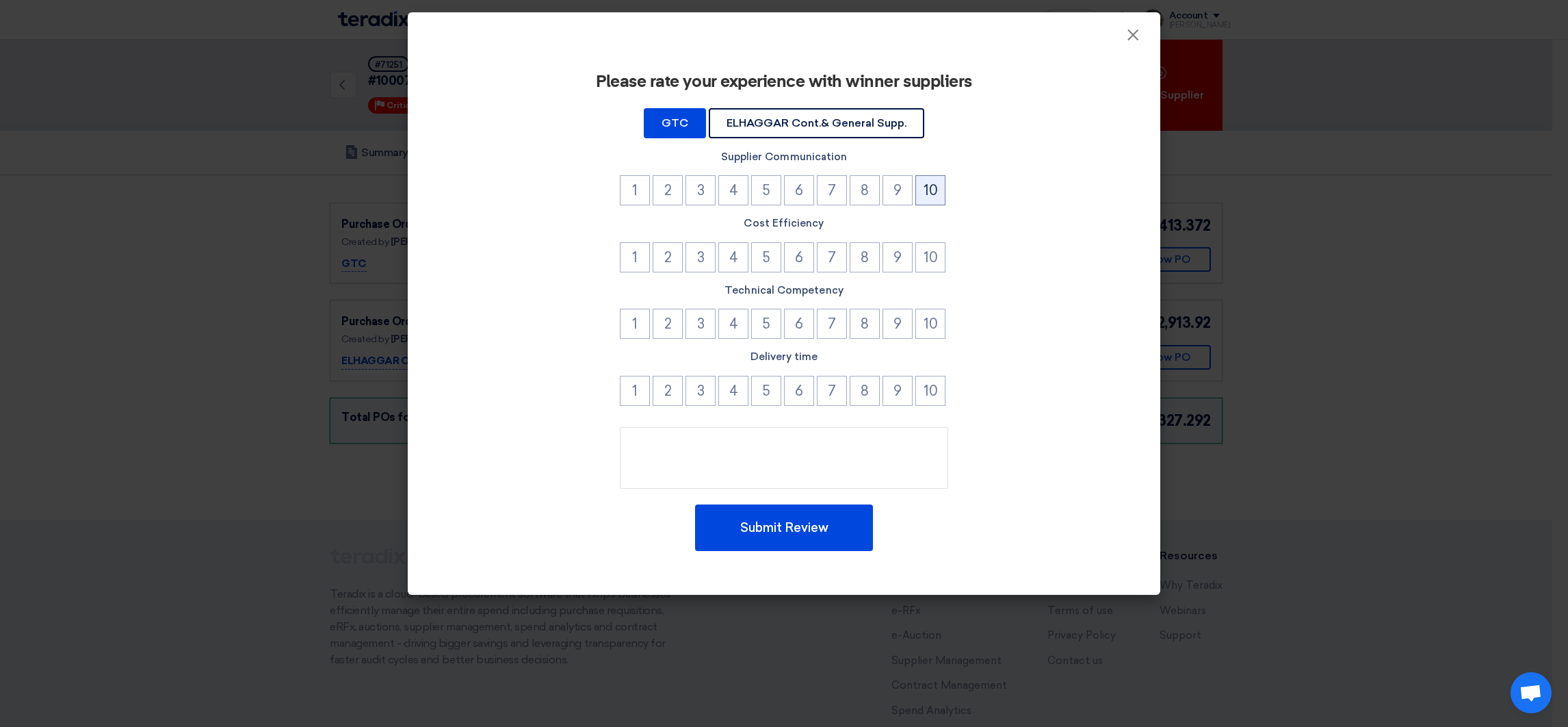
click at [933, 191] on button "10" at bounding box center [930, 191] width 30 height 30
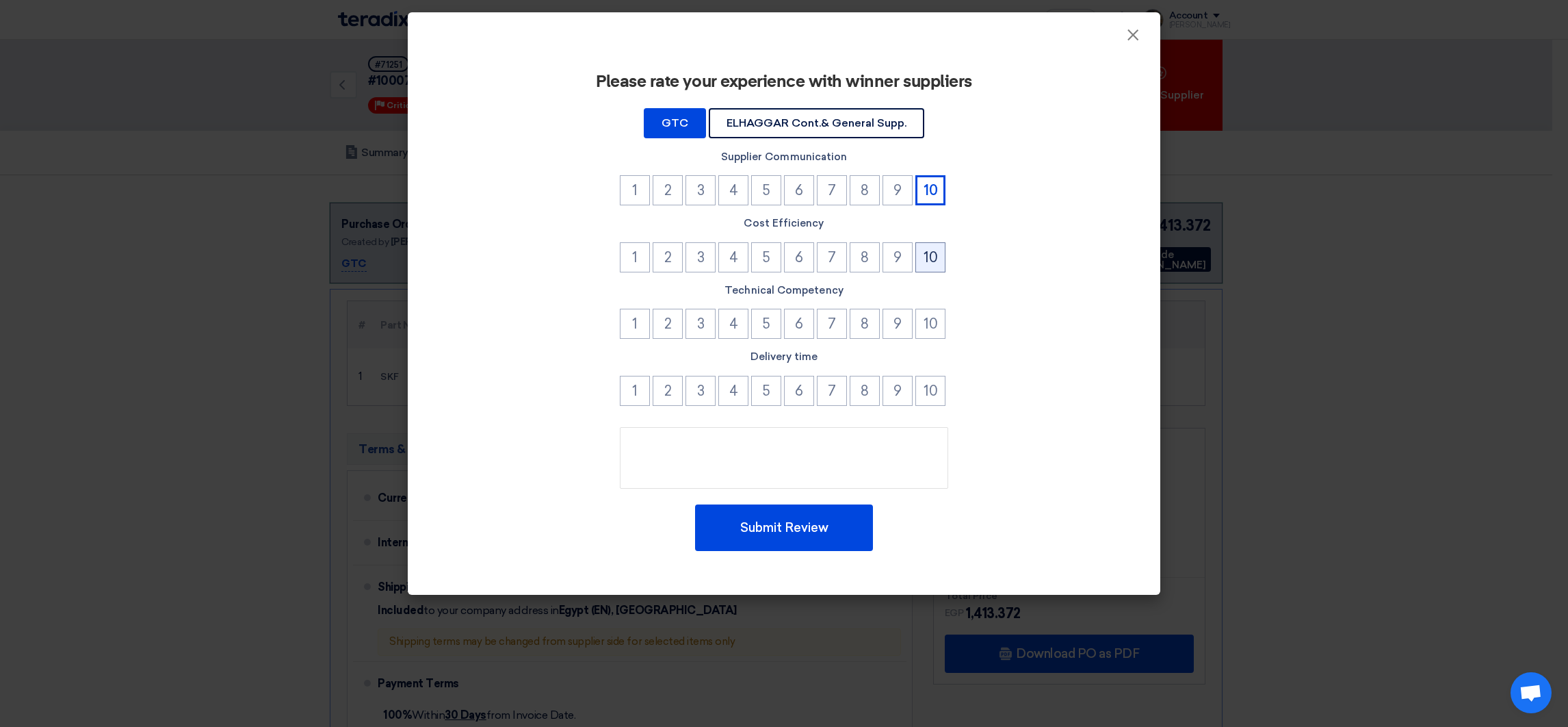
click at [942, 244] on button "10" at bounding box center [930, 257] width 30 height 30
click at [935, 319] on button "10" at bounding box center [930, 324] width 30 height 30
click at [939, 388] on button "10" at bounding box center [930, 391] width 30 height 30
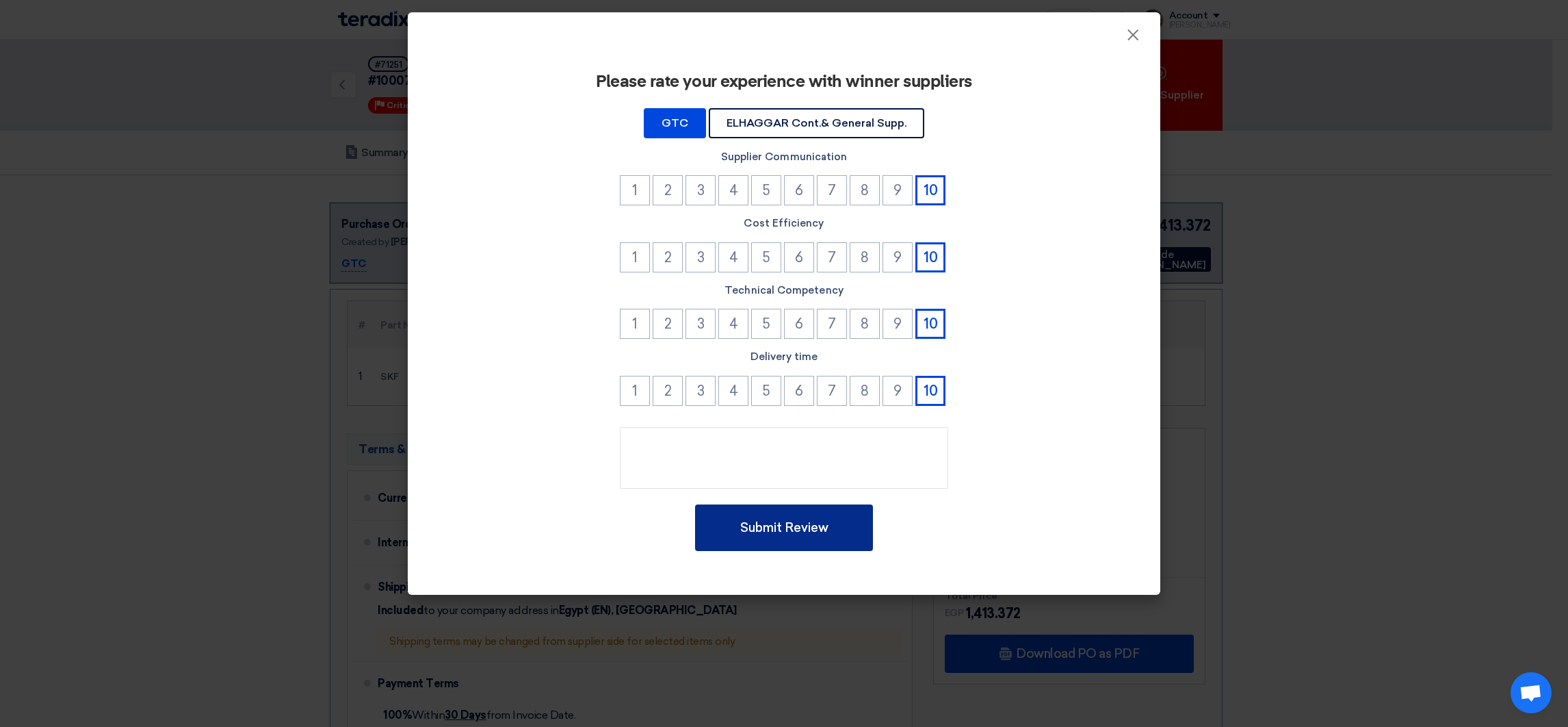
click at [814, 543] on button "Submit Review" at bounding box center [784, 528] width 178 height 46
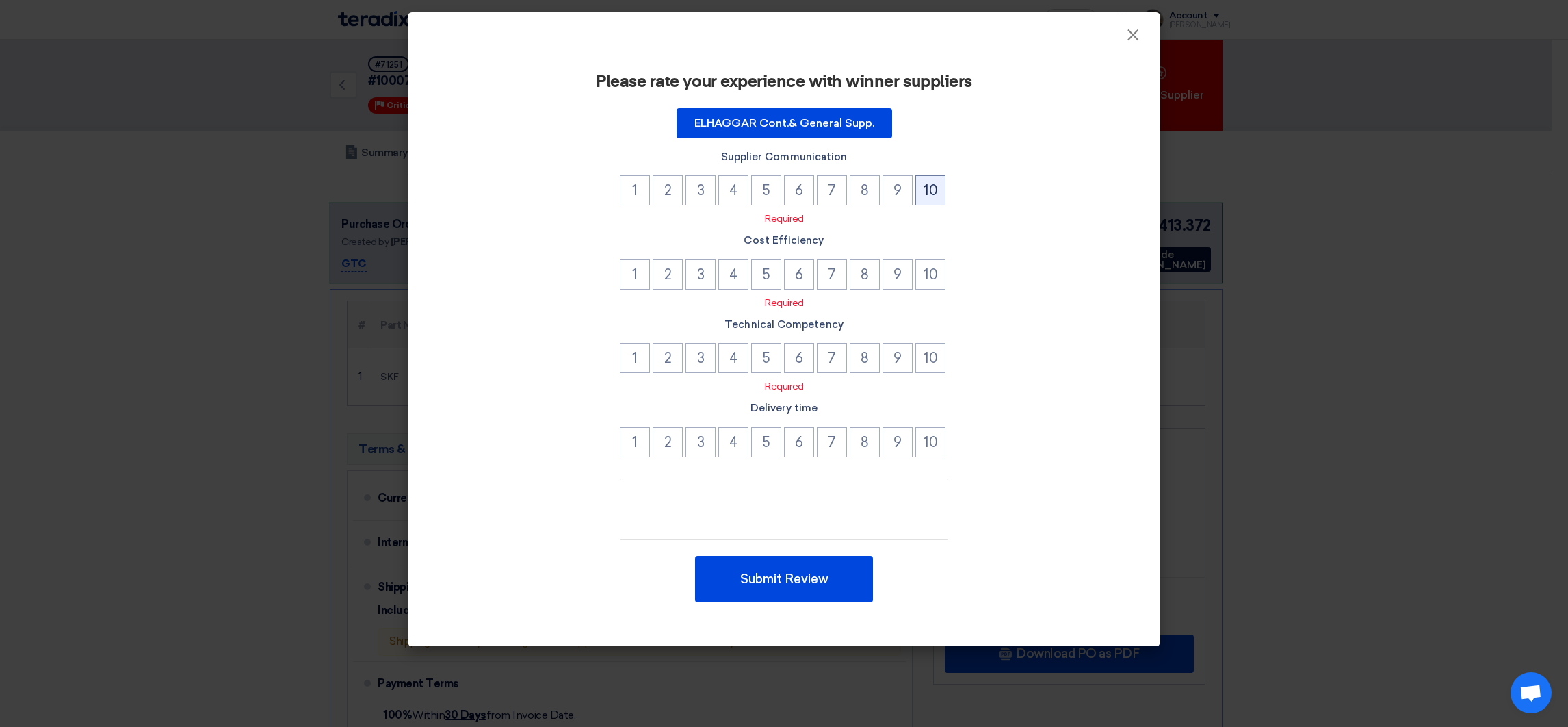
click at [928, 188] on button "10" at bounding box center [930, 191] width 30 height 30
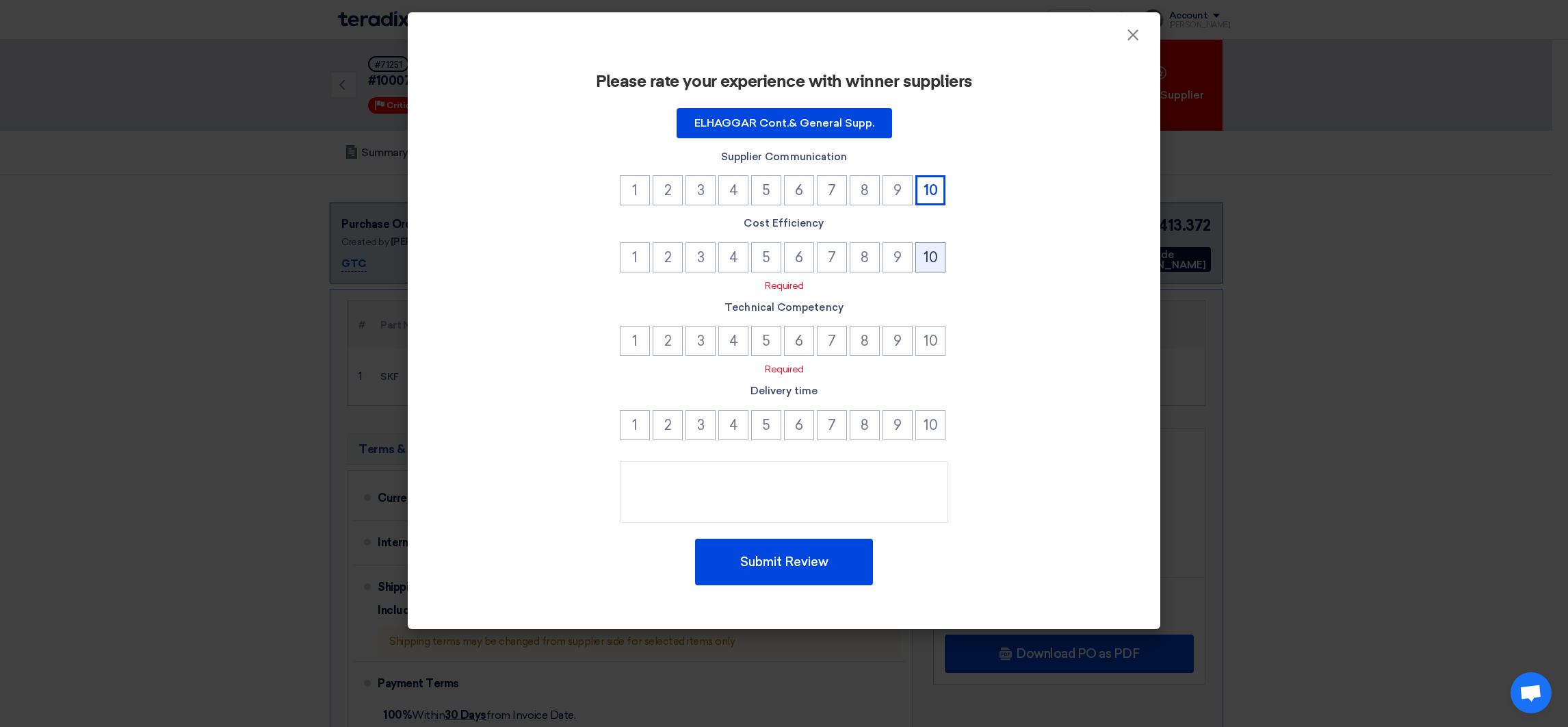
click at [931, 265] on button "10" at bounding box center [930, 257] width 30 height 30
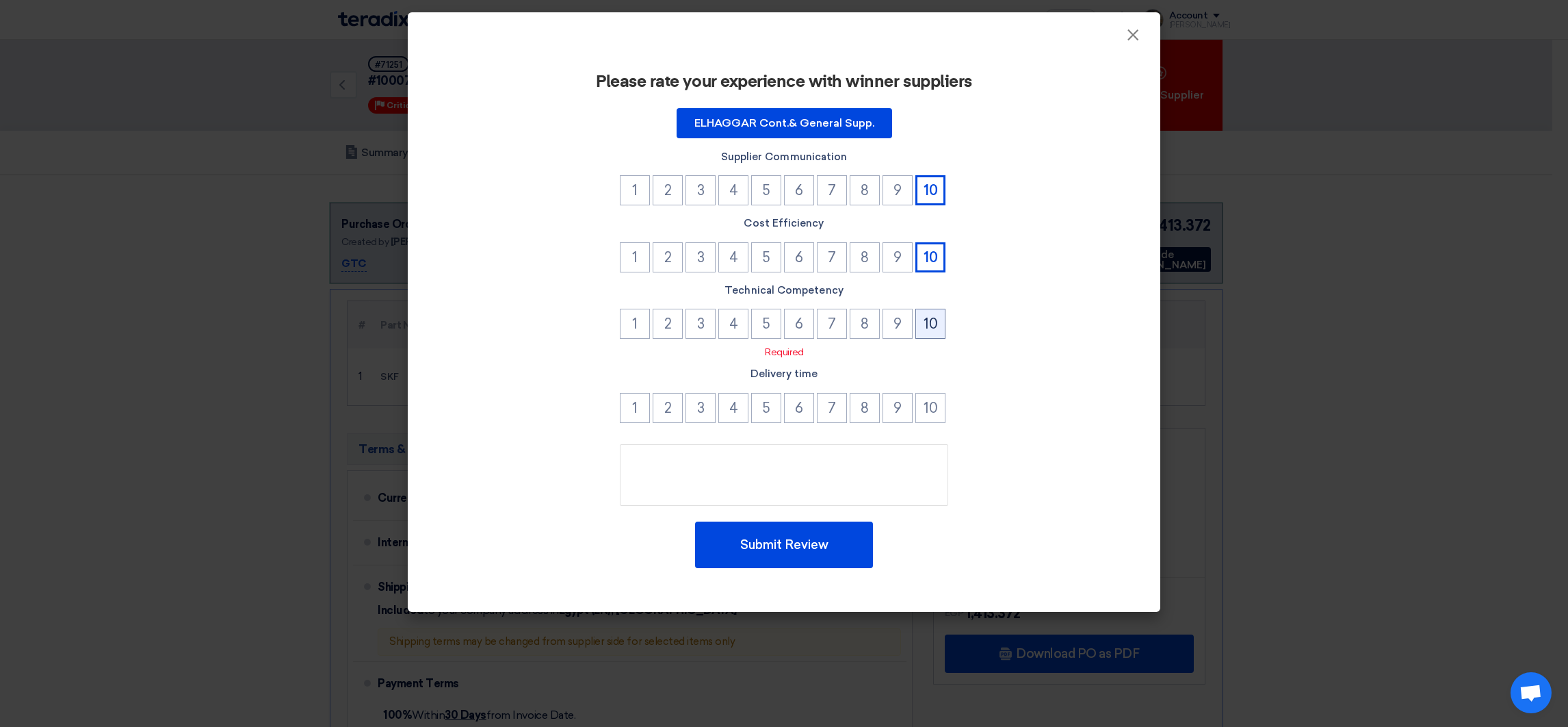
click at [935, 331] on button "10" at bounding box center [930, 324] width 30 height 30
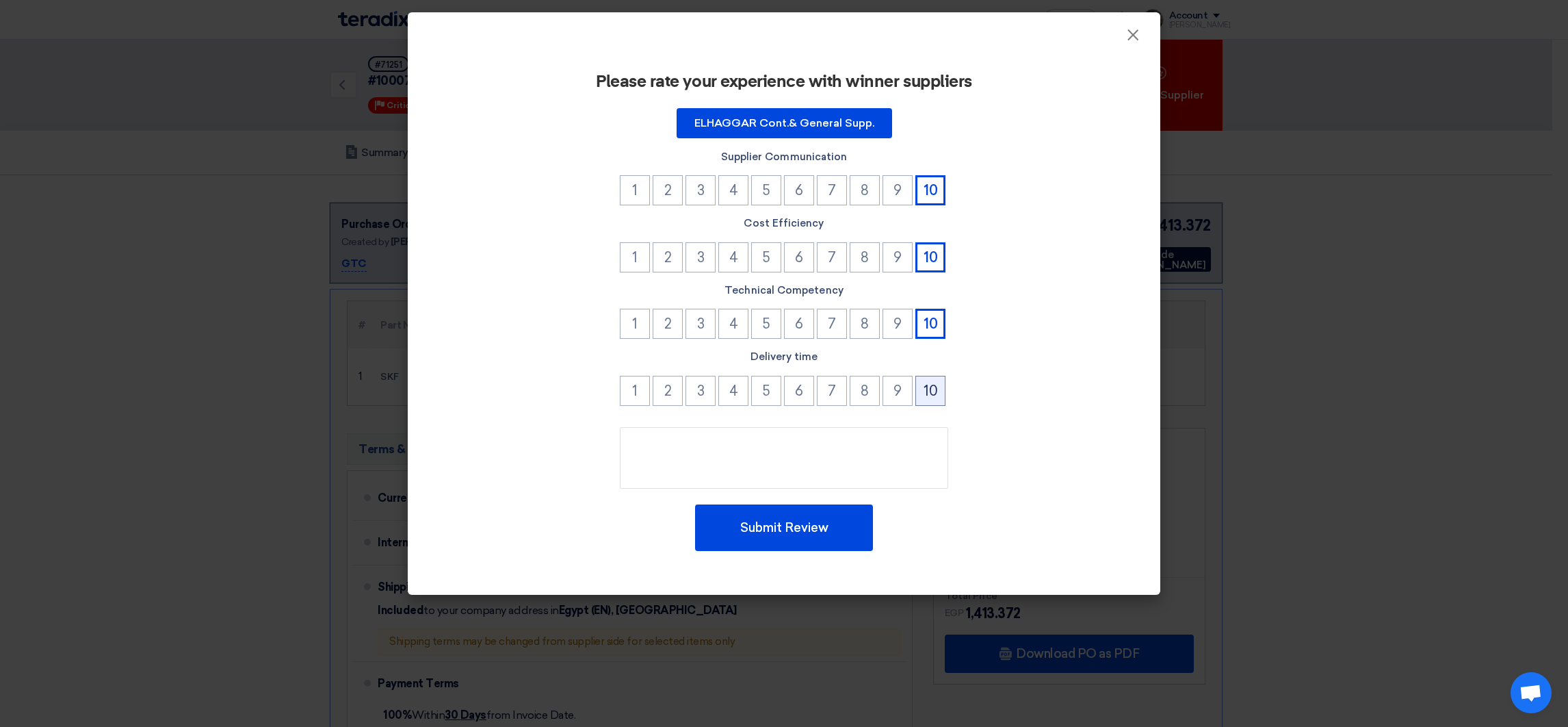
click at [928, 392] on button "10" at bounding box center [930, 391] width 30 height 30
click at [775, 507] on button "Submit Review" at bounding box center [784, 528] width 178 height 46
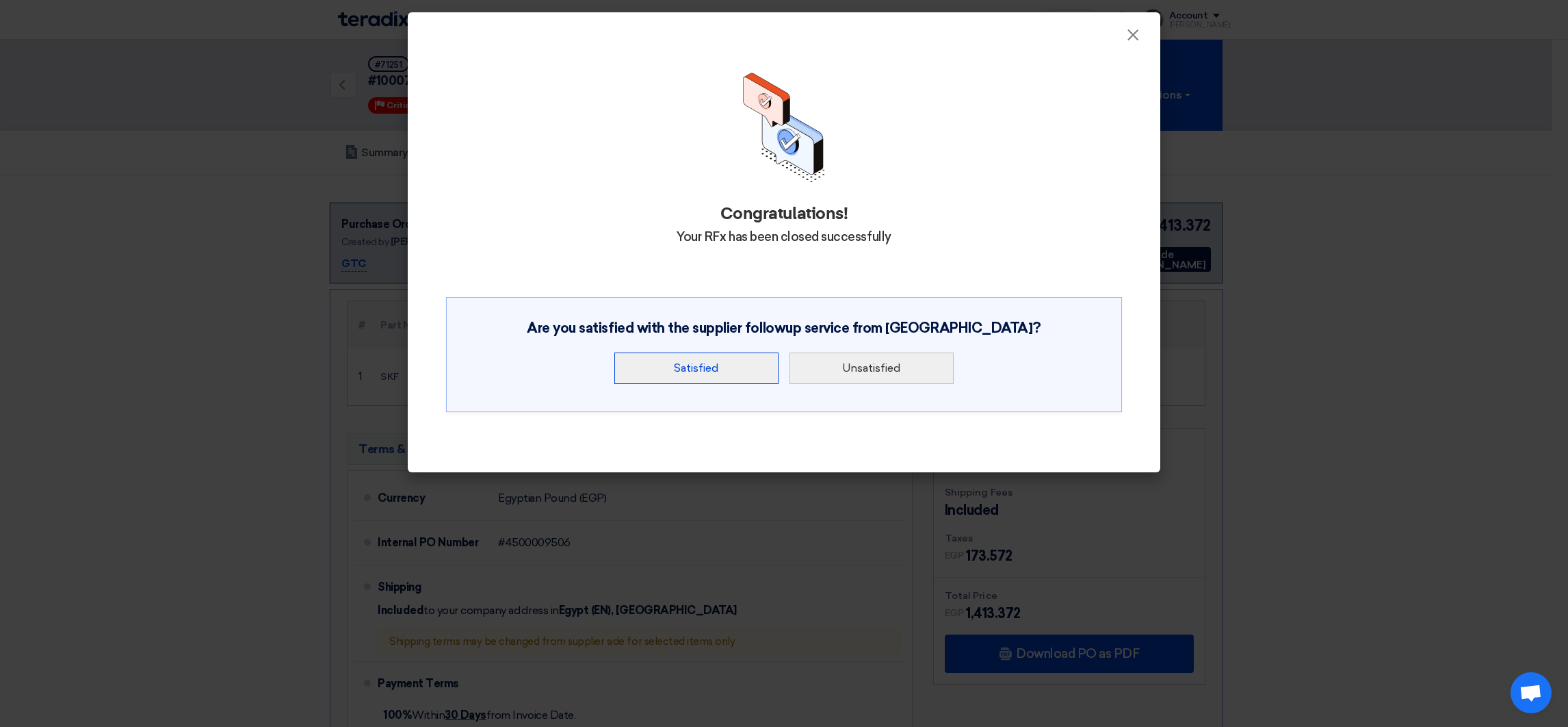
click at [725, 360] on button "Satisfied" at bounding box center [697, 368] width 164 height 31
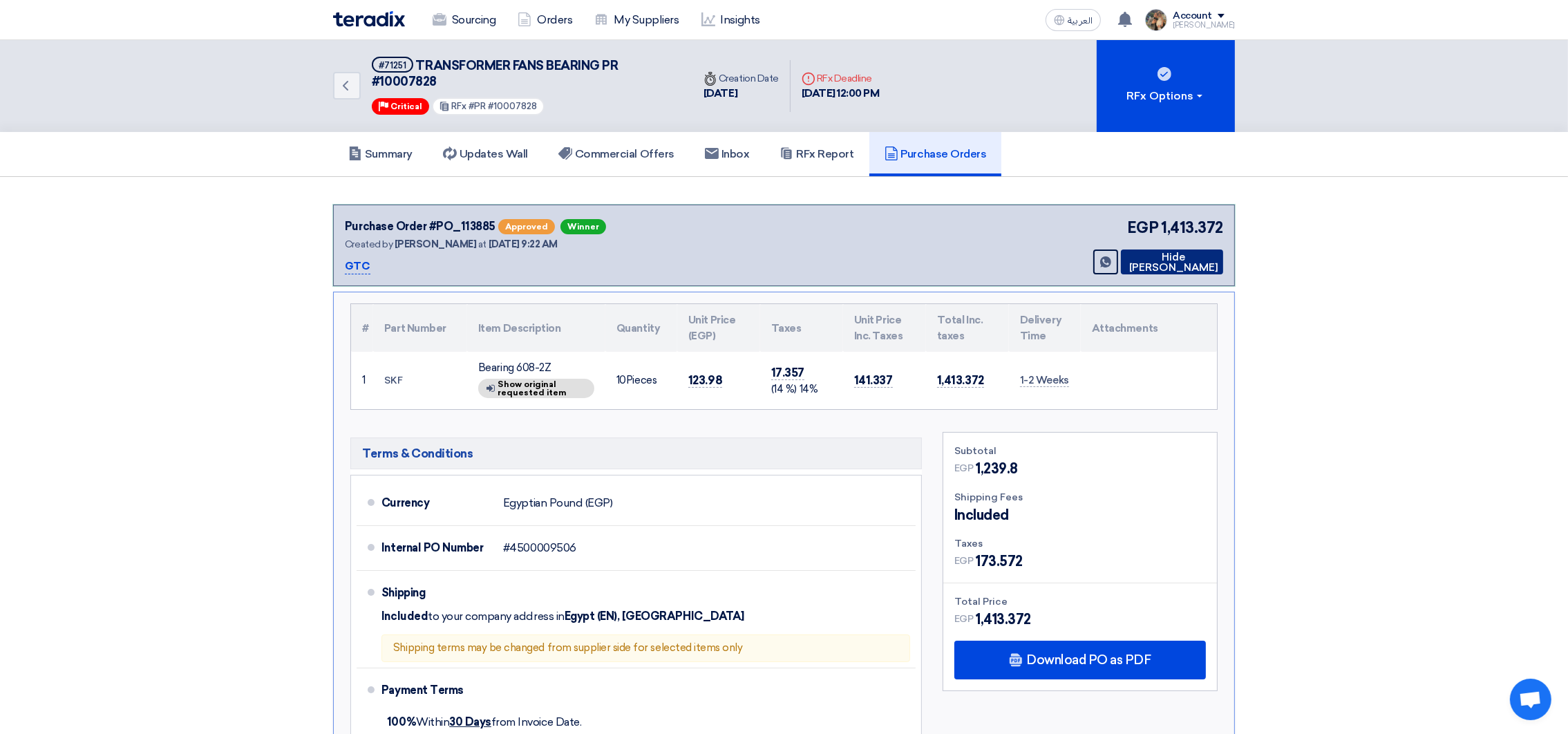
click at [1181, 253] on button "Hide [PERSON_NAME]" at bounding box center [1173, 262] width 103 height 25
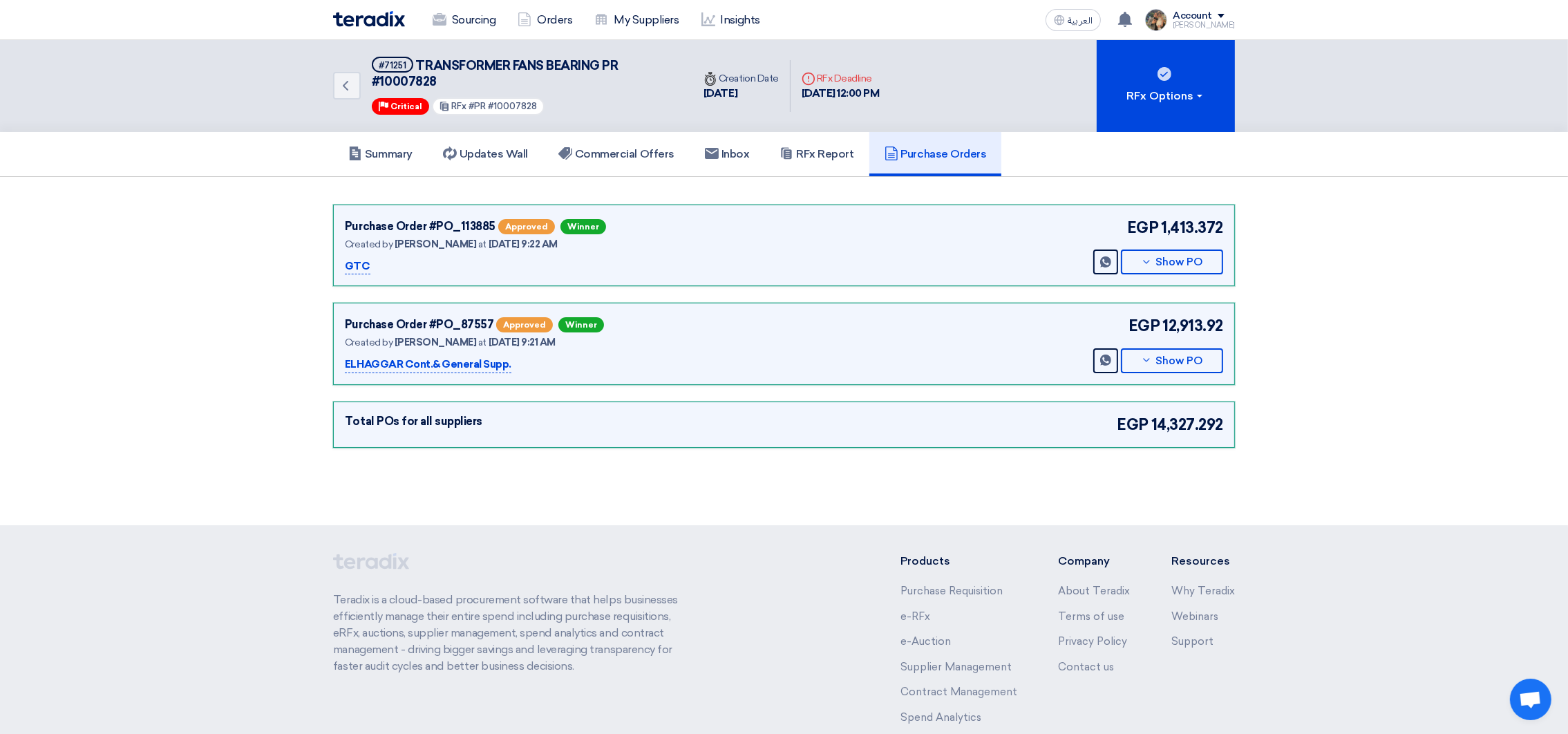
click at [363, 20] on img at bounding box center [369, 19] width 72 height 16
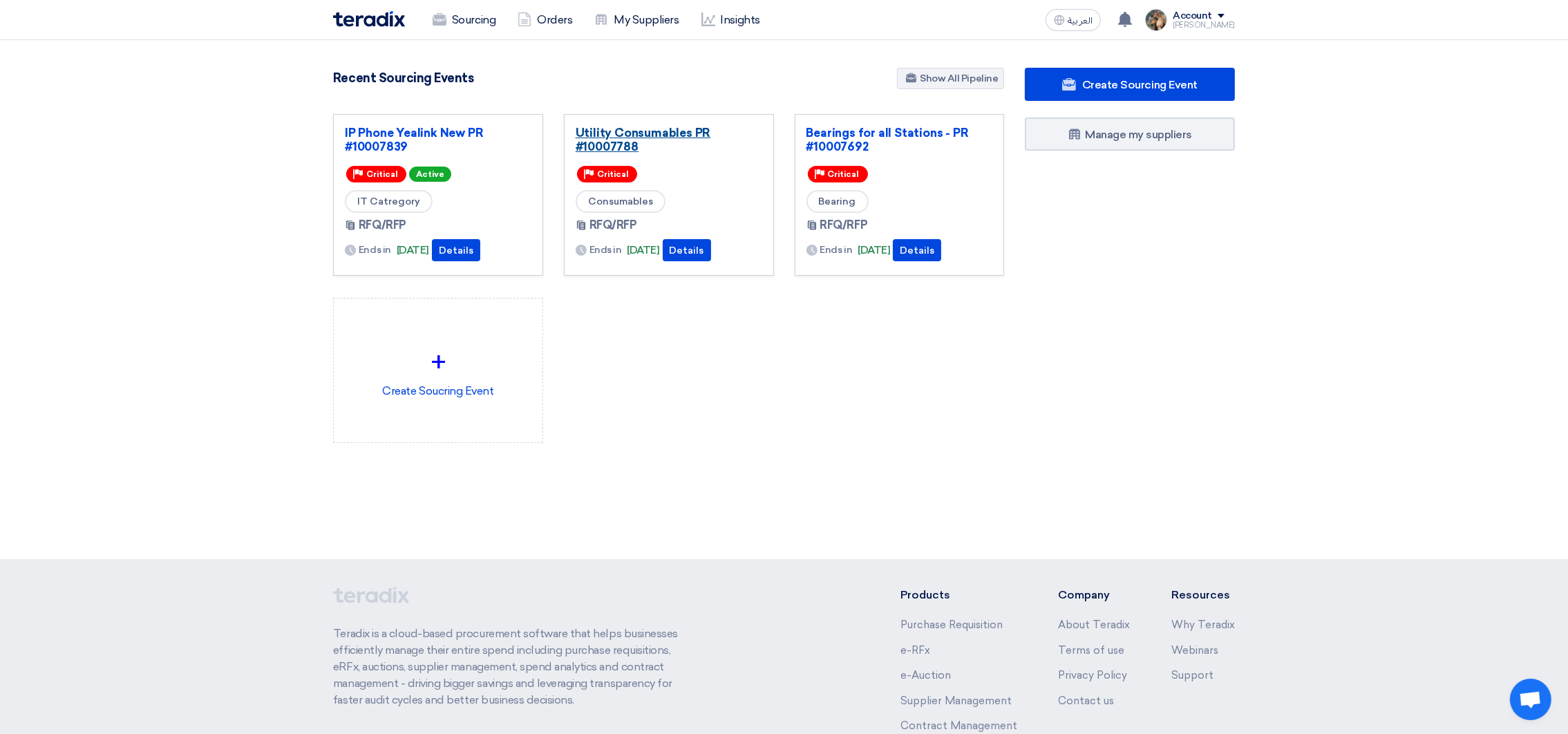
click at [607, 134] on link "Utility Consumables PR #10007788" at bounding box center [669, 140] width 186 height 28
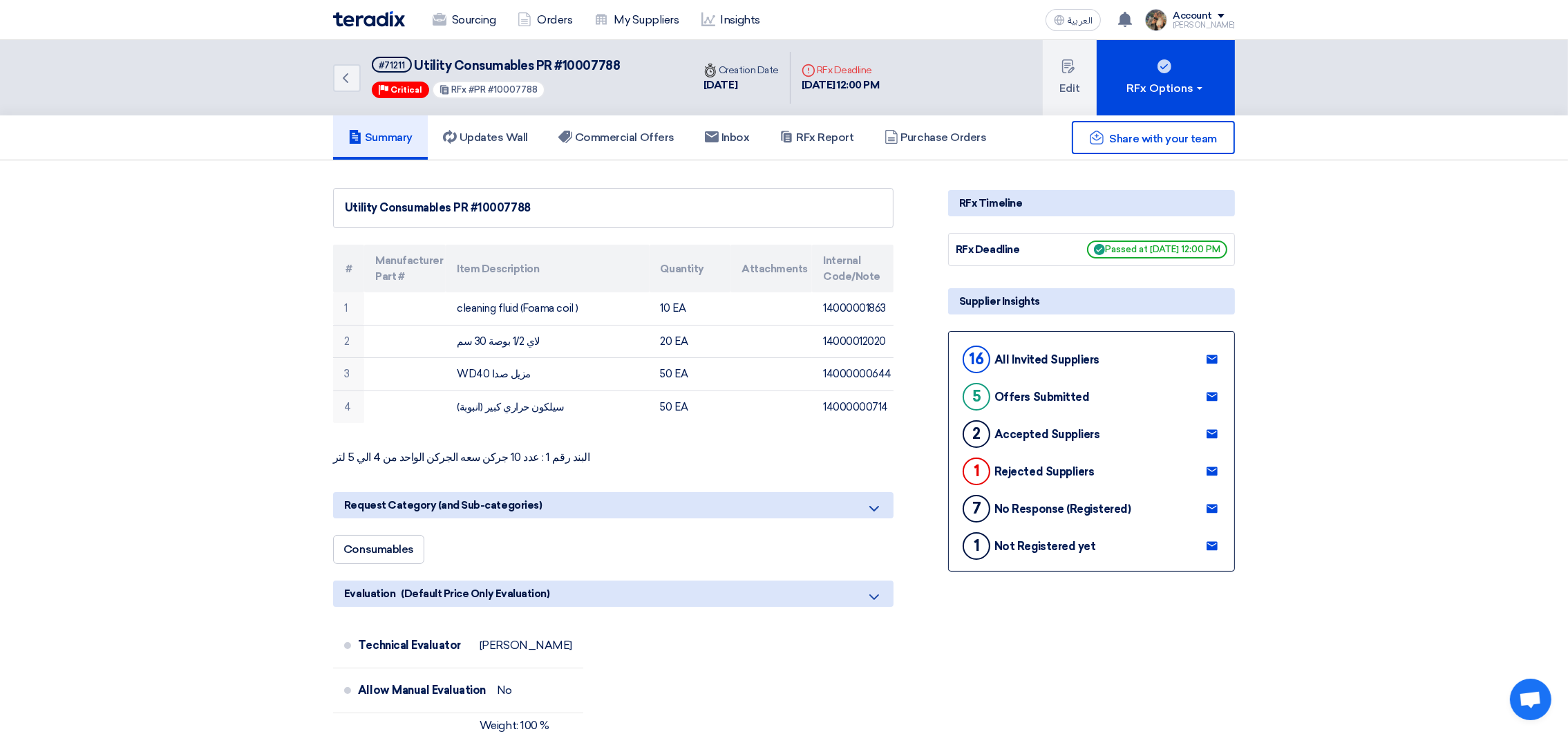
click at [589, 65] on span "Utility Consumables PR #10007788" at bounding box center [518, 66] width 206 height 15
copy span "10007788"
